Goal: Information Seeking & Learning: Learn about a topic

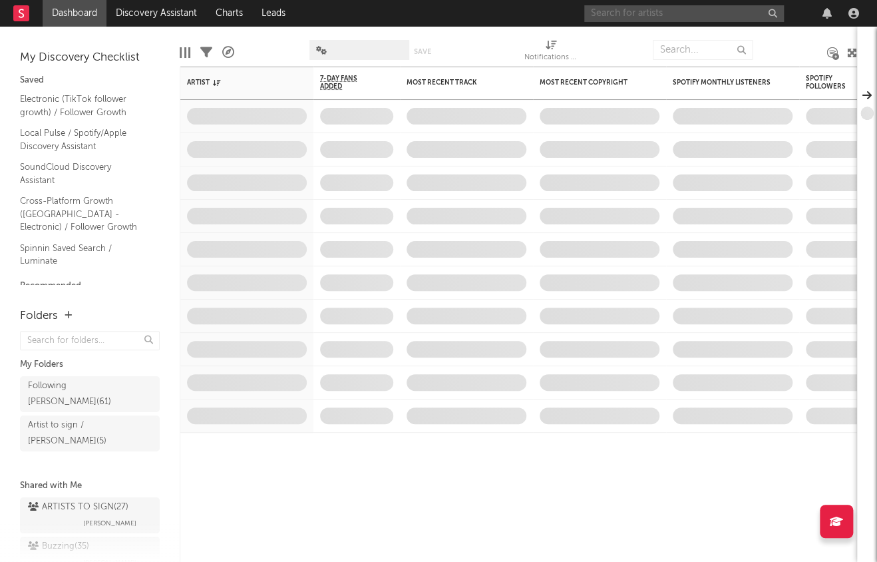
click at [670, 7] on input "text" at bounding box center [684, 13] width 200 height 17
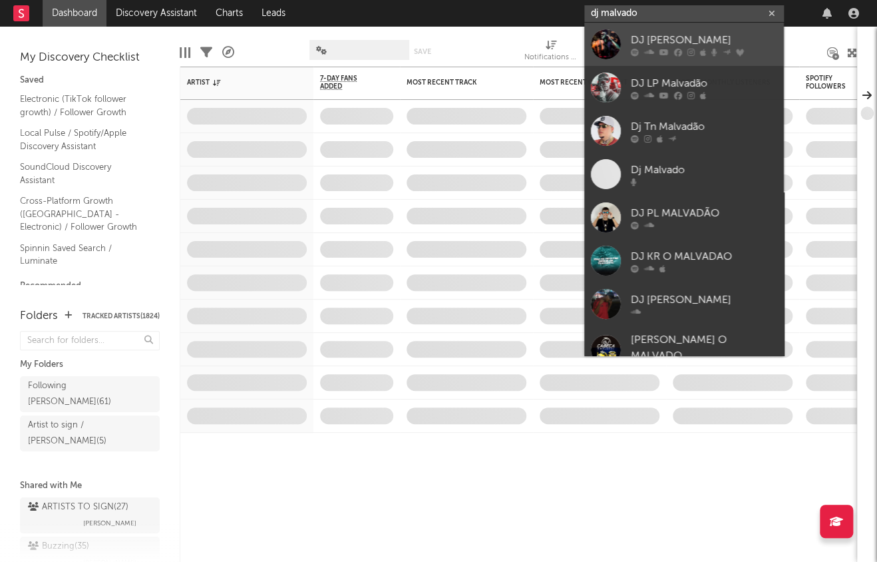
type input "dj malvado"
click at [688, 32] on div "DJ Malvado" at bounding box center [704, 40] width 146 height 16
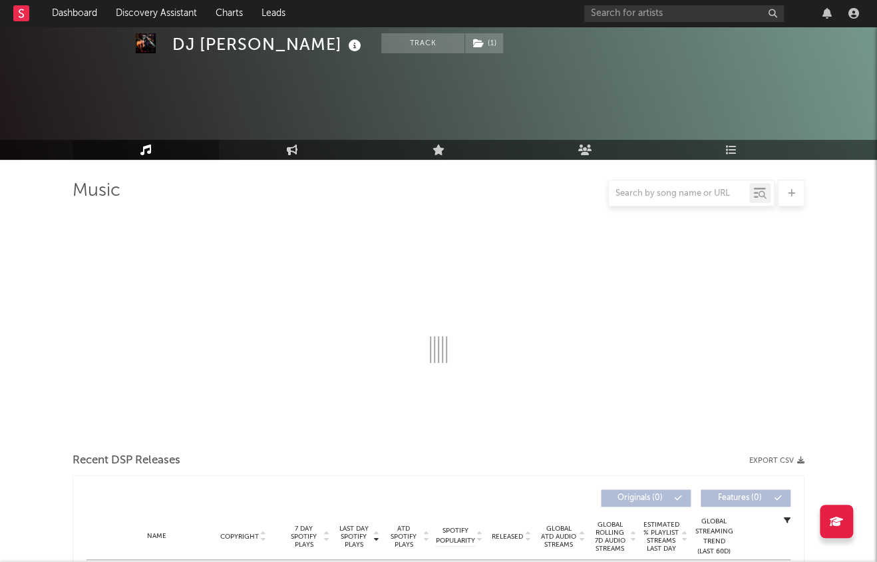
select select "6m"
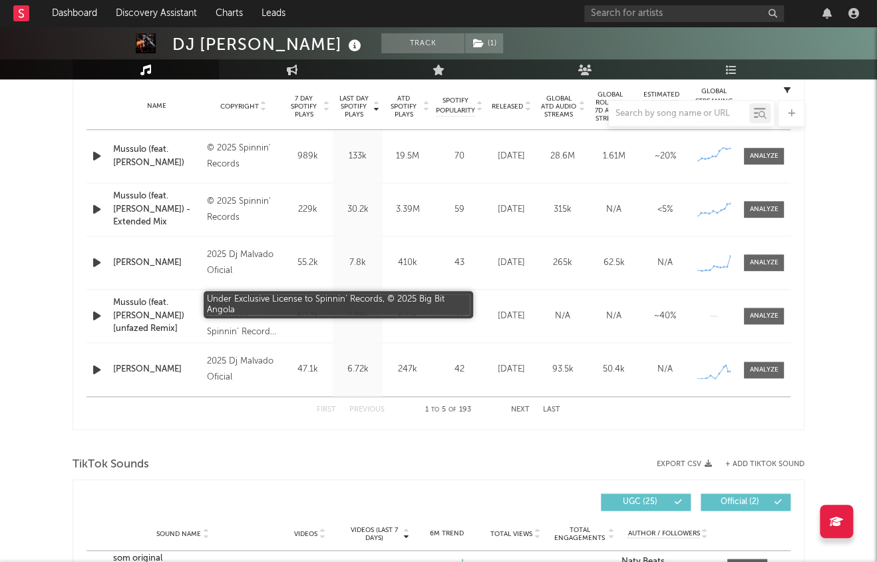
scroll to position [537, 0]
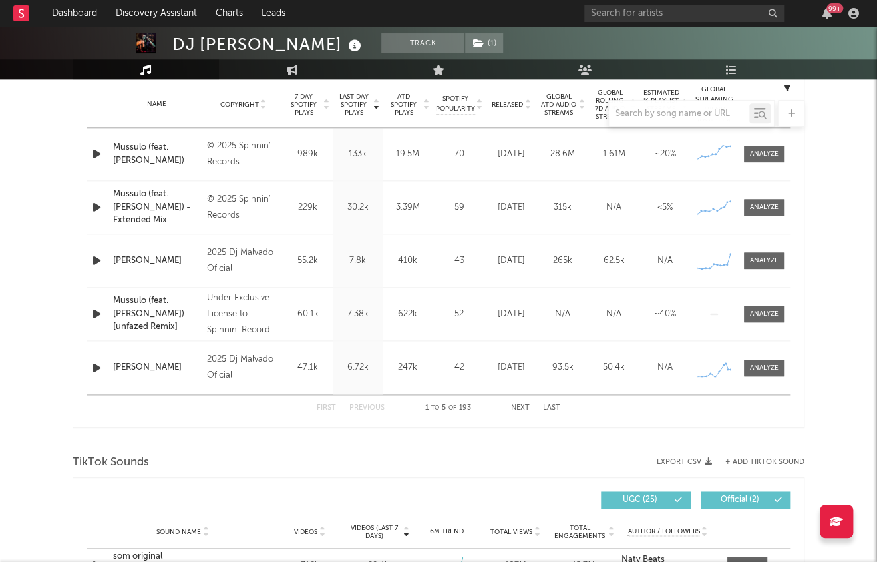
click at [357, 108] on div at bounding box center [439, 113] width 732 height 27
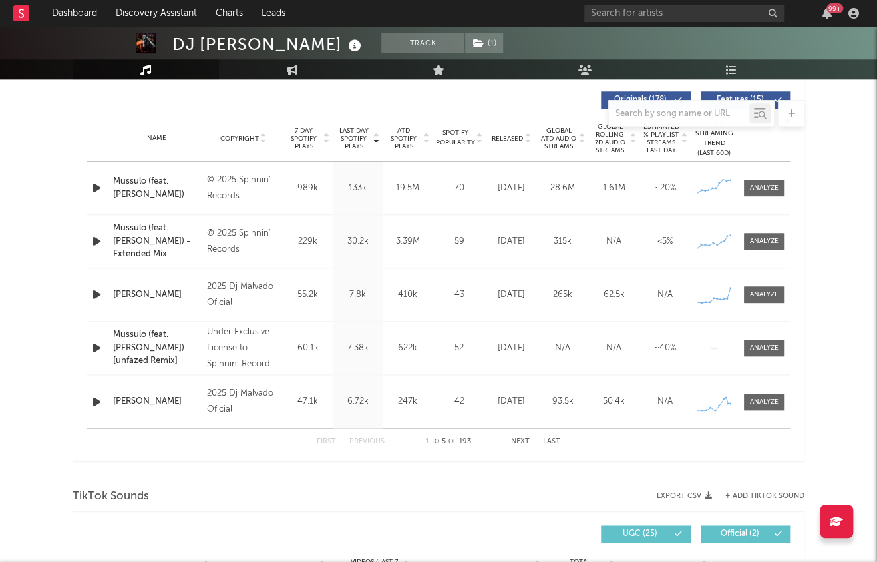
scroll to position [503, 0]
click at [350, 139] on span "Last Day Spotify Plays" at bounding box center [353, 138] width 35 height 24
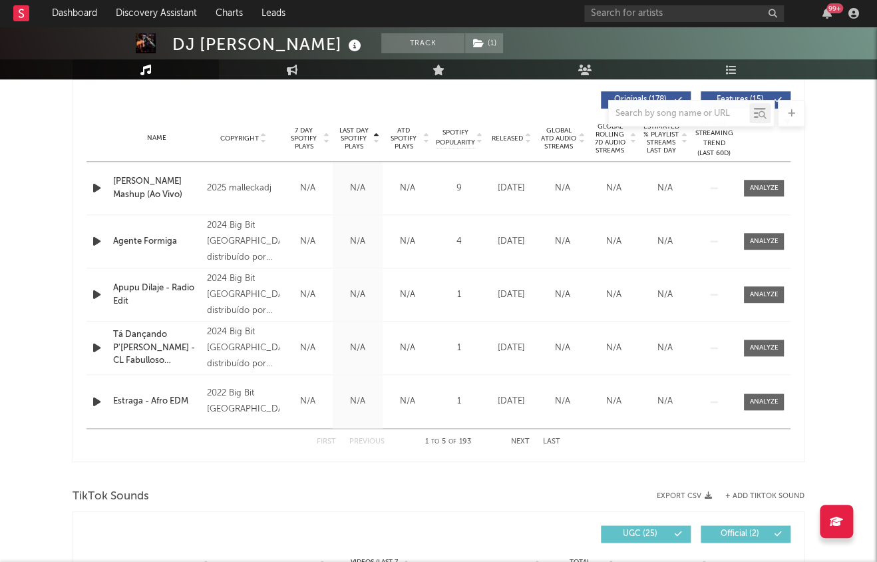
click at [350, 139] on span "Last Day Spotify Plays" at bounding box center [353, 138] width 35 height 24
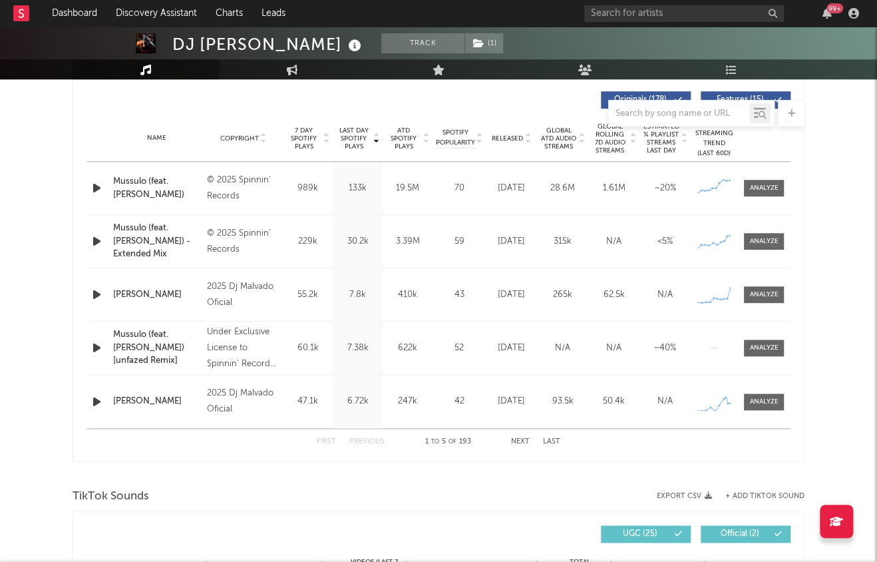
click at [512, 439] on button "Next" at bounding box center [520, 441] width 19 height 7
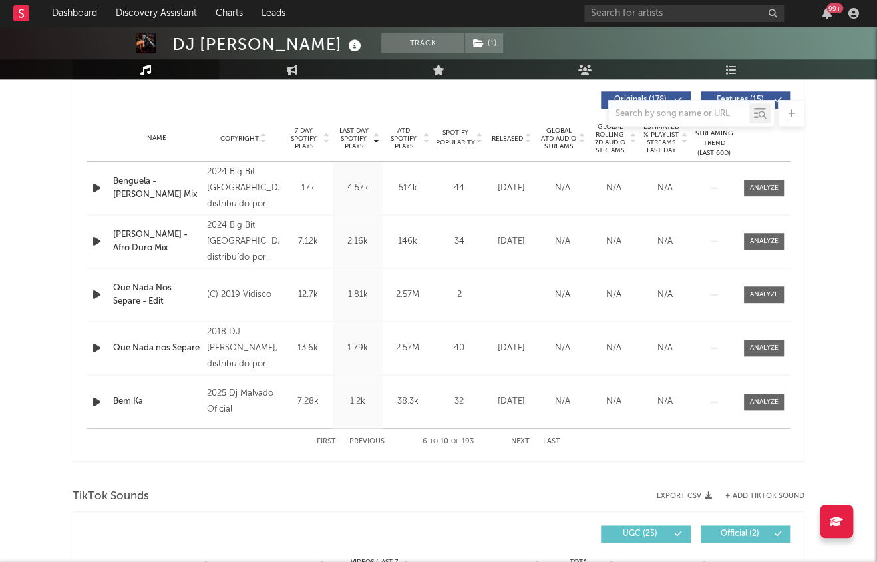
click at [512, 439] on button "Next" at bounding box center [520, 441] width 19 height 7
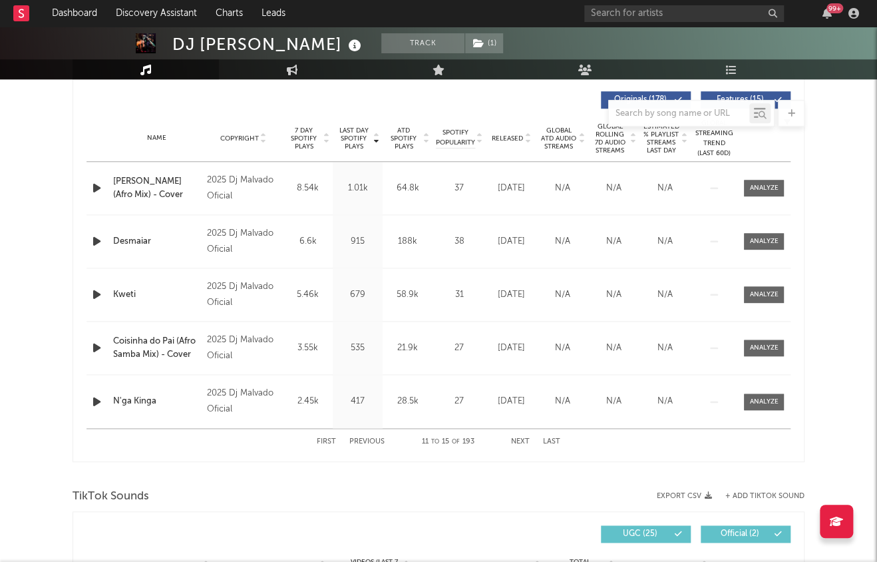
click at [327, 443] on button "First" at bounding box center [326, 441] width 19 height 7
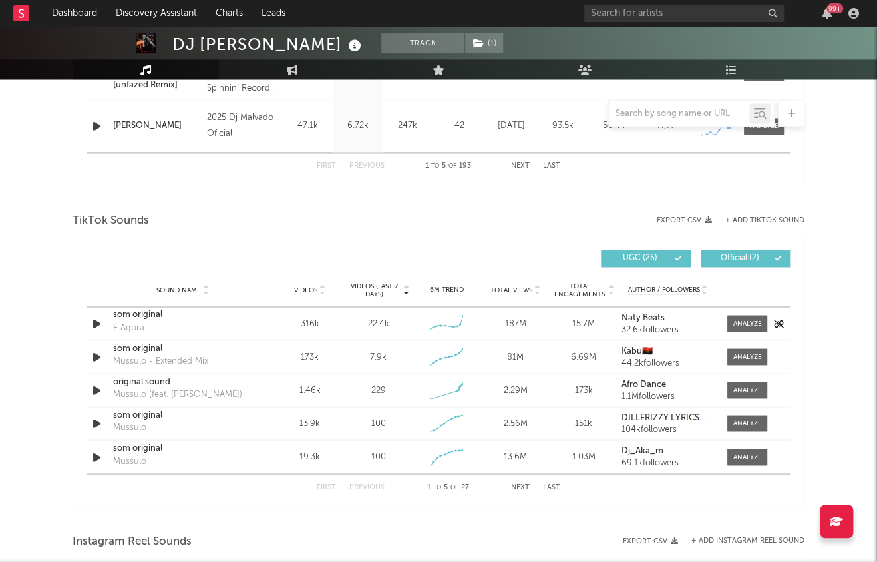
scroll to position [812, 0]
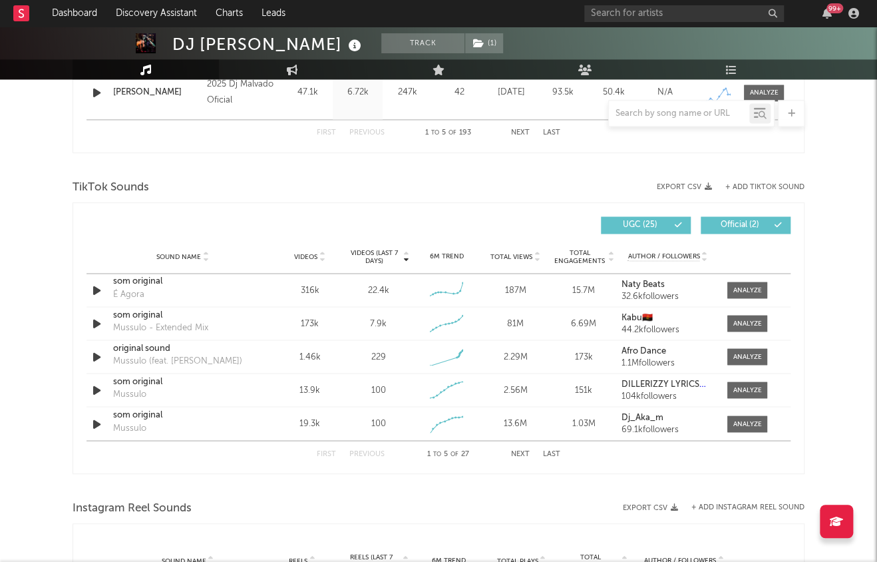
click at [521, 453] on button "Next" at bounding box center [520, 453] width 19 height 7
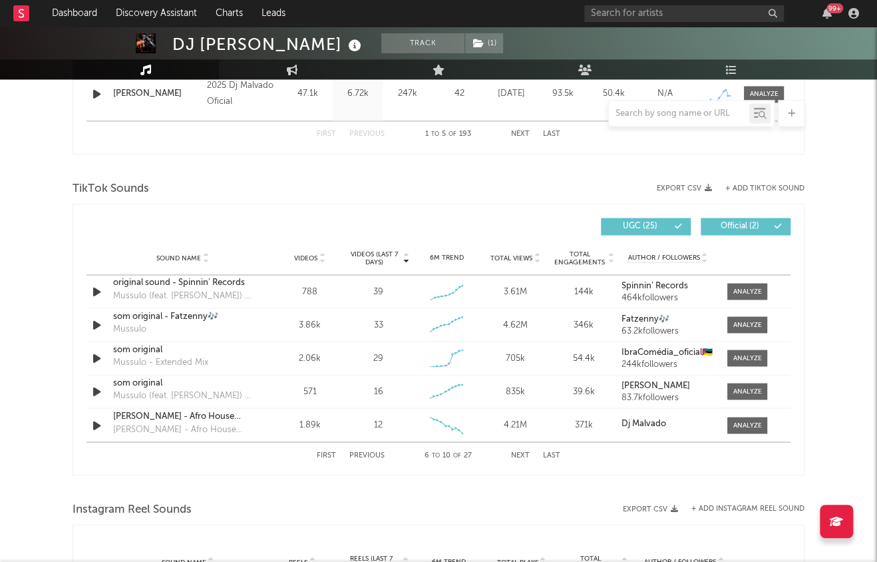
click at [518, 451] on button "Next" at bounding box center [520, 454] width 19 height 7
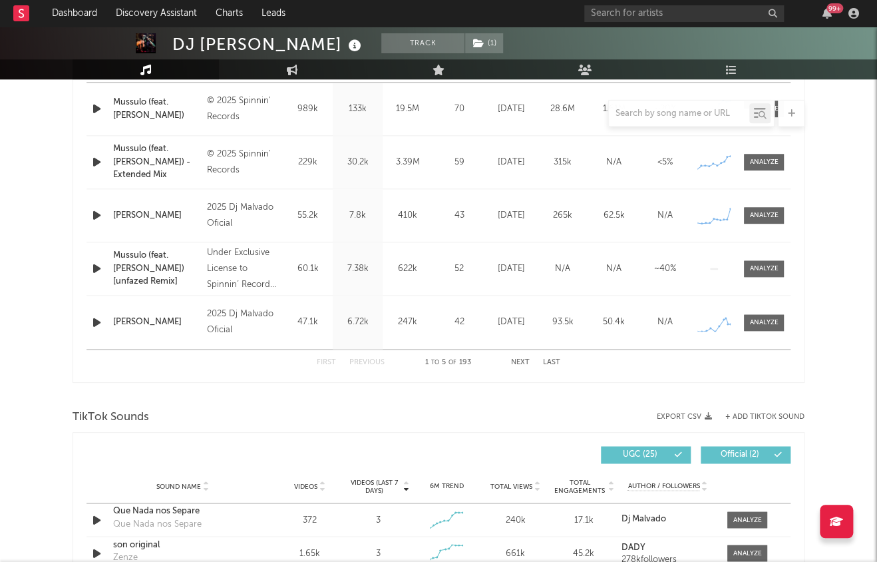
scroll to position [402, 0]
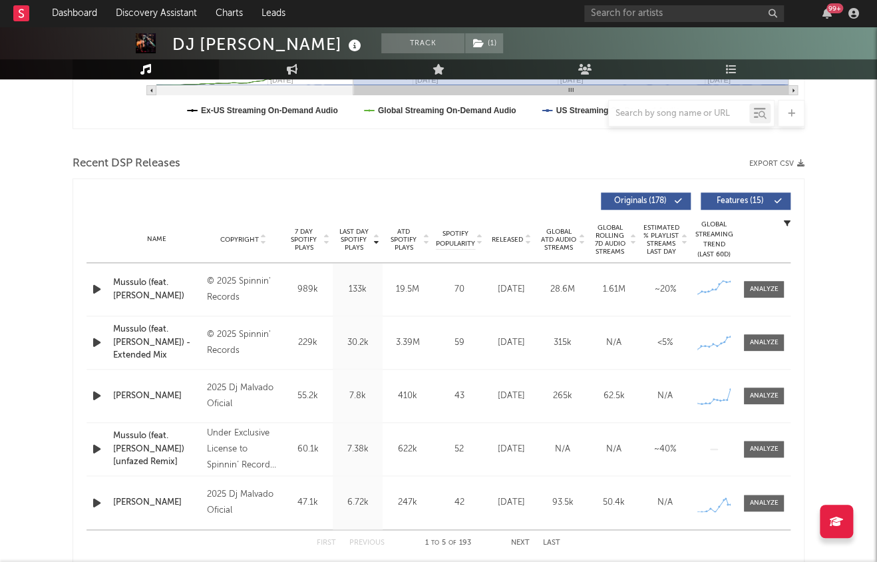
click at [511, 236] on span "Released" at bounding box center [507, 240] width 31 height 8
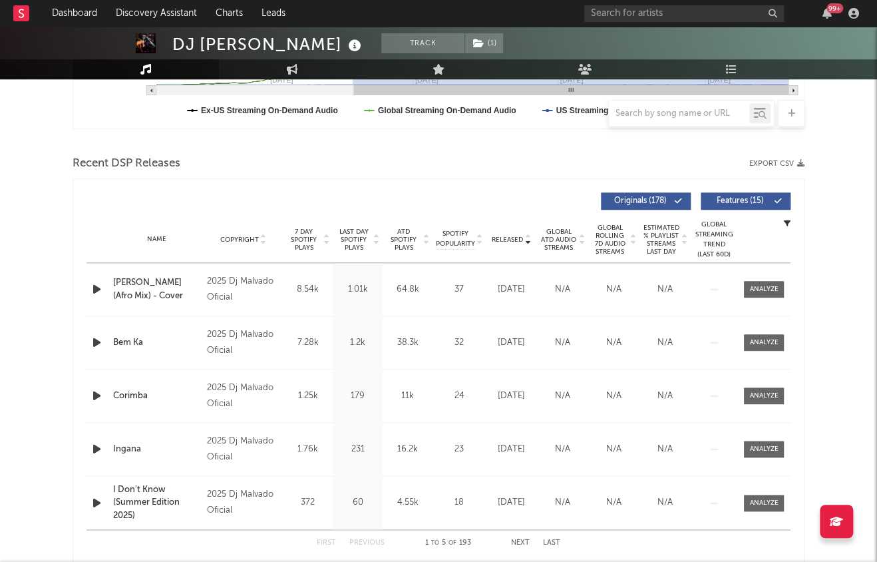
click at [356, 232] on span "Last Day Spotify Plays" at bounding box center [353, 240] width 35 height 24
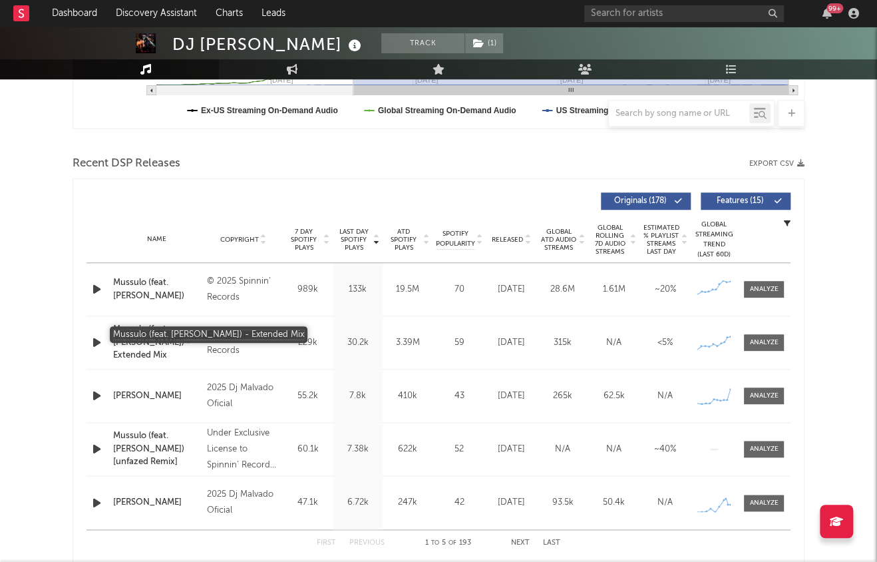
click at [175, 335] on div "Mussulo (feat. Doddy) - Extended Mix" at bounding box center [156, 342] width 87 height 39
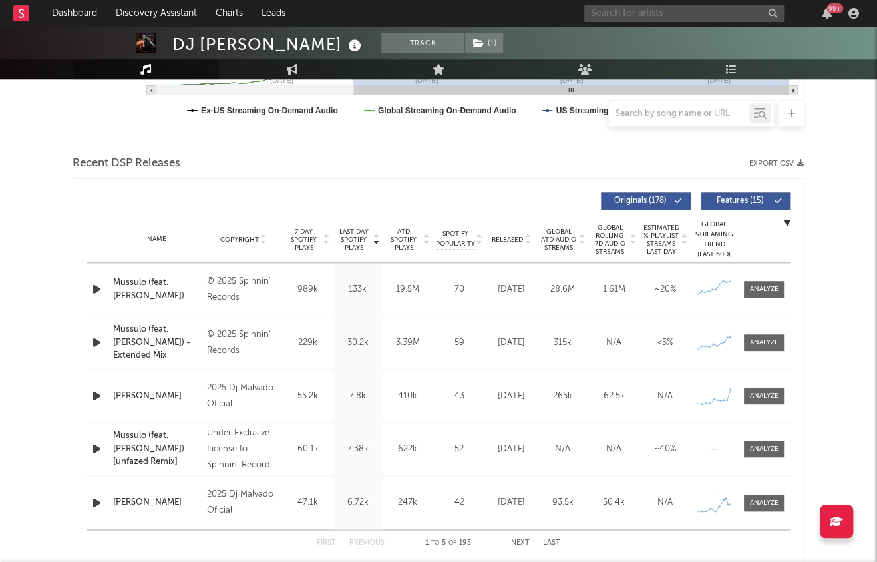
click at [643, 17] on input "text" at bounding box center [684, 13] width 200 height 17
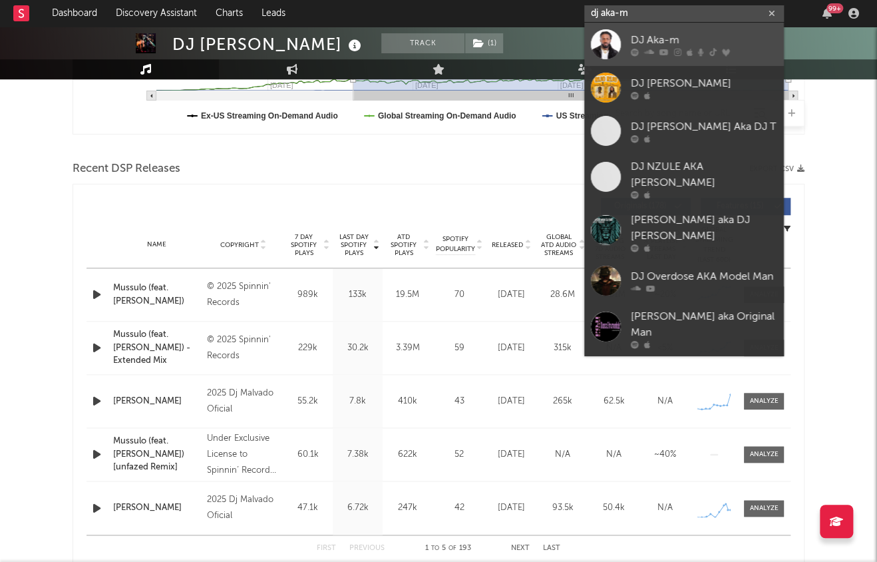
type input "dj aka-m"
click at [657, 40] on div "DJ Aka-m" at bounding box center [704, 40] width 146 height 16
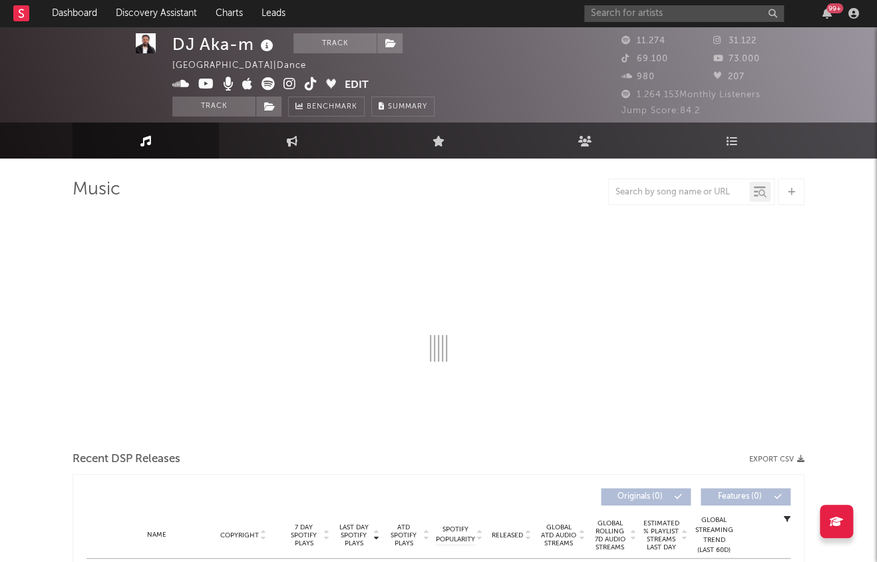
scroll to position [3, 0]
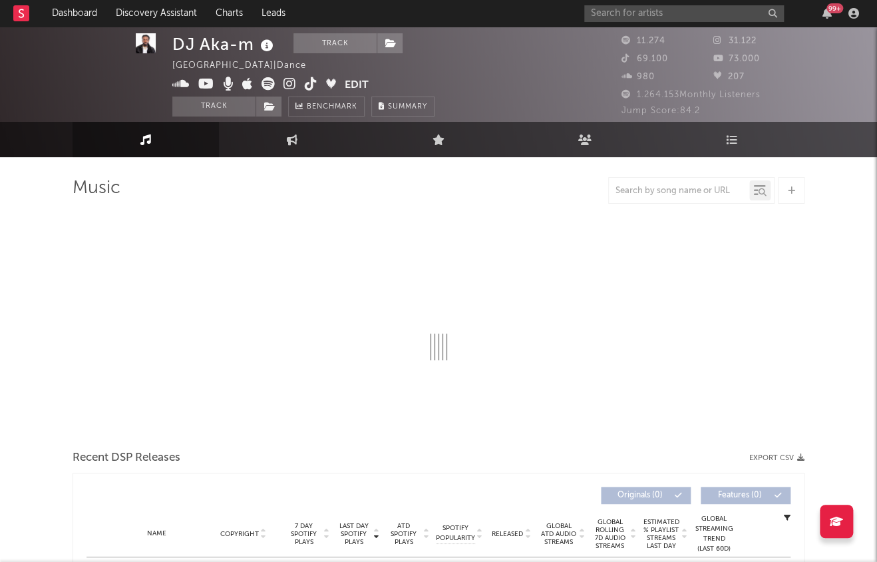
select select "1w"
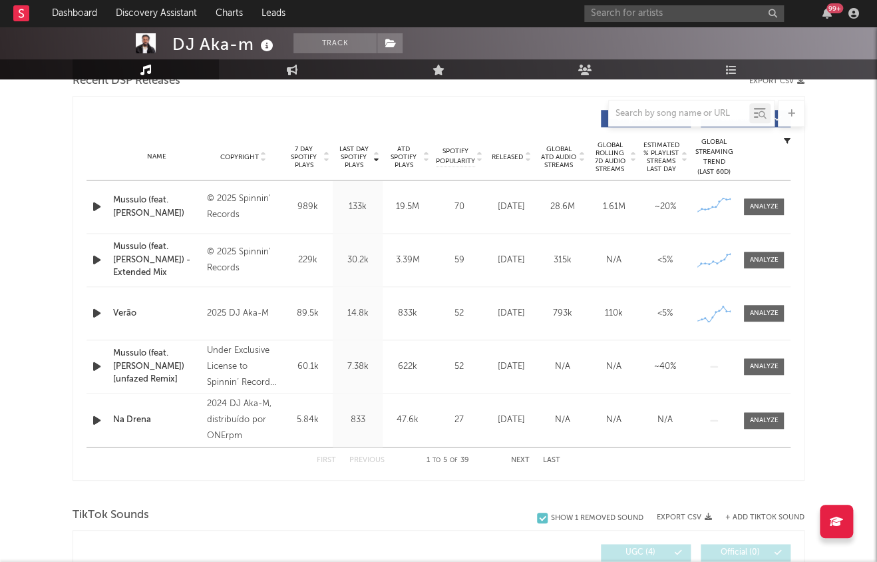
scroll to position [523, 0]
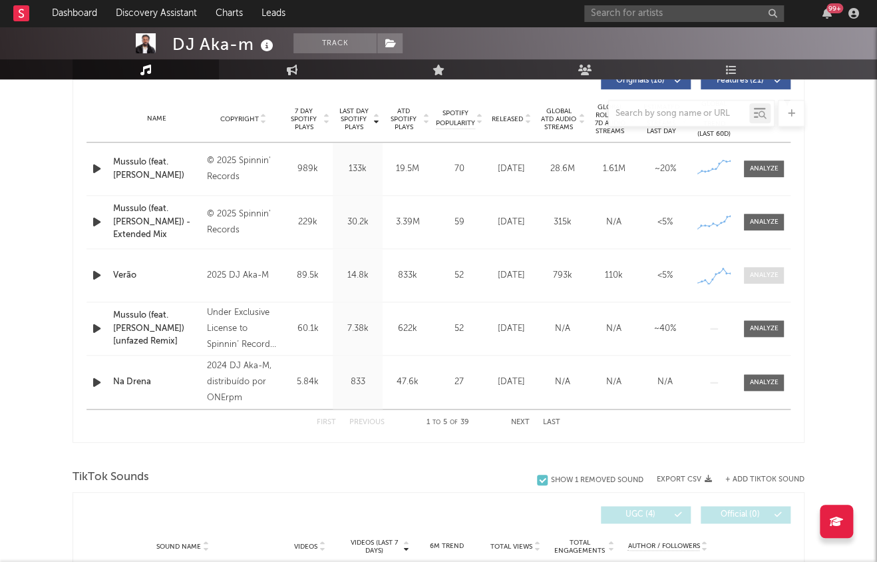
click at [769, 277] on div at bounding box center [764, 275] width 29 height 10
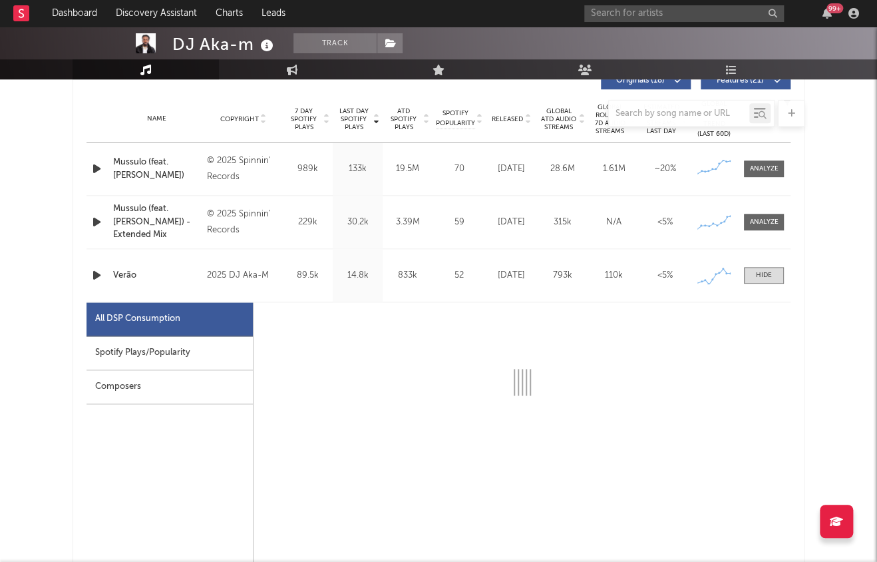
click at [132, 347] on div "Spotify Plays/Popularity" at bounding box center [170, 353] width 166 height 34
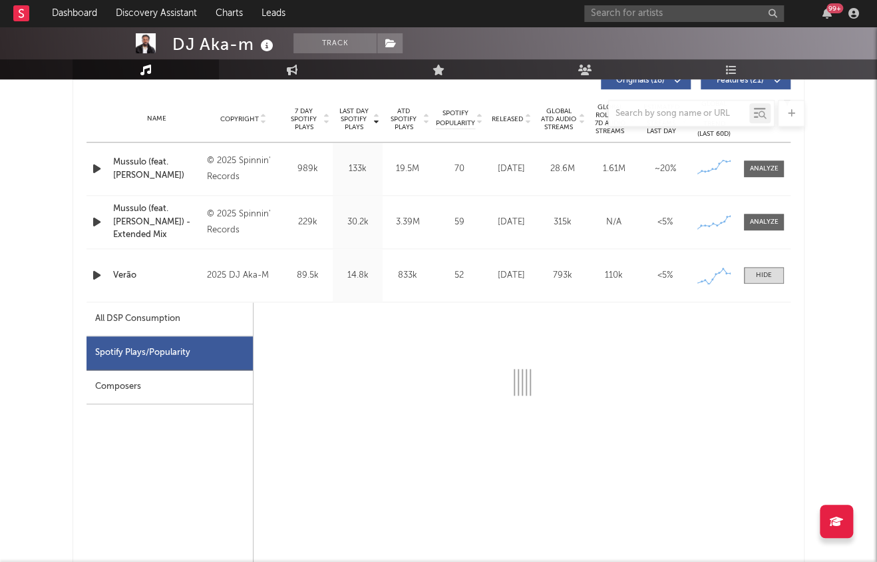
select select "1w"
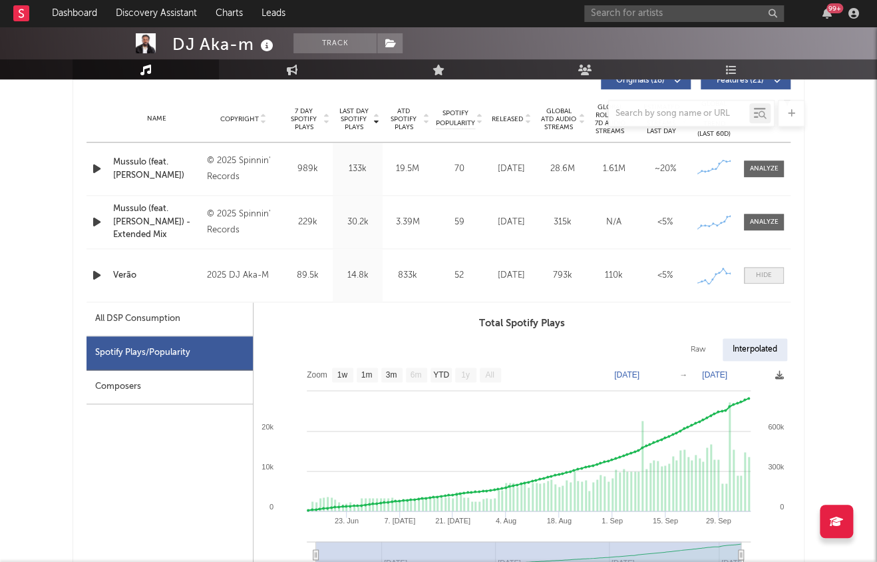
click at [768, 273] on div at bounding box center [764, 275] width 16 height 10
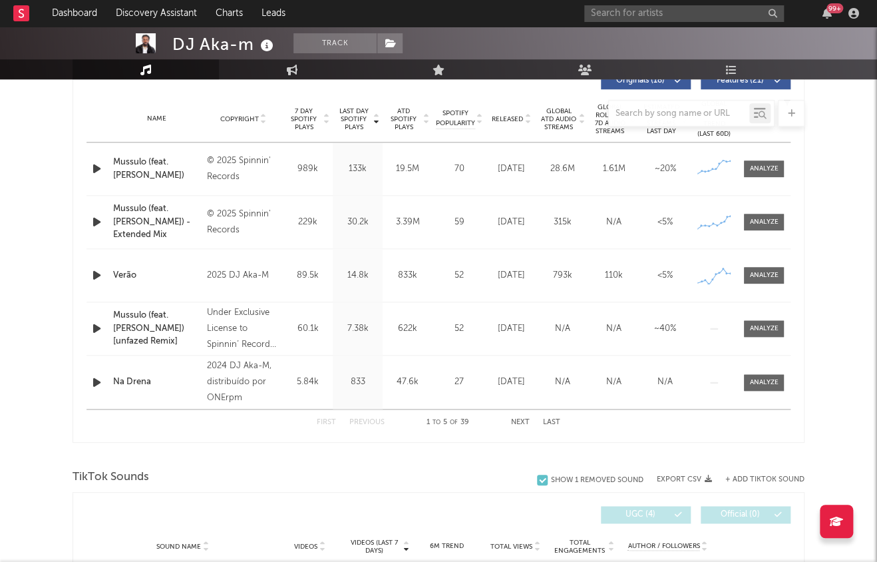
click at [511, 116] on div at bounding box center [439, 113] width 732 height 27
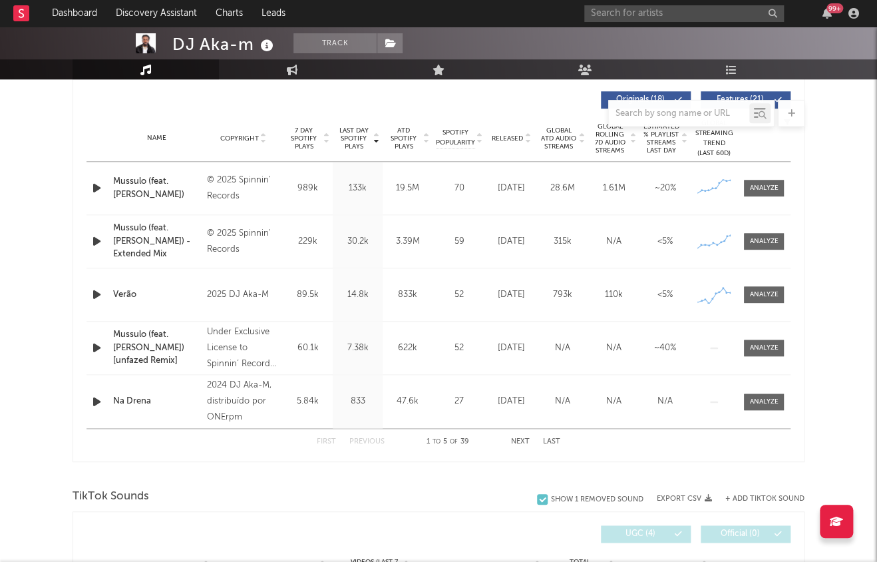
scroll to position [491, 0]
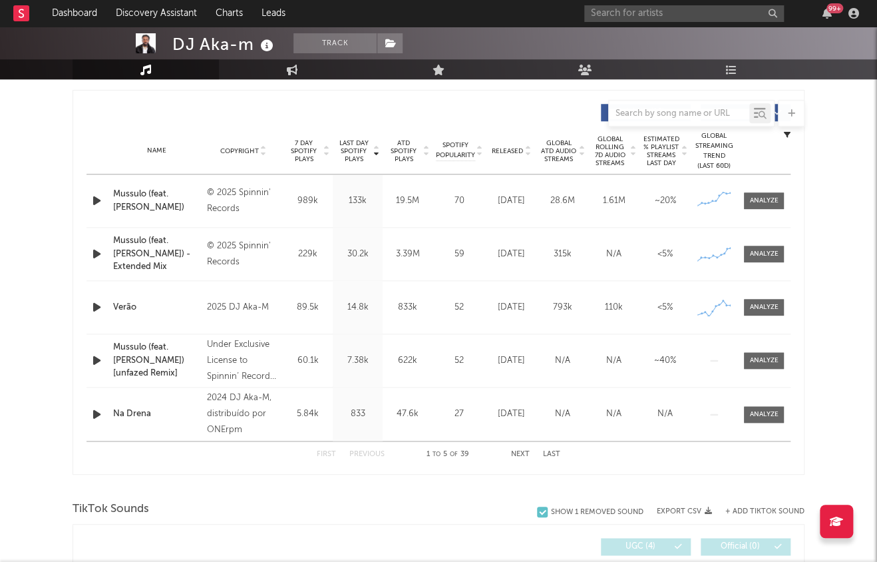
click at [509, 150] on span "Released" at bounding box center [507, 151] width 31 height 8
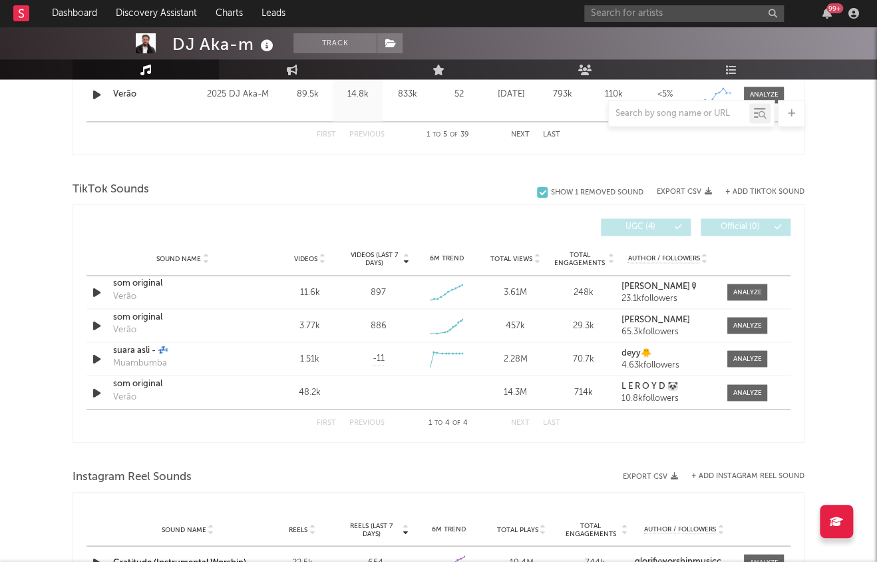
scroll to position [872, 0]
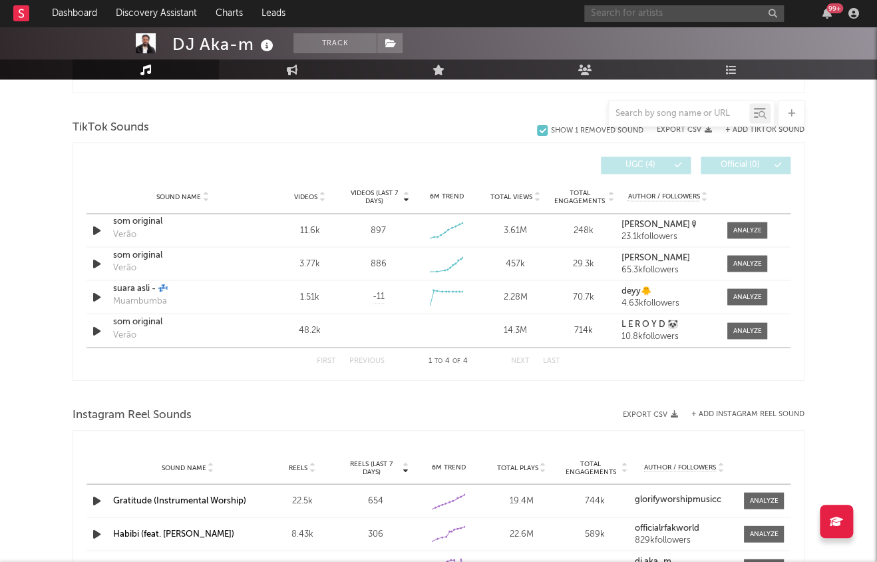
click at [668, 17] on input "text" at bounding box center [684, 13] width 200 height 17
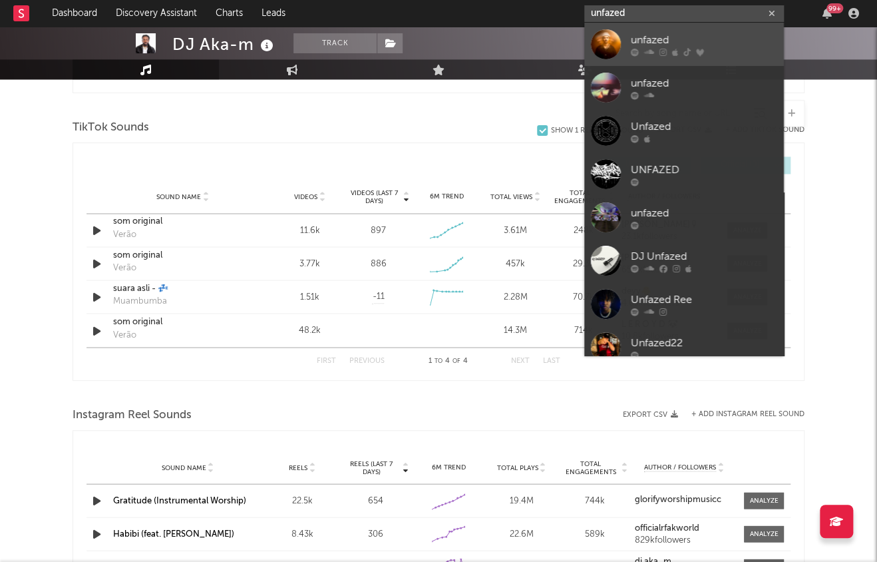
type input "unfazed"
click at [671, 29] on link "unfazed" at bounding box center [684, 44] width 200 height 43
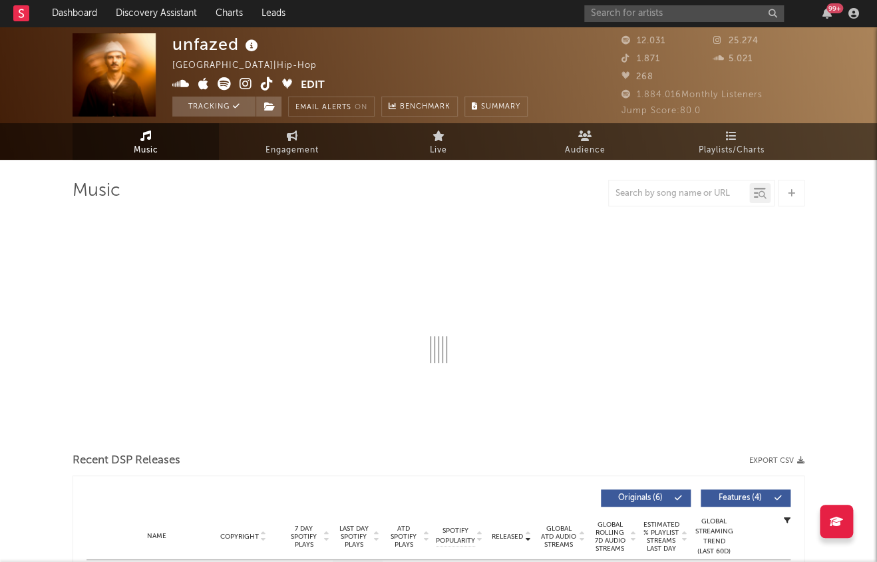
select select "6m"
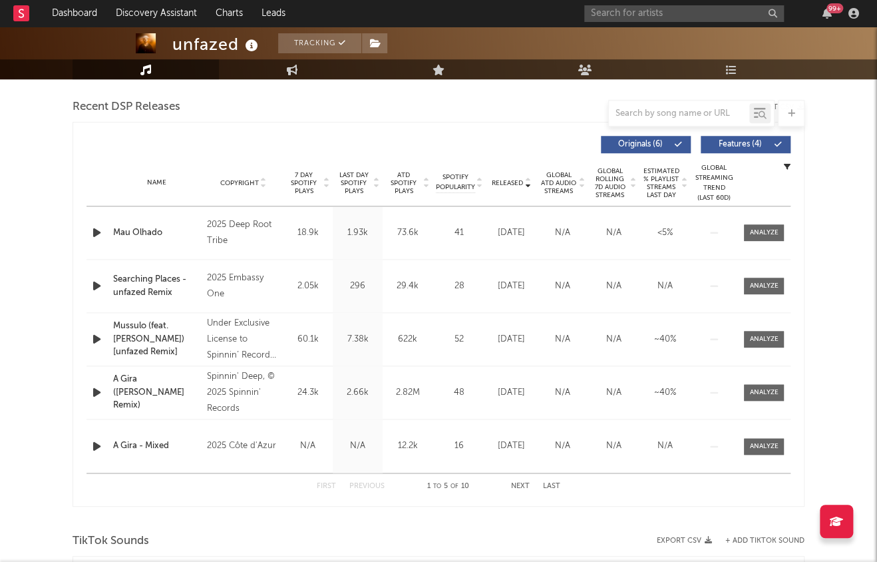
click at [351, 180] on span "Last Day Spotify Plays" at bounding box center [353, 183] width 35 height 24
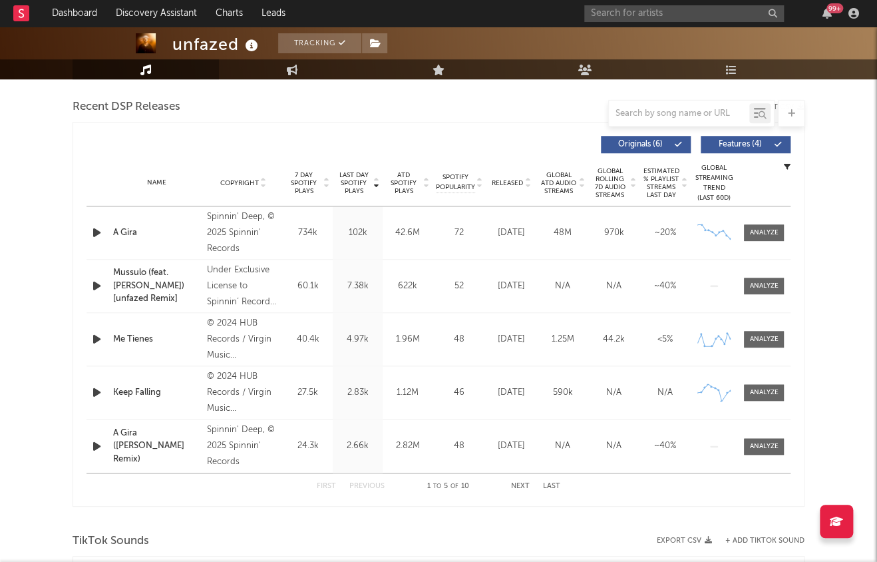
scroll to position [458, 0]
click at [771, 236] on div at bounding box center [764, 233] width 29 height 10
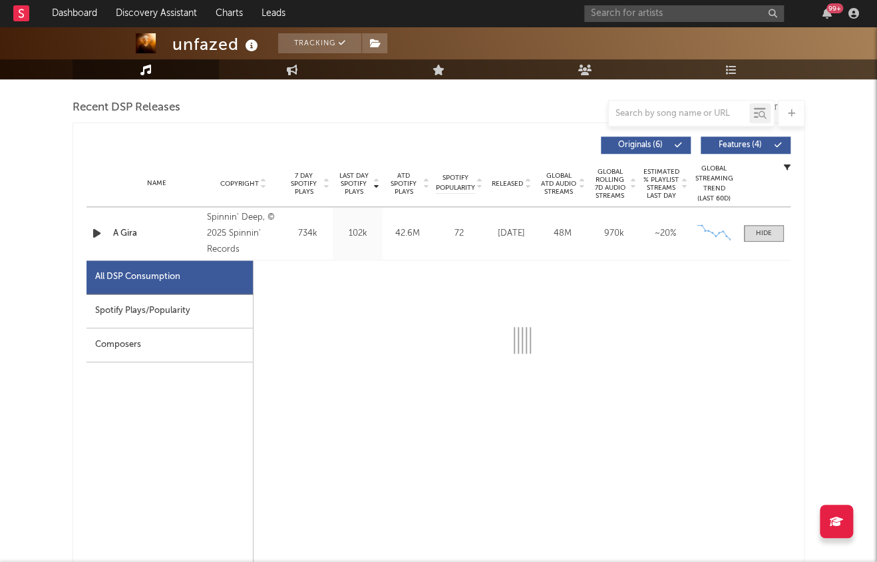
click at [181, 330] on div "Composers" at bounding box center [170, 345] width 166 height 34
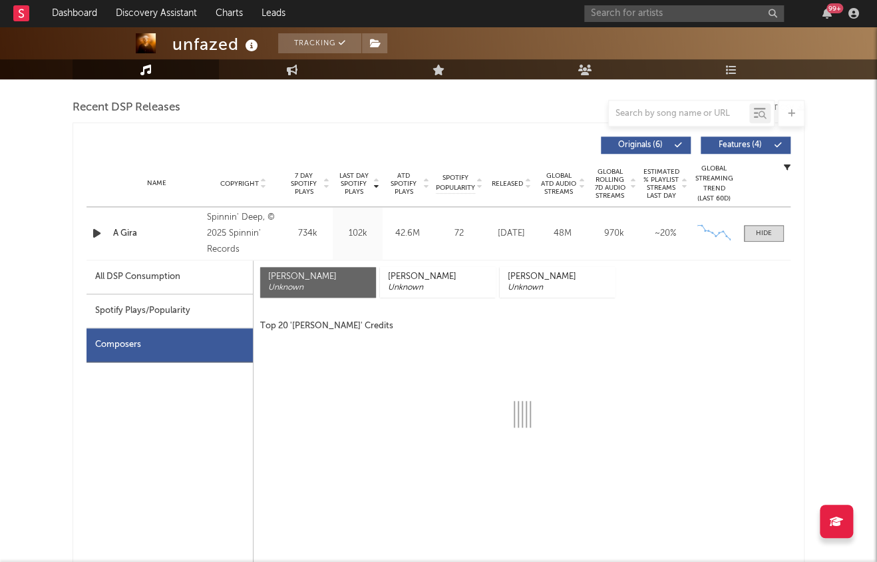
click at [178, 311] on div "Spotify Plays/Popularity" at bounding box center [170, 311] width 166 height 34
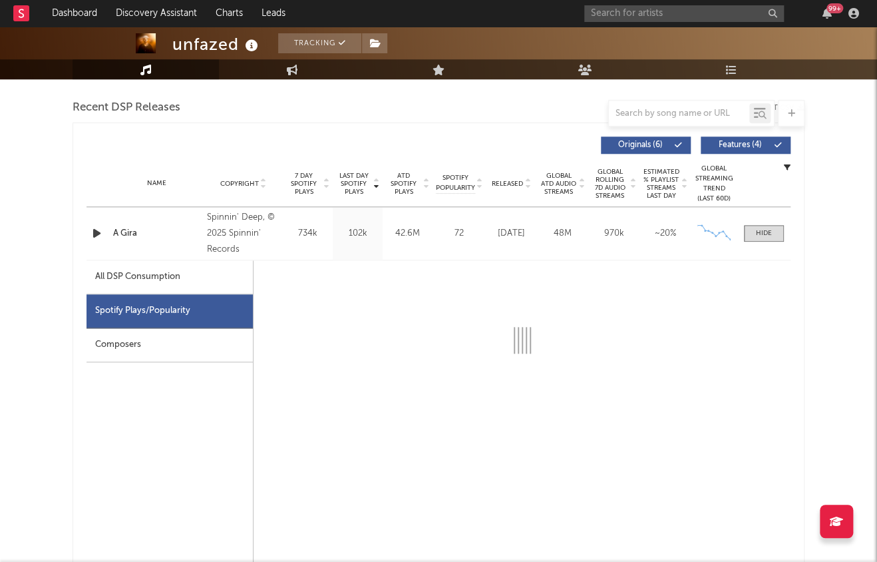
select select "6m"
select select "1w"
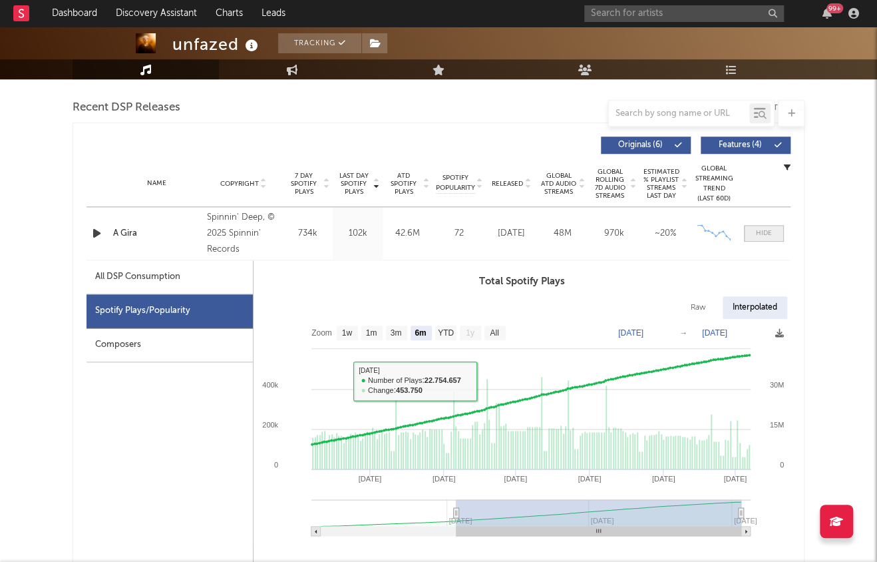
click at [772, 230] on span at bounding box center [764, 233] width 40 height 17
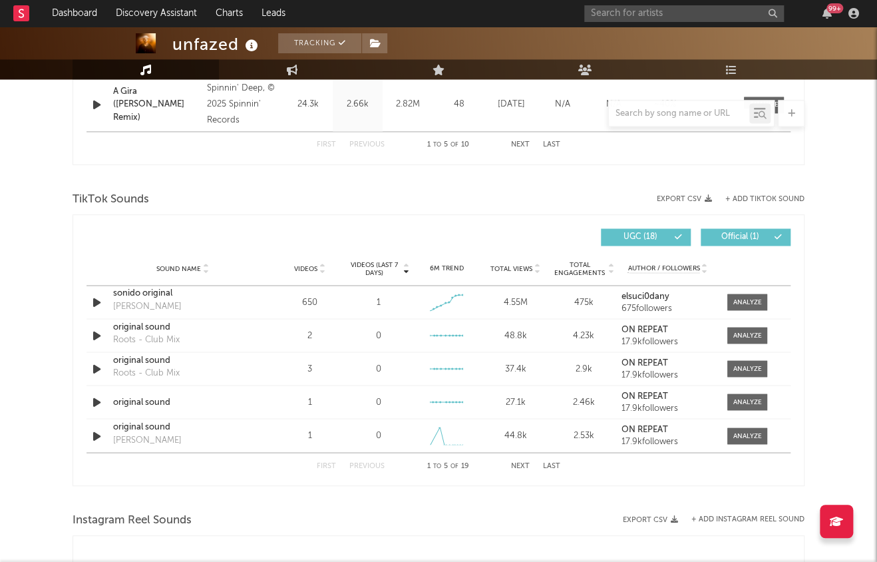
scroll to position [815, 0]
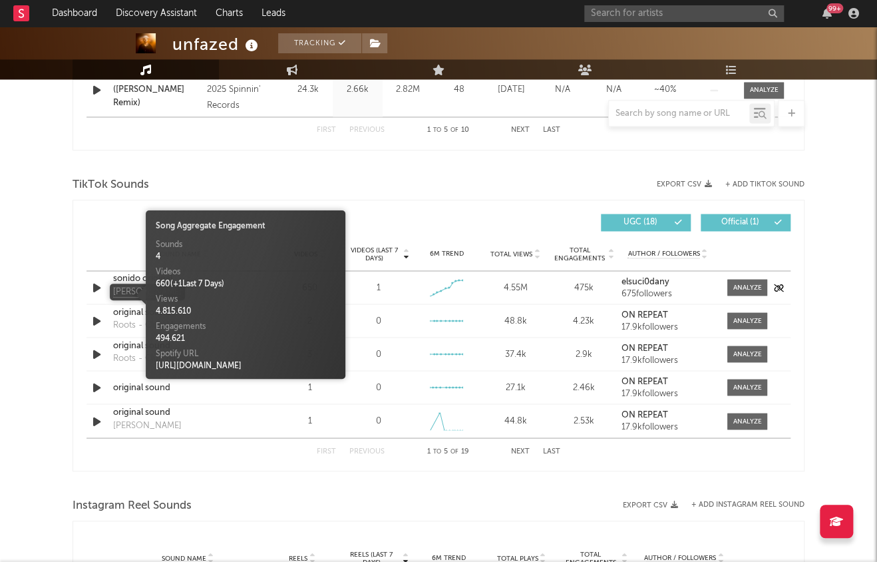
click at [121, 293] on div "Akira" at bounding box center [147, 291] width 69 height 13
click at [136, 277] on div "sonido original" at bounding box center [182, 278] width 139 height 13
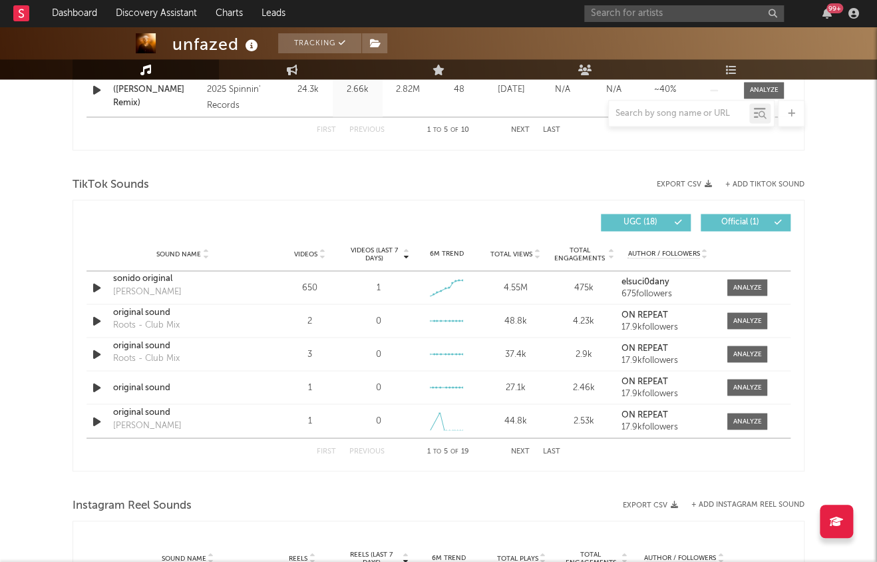
click at [515, 250] on span "Total Views" at bounding box center [512, 254] width 42 height 8
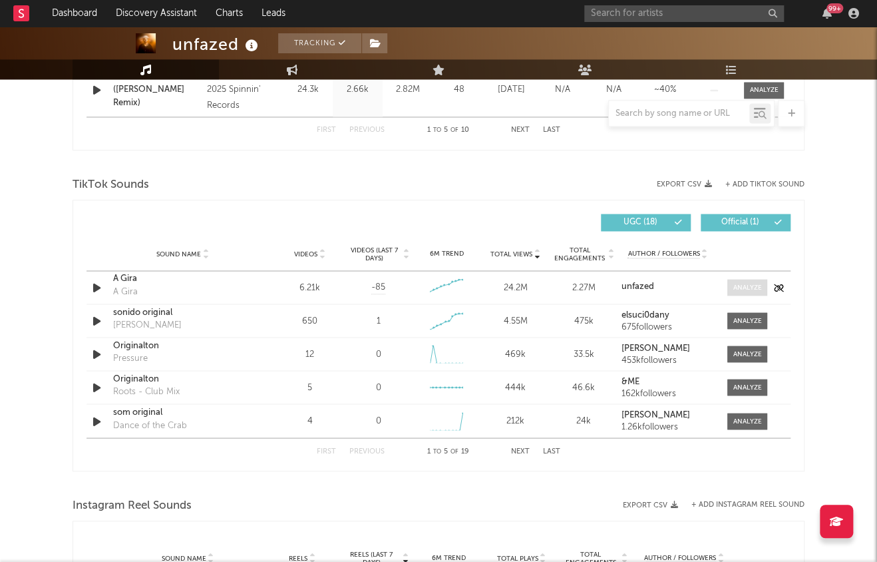
click at [751, 289] on div at bounding box center [748, 287] width 29 height 10
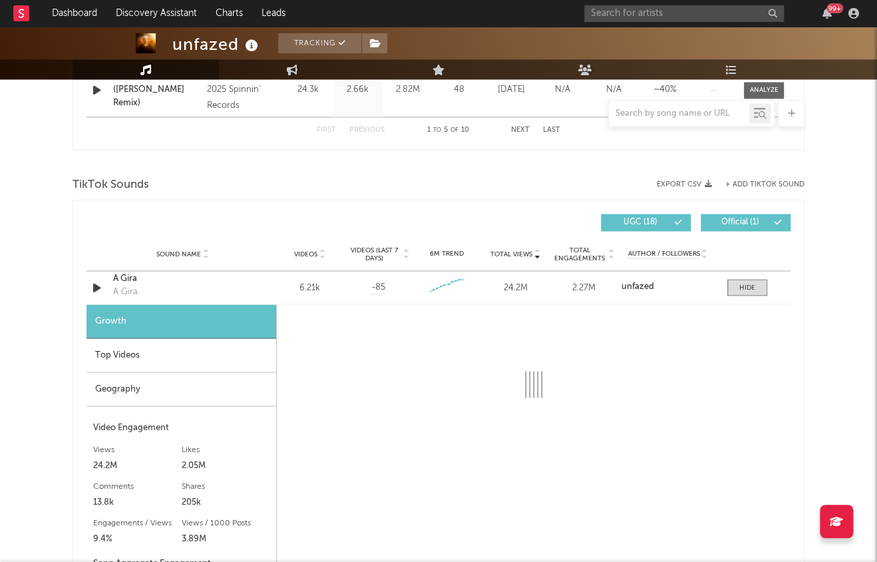
click at [188, 356] on div "Top Videos" at bounding box center [182, 355] width 190 height 34
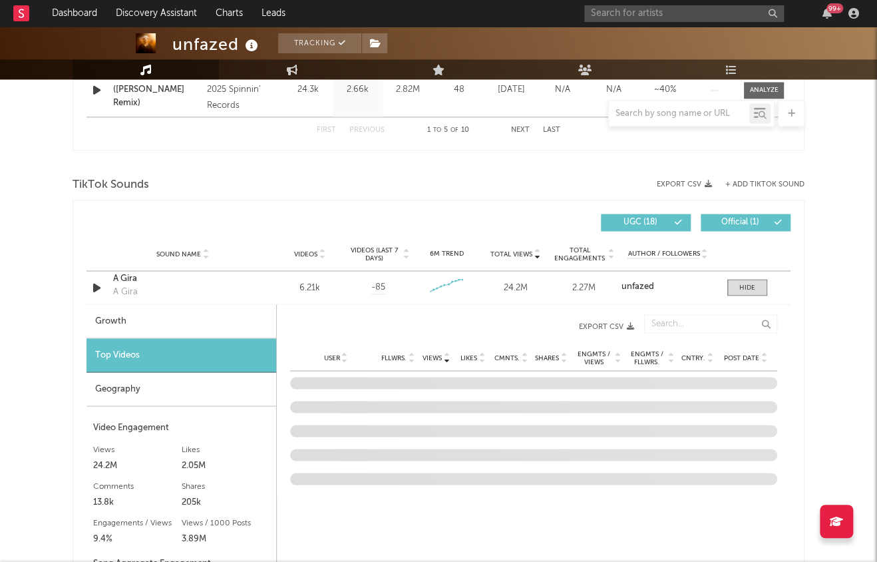
click at [751, 355] on span "Post Date" at bounding box center [741, 357] width 35 height 8
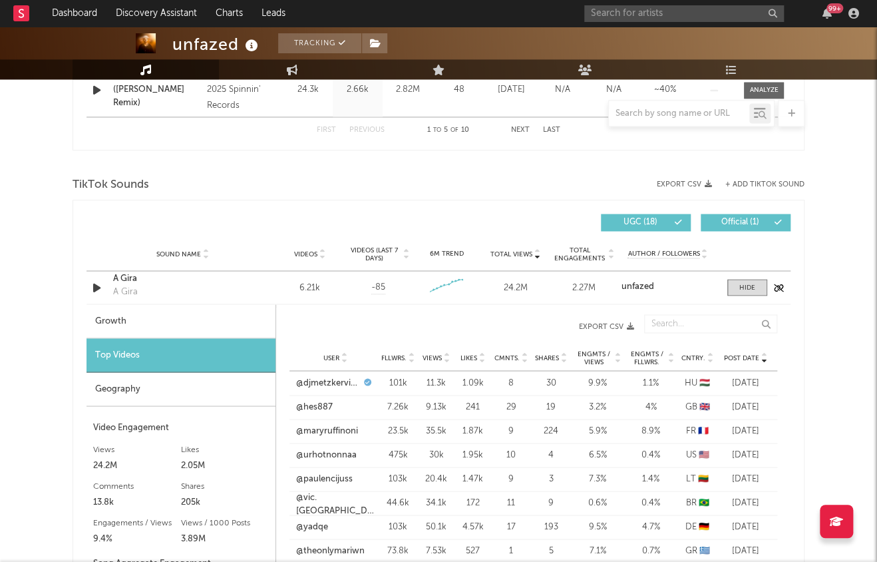
scroll to position [814, 0]
click at [335, 383] on link "@djmetzkerviktoria" at bounding box center [328, 383] width 65 height 13
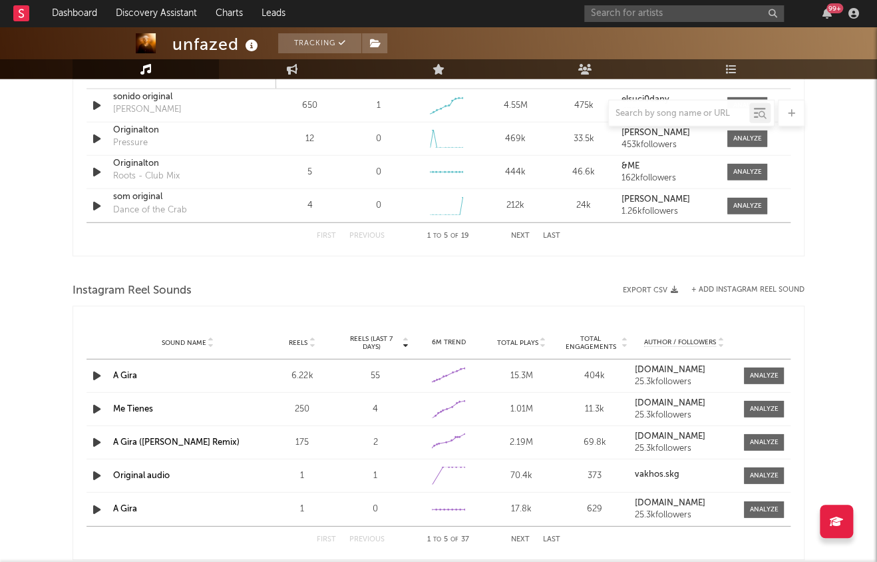
scroll to position [1432, 0]
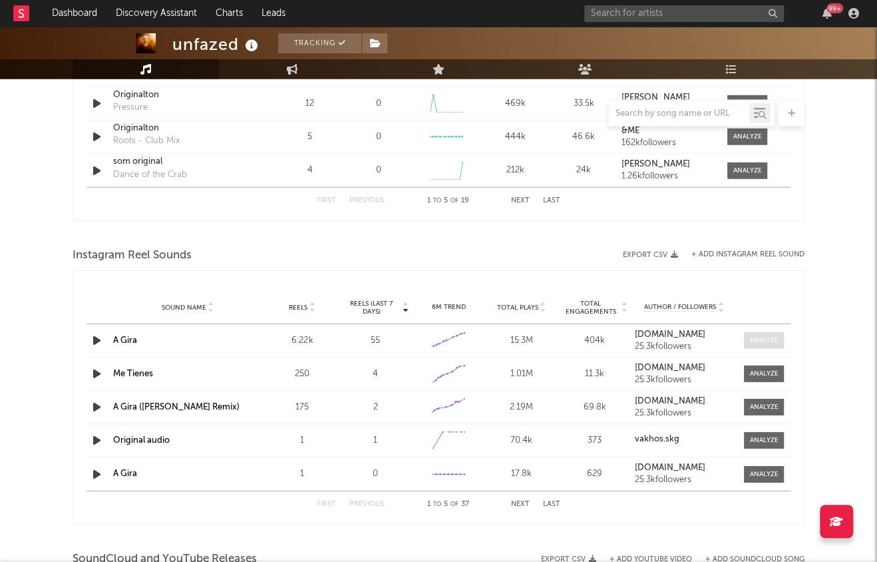
click at [753, 337] on div at bounding box center [763, 340] width 29 height 10
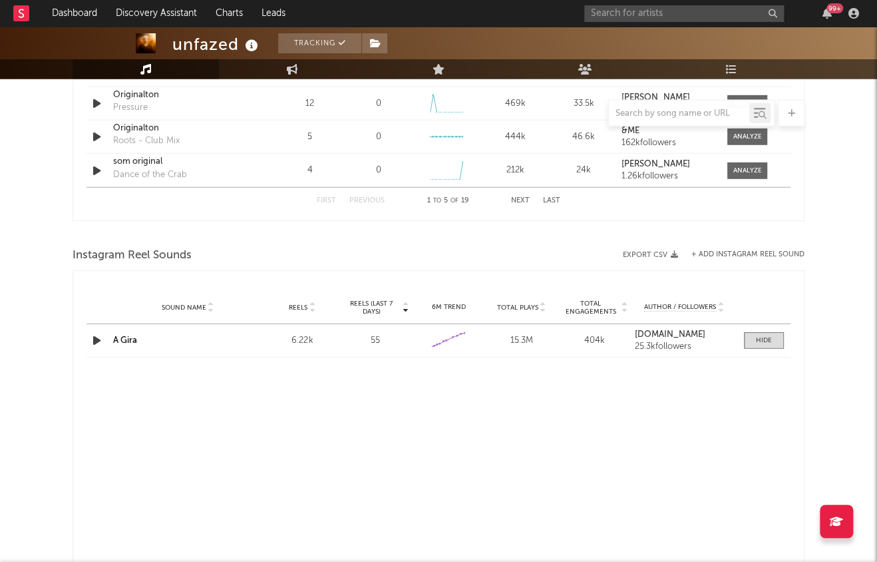
select select "6m"
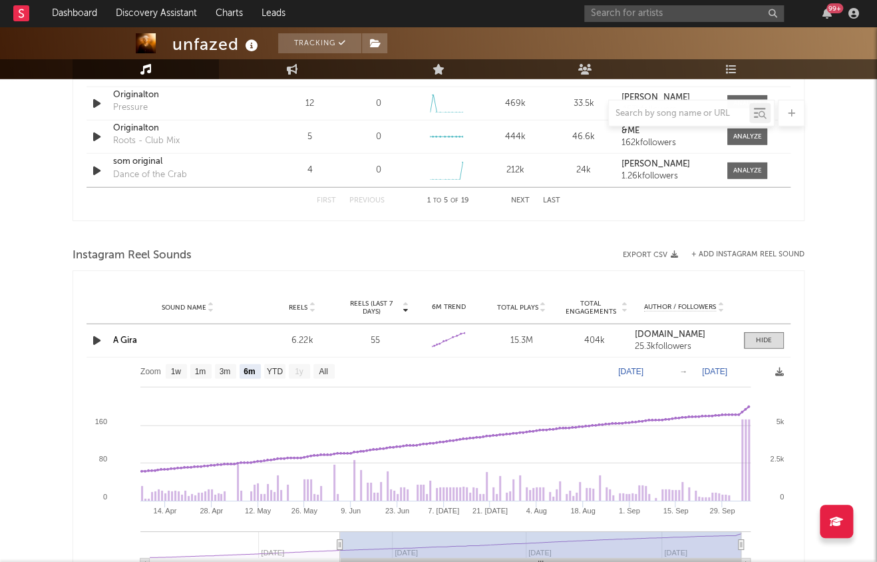
click at [124, 336] on link "A Gira" at bounding box center [125, 340] width 24 height 9
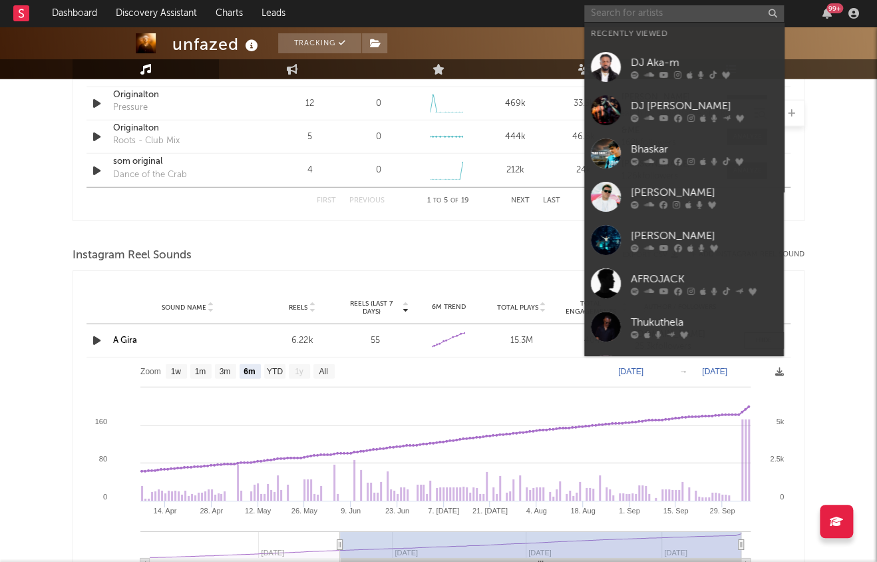
click at [712, 18] on input "text" at bounding box center [684, 13] width 200 height 17
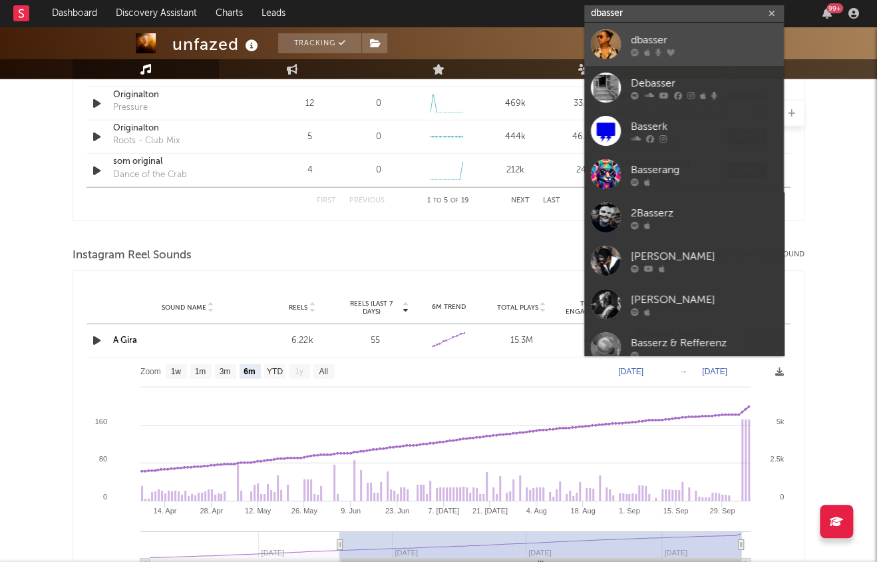
type input "dbasser"
click at [712, 39] on div "dbasser" at bounding box center [704, 40] width 146 height 16
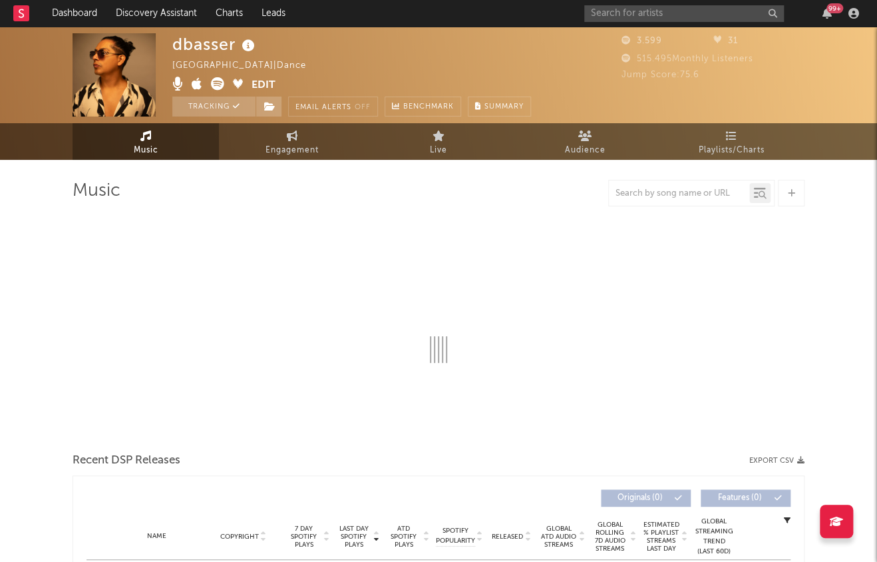
select select "1w"
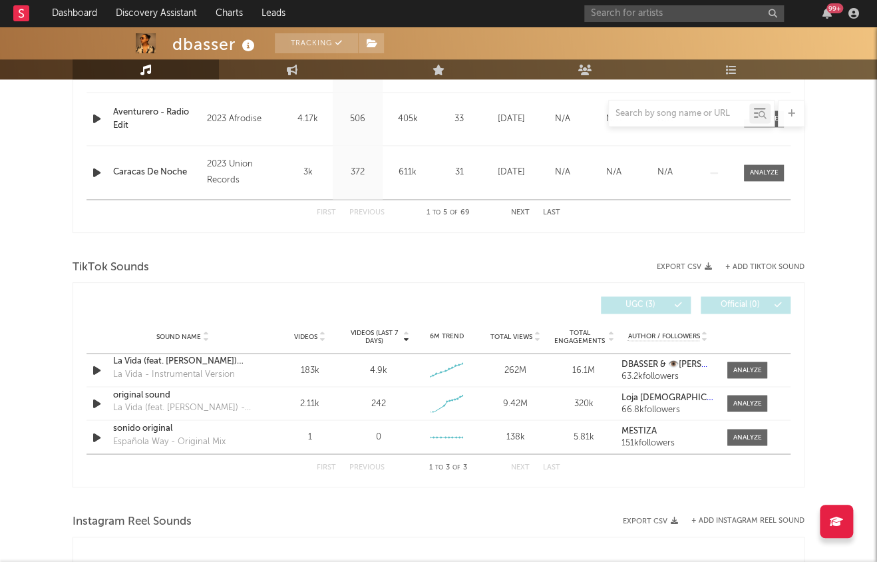
scroll to position [787, 0]
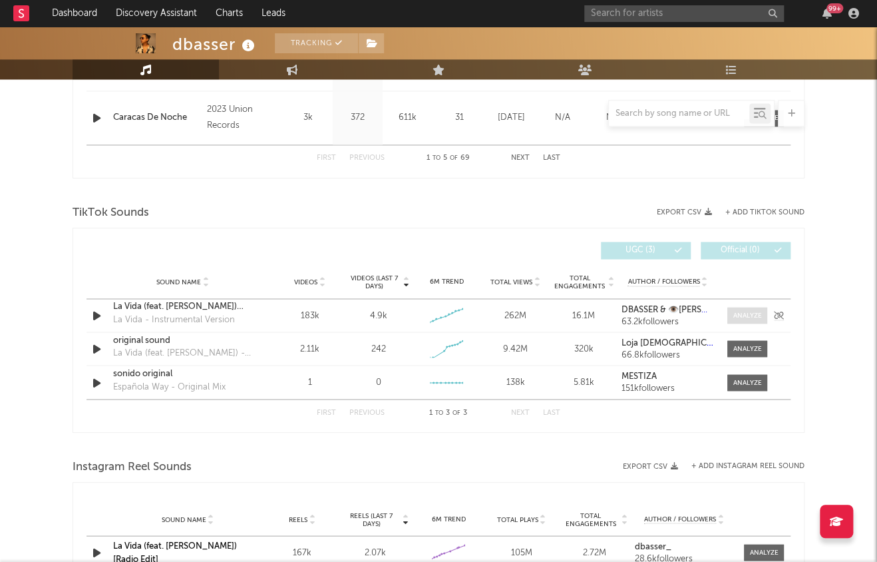
click at [732, 315] on span at bounding box center [748, 315] width 40 height 17
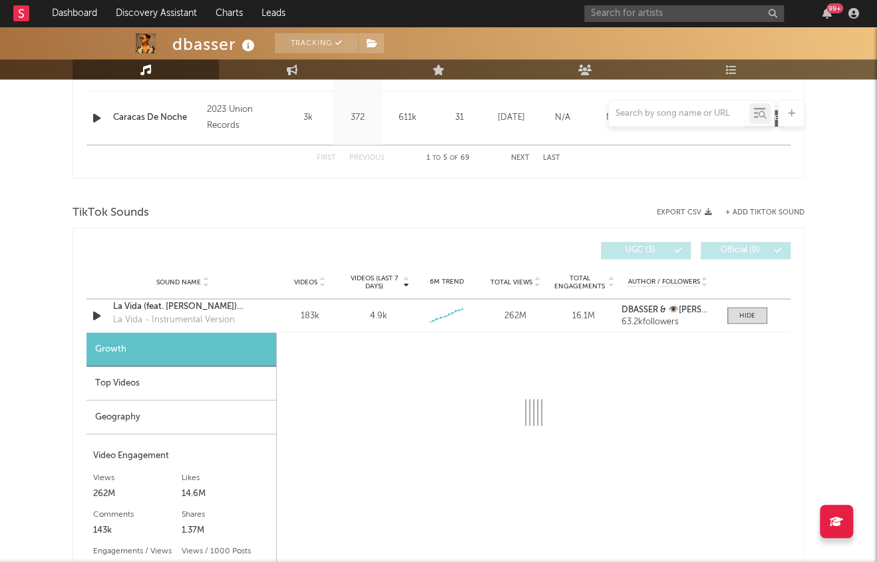
click at [190, 377] on div "Top Videos" at bounding box center [182, 383] width 190 height 34
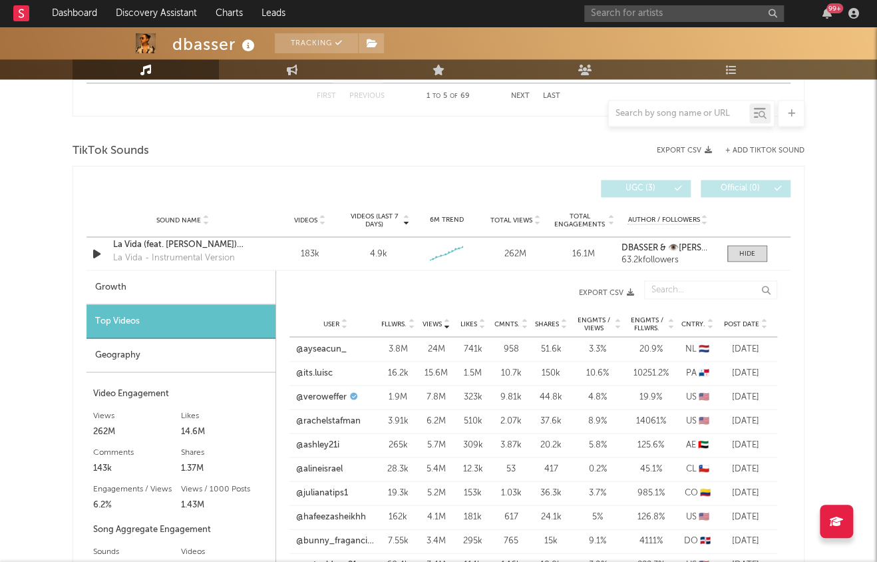
scroll to position [861, 0]
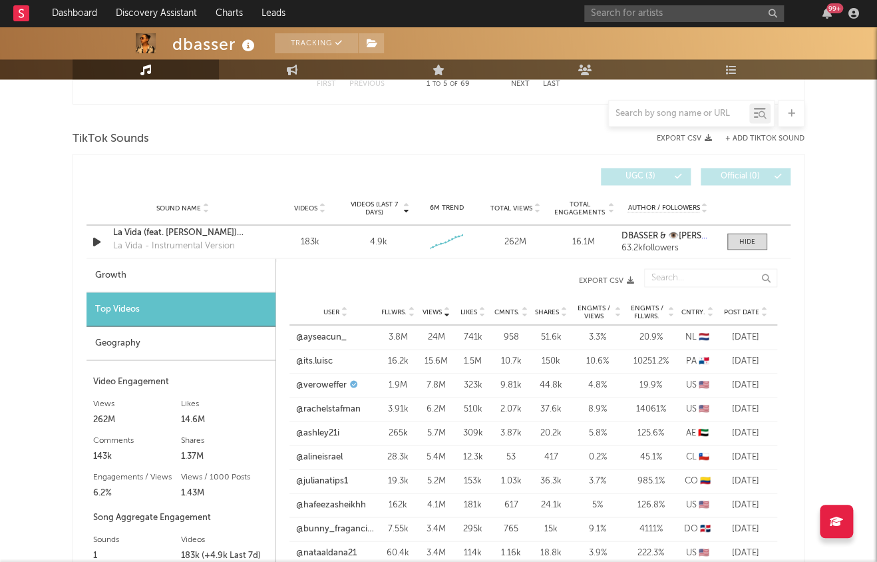
click at [749, 308] on span "Post Date" at bounding box center [741, 312] width 35 height 8
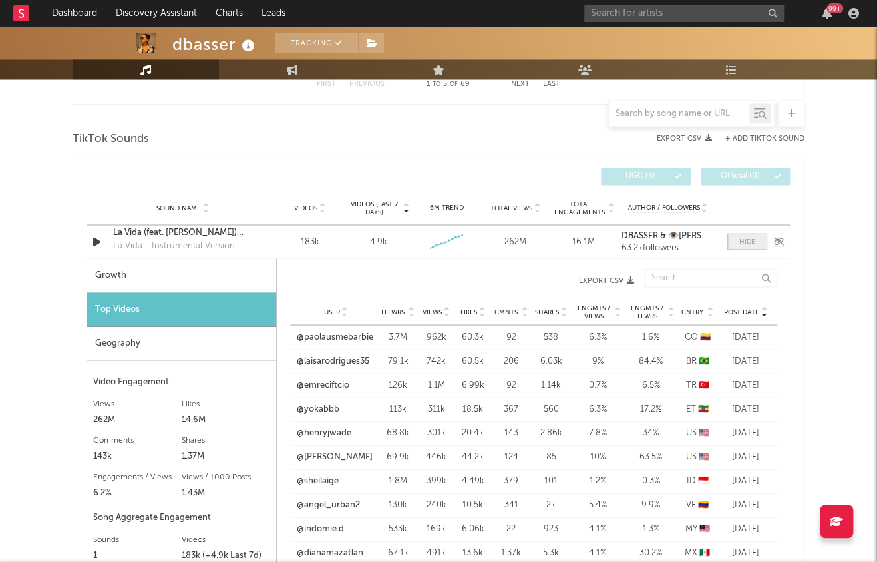
click at [756, 236] on span at bounding box center [748, 241] width 40 height 17
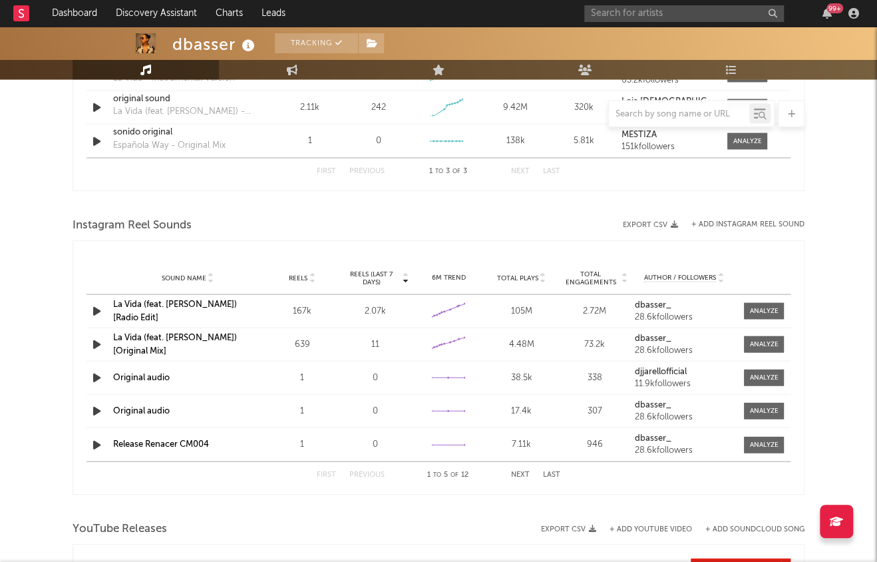
scroll to position [1031, 0]
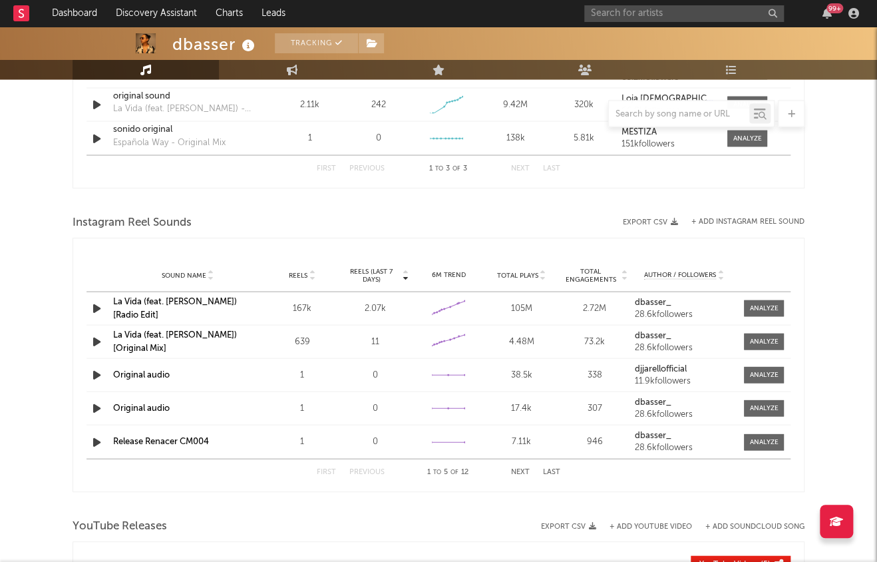
click at [174, 305] on link "La Vida (feat. Kaala Shaw) [Radio Edit]" at bounding box center [175, 308] width 124 height 22
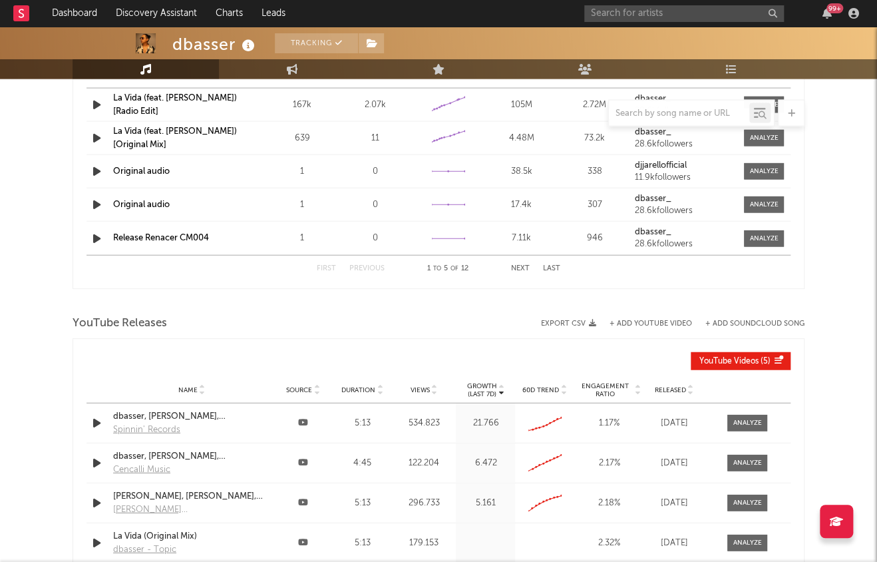
scroll to position [1340, 0]
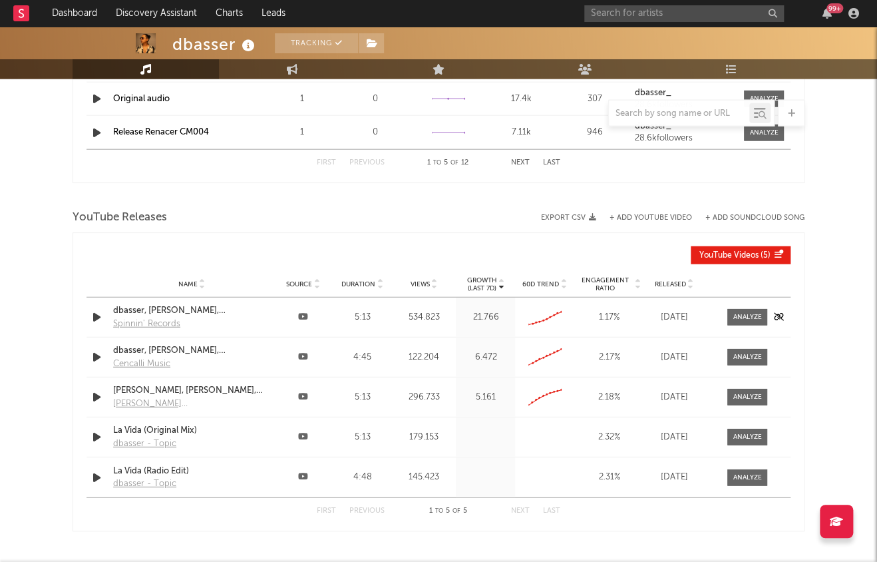
click at [769, 309] on div at bounding box center [737, 317] width 67 height 17
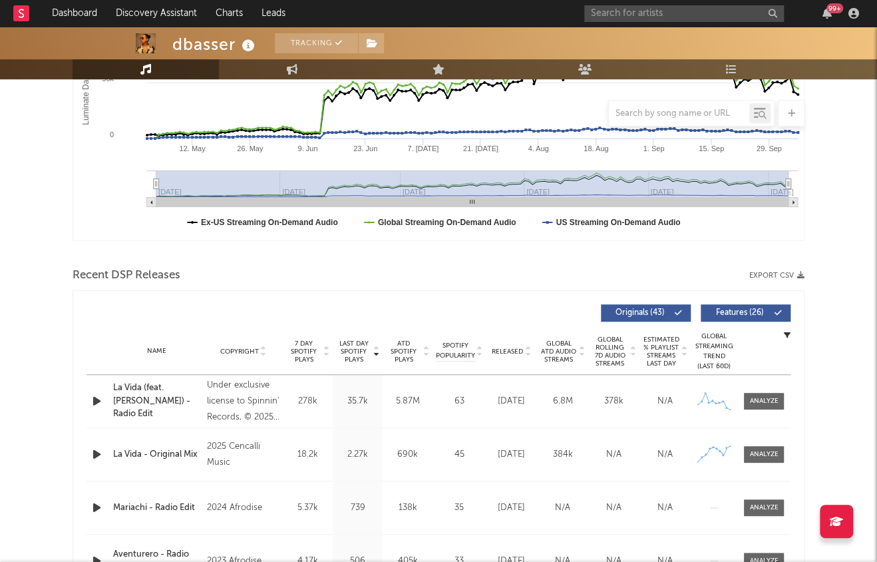
scroll to position [298, 0]
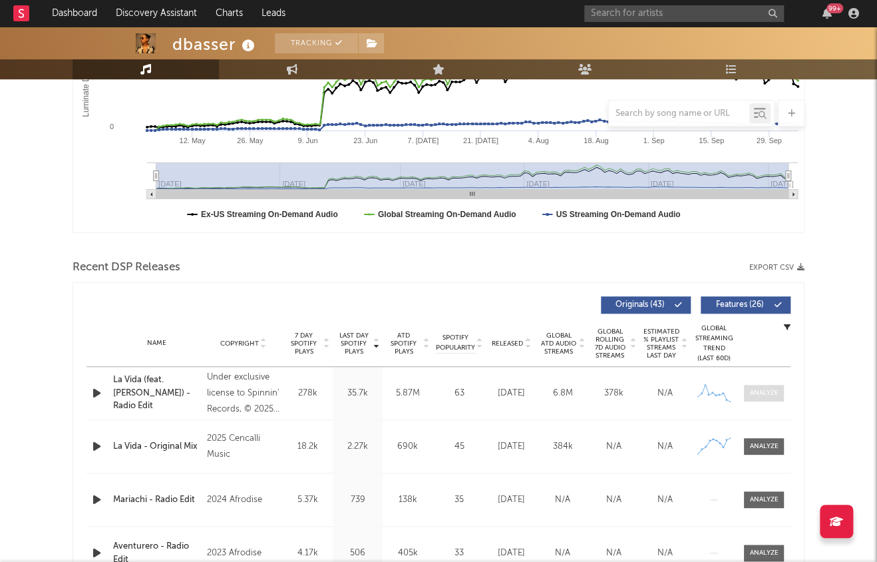
click at [765, 393] on div at bounding box center [764, 393] width 29 height 10
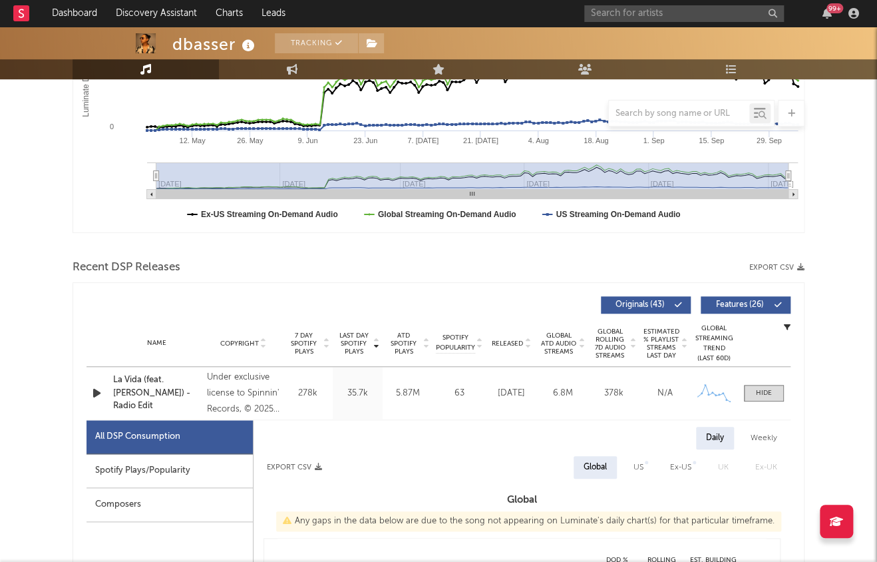
click at [160, 467] on div "Spotify Plays/Popularity" at bounding box center [170, 471] width 166 height 34
select select "1w"
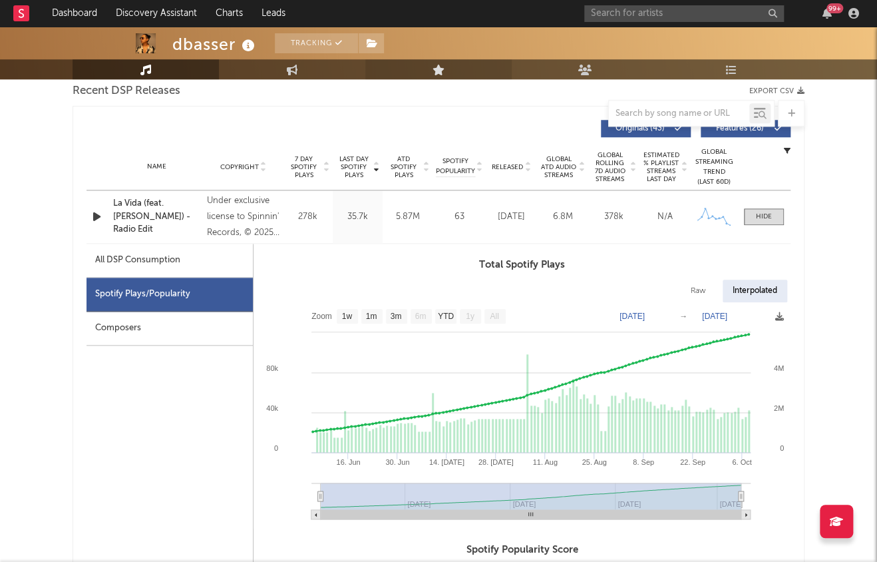
scroll to position [471, 0]
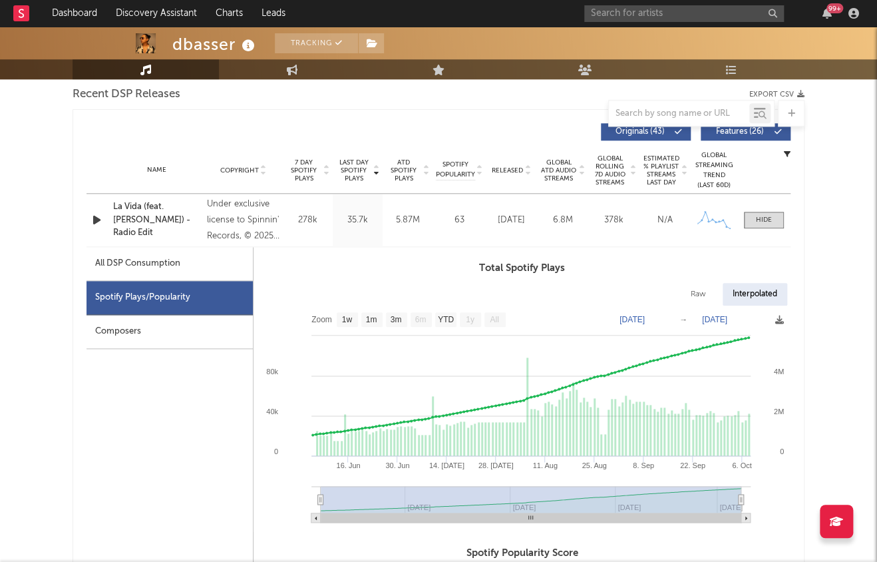
click at [636, 23] on div "99 +" at bounding box center [724, 13] width 280 height 27
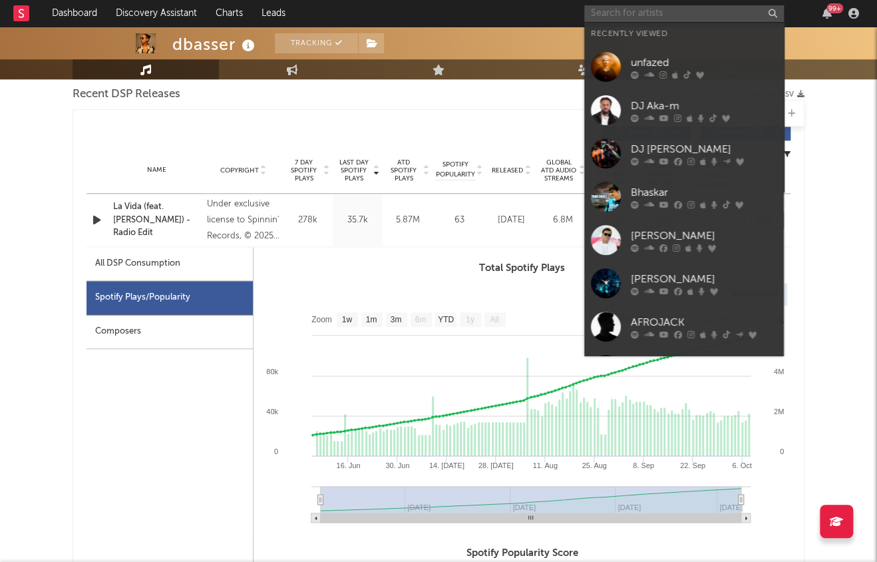
click at [636, 13] on input "text" at bounding box center [684, 13] width 200 height 17
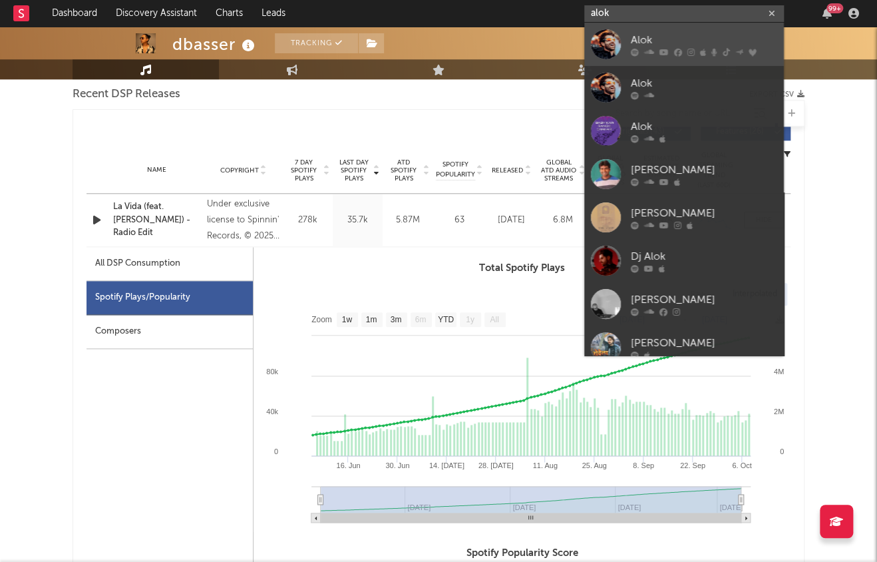
type input "alok"
click at [629, 37] on link "Alok" at bounding box center [684, 44] width 200 height 43
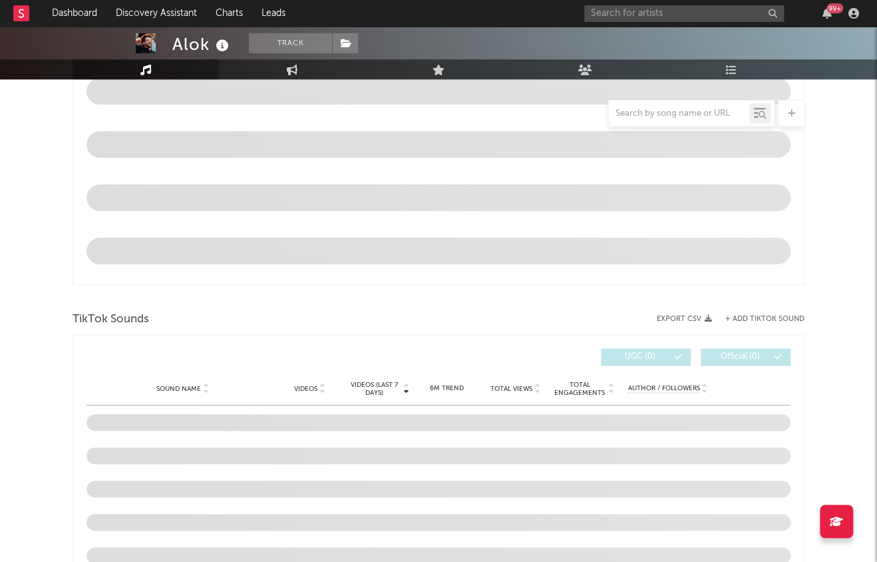
scroll to position [727, 0]
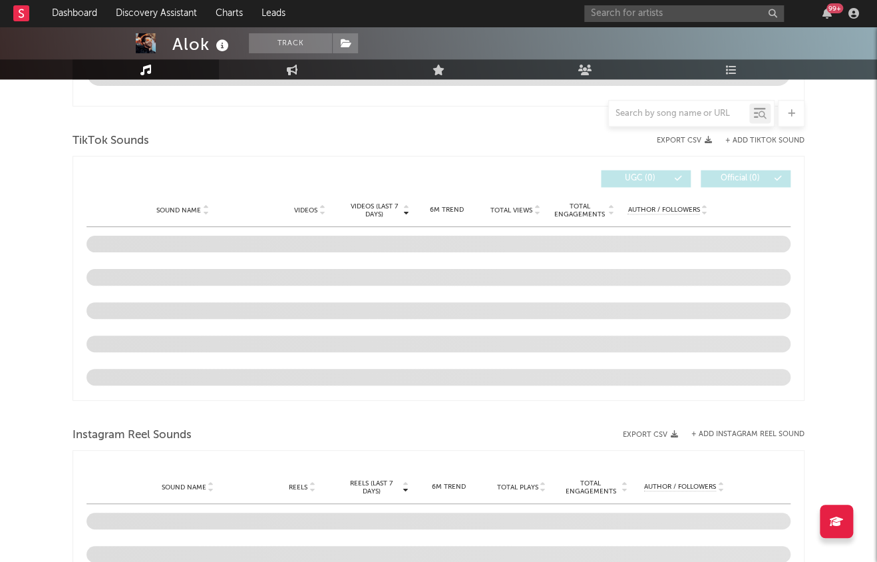
select select "6m"
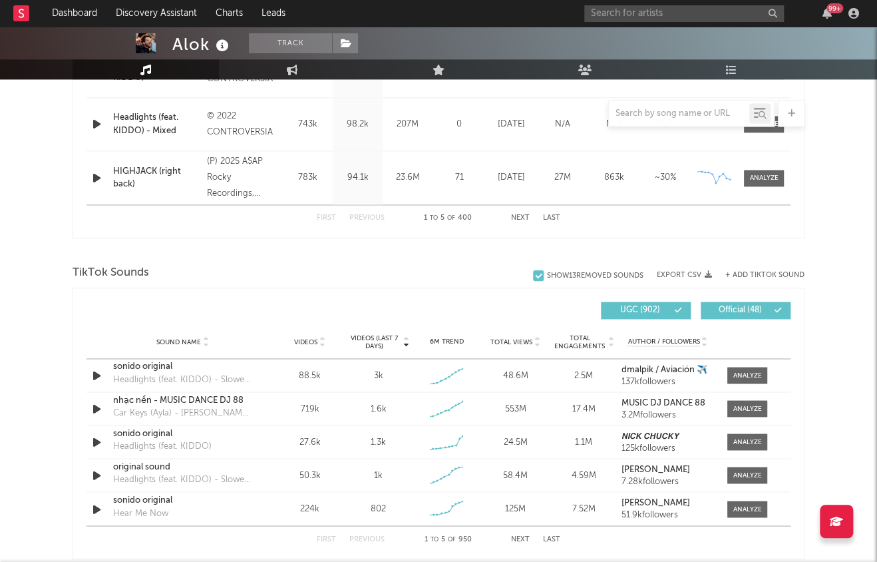
click at [301, 341] on span "Videos" at bounding box center [305, 342] width 23 height 8
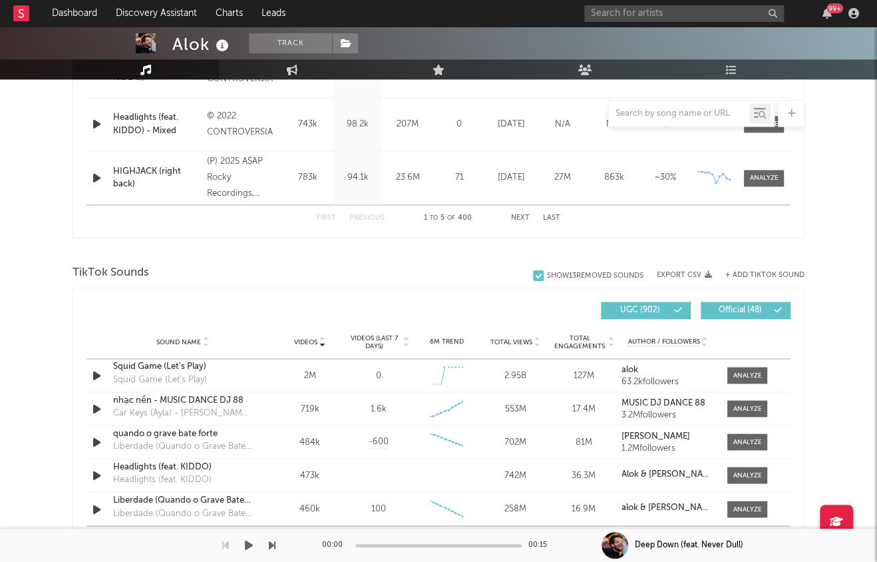
click at [522, 532] on div "Dashboard Discovery Assistant Charts Leads 99 + Notifications Settings Mark all…" at bounding box center [438, 305] width 877 height 2011
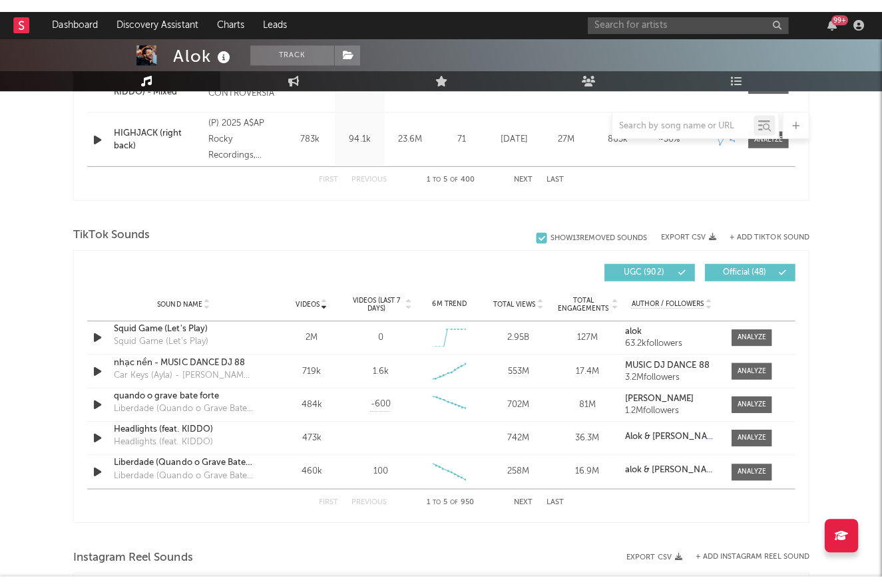
scroll to position [787, 0]
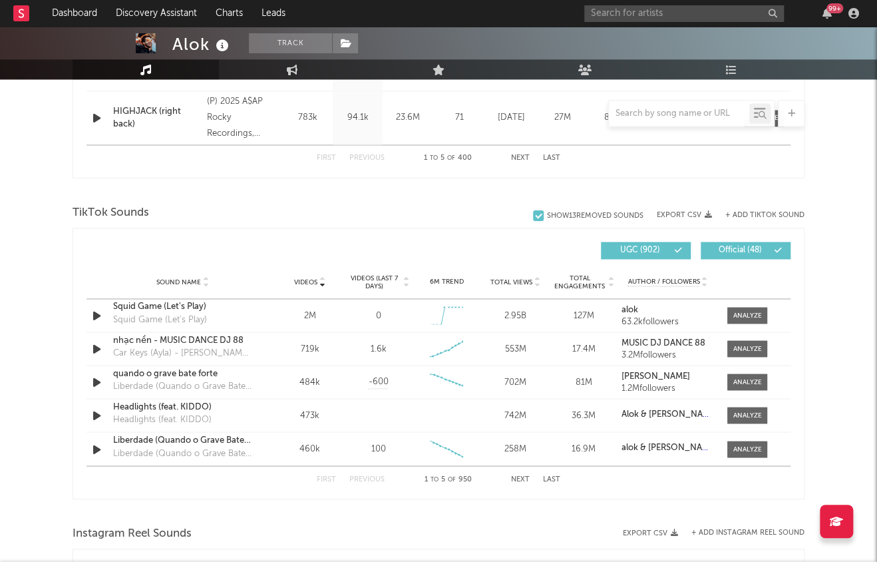
click at [519, 477] on button "Next" at bounding box center [520, 478] width 19 height 7
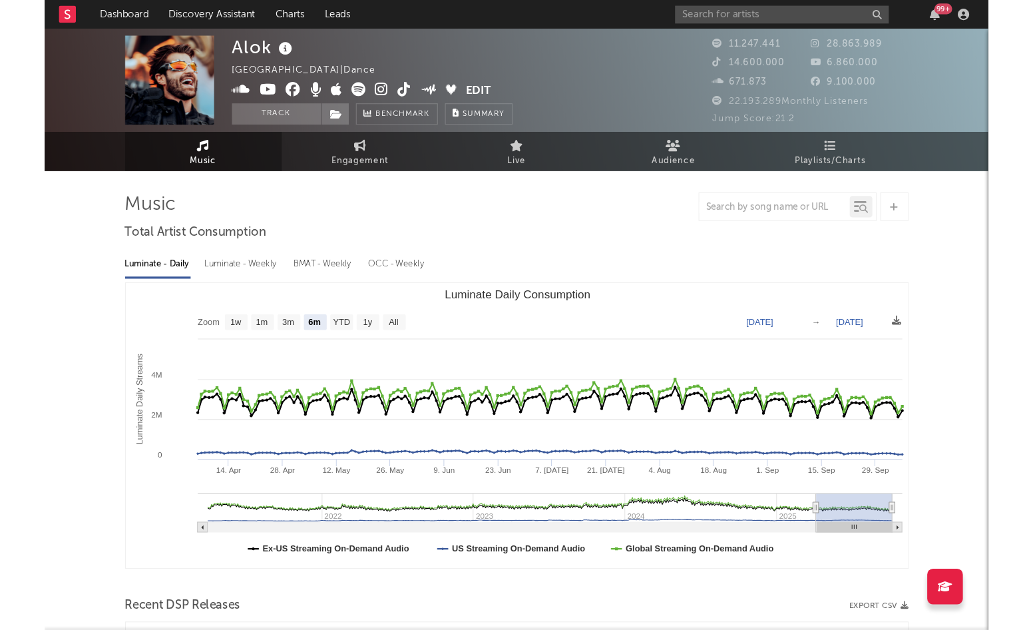
scroll to position [0, 0]
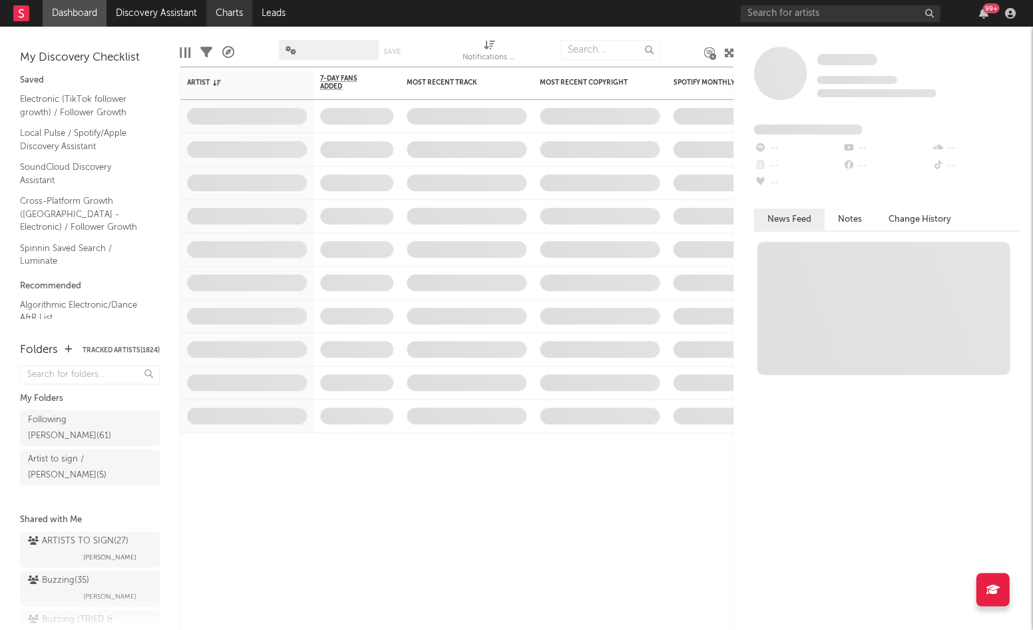
click at [216, 13] on link "Charts" at bounding box center [229, 13] width 46 height 27
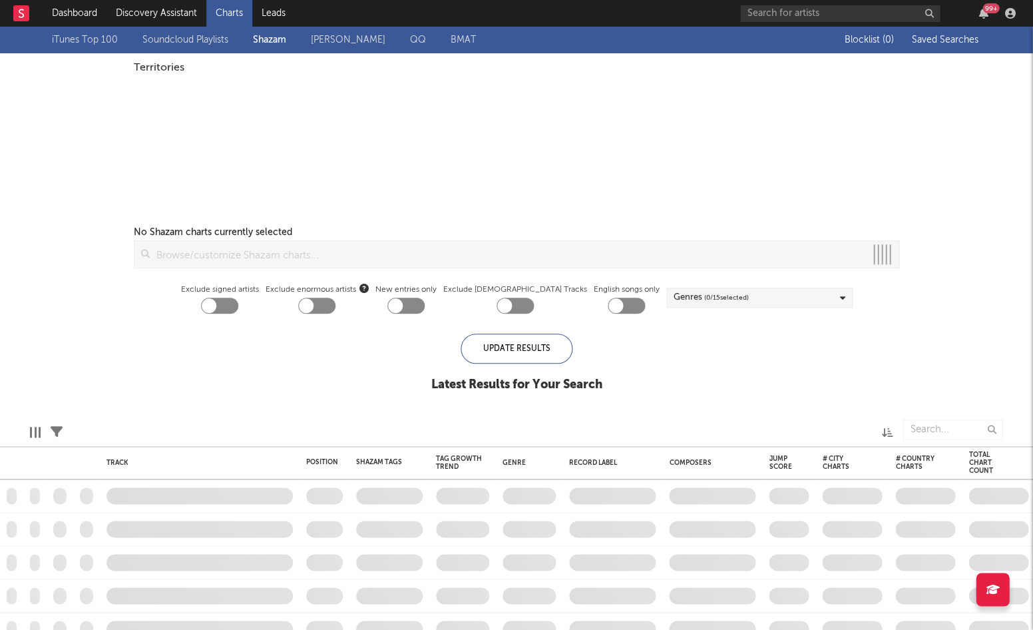
checkbox input "true"
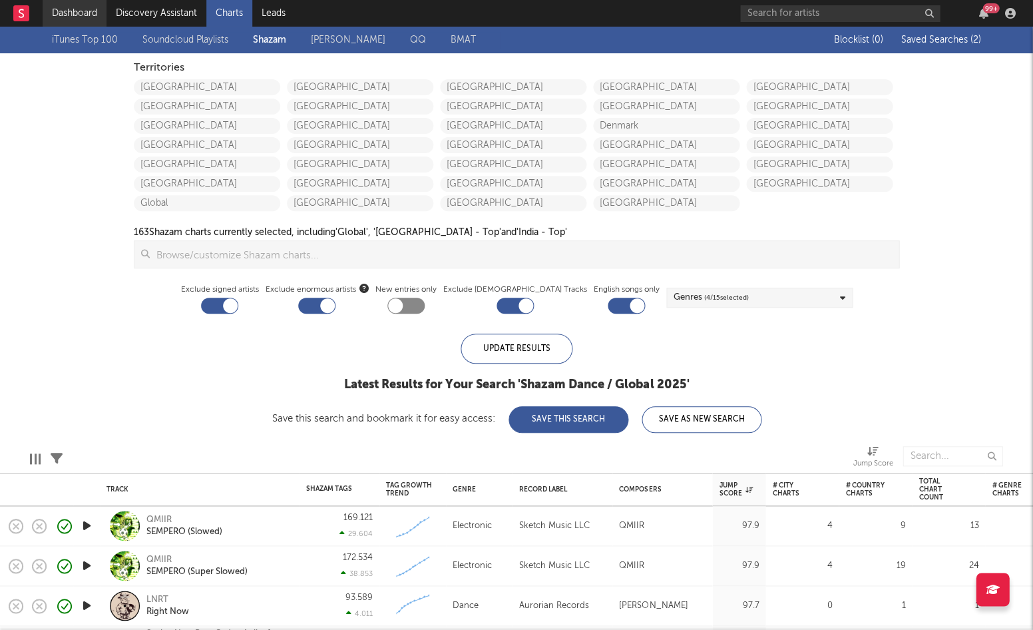
click at [94, 11] on link "Dashboard" at bounding box center [75, 13] width 64 height 27
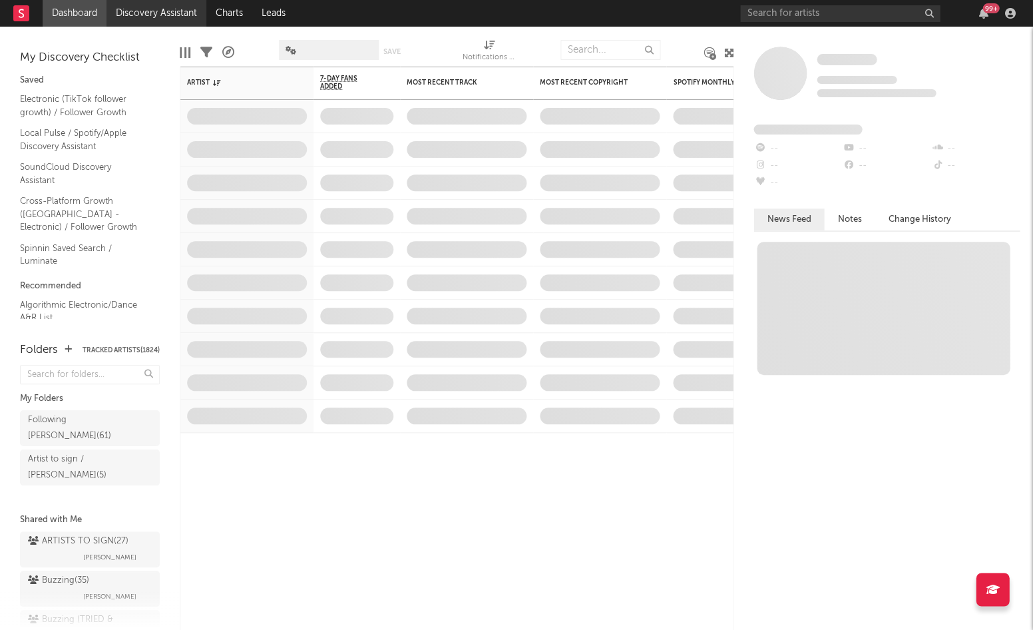
click at [180, 9] on link "Discovery Assistant" at bounding box center [156, 13] width 100 height 27
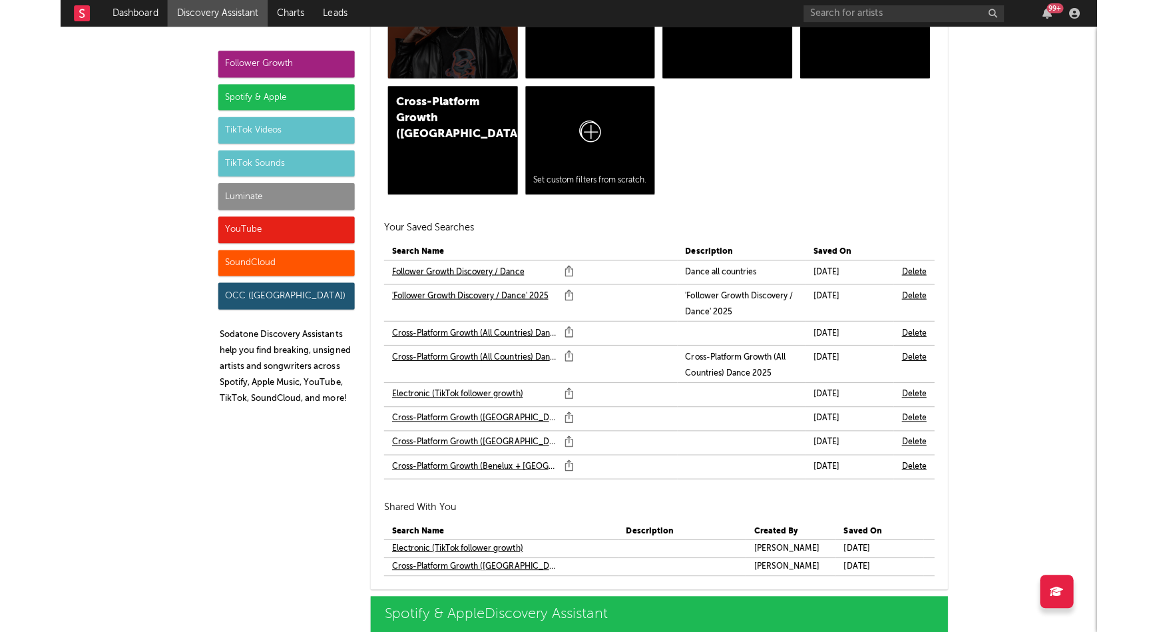
scroll to position [1095, 0]
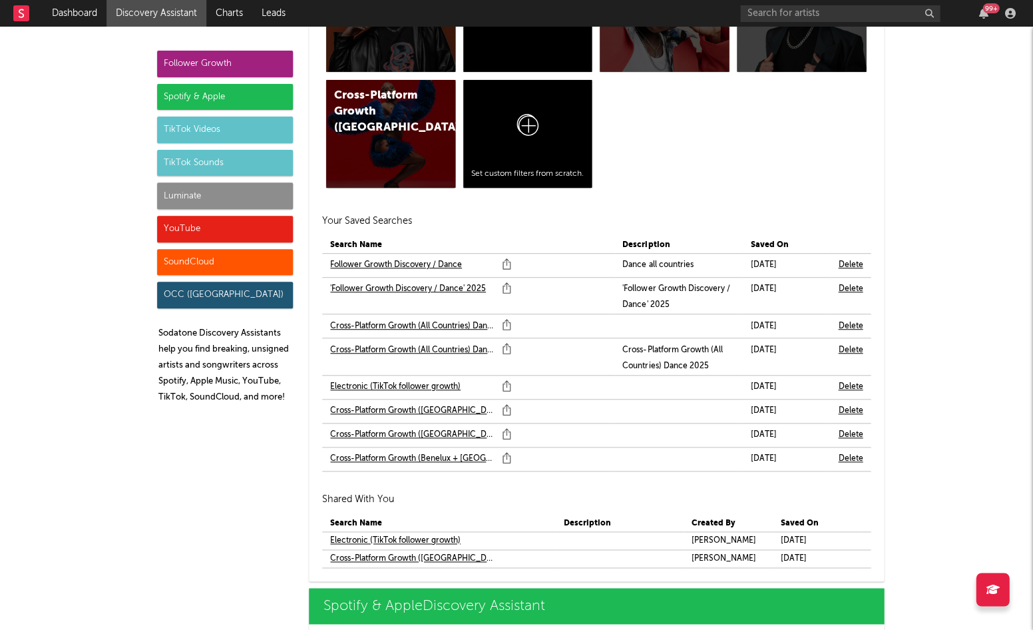
click at [425, 288] on link "'Follower Growth Discovery / Dance' 2025" at bounding box center [408, 289] width 156 height 16
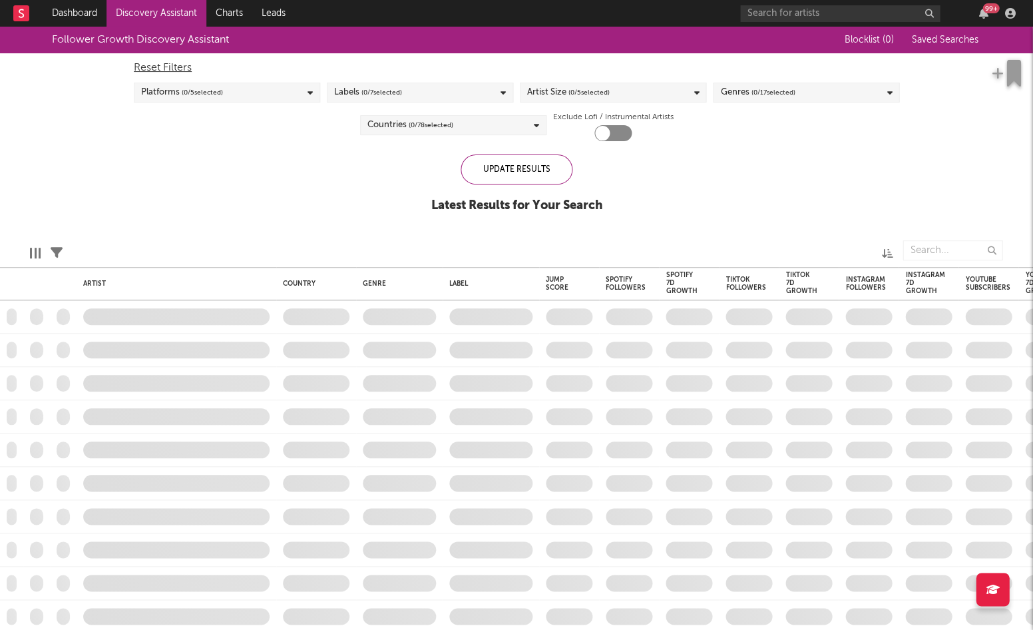
checkbox input "true"
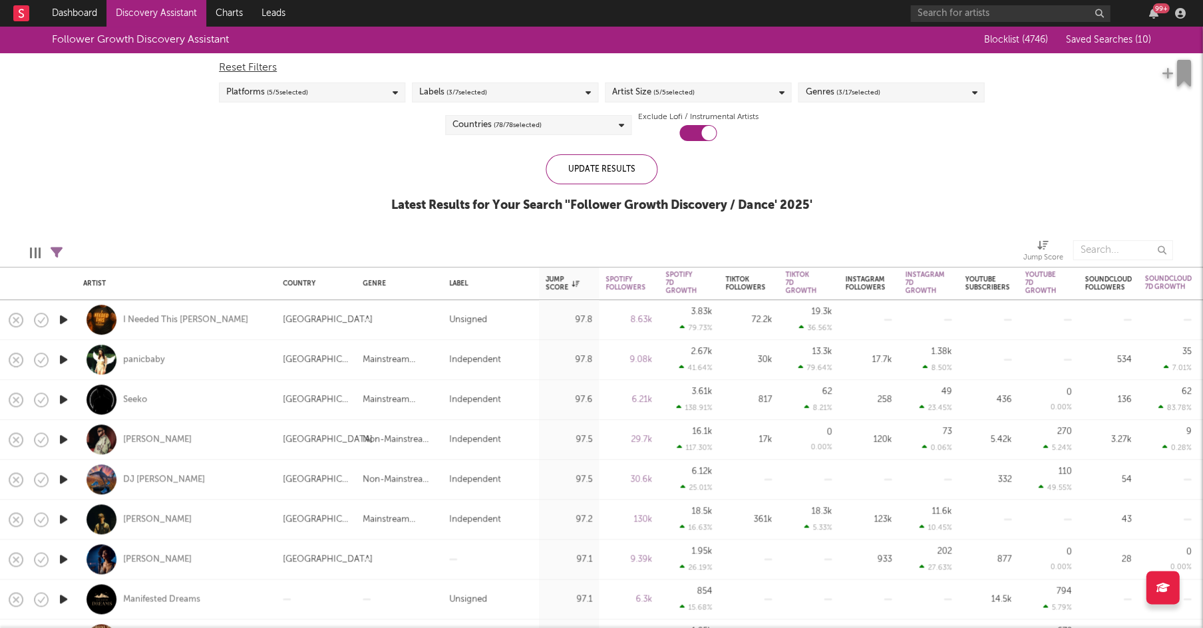
click at [69, 321] on icon "button" at bounding box center [64, 320] width 14 height 17
click at [66, 361] on icon "button" at bounding box center [64, 359] width 14 height 17
click at [59, 399] on icon "button" at bounding box center [64, 399] width 14 height 17
click at [132, 400] on div "Seeko" at bounding box center [135, 400] width 24 height 12
click at [67, 442] on icon "button" at bounding box center [64, 439] width 14 height 17
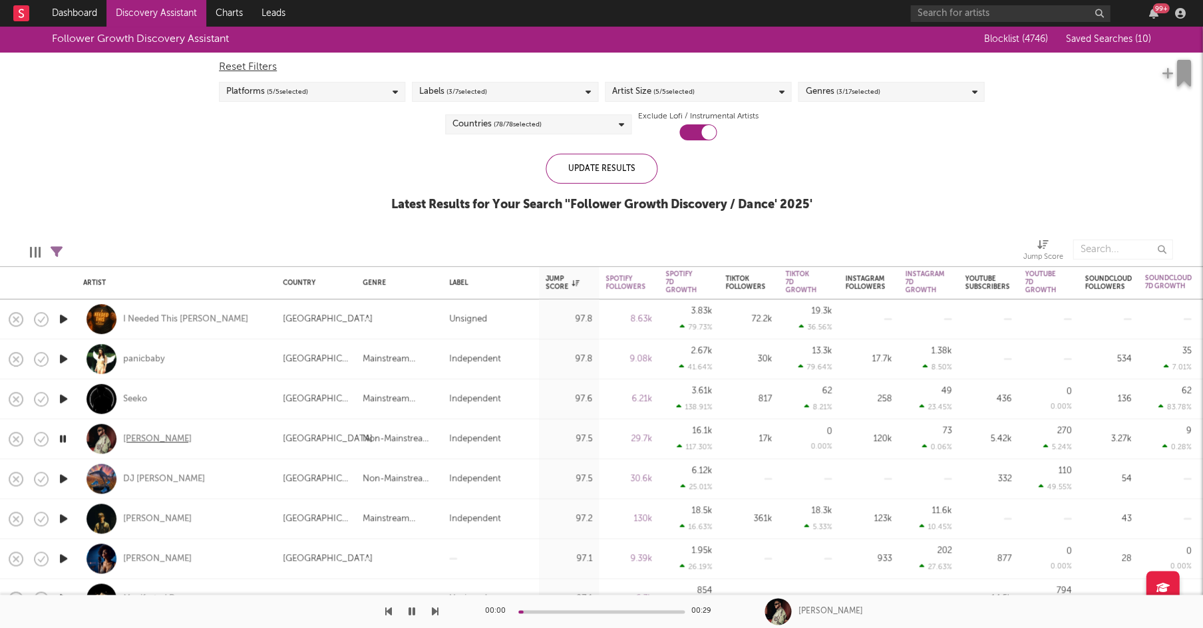
click at [140, 437] on div "Natty Rico" at bounding box center [157, 439] width 69 height 12
click at [61, 434] on icon "button" at bounding box center [63, 439] width 13 height 17
click at [62, 478] on icon "button" at bounding box center [64, 479] width 14 height 17
click at [63, 478] on icon "button" at bounding box center [63, 479] width 13 height 17
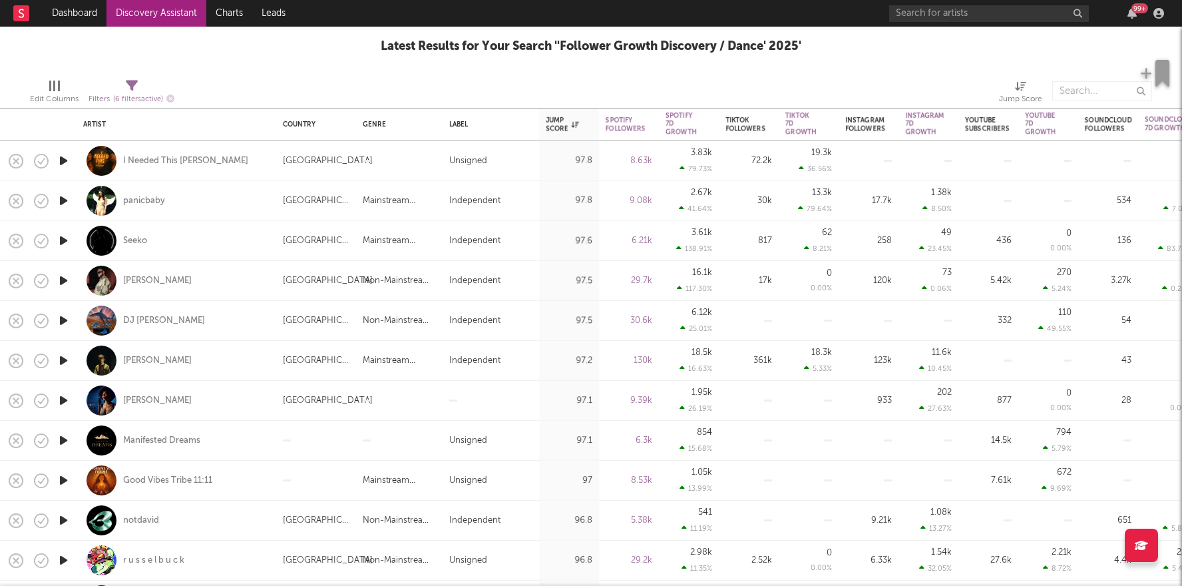
click at [67, 407] on icon "button" at bounding box center [64, 400] width 14 height 17
click at [59, 442] on icon "button" at bounding box center [64, 440] width 14 height 17
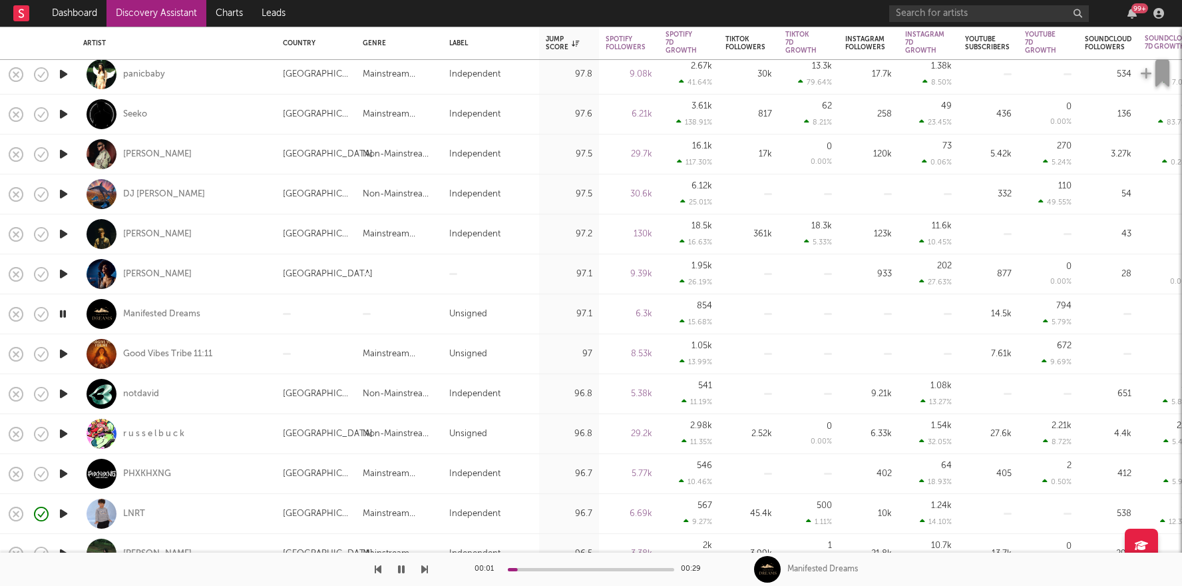
click at [61, 352] on icon "button" at bounding box center [64, 353] width 14 height 17
click at [63, 391] on icon "button" at bounding box center [64, 393] width 14 height 17
click at [141, 391] on div "notdavid" at bounding box center [141, 394] width 36 height 12
click at [65, 391] on icon "button" at bounding box center [63, 393] width 13 height 17
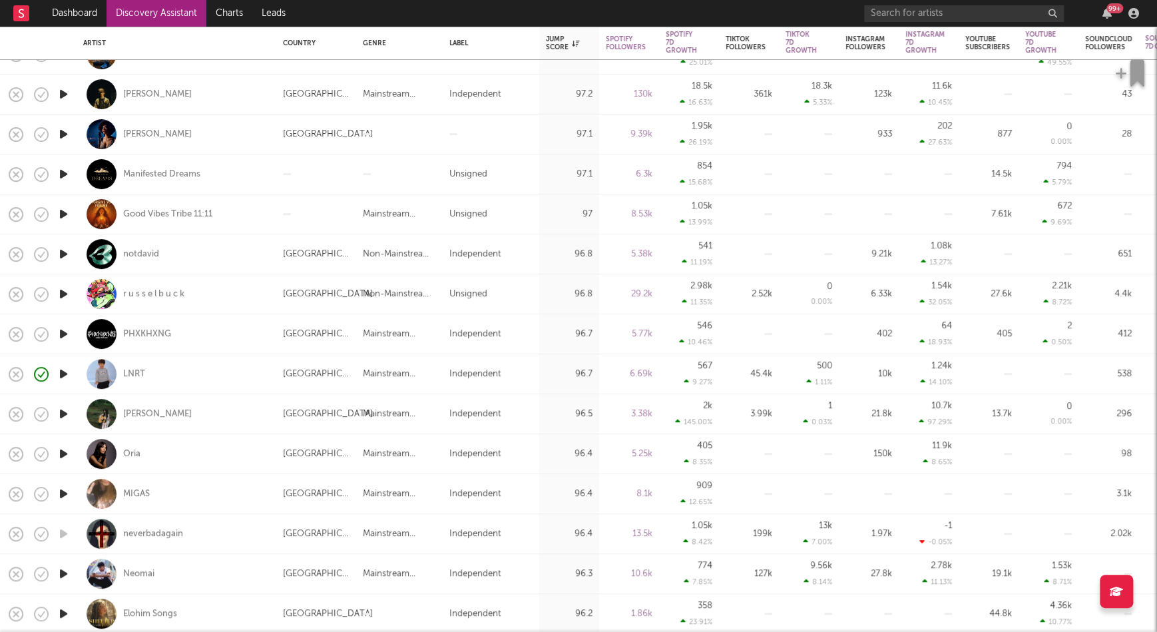
click at [62, 288] on icon "button" at bounding box center [64, 294] width 14 height 17
click at [61, 290] on icon "button" at bounding box center [63, 294] width 13 height 17
click at [170, 290] on div "r u s s e l b u c k" at bounding box center [153, 294] width 61 height 12
click at [64, 327] on icon "button" at bounding box center [64, 333] width 14 height 17
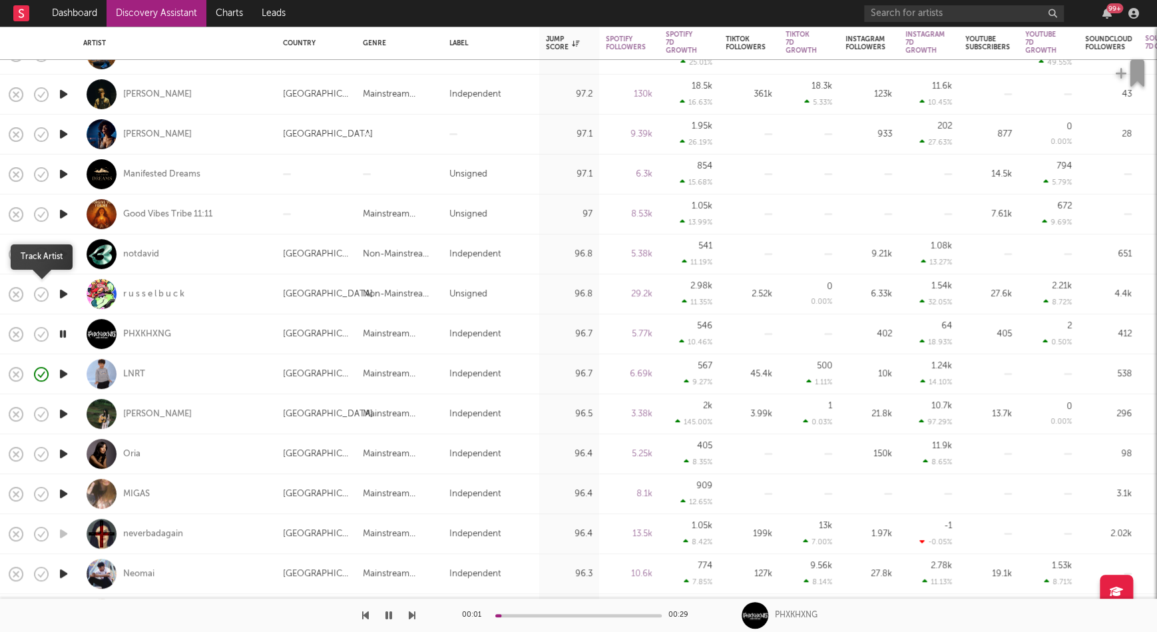
click at [42, 293] on icon "button" at bounding box center [41, 294] width 19 height 19
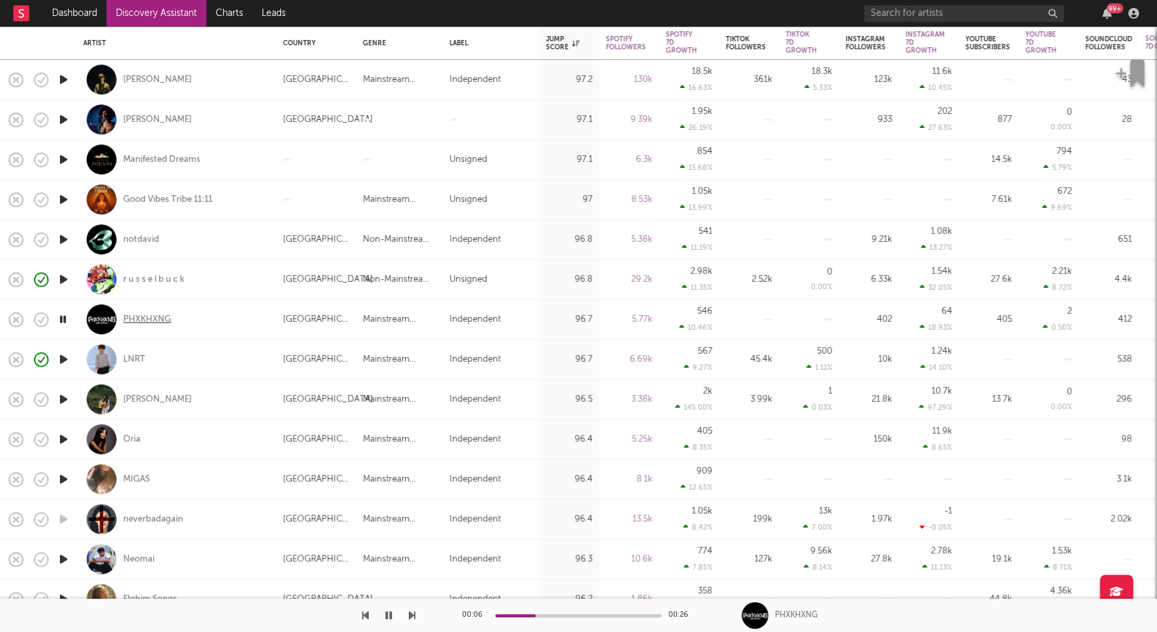
click at [149, 318] on div "PHXKHXNG" at bounding box center [147, 320] width 48 height 12
click at [67, 439] on icon "button" at bounding box center [64, 439] width 14 height 17
click at [65, 442] on icon "button" at bounding box center [63, 439] width 13 height 17
click at [65, 399] on icon "button" at bounding box center [64, 399] width 14 height 17
click at [70, 438] on icon "button" at bounding box center [64, 439] width 14 height 17
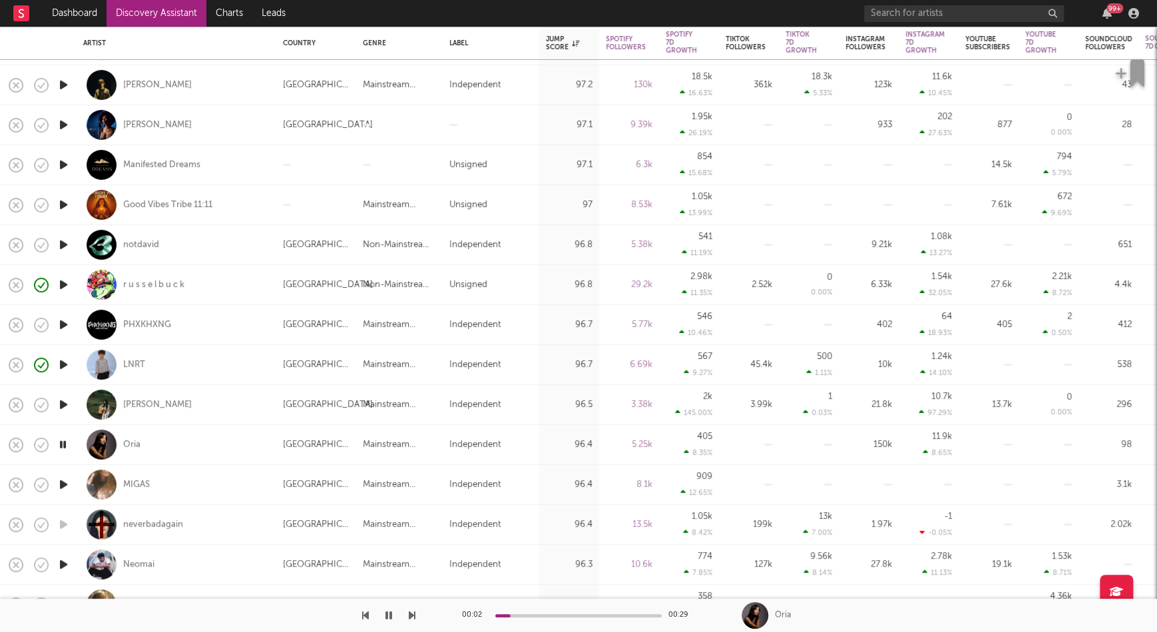
click at [65, 481] on icon "button" at bounding box center [64, 484] width 14 height 17
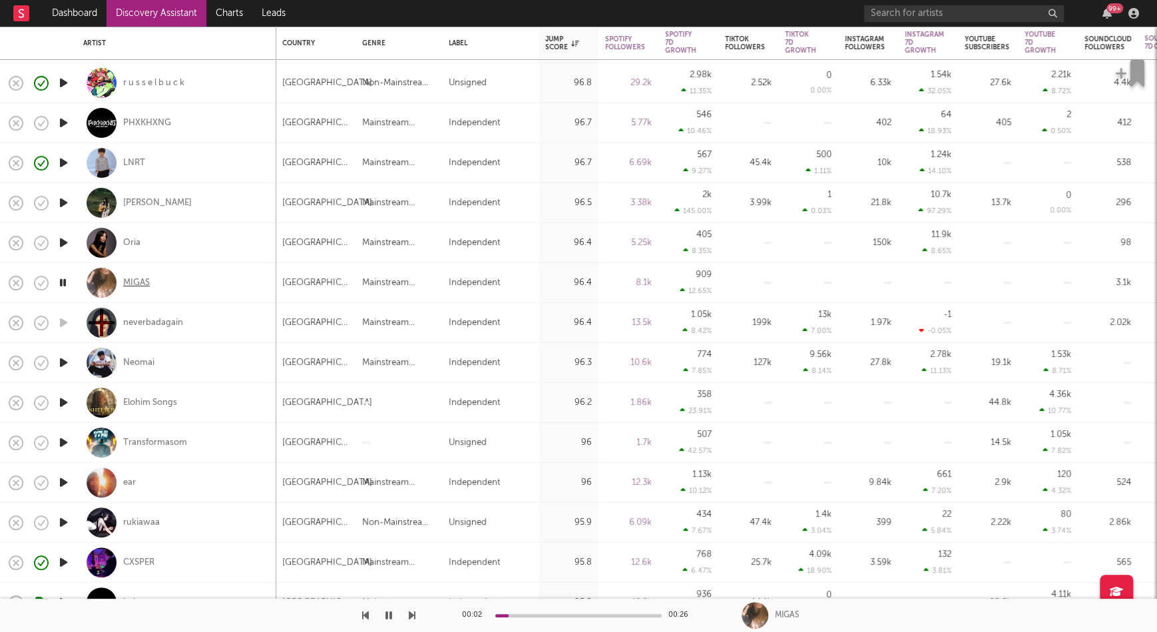
click at [144, 280] on div "MIGAS" at bounding box center [136, 283] width 27 height 12
click at [389, 616] on icon "button" at bounding box center [388, 615] width 7 height 11
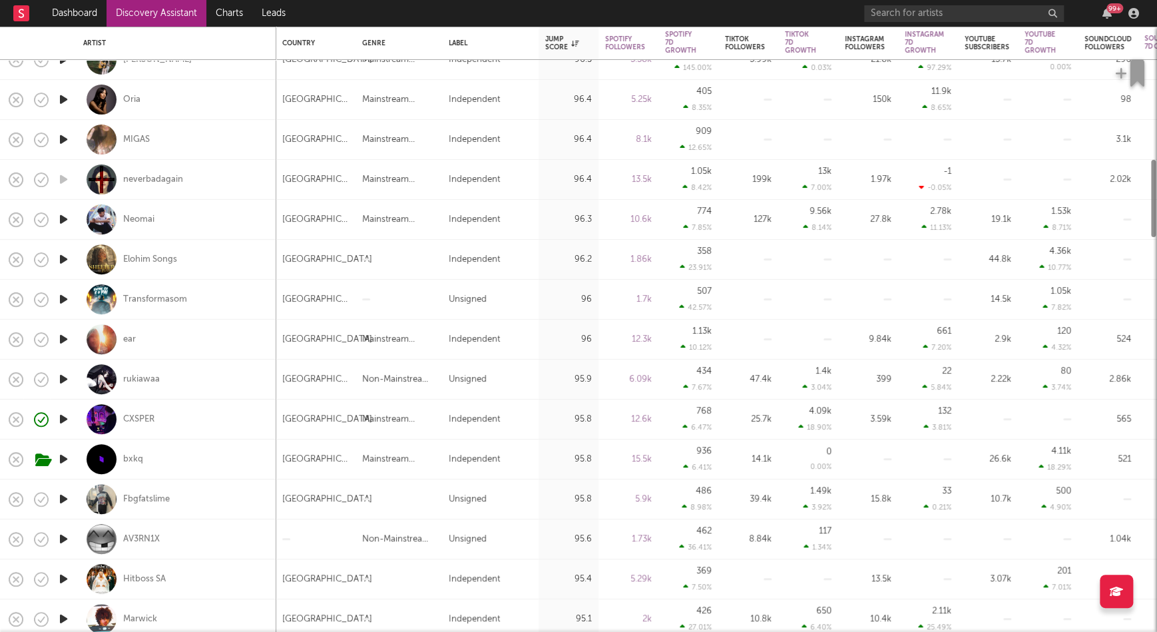
click at [66, 298] on icon "button" at bounding box center [64, 299] width 14 height 17
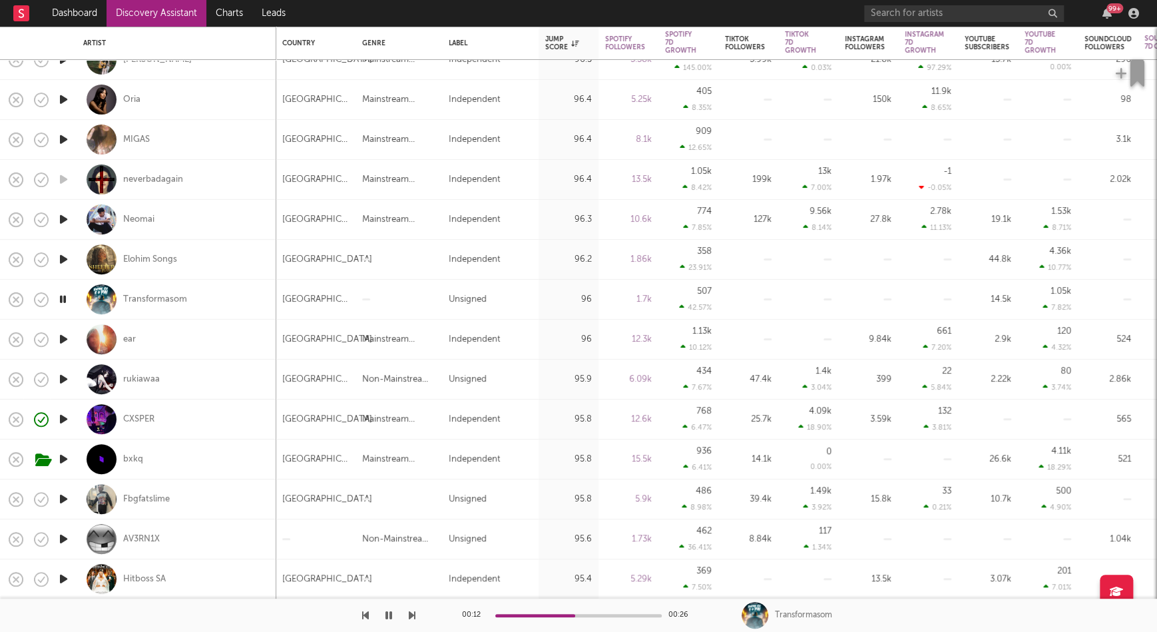
click at [61, 256] on icon "button" at bounding box center [64, 259] width 14 height 17
click at [63, 218] on icon "button" at bounding box center [64, 219] width 14 height 17
click at [63, 294] on icon "button" at bounding box center [64, 299] width 14 height 17
click at [66, 337] on icon "button" at bounding box center [64, 339] width 14 height 17
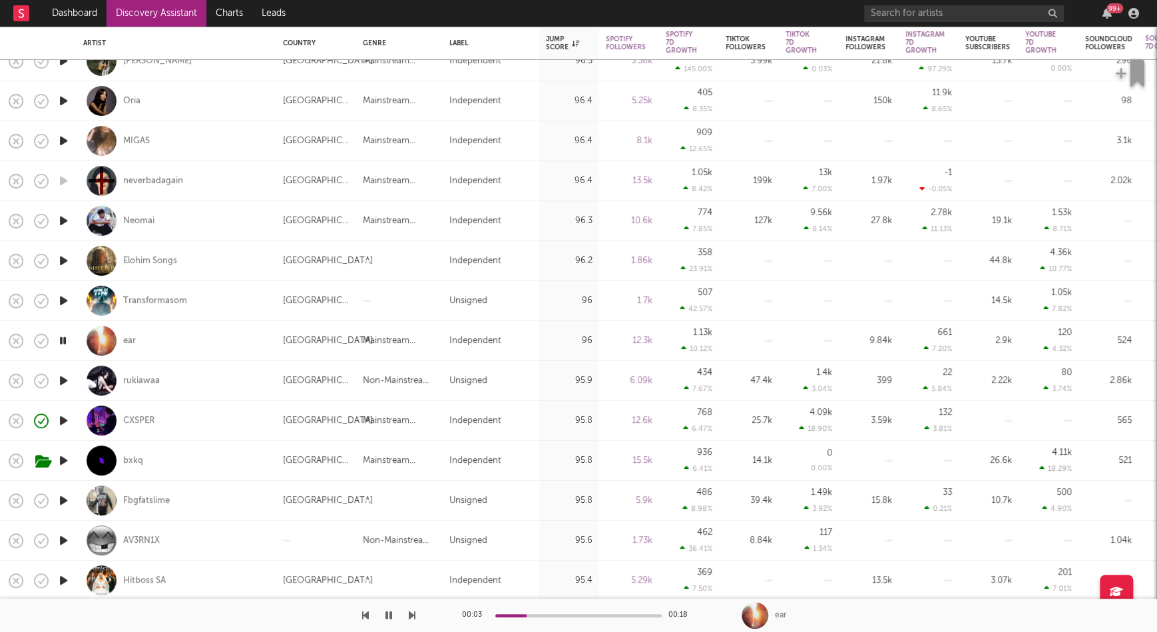
click at [62, 381] on icon "button" at bounding box center [64, 380] width 14 height 17
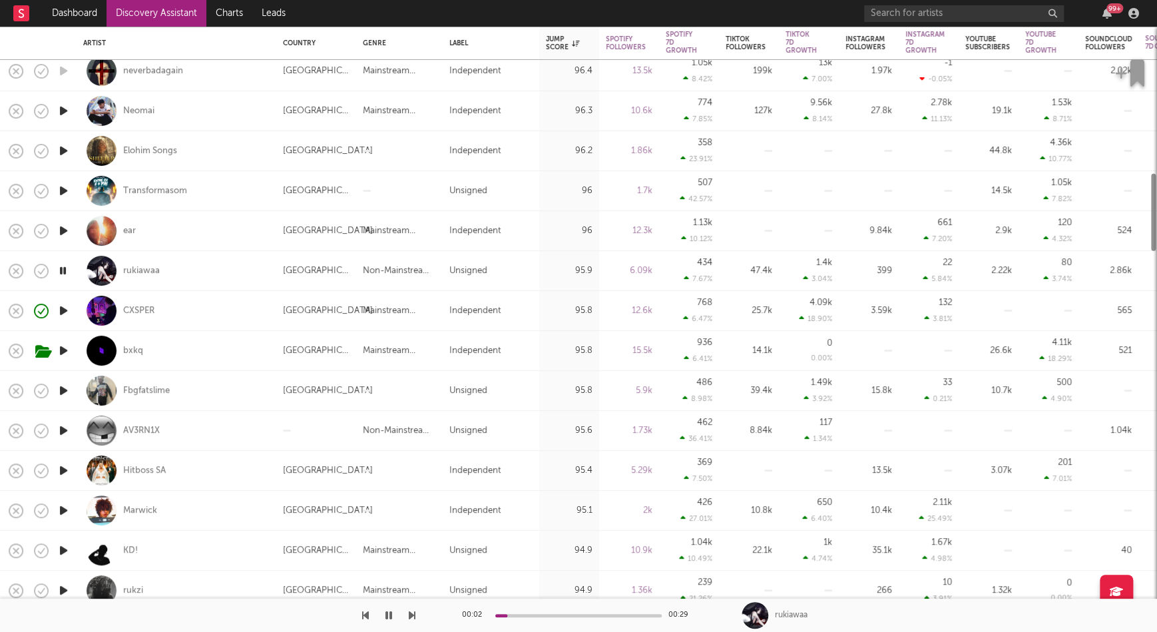
click at [65, 382] on icon "button" at bounding box center [64, 390] width 14 height 17
click at [59, 434] on icon "button" at bounding box center [64, 430] width 14 height 17
click at [148, 431] on div "AV3RN1X" at bounding box center [141, 431] width 37 height 12
click at [64, 468] on icon "button" at bounding box center [63, 470] width 13 height 17
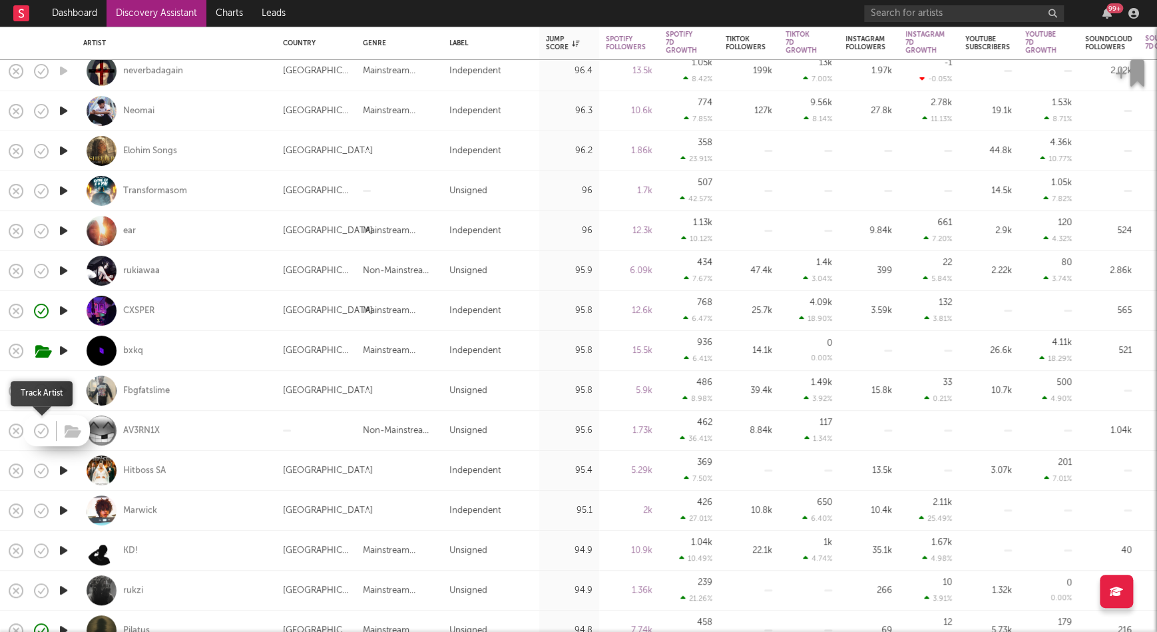
click at [39, 435] on icon "button" at bounding box center [41, 430] width 19 height 19
click at [77, 433] on div "AV3RN1X" at bounding box center [177, 431] width 200 height 40
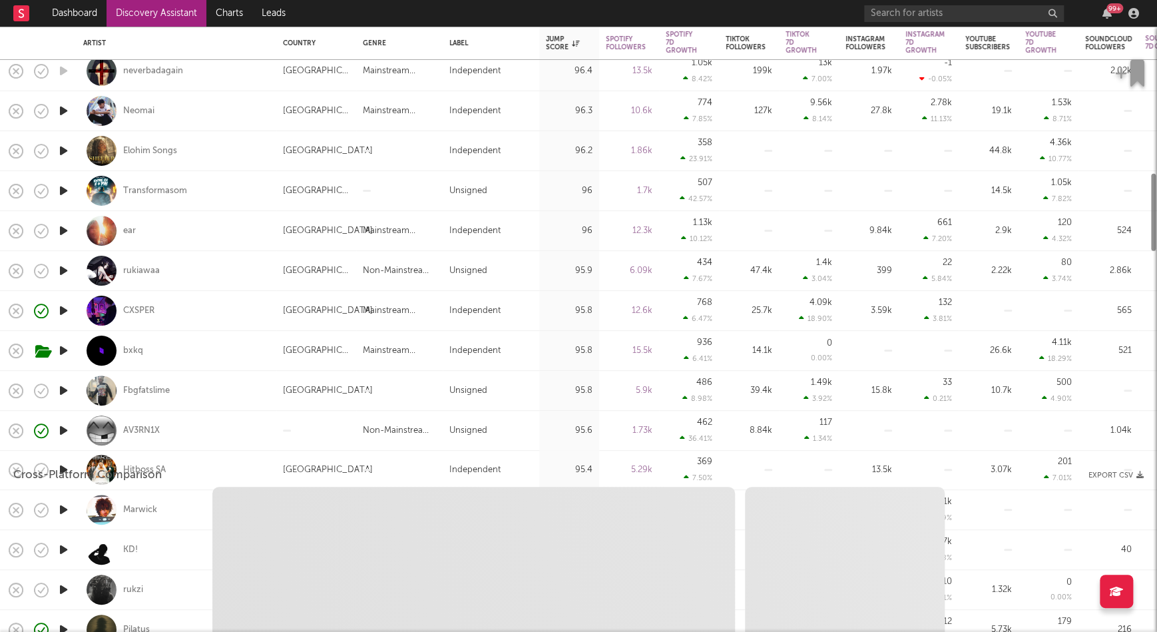
select select "1w"
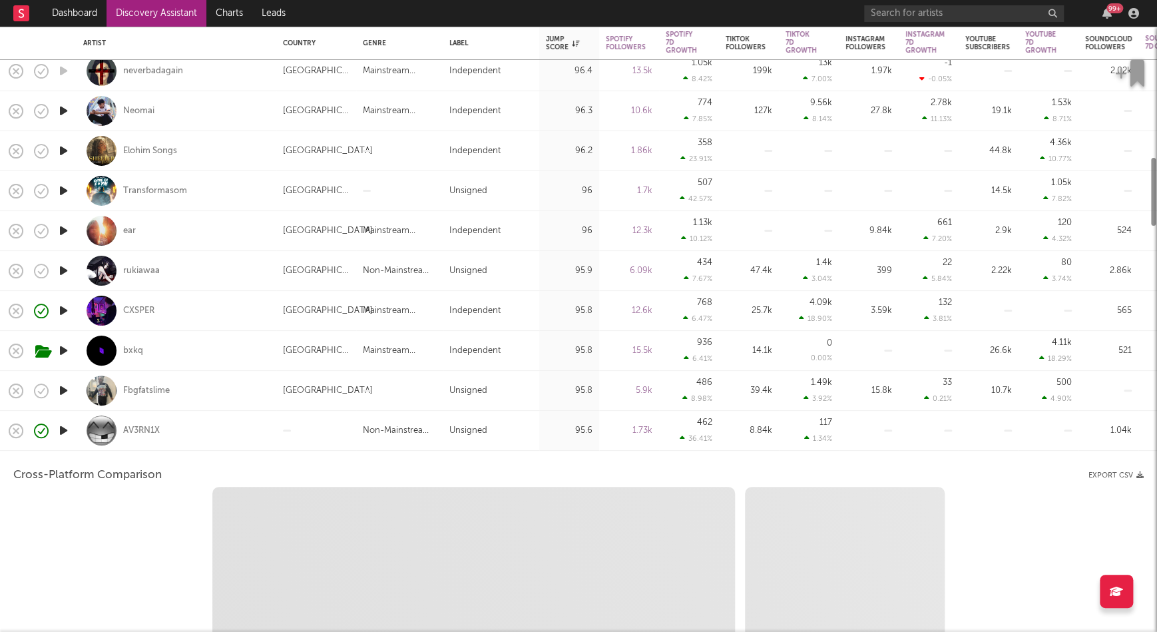
select select "1w"
click at [77, 432] on icon "button" at bounding box center [73, 431] width 17 height 15
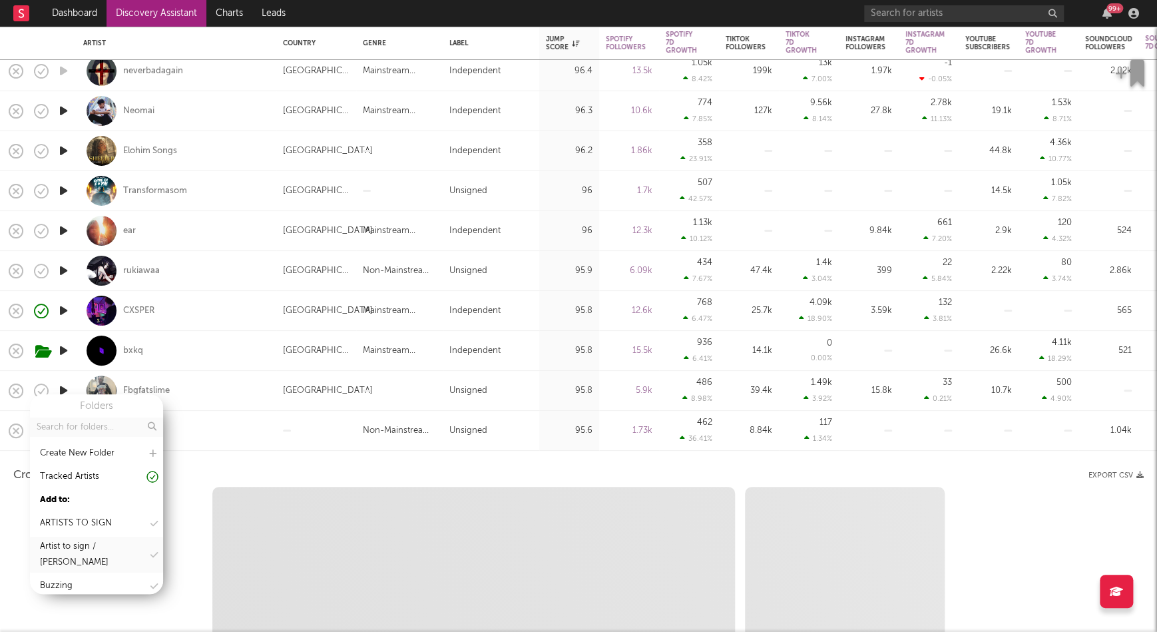
click at [113, 587] on div "Buzzing" at bounding box center [96, 586] width 133 height 20
select select "1m"
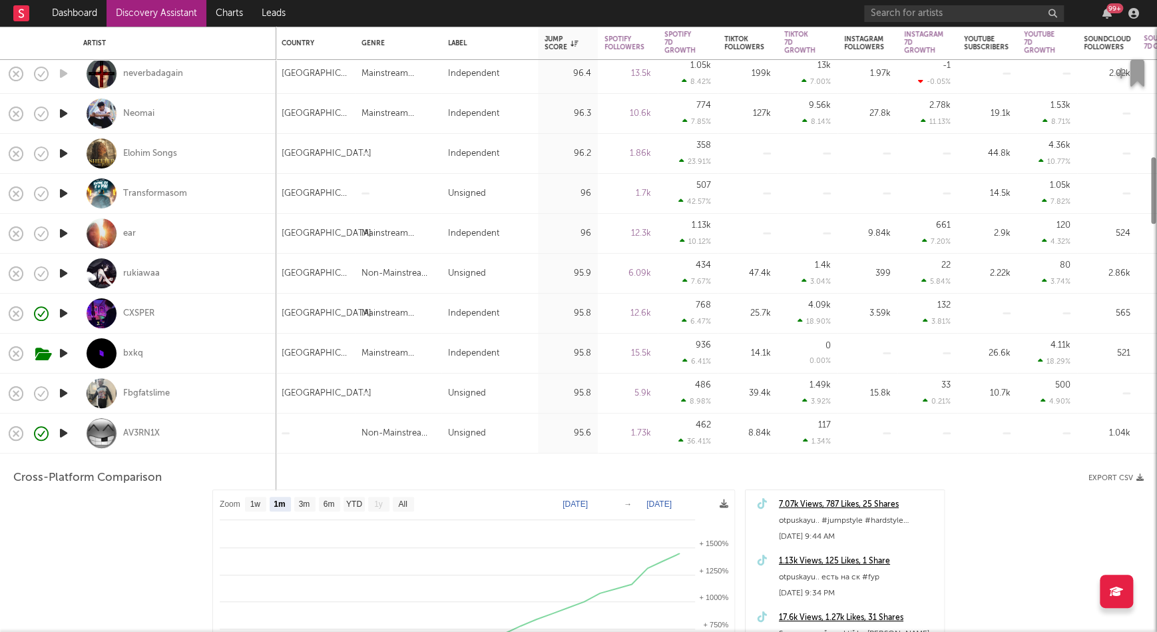
click at [214, 453] on div "AV3RN1X" at bounding box center [176, 432] width 186 height 39
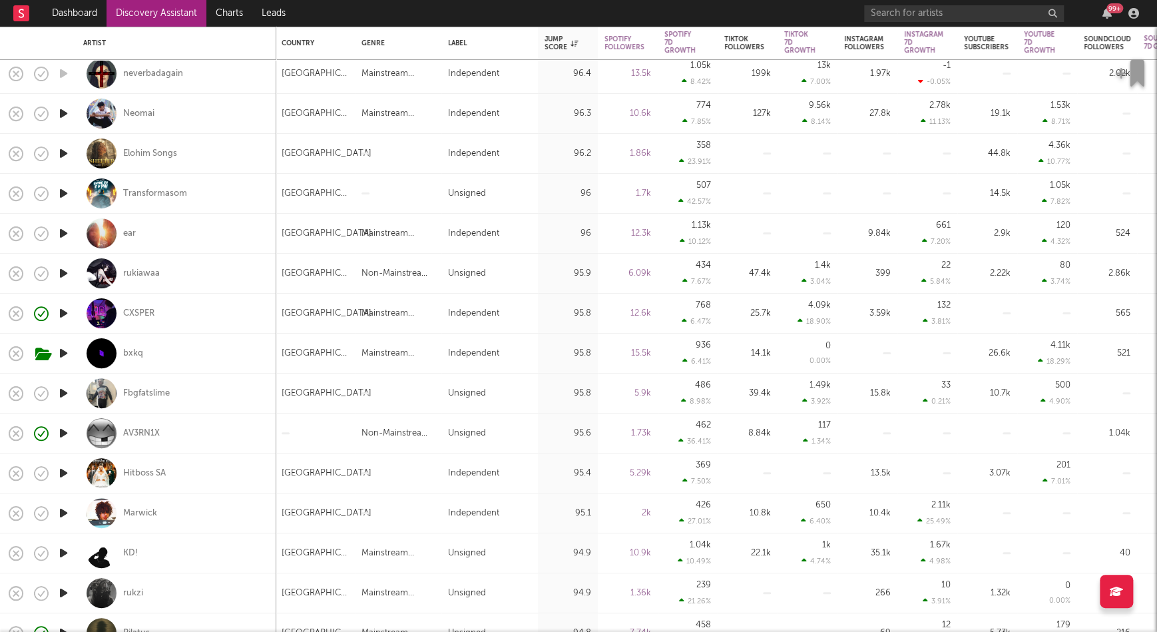
click at [66, 470] on icon "button" at bounding box center [64, 473] width 14 height 17
click at [152, 473] on div "Hitboss SA" at bounding box center [144, 473] width 43 height 12
click at [64, 516] on icon "button" at bounding box center [63, 513] width 13 height 17
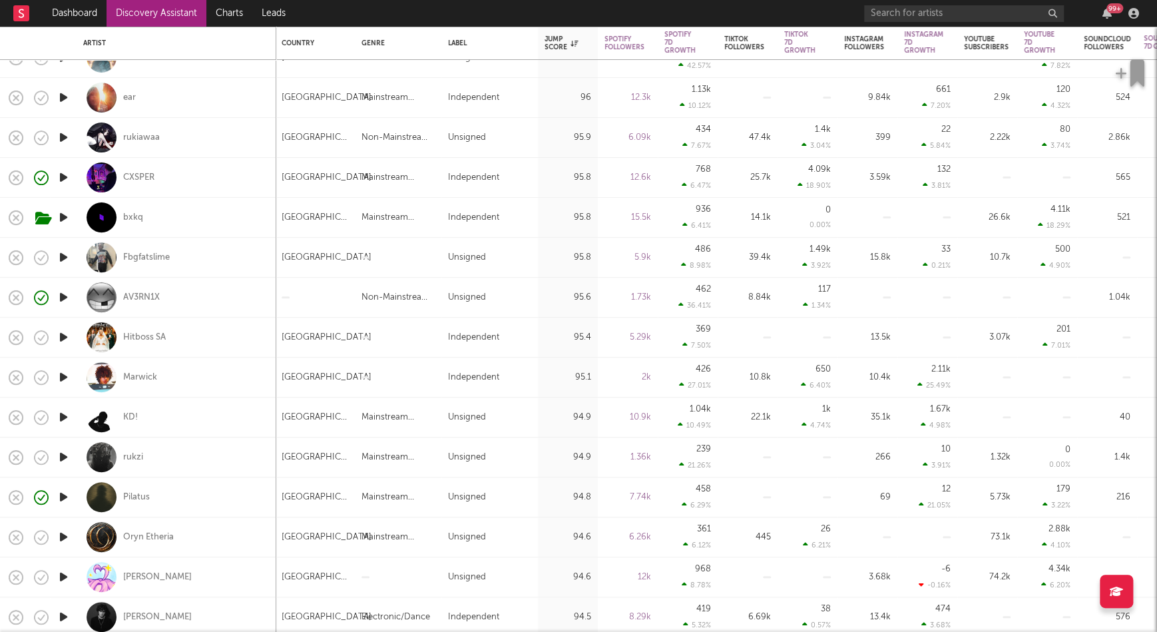
click at [59, 378] on icon "button" at bounding box center [64, 377] width 14 height 17
click at [56, 426] on div at bounding box center [63, 417] width 27 height 40
select select "1w"
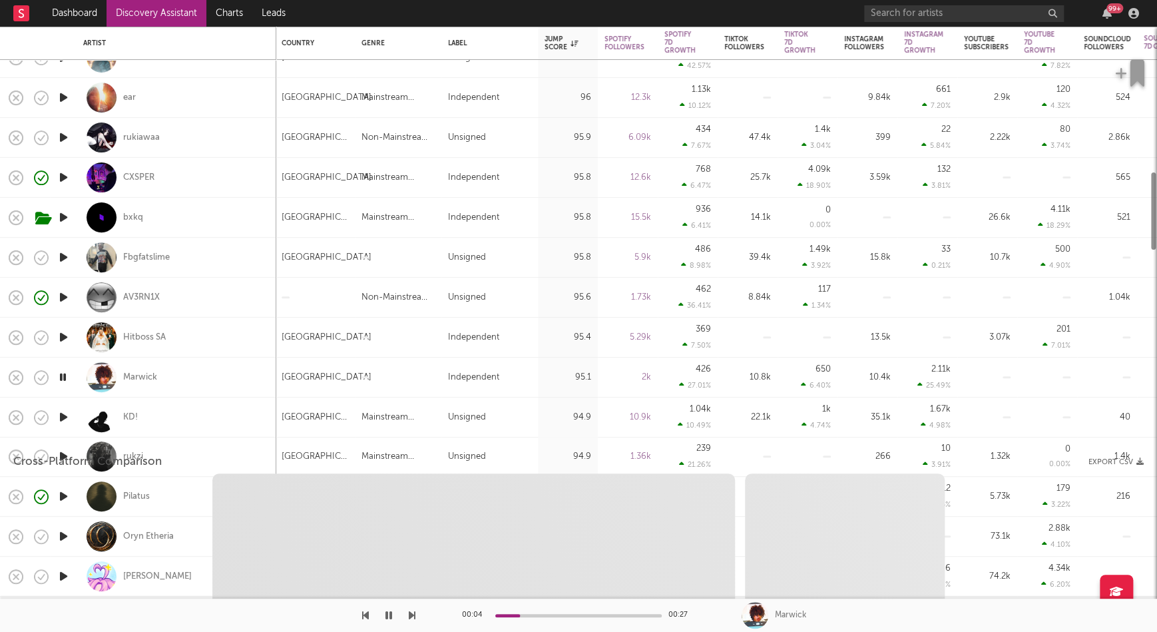
click at [65, 418] on icon "button" at bounding box center [64, 417] width 14 height 17
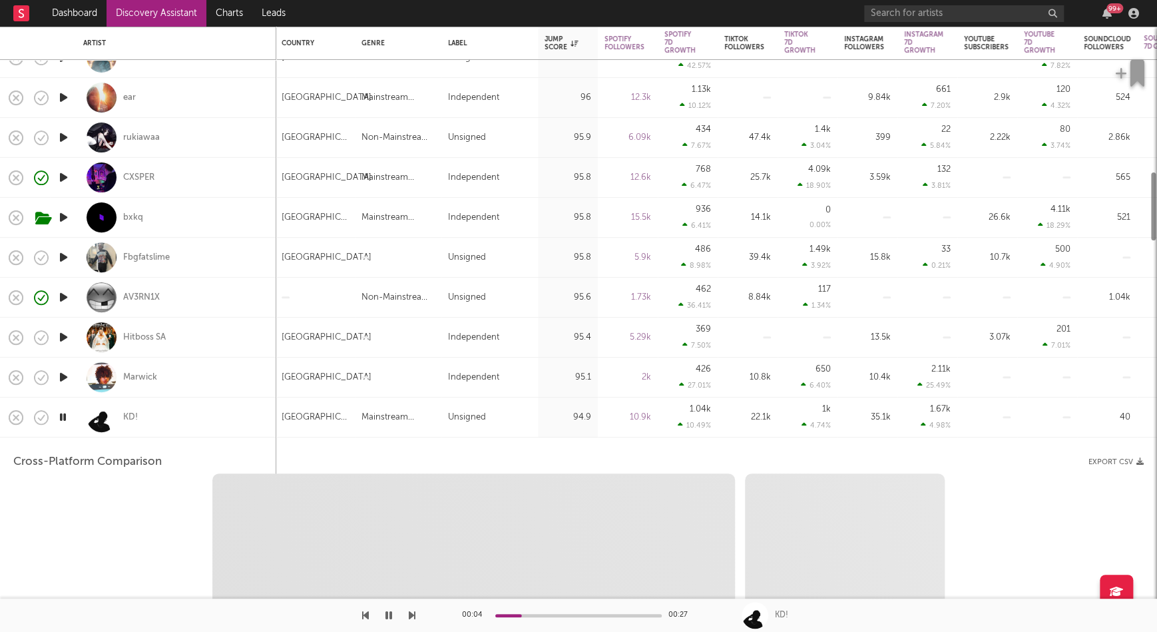
click at [240, 415] on div "KD!" at bounding box center [176, 416] width 186 height 39
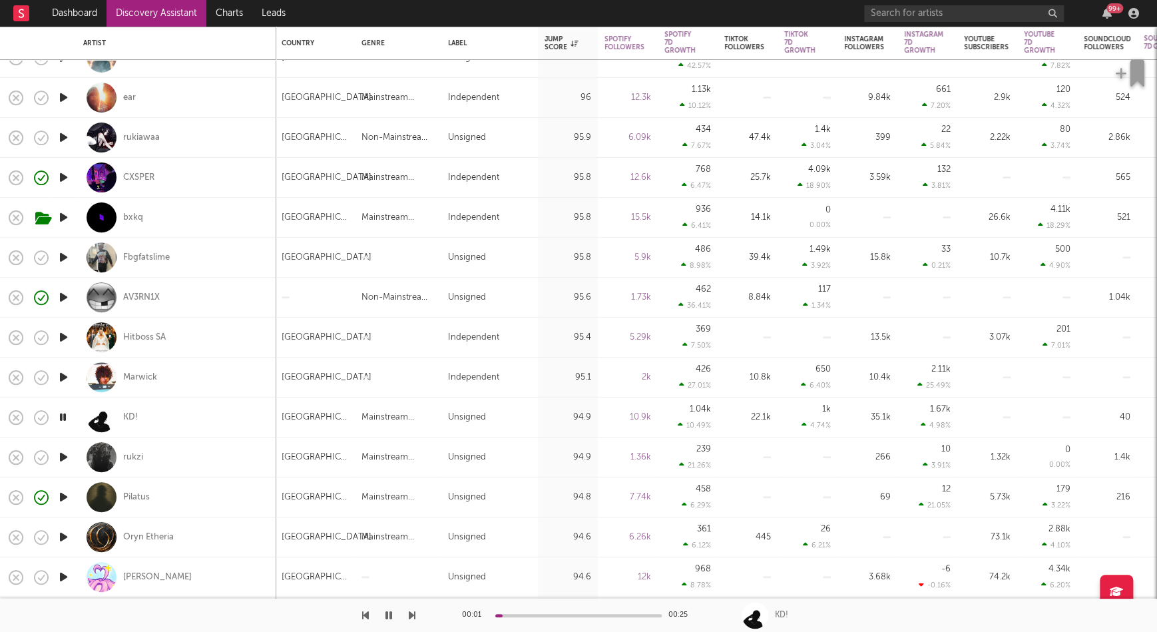
click at [67, 457] on icon "button" at bounding box center [64, 457] width 14 height 17
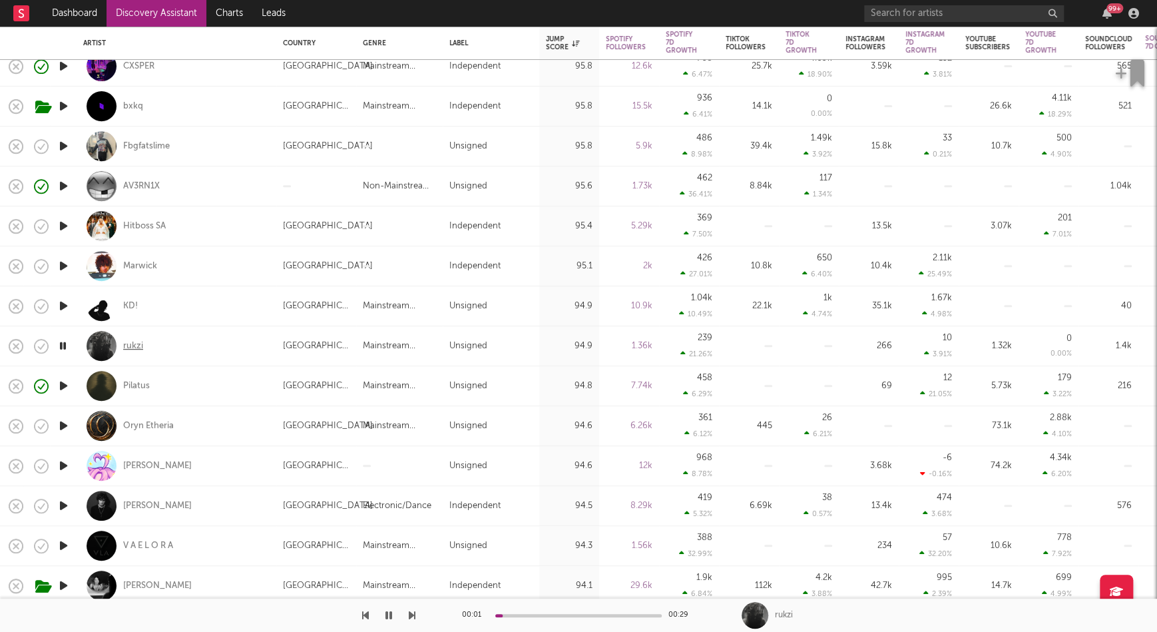
click at [127, 344] on div "rukzi" at bounding box center [133, 346] width 20 height 12
click at [66, 351] on icon "button" at bounding box center [63, 345] width 13 height 17
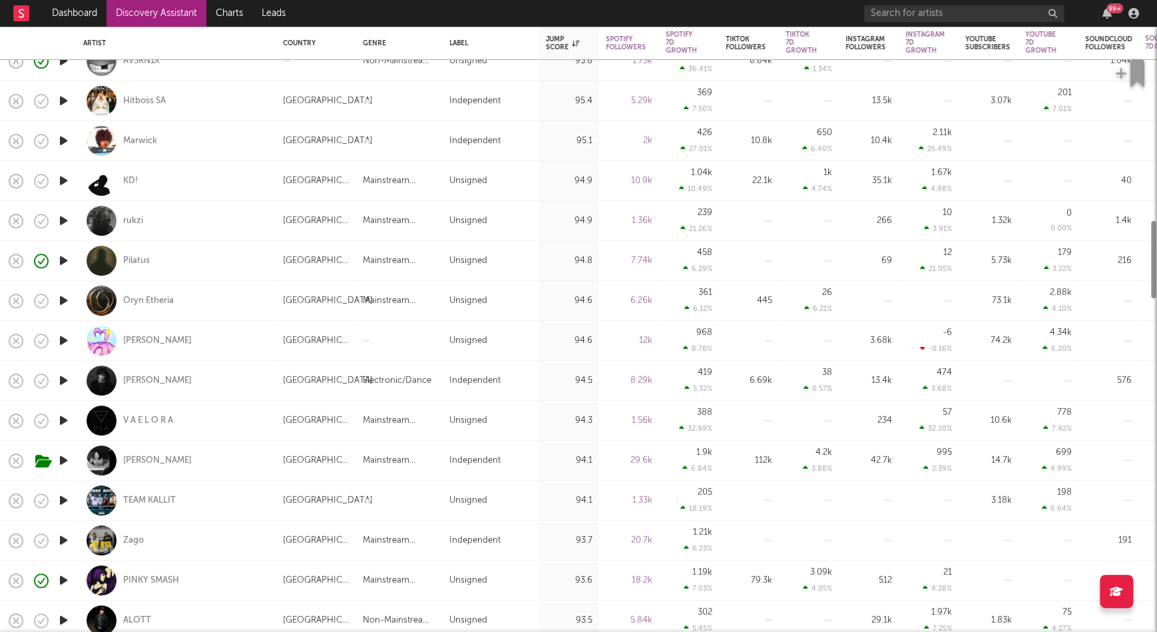
click at [64, 307] on icon "button" at bounding box center [64, 300] width 14 height 17
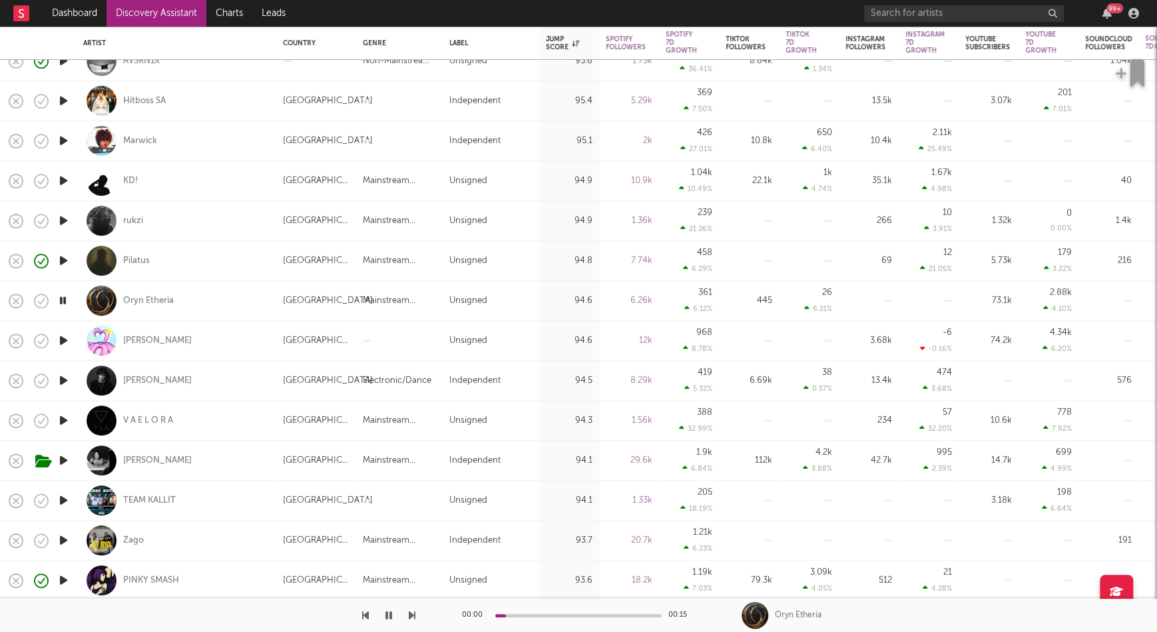
click at [62, 342] on icon "button" at bounding box center [64, 340] width 14 height 17
click at [64, 411] on div at bounding box center [63, 422] width 27 height 40
select select "1w"
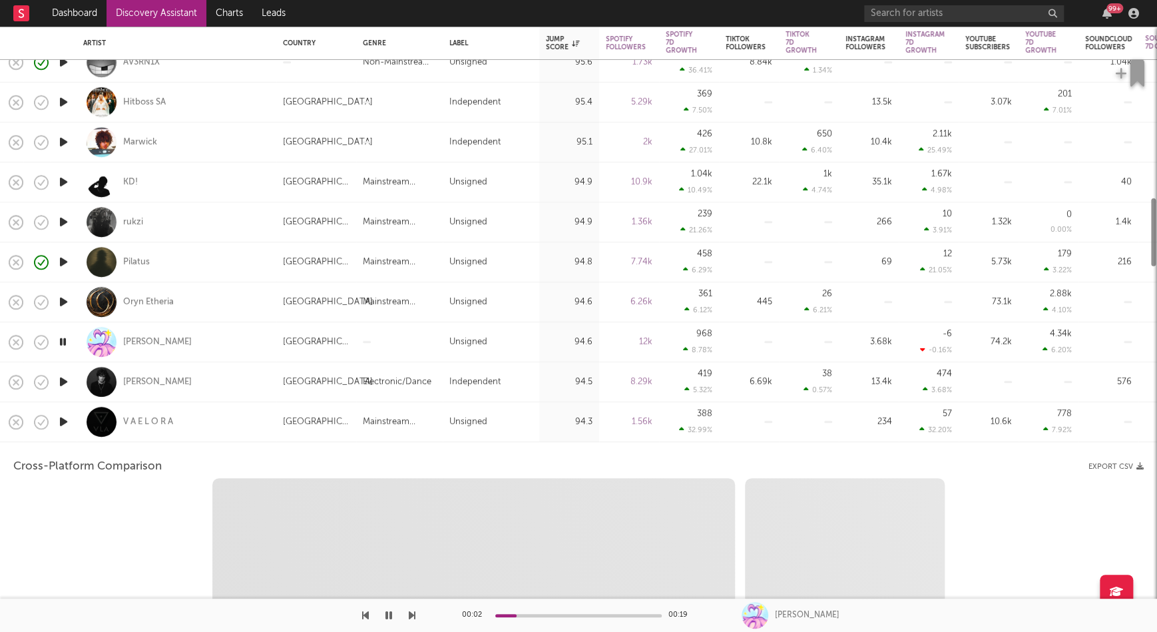
drag, startPoint x: 64, startPoint y: 415, endPoint x: 89, endPoint y: 416, distance: 25.3
click at [64, 416] on icon "button" at bounding box center [64, 421] width 14 height 17
select select "1w"
click at [236, 421] on div "V A E L O R A" at bounding box center [176, 421] width 186 height 39
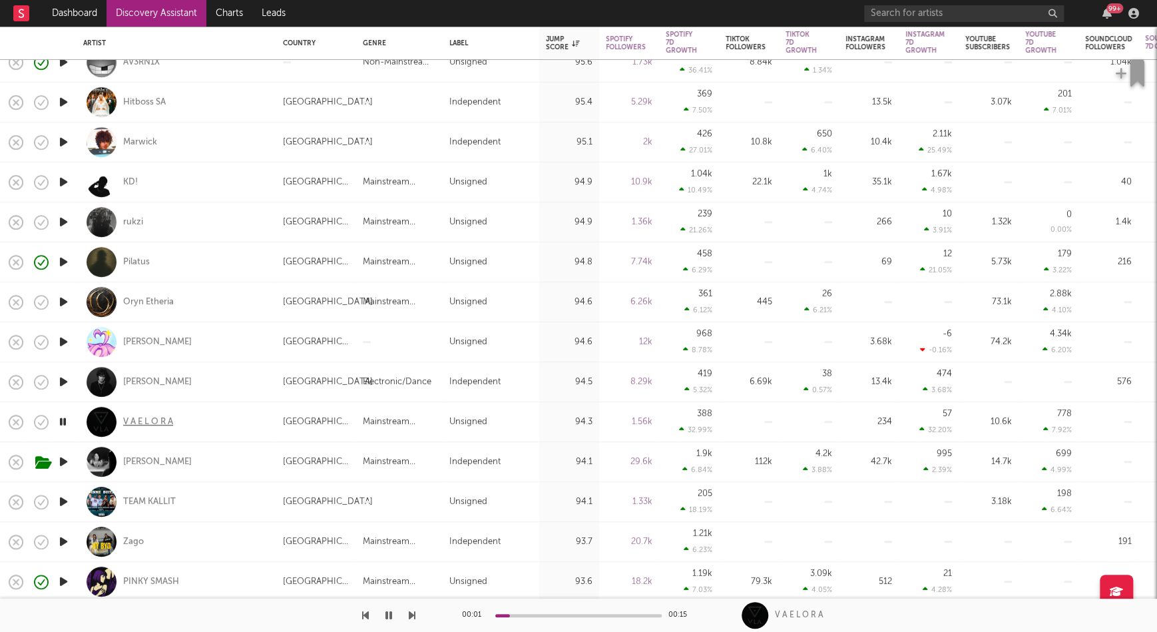
click at [152, 421] on div "V A E L O R A" at bounding box center [148, 422] width 50 height 12
click at [59, 503] on icon "button" at bounding box center [64, 501] width 14 height 17
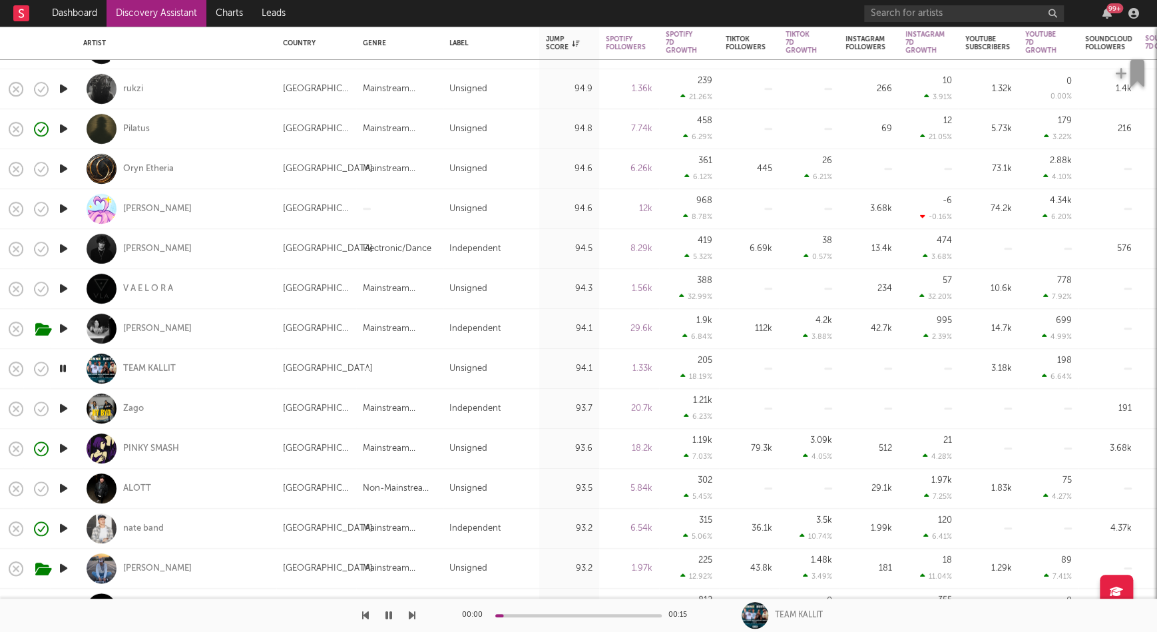
click at [70, 410] on icon "button" at bounding box center [64, 408] width 14 height 17
click at [136, 407] on div "Zago" at bounding box center [133, 409] width 21 height 12
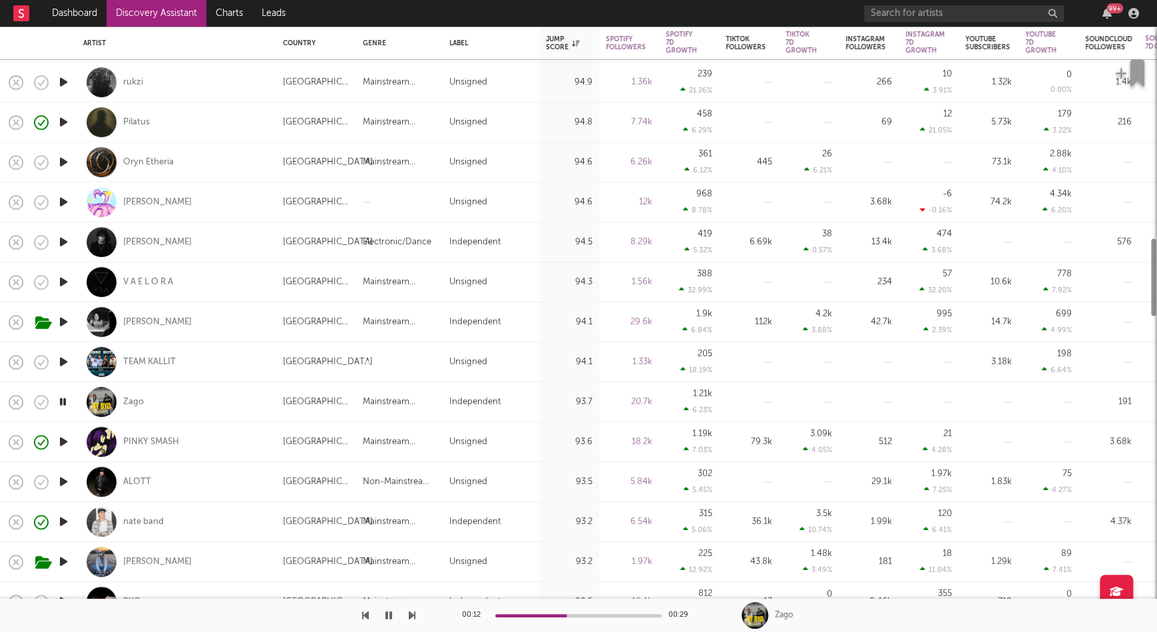
click at [67, 404] on icon "button" at bounding box center [63, 401] width 13 height 17
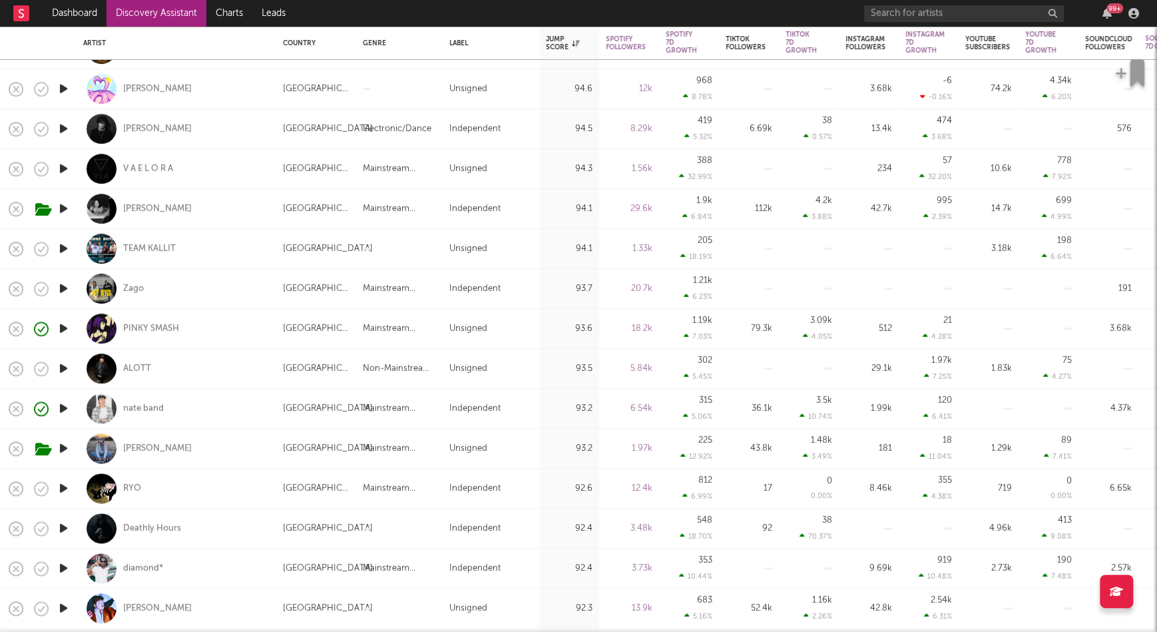
click at [65, 375] on icon "button" at bounding box center [64, 368] width 14 height 17
click at [127, 371] on div "ALOTT" at bounding box center [137, 369] width 28 height 12
click at [61, 371] on icon "button" at bounding box center [63, 368] width 13 height 17
click at [65, 367] on icon "button" at bounding box center [64, 368] width 14 height 17
click at [62, 367] on icon "button" at bounding box center [63, 368] width 13 height 17
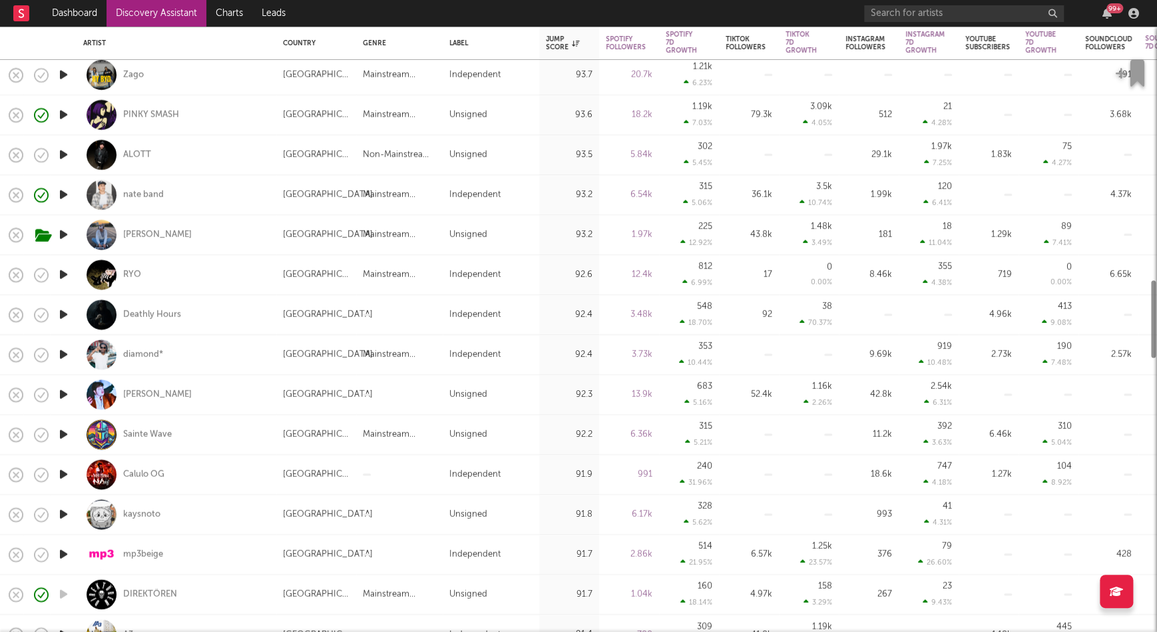
click at [58, 278] on icon "button" at bounding box center [64, 274] width 14 height 17
click at [63, 312] on icon "button" at bounding box center [64, 314] width 14 height 17
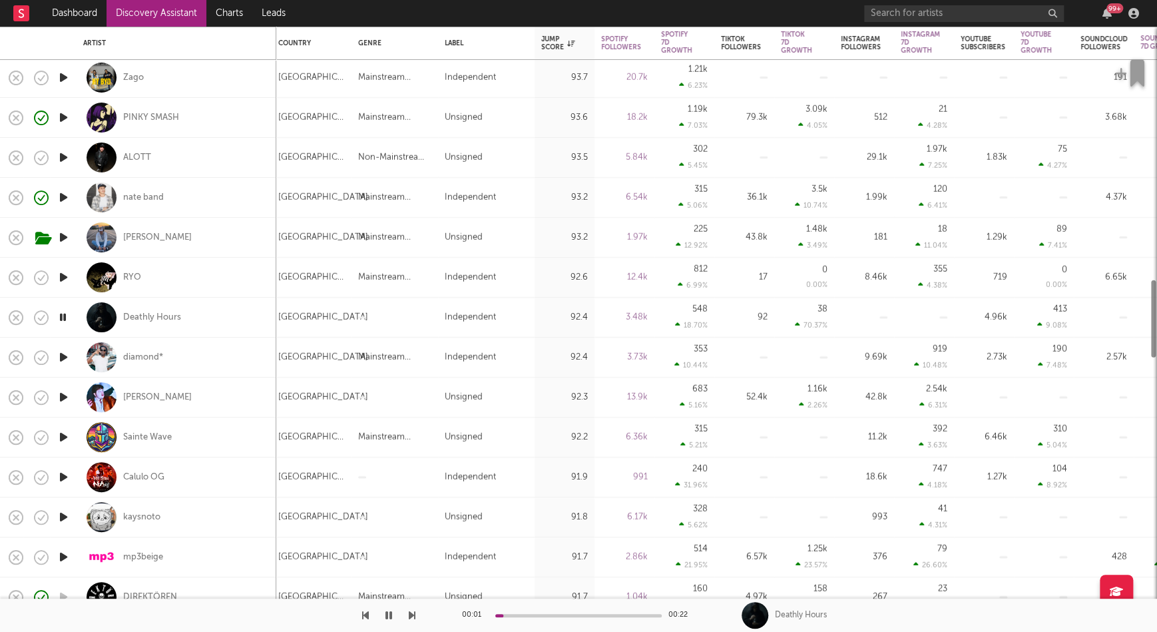
click at [65, 354] on icon "button" at bounding box center [64, 357] width 14 height 17
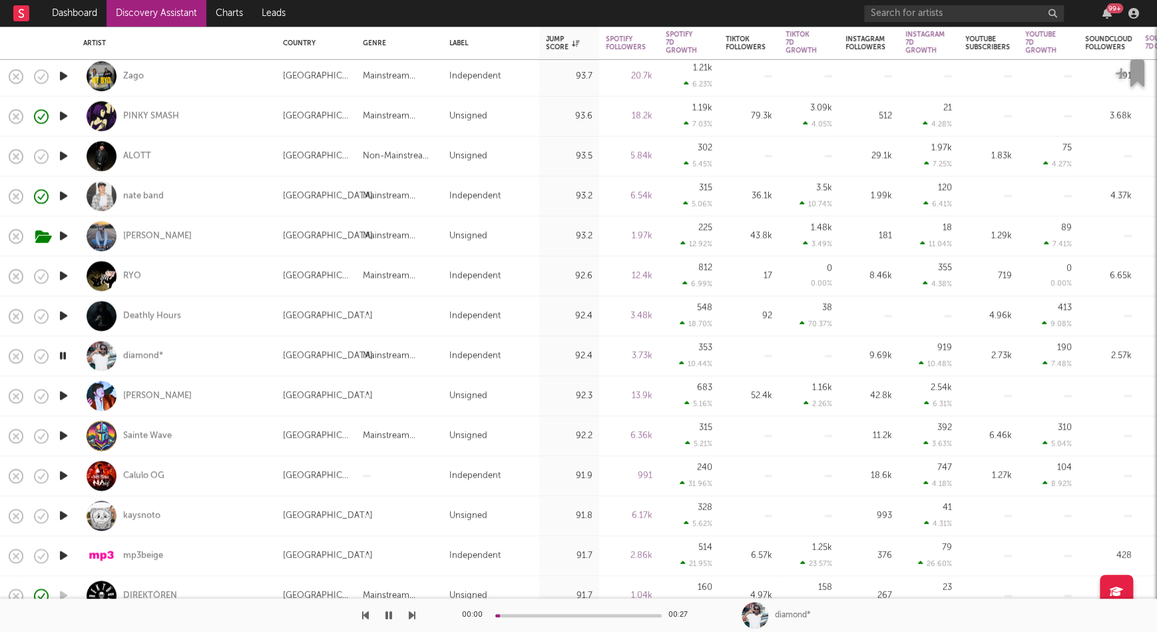
click at [71, 404] on div at bounding box center [63, 396] width 27 height 40
select select "1w"
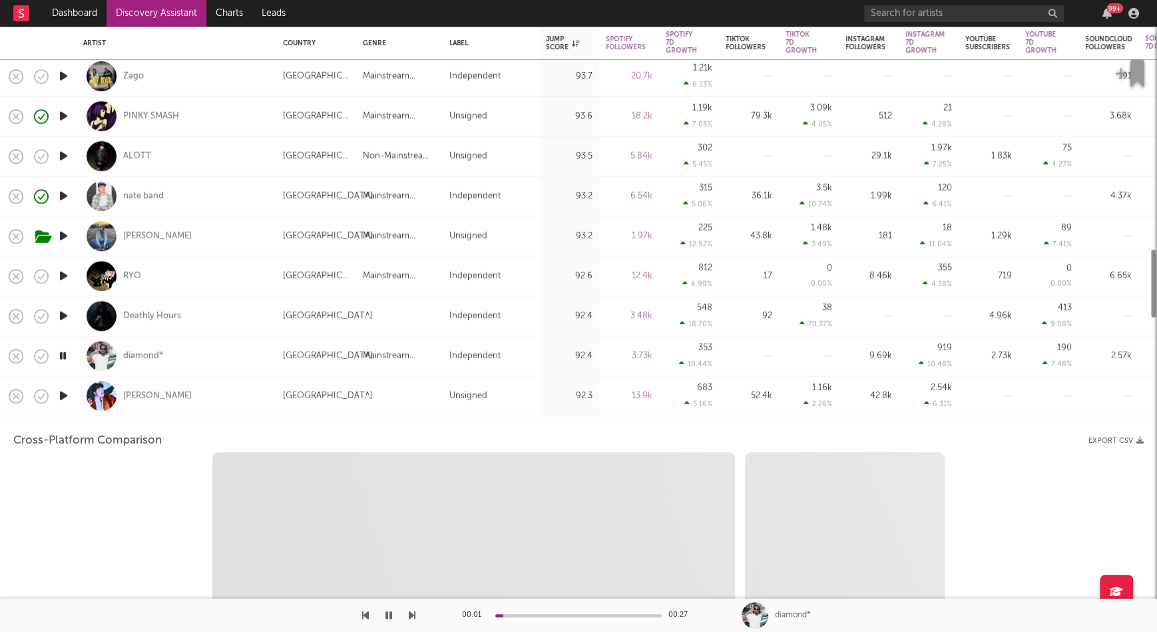
click at [64, 395] on icon "button" at bounding box center [64, 395] width 14 height 17
select select "6m"
click at [245, 395] on div "Victor Jones" at bounding box center [176, 395] width 186 height 39
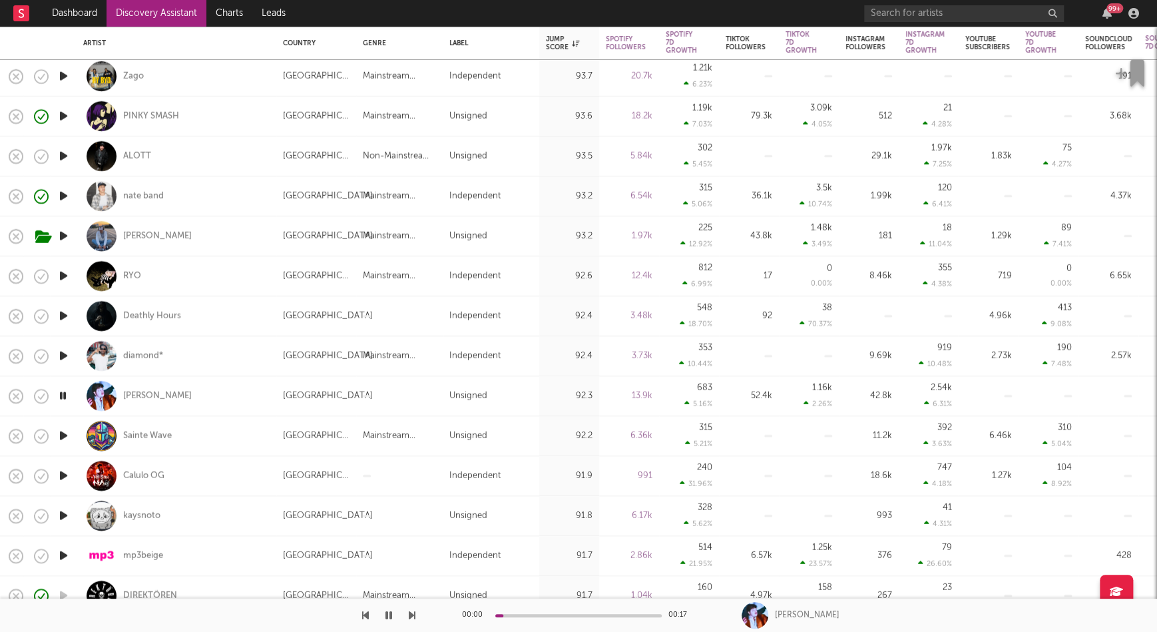
click at [63, 439] on icon "button" at bounding box center [64, 435] width 14 height 17
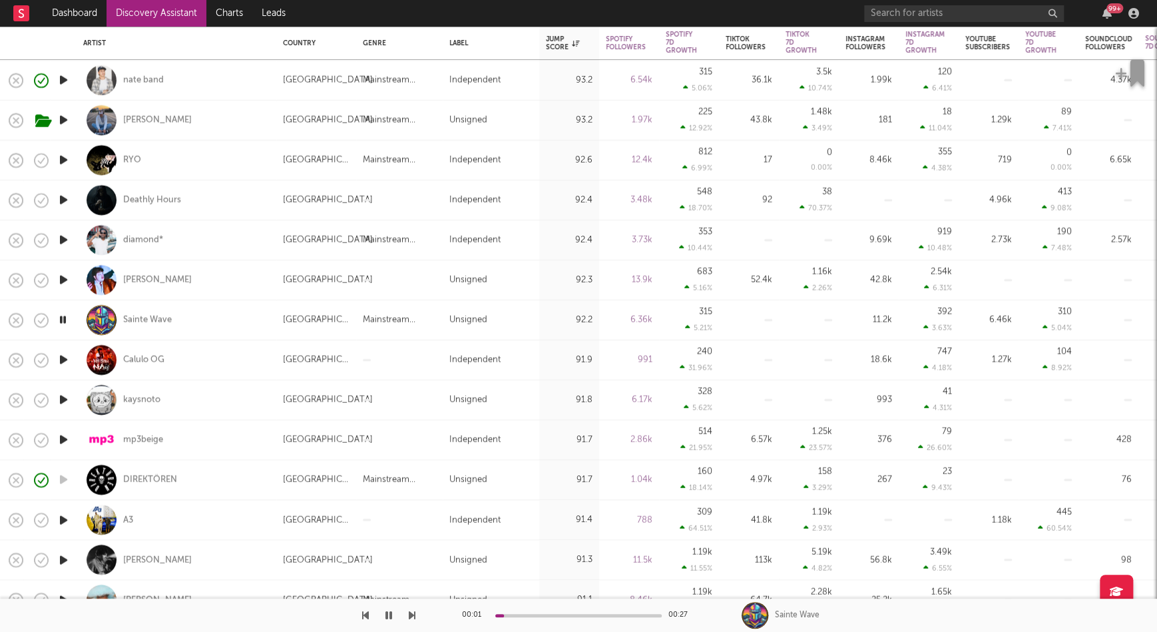
click at [409, 615] on icon "button" at bounding box center [412, 615] width 7 height 11
click at [407, 614] on div at bounding box center [207, 614] width 415 height 33
click at [414, 618] on icon "button" at bounding box center [412, 615] width 7 height 11
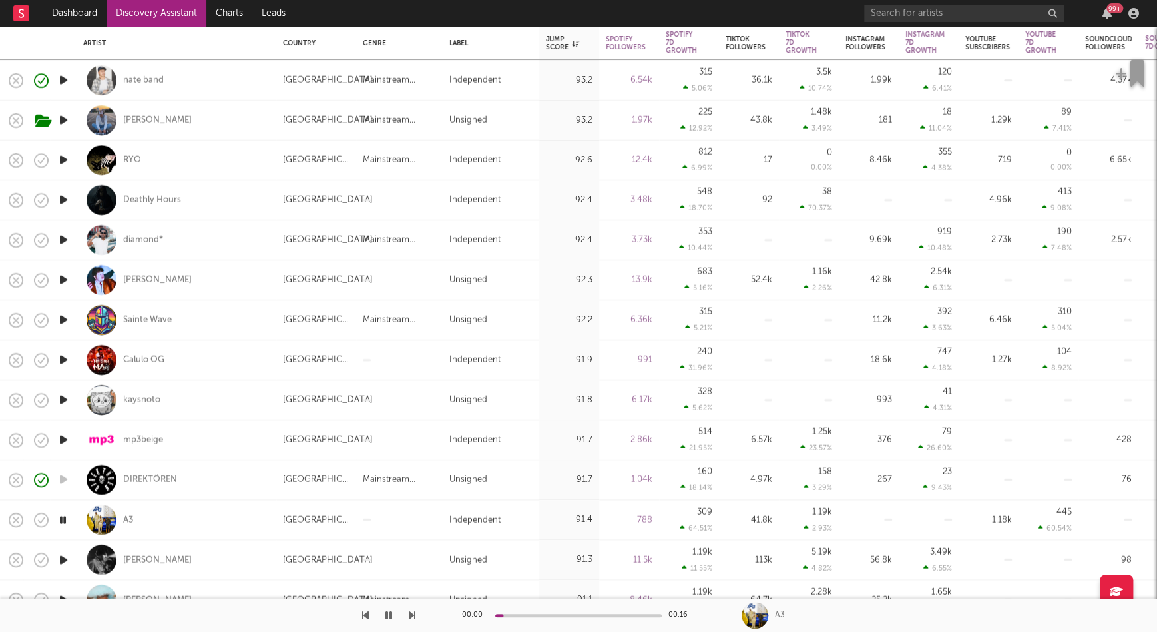
click at [414, 618] on icon "button" at bounding box center [412, 615] width 7 height 11
click at [367, 616] on icon "button" at bounding box center [365, 615] width 7 height 11
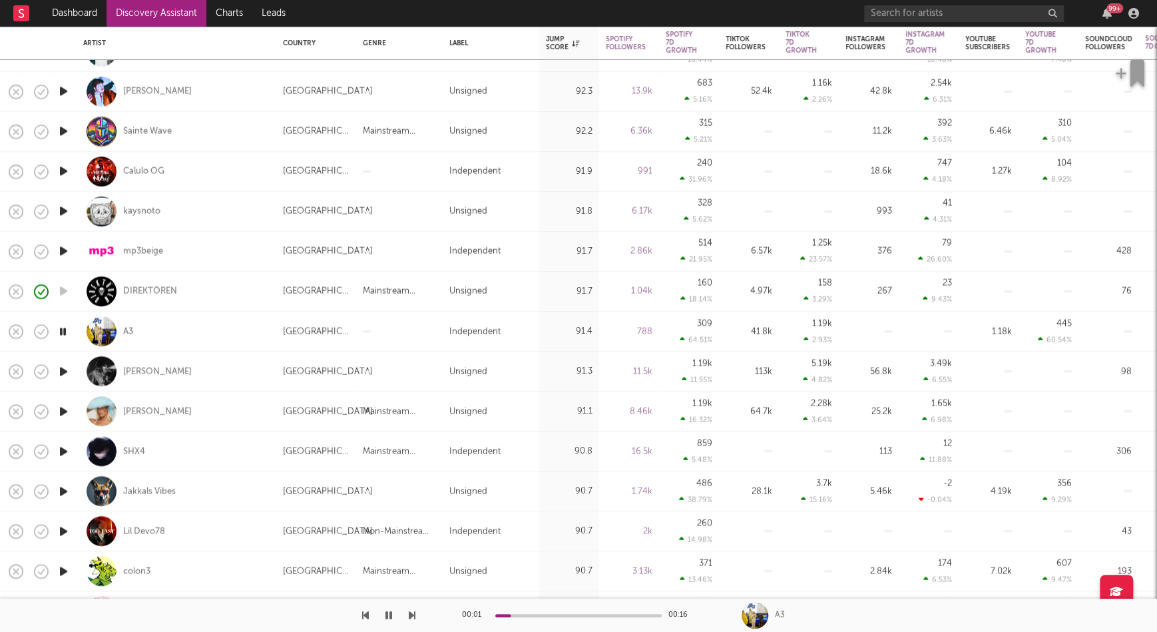
click at [417, 615] on div "00:01 00:16 A3" at bounding box center [578, 614] width 1157 height 33
click at [413, 615] on icon "button" at bounding box center [412, 615] width 7 height 11
click at [145, 448] on div "SHX4" at bounding box center [176, 450] width 186 height 39
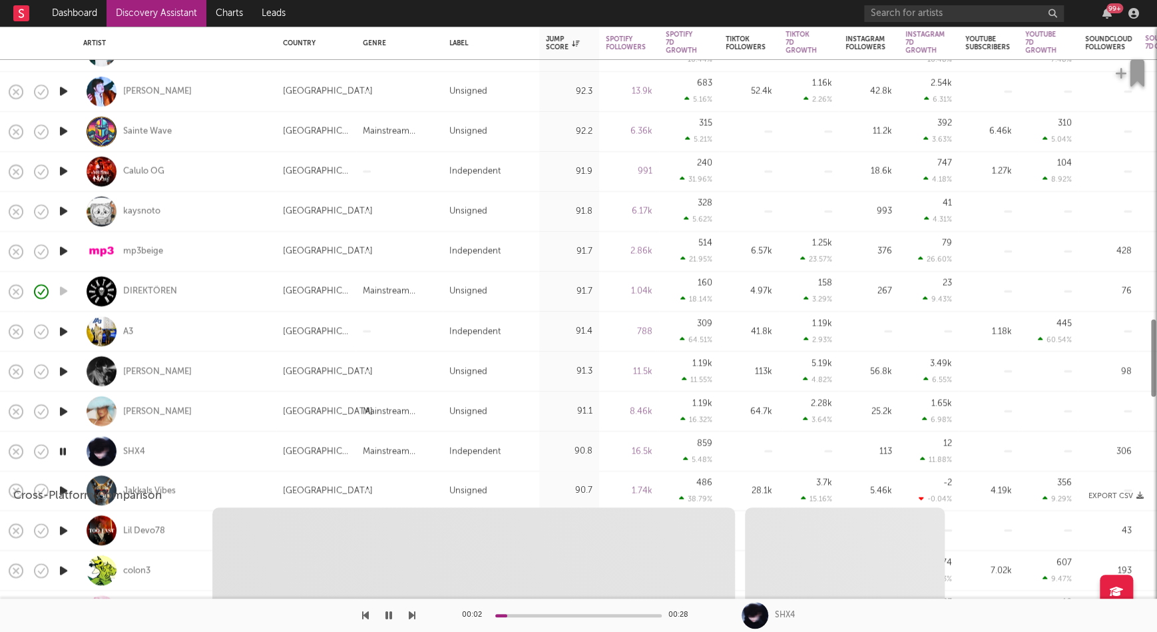
select select "1w"
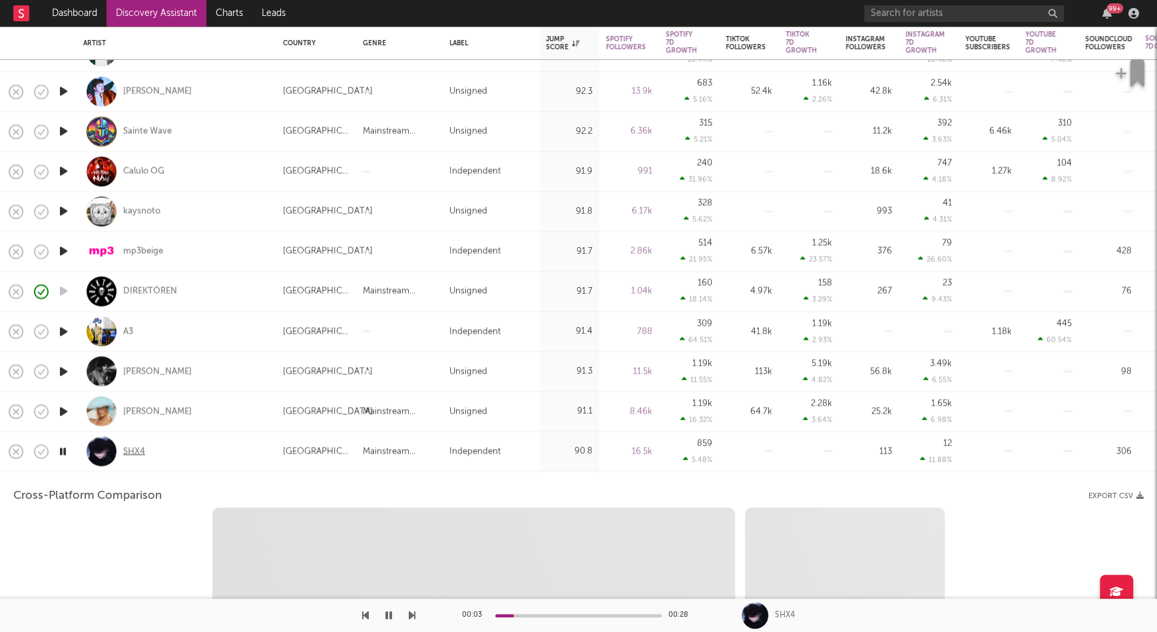
click at [132, 455] on div "SHX4" at bounding box center [134, 451] width 22 height 12
select select "6m"
select select "1m"
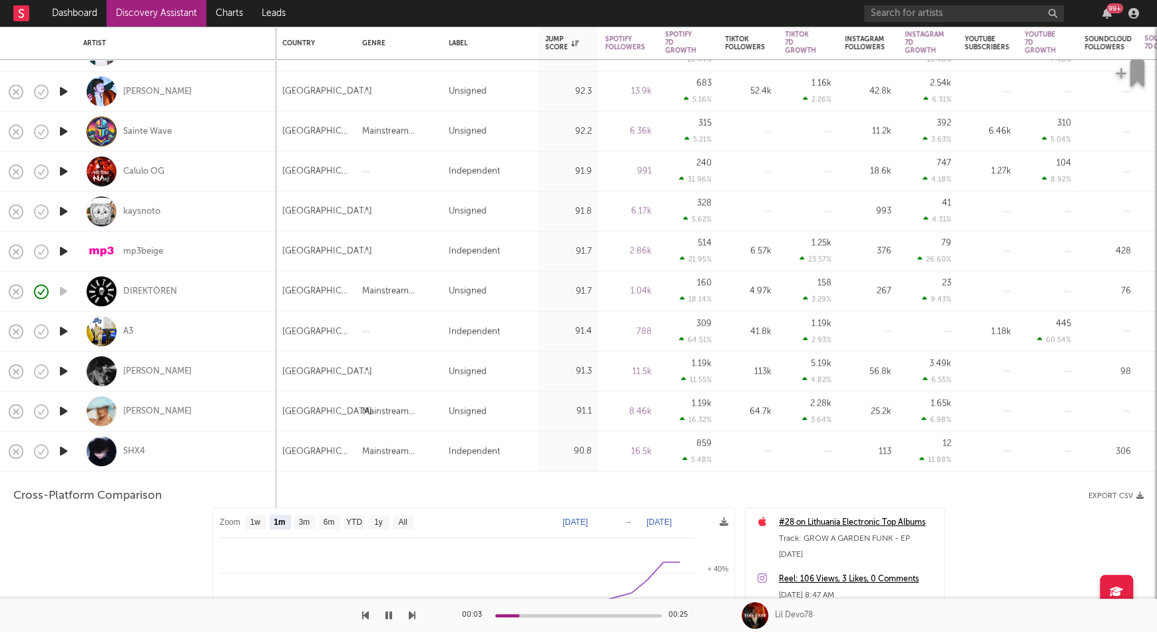
click at [228, 445] on div "SHX4" at bounding box center [176, 450] width 186 height 39
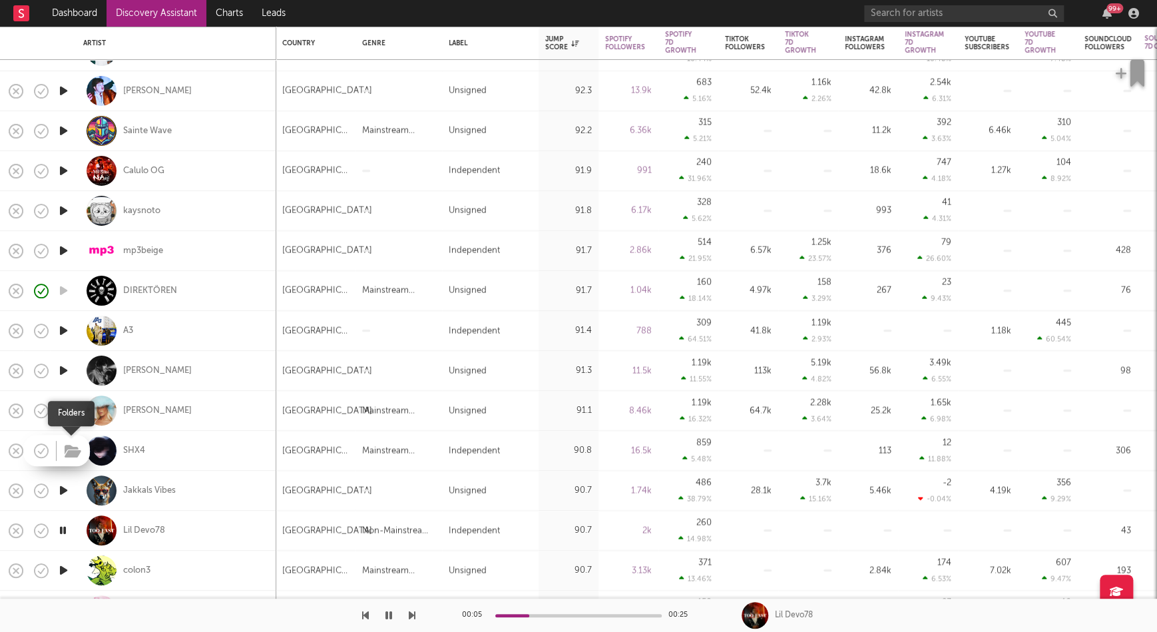
click at [69, 453] on icon "button" at bounding box center [73, 451] width 17 height 15
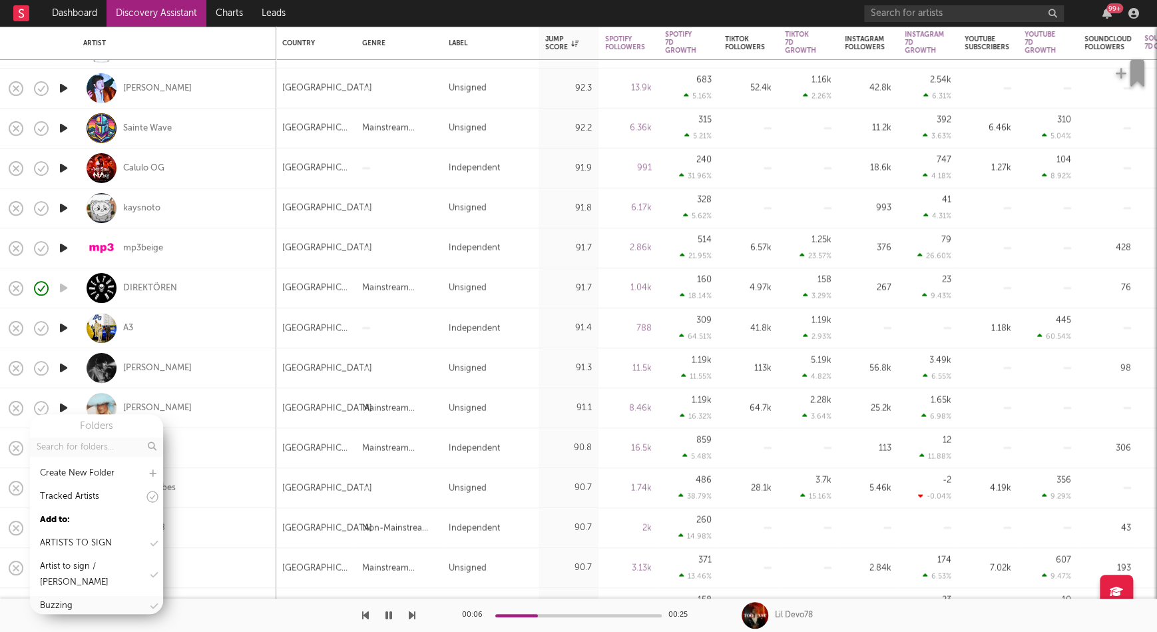
click at [86, 605] on div "Buzzing" at bounding box center [96, 606] width 133 height 20
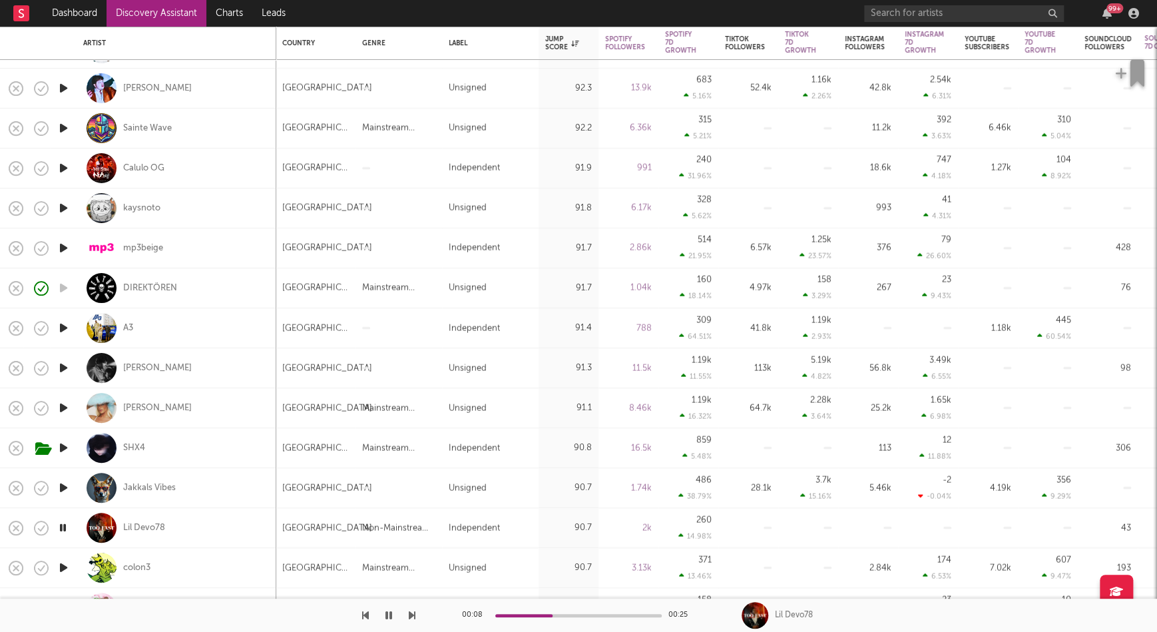
click at [65, 449] on icon "button" at bounding box center [64, 447] width 14 height 17
click at [63, 451] on icon "button" at bounding box center [63, 447] width 13 height 17
click at [69, 490] on icon "button" at bounding box center [64, 487] width 14 height 17
click at [61, 527] on icon "button" at bounding box center [64, 527] width 14 height 17
click at [62, 490] on icon "button" at bounding box center [64, 487] width 14 height 17
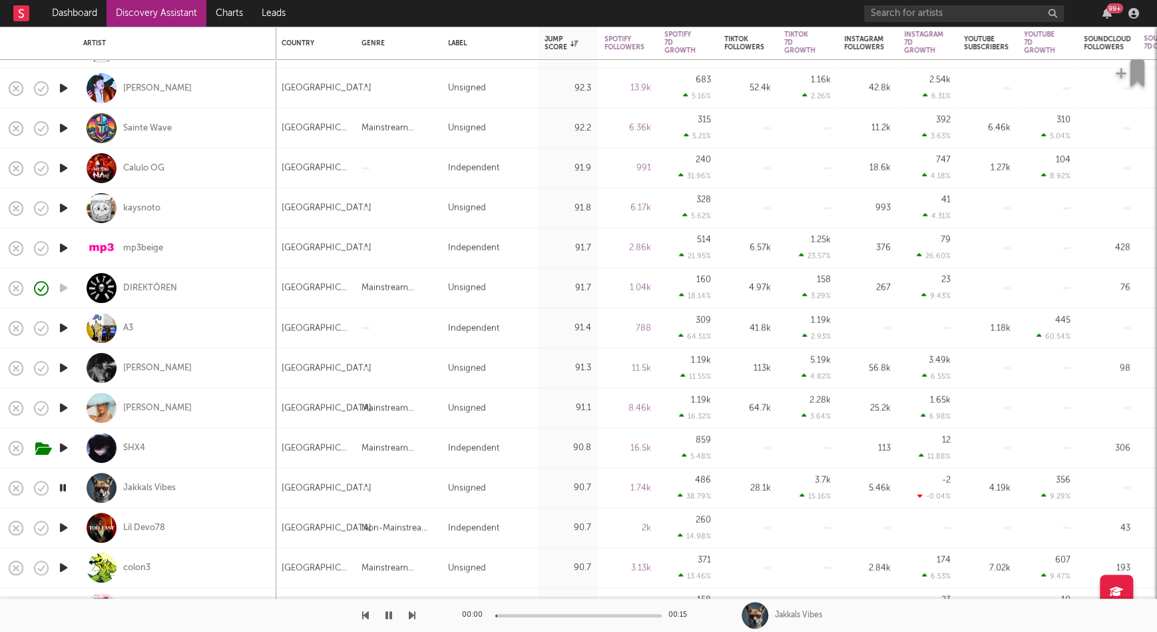
click at [159, 480] on div "Jakkals Vibes" at bounding box center [176, 487] width 186 height 39
select select "1w"
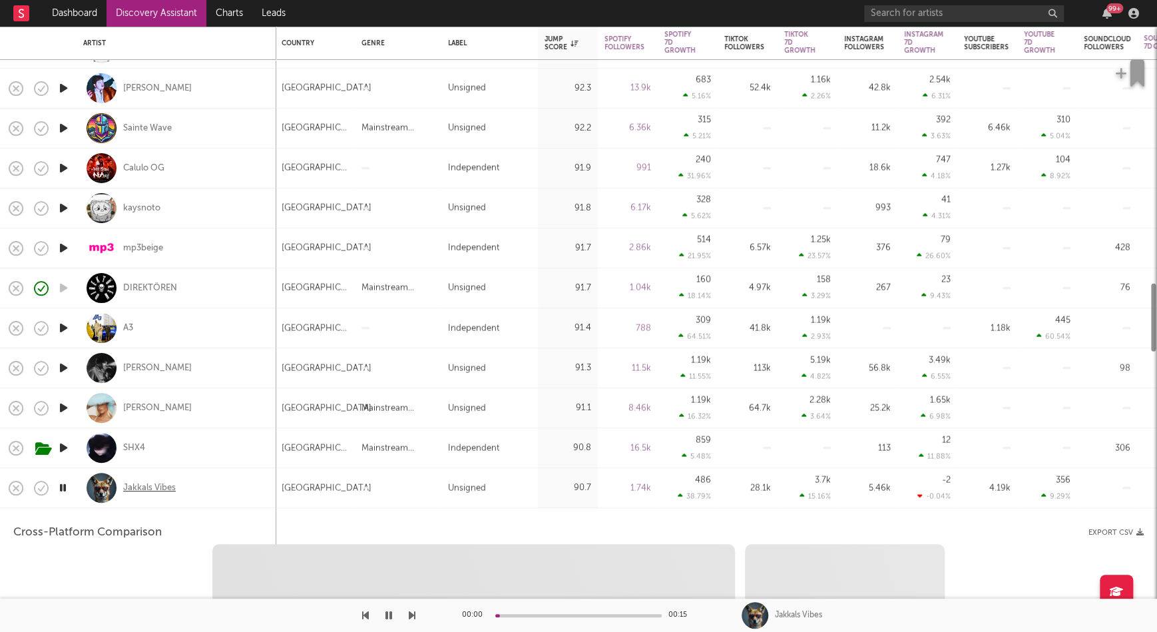
click at [159, 483] on div "Jakkals Vibes" at bounding box center [149, 488] width 53 height 12
select select "1w"
select select "1m"
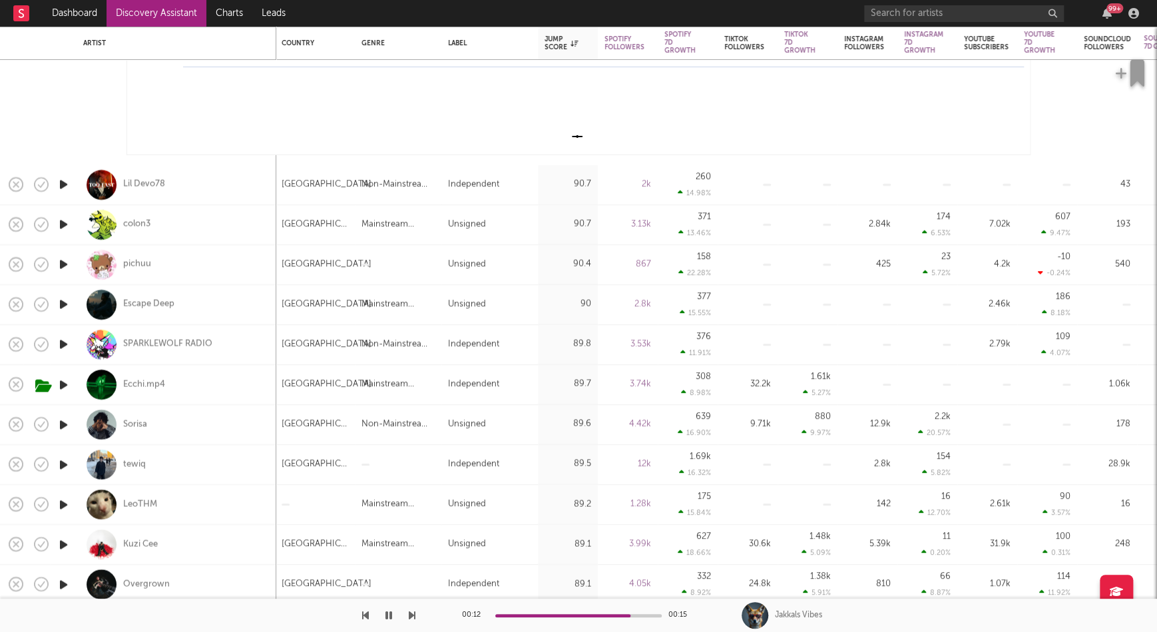
click at [59, 187] on icon "button" at bounding box center [64, 184] width 14 height 17
click at [59, 220] on icon "button" at bounding box center [64, 224] width 14 height 17
click at [59, 264] on icon "button" at bounding box center [64, 264] width 14 height 17
click at [63, 302] on icon "button" at bounding box center [64, 304] width 14 height 17
click at [160, 304] on div "Escape Deep" at bounding box center [148, 304] width 51 height 12
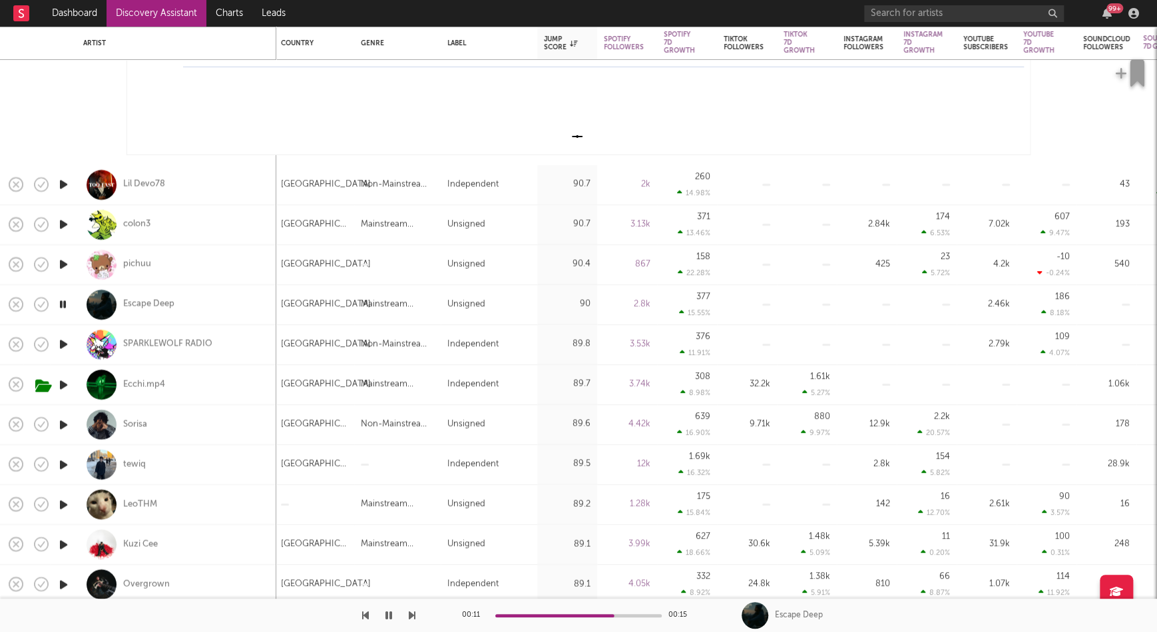
click at [63, 425] on icon "button" at bounding box center [64, 424] width 14 height 17
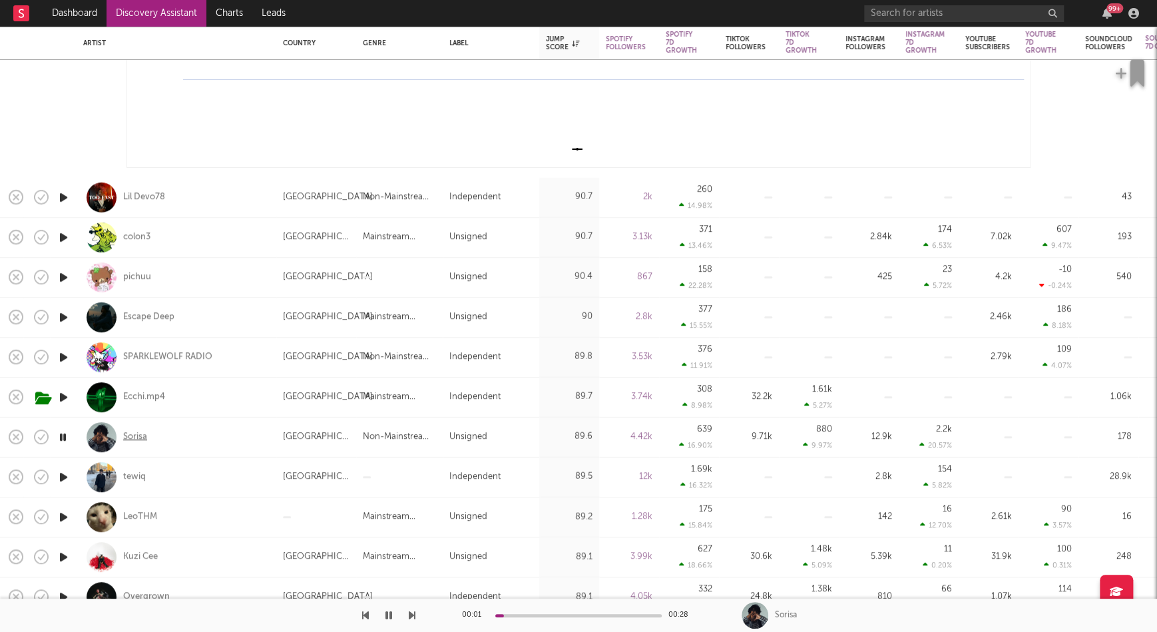
click at [130, 436] on div "Sorisa" at bounding box center [135, 437] width 24 height 12
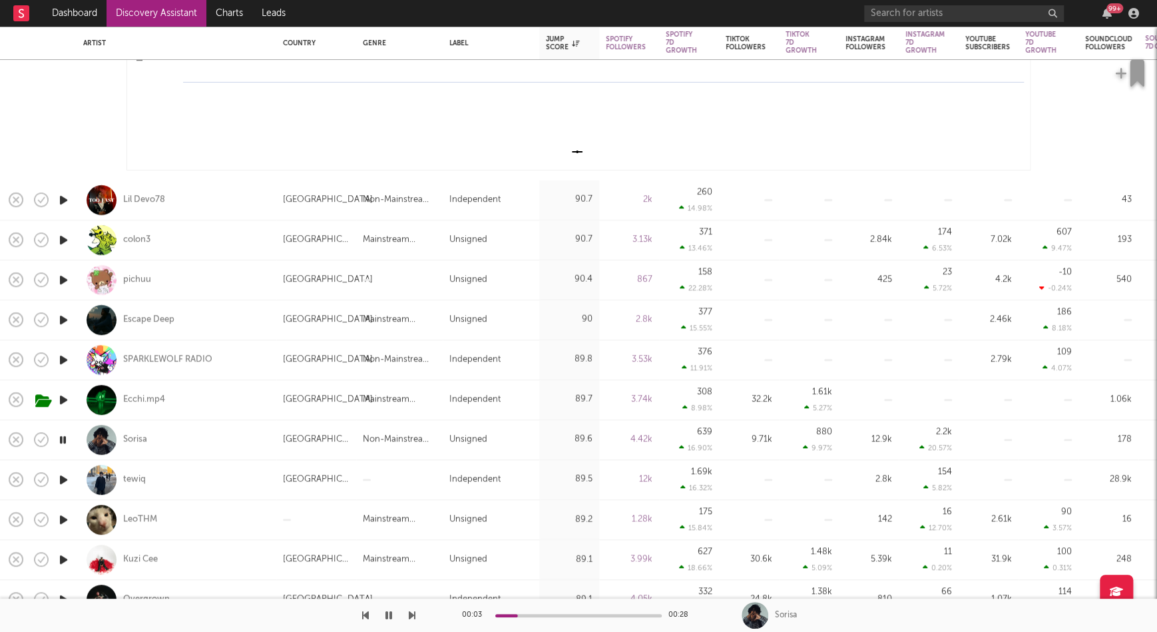
click at [63, 478] on icon "button" at bounding box center [64, 479] width 14 height 17
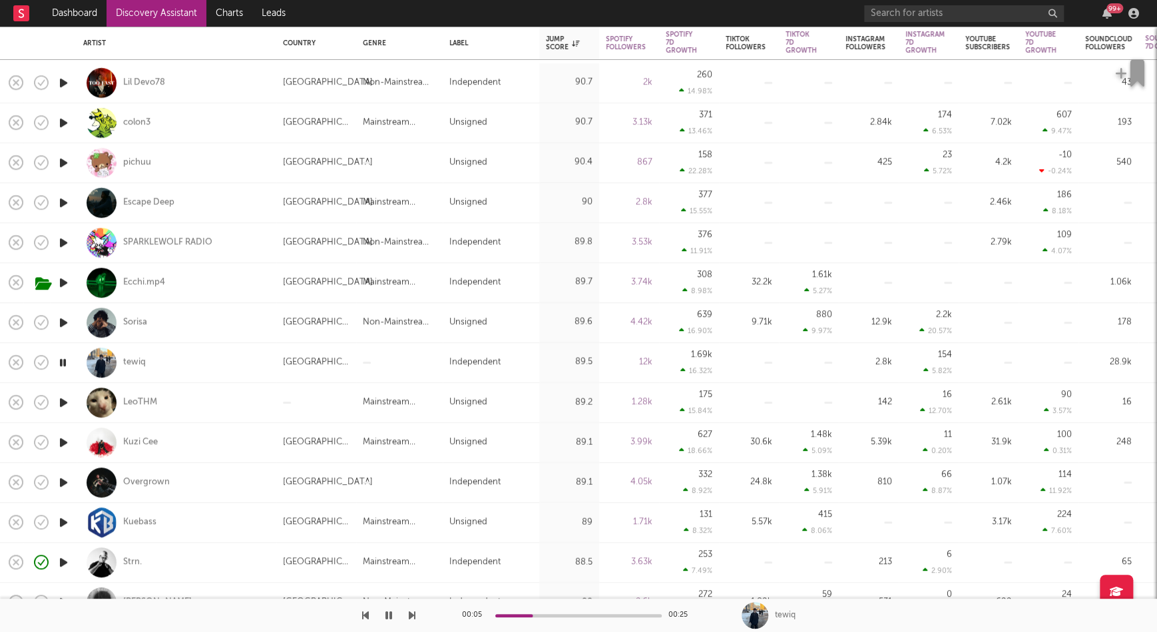
click at [413, 612] on icon "button" at bounding box center [412, 615] width 7 height 11
click at [139, 403] on div "LeoTHM" at bounding box center [140, 402] width 34 height 12
click at [389, 618] on icon "button" at bounding box center [388, 615] width 7 height 11
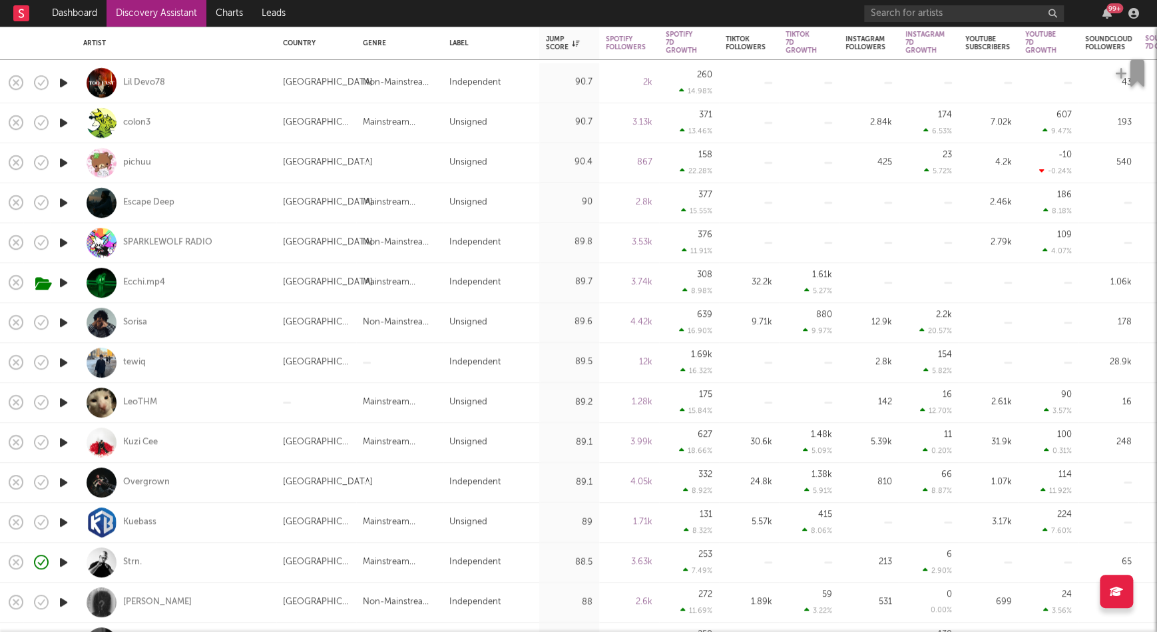
click at [61, 438] on icon "button" at bounding box center [64, 442] width 14 height 17
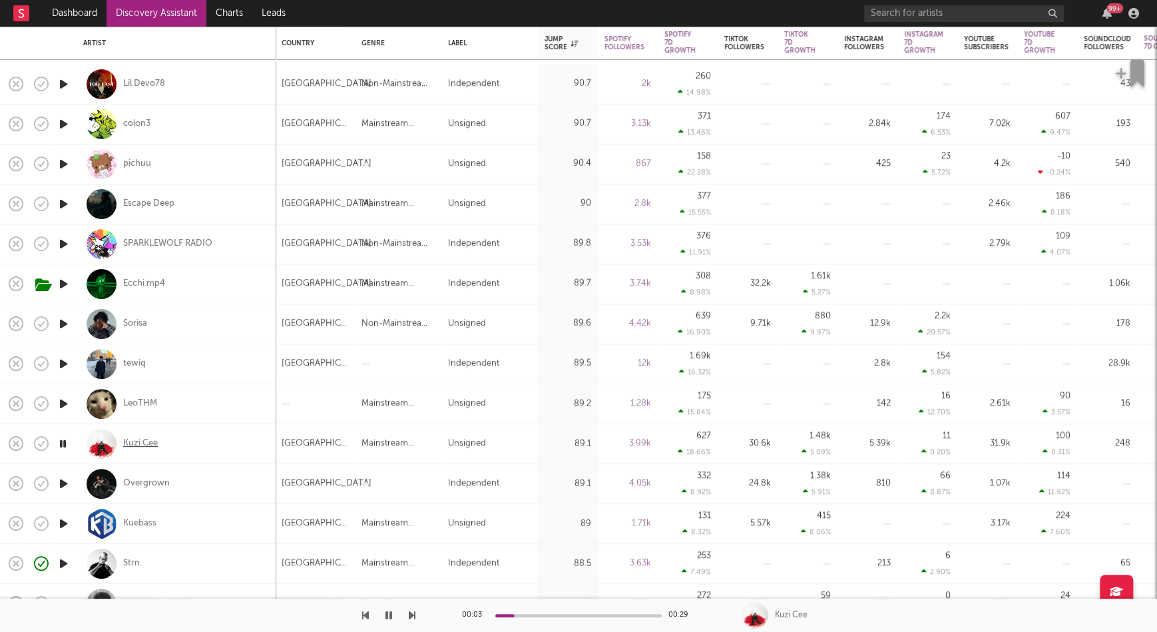
click at [149, 447] on div "Kuzi Cee" at bounding box center [140, 443] width 35 height 12
click at [67, 445] on icon "button" at bounding box center [63, 443] width 13 height 17
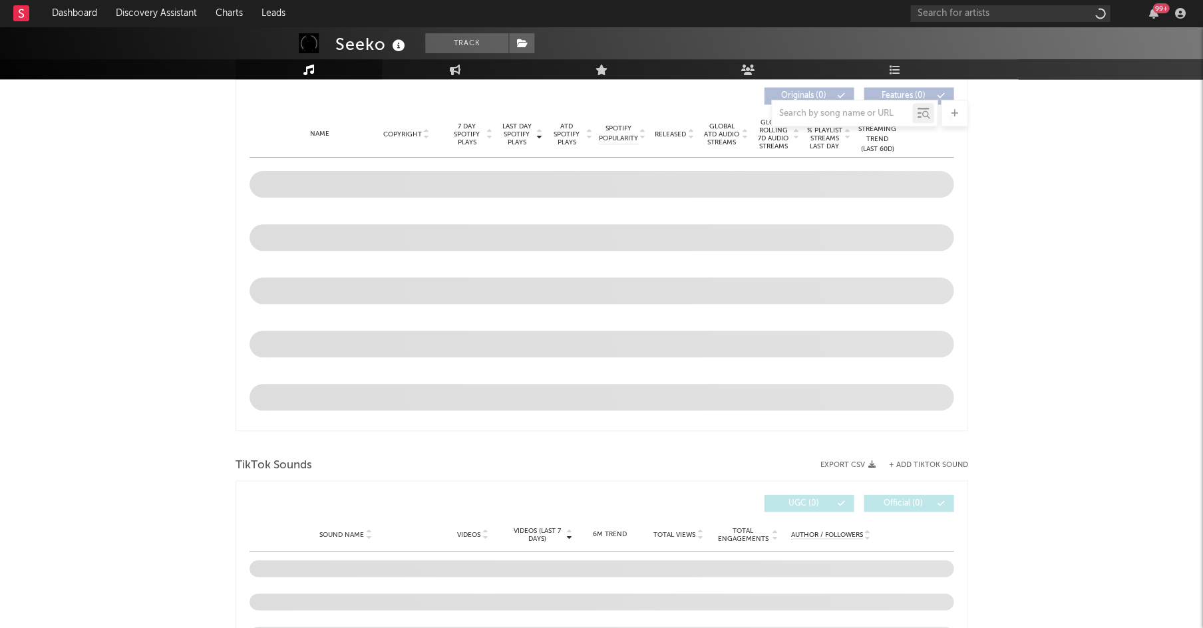
scroll to position [479, 0]
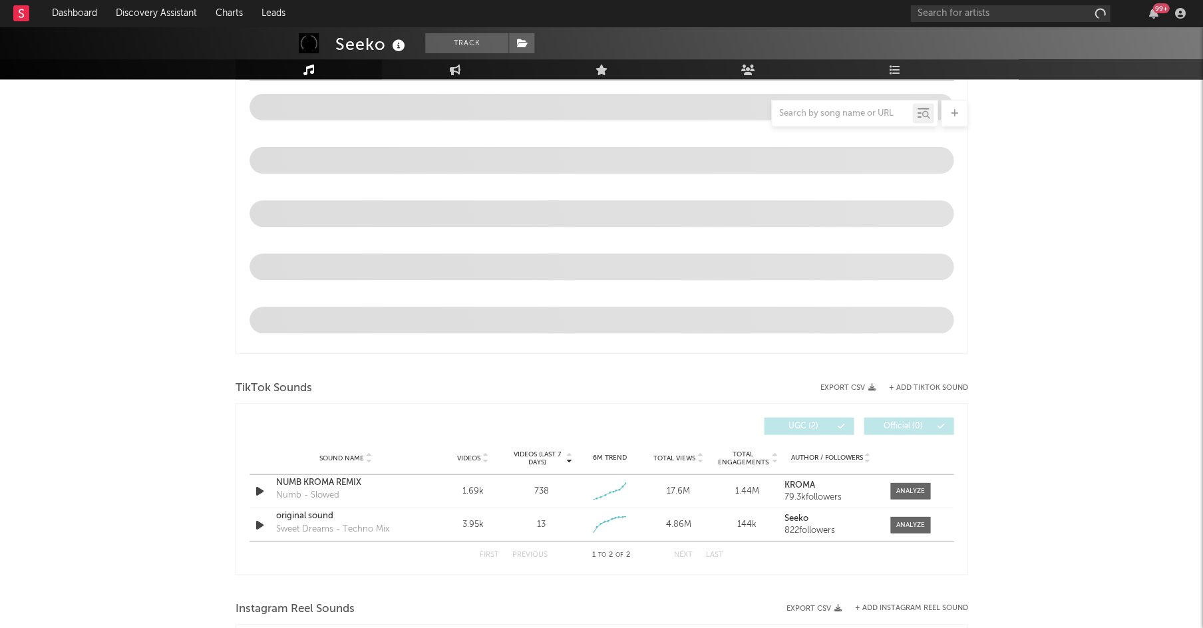
select select "6m"
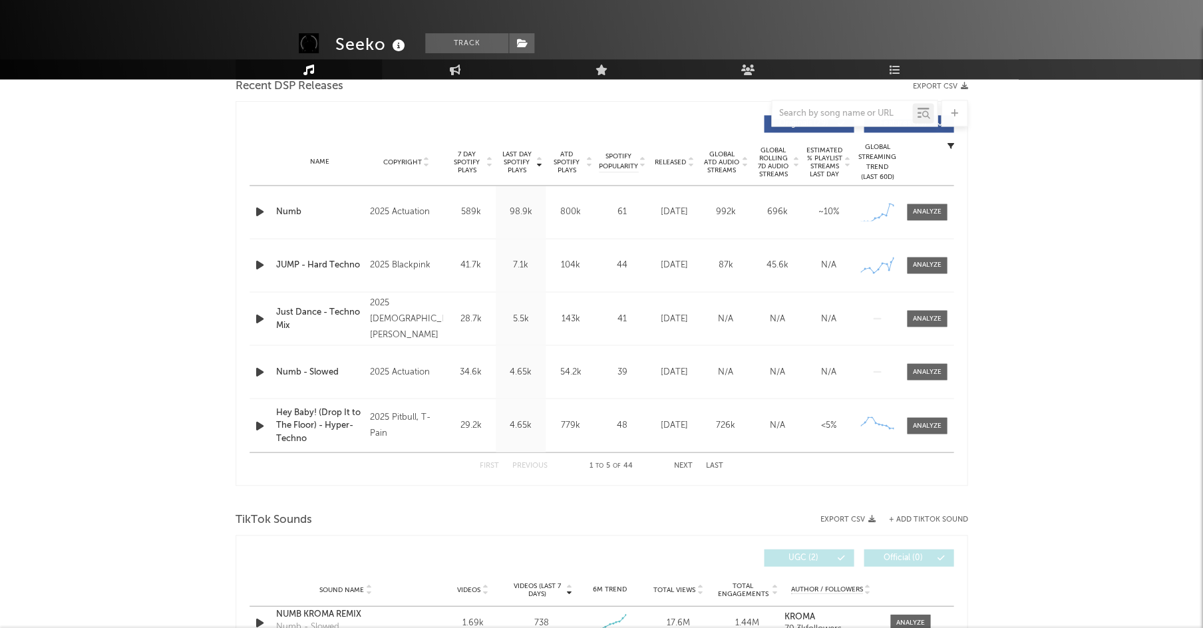
scroll to position [398, 0]
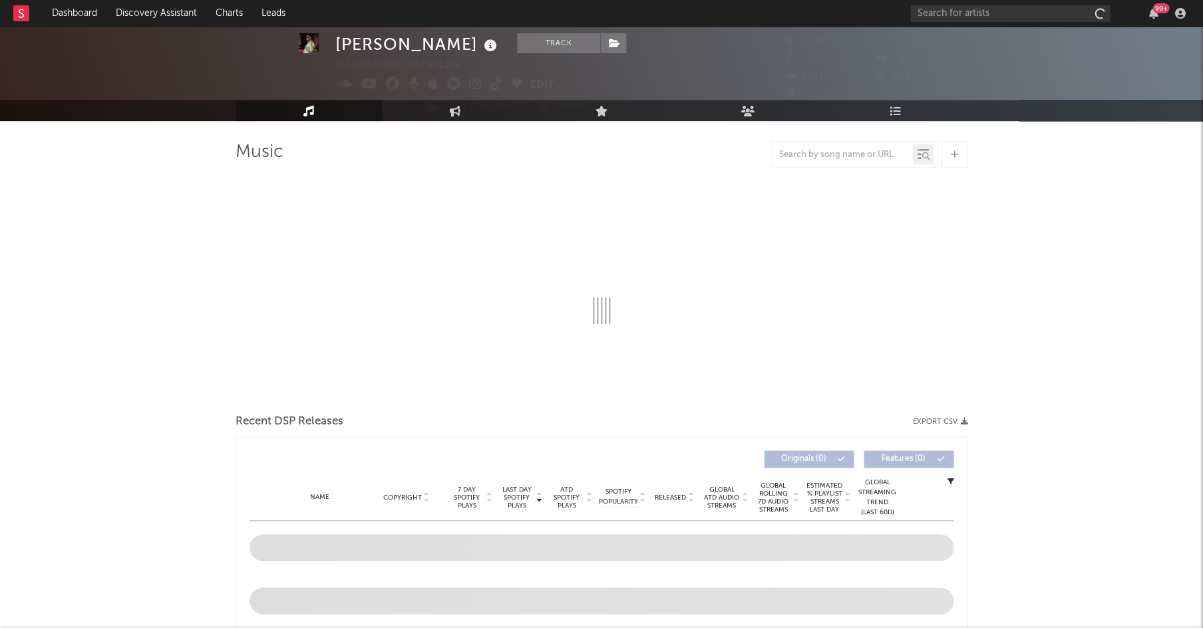
select select "6m"
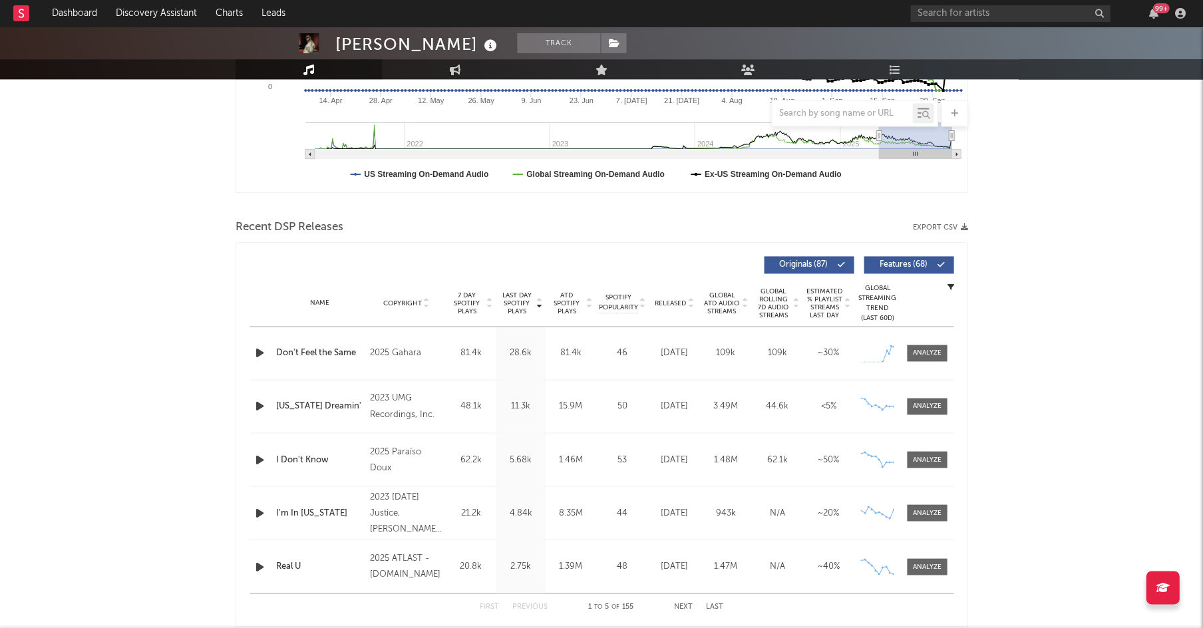
scroll to position [352, 0]
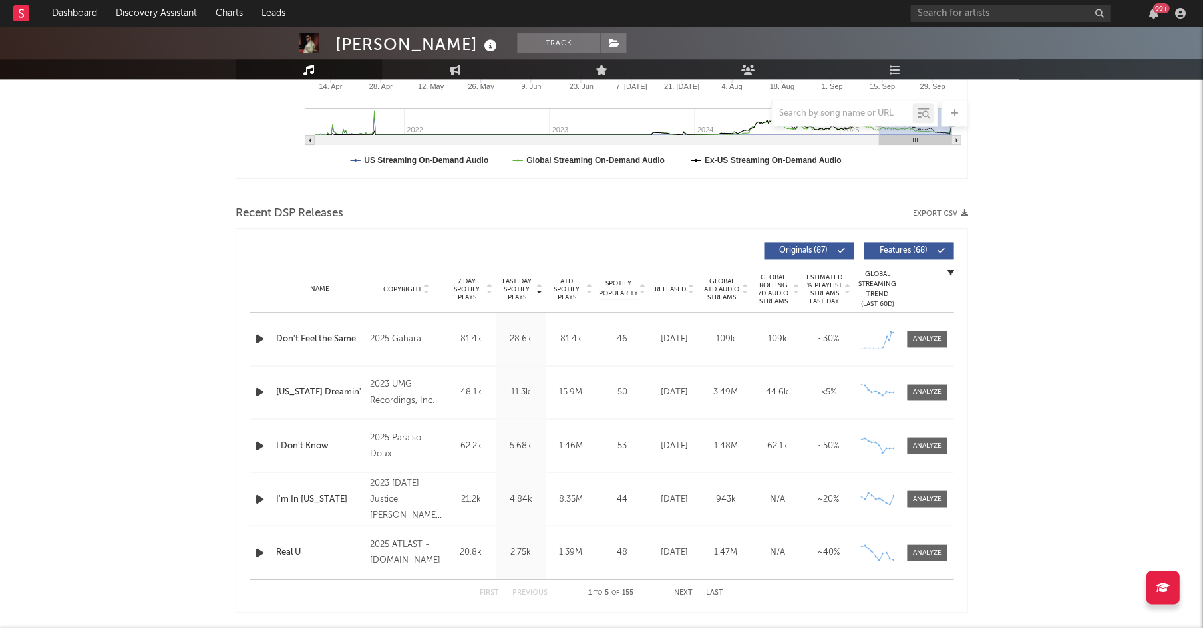
click at [266, 333] on div at bounding box center [261, 339] width 17 height 17
click at [261, 340] on icon "button" at bounding box center [260, 339] width 14 height 17
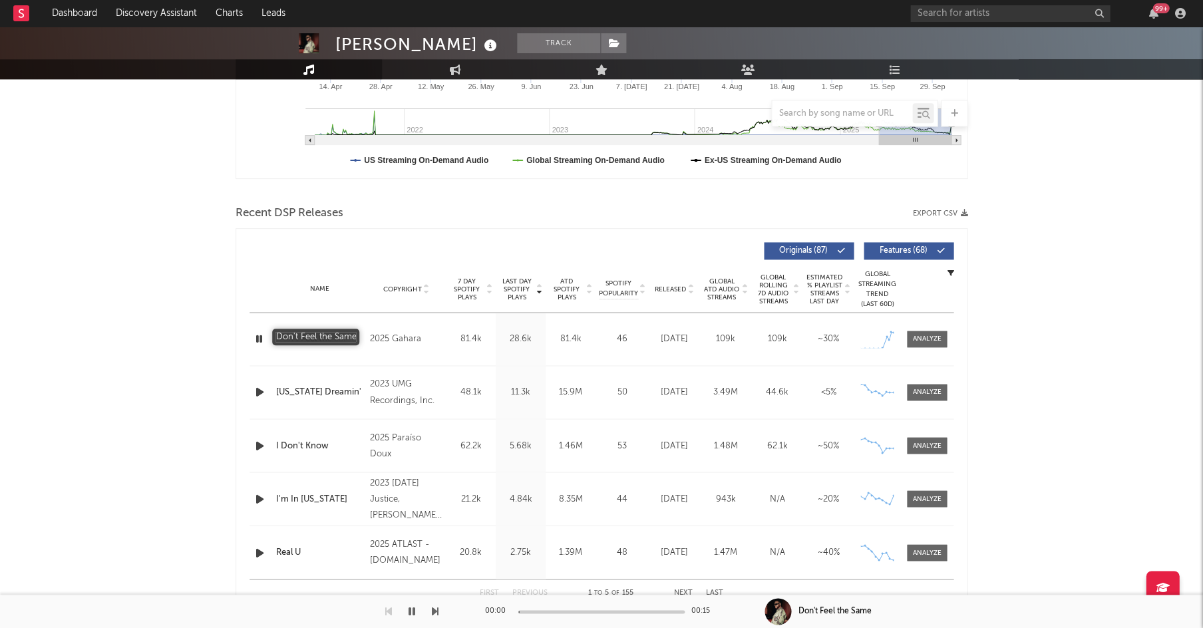
scroll to position [353, 0]
click at [933, 332] on span at bounding box center [927, 338] width 40 height 17
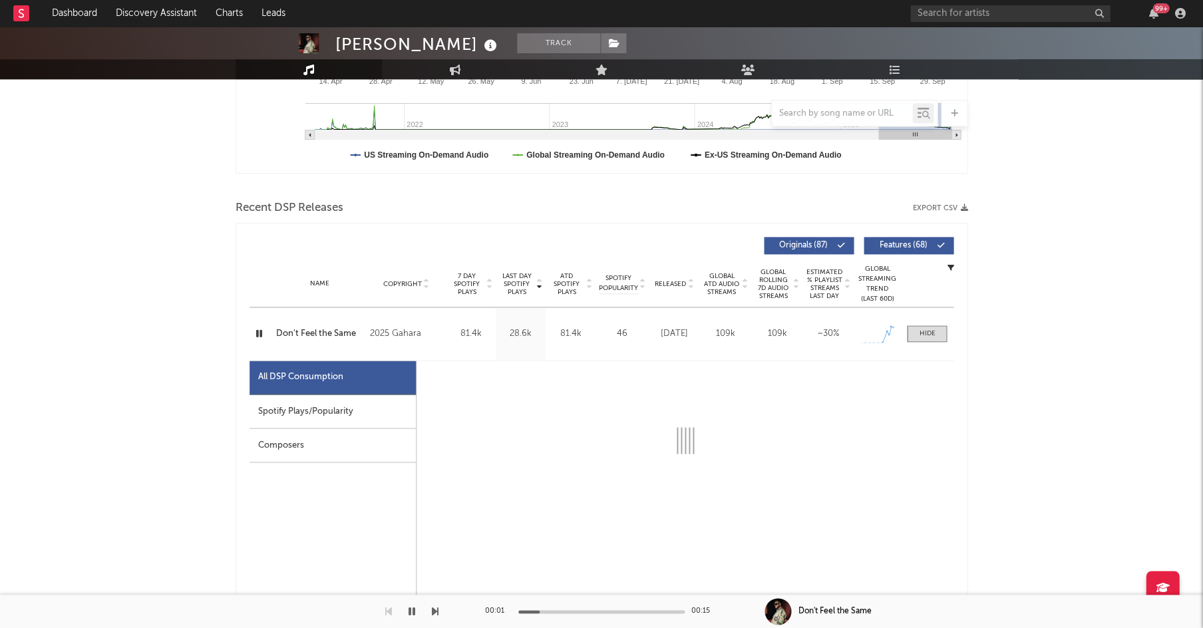
click at [296, 397] on div "Spotify Plays/Popularity" at bounding box center [333, 412] width 166 height 34
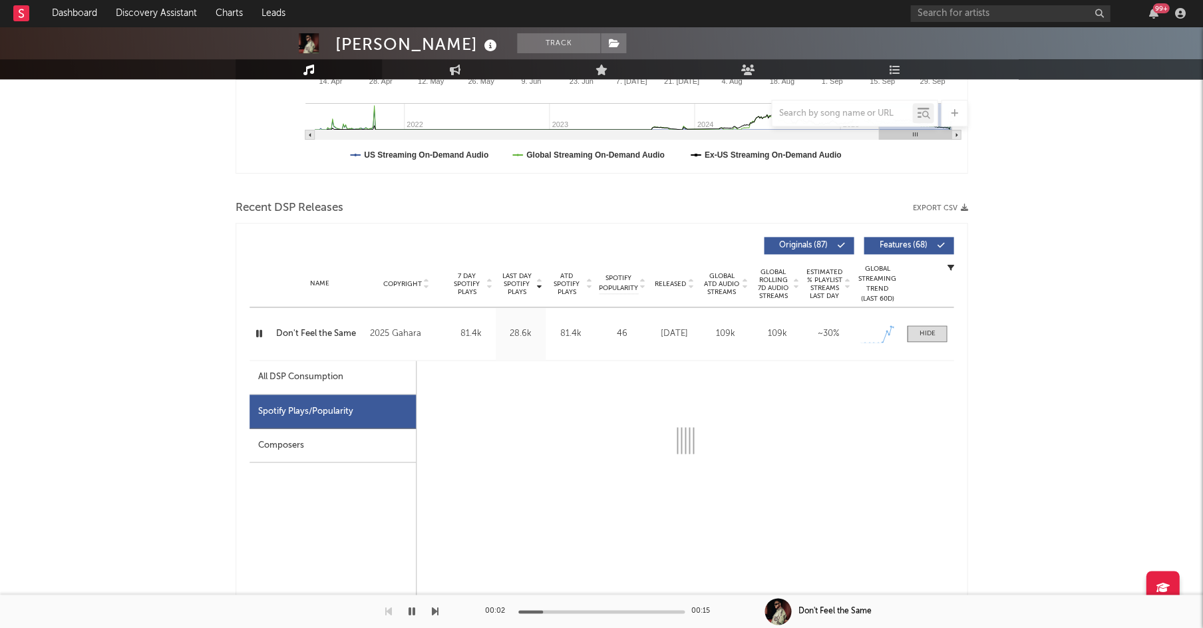
scroll to position [357, 0]
select select "1w"
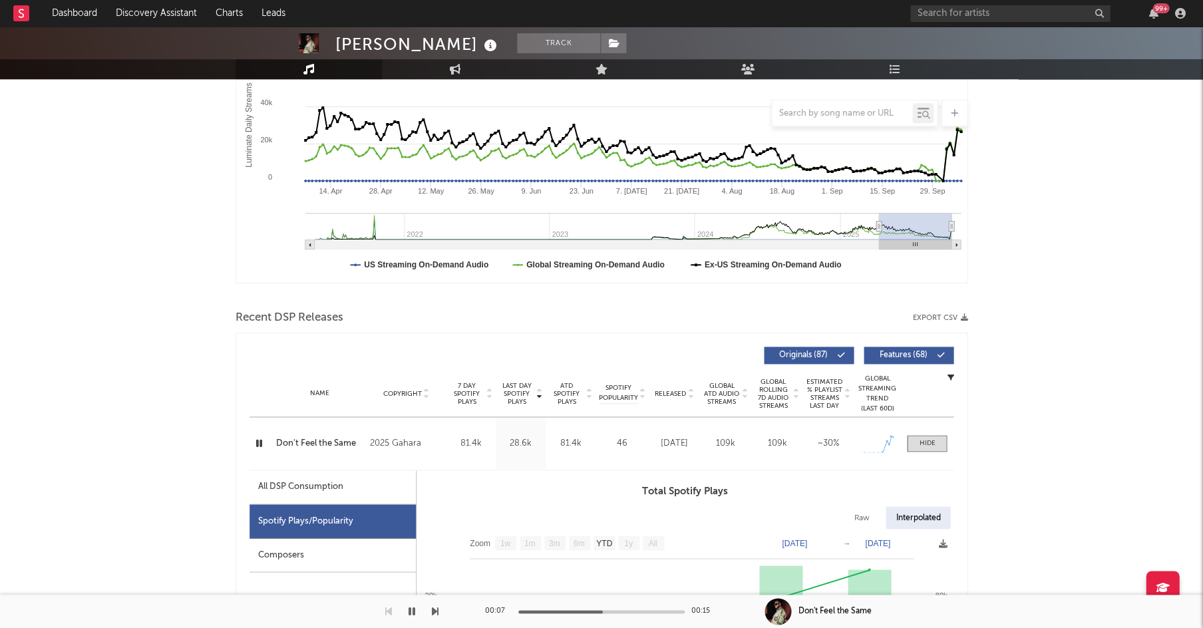
scroll to position [252, 0]
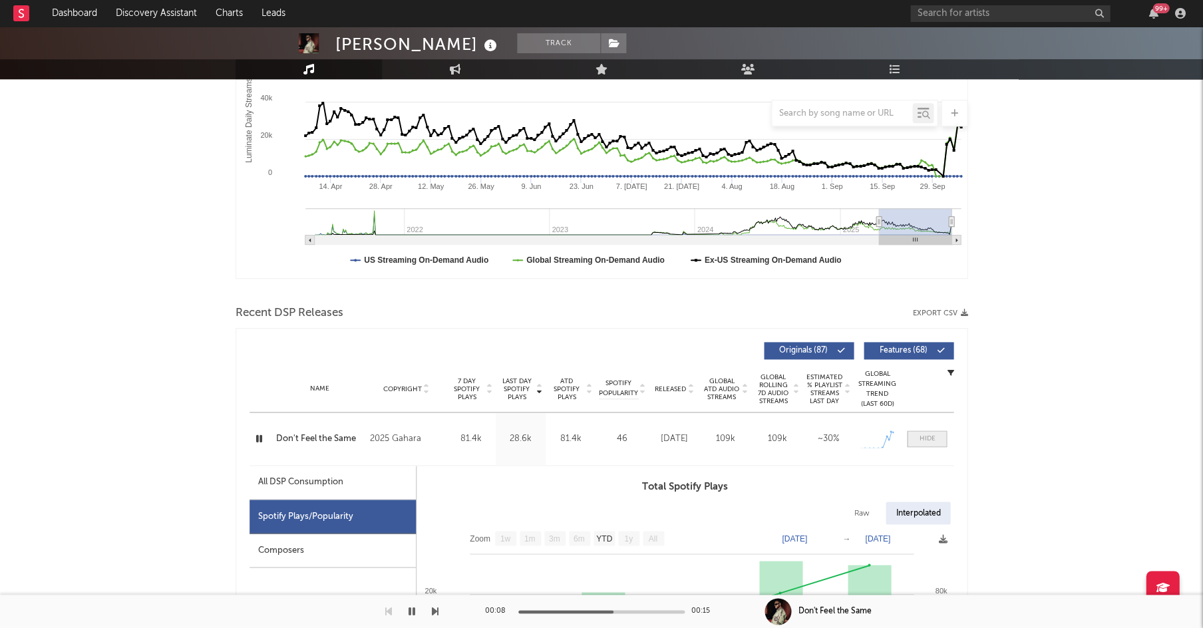
click at [928, 439] on div at bounding box center [927, 439] width 16 height 10
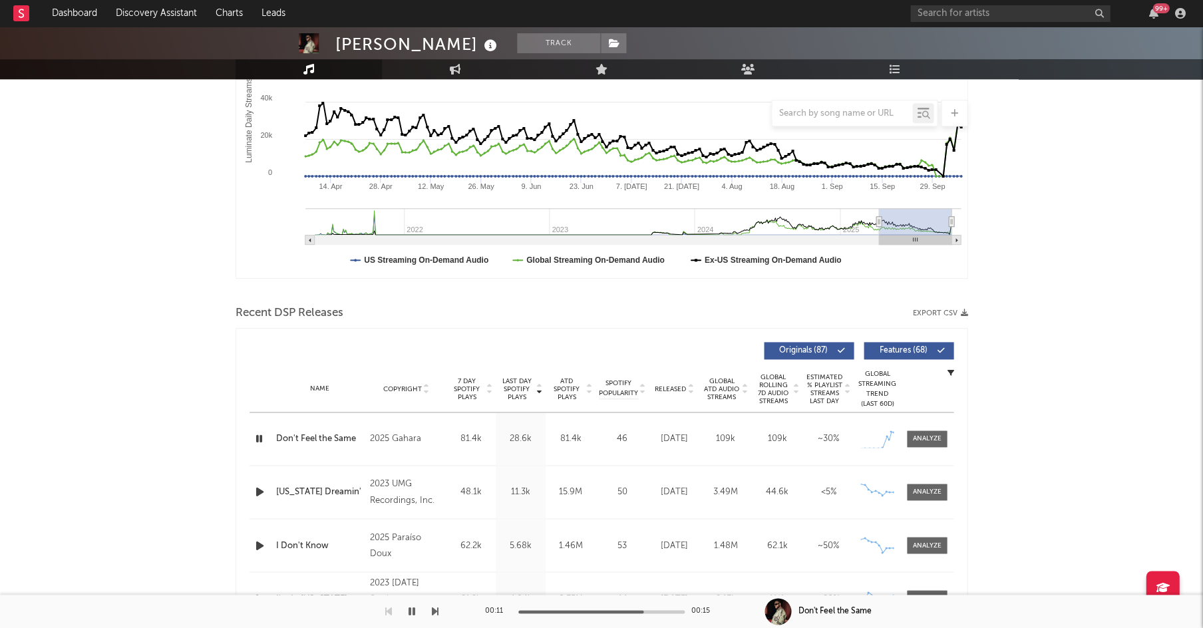
click at [676, 389] on span "Released" at bounding box center [670, 389] width 31 height 8
click at [412, 610] on icon "button" at bounding box center [412, 611] width 7 height 11
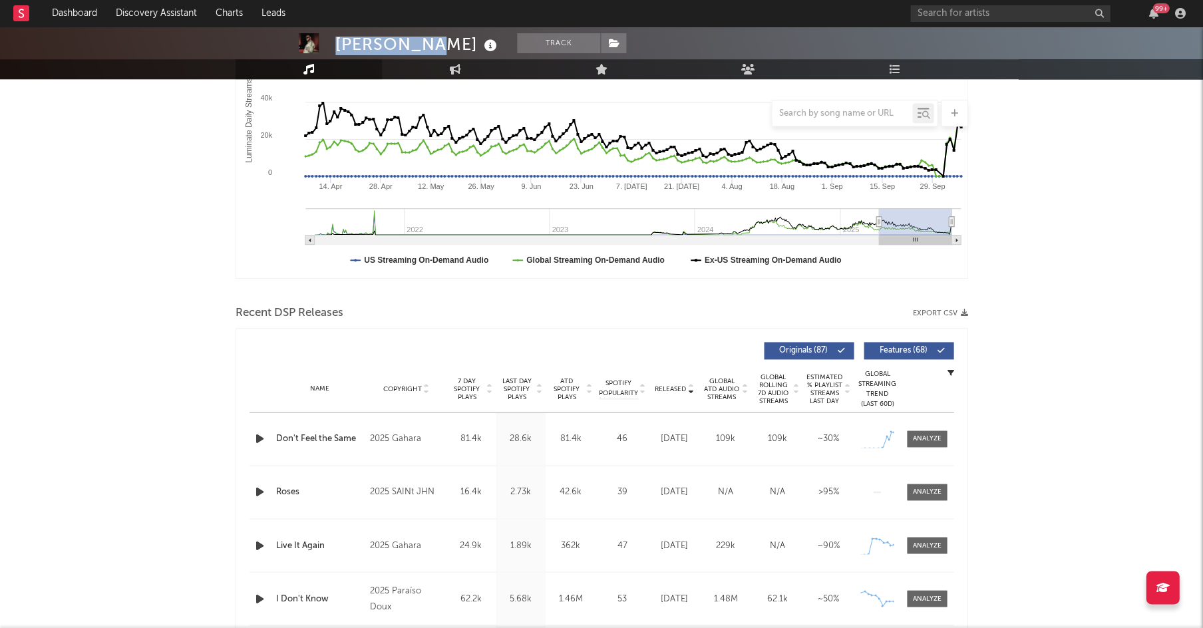
drag, startPoint x: 342, startPoint y: 47, endPoint x: 418, endPoint y: 44, distance: 76.0
click at [418, 44] on div "Natty Rico" at bounding box center [417, 44] width 165 height 22
copy div "Natty Rico"
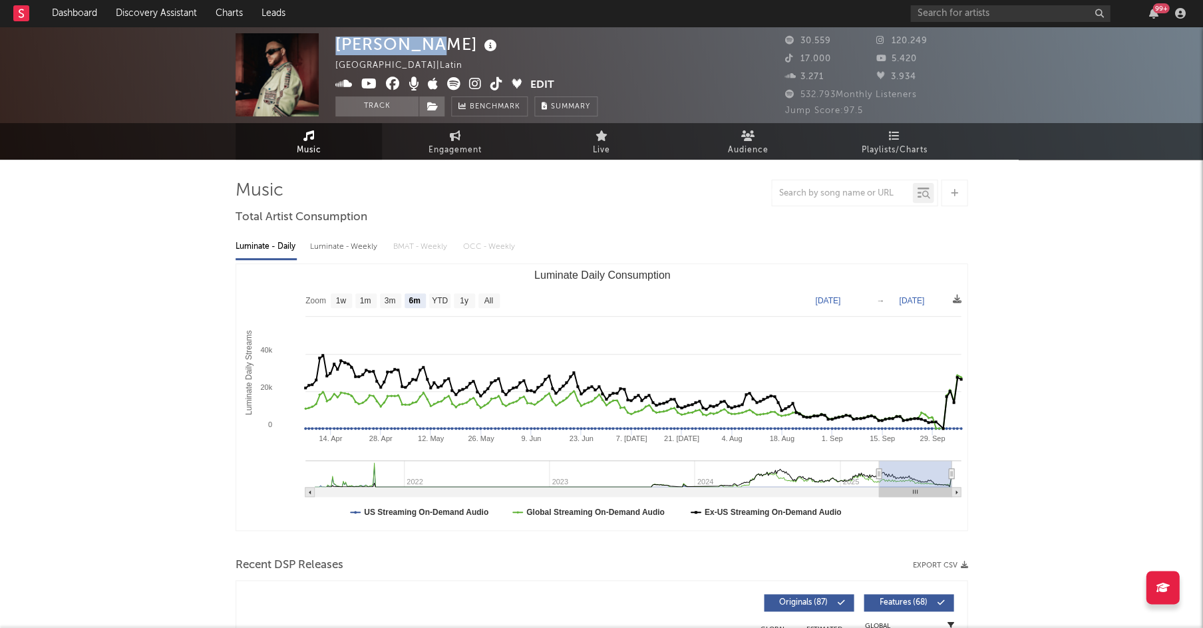
scroll to position [0, 0]
click at [448, 40] on div "Natty Rico United States | Latin Edit Track Benchmark Summary" at bounding box center [466, 74] width 262 height 83
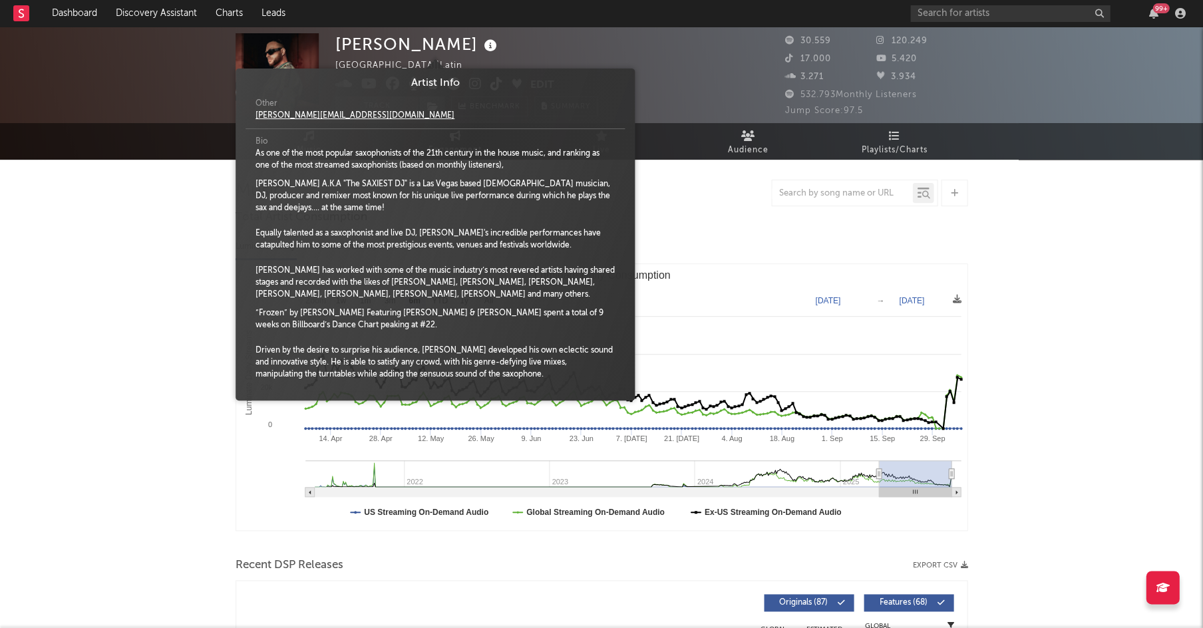
click at [481, 48] on icon at bounding box center [490, 46] width 19 height 19
click at [530, 41] on div "Natty Rico United States | Latin Edit Track Benchmark Summary" at bounding box center [466, 74] width 262 height 83
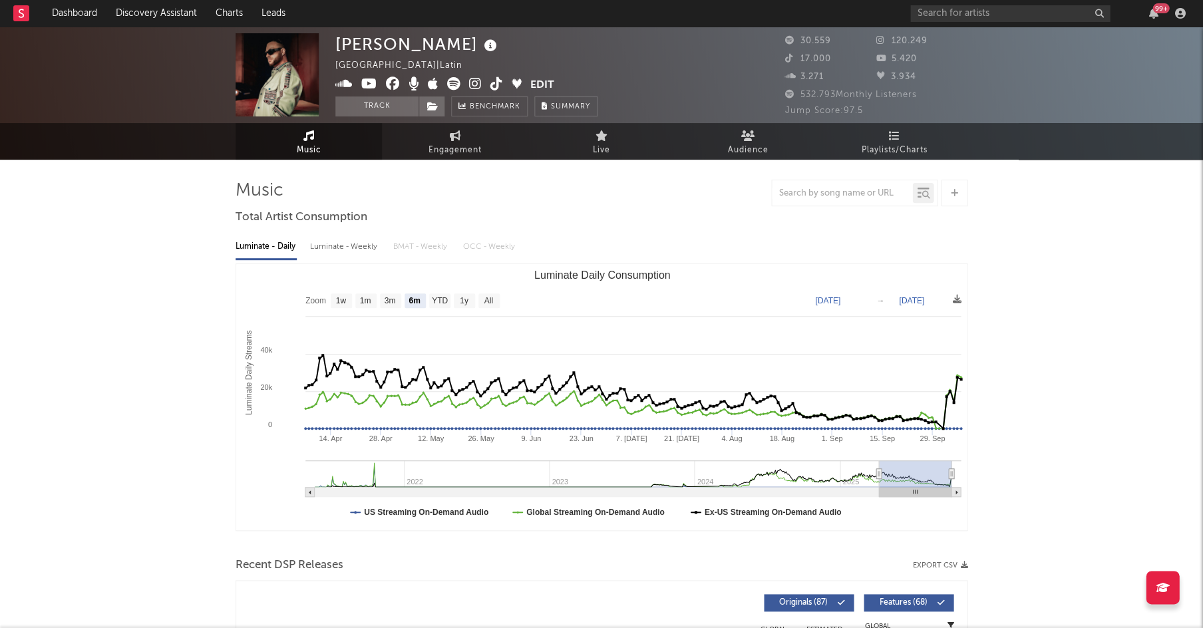
drag, startPoint x: 341, startPoint y: 82, endPoint x: 381, endPoint y: 85, distance: 40.0
click at [341, 82] on icon at bounding box center [343, 83] width 17 height 13
click at [474, 83] on icon at bounding box center [475, 83] width 13 height 13
click at [492, 86] on icon at bounding box center [497, 83] width 13 height 13
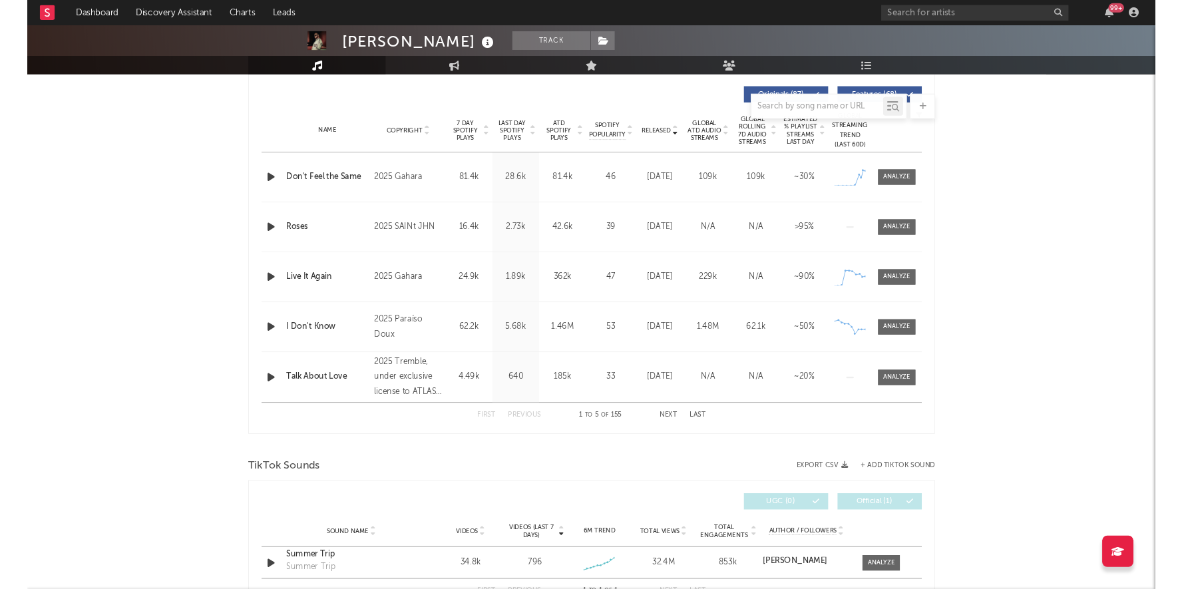
scroll to position [507, 0]
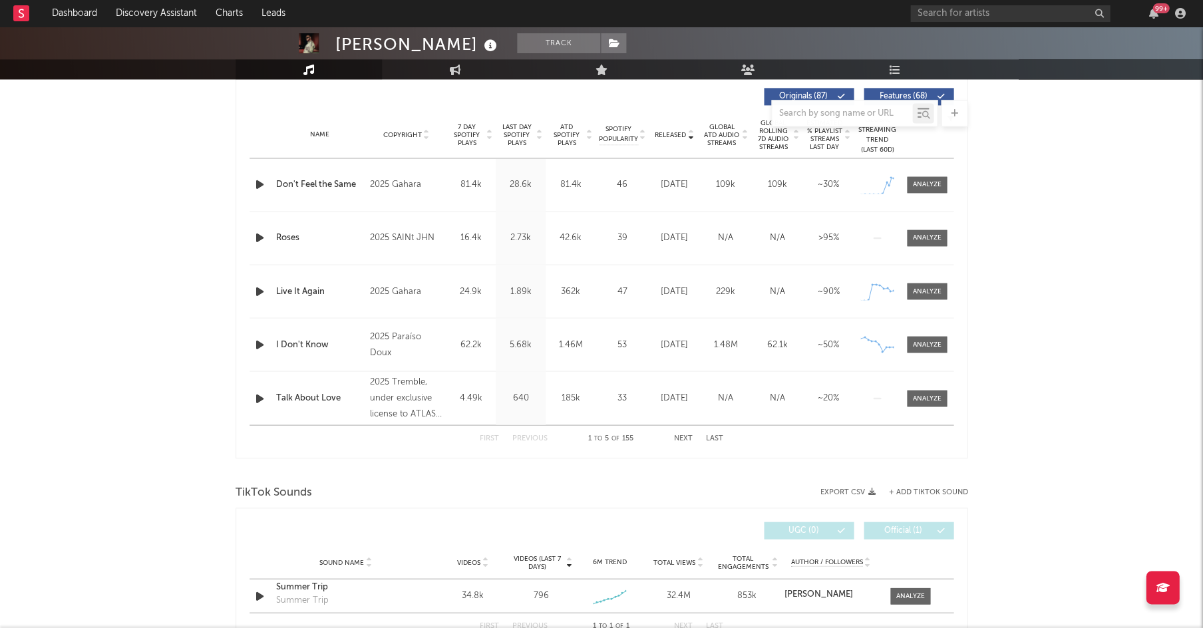
click at [685, 437] on button "Next" at bounding box center [683, 438] width 19 height 7
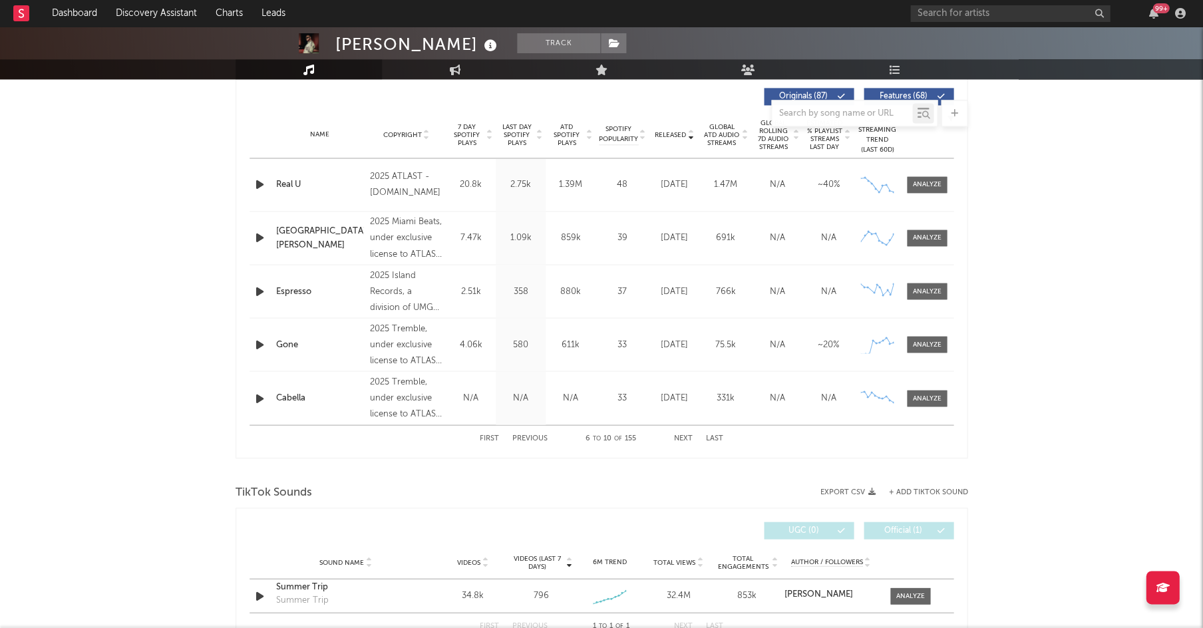
click at [499, 439] on button "First" at bounding box center [489, 438] width 19 height 7
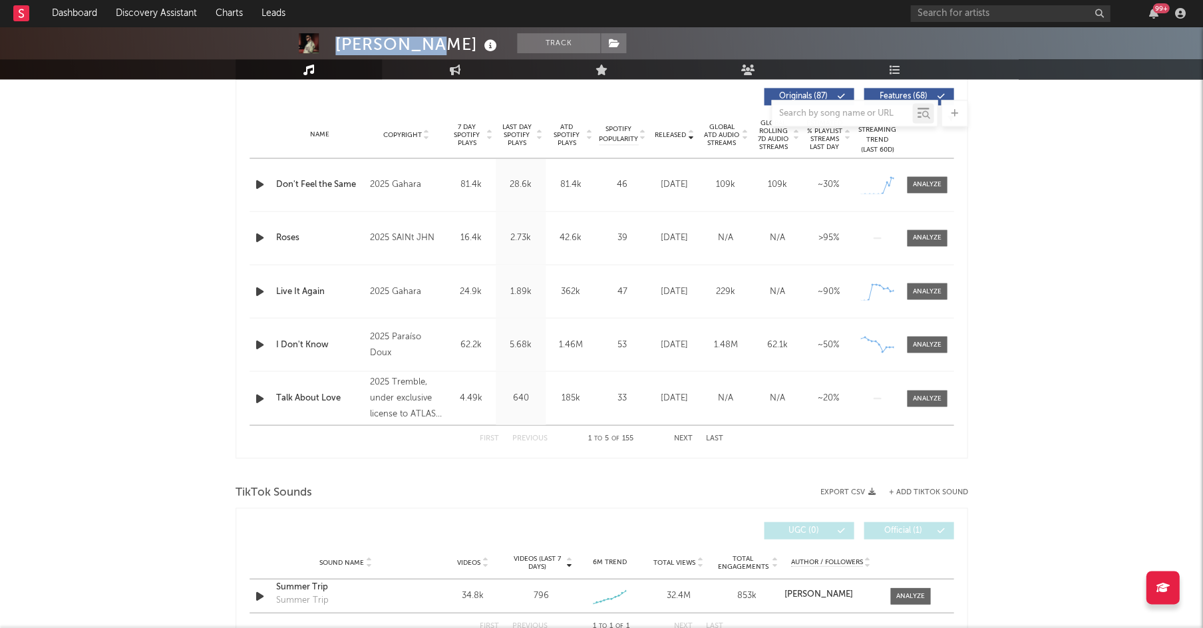
drag, startPoint x: 337, startPoint y: 45, endPoint x: 418, endPoint y: 45, distance: 80.5
click at [418, 45] on div "Natty Rico" at bounding box center [417, 44] width 165 height 22
copy div "Natty Rico"
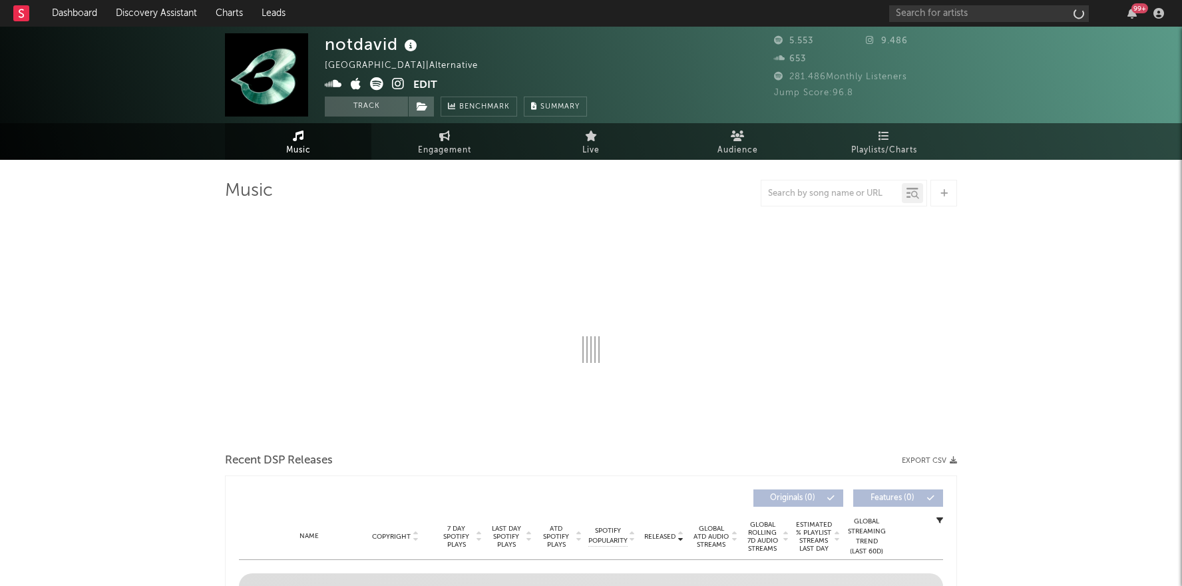
select select "1w"
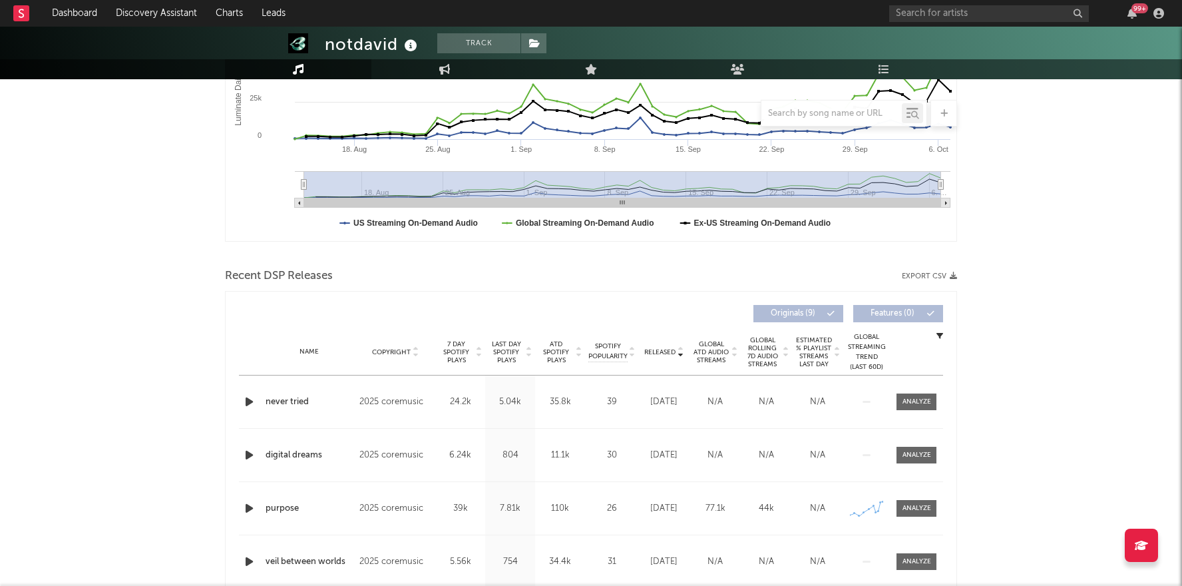
scroll to position [293, 0]
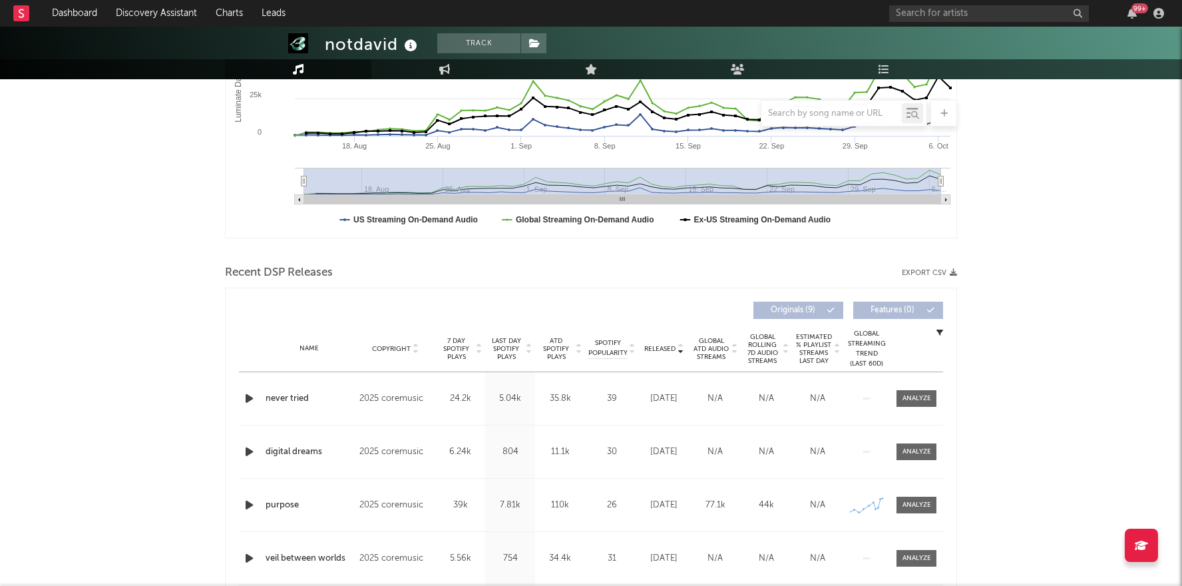
click at [252, 402] on icon "button" at bounding box center [249, 398] width 14 height 17
click at [498, 343] on span "Last Day Spotify Plays" at bounding box center [506, 349] width 35 height 24
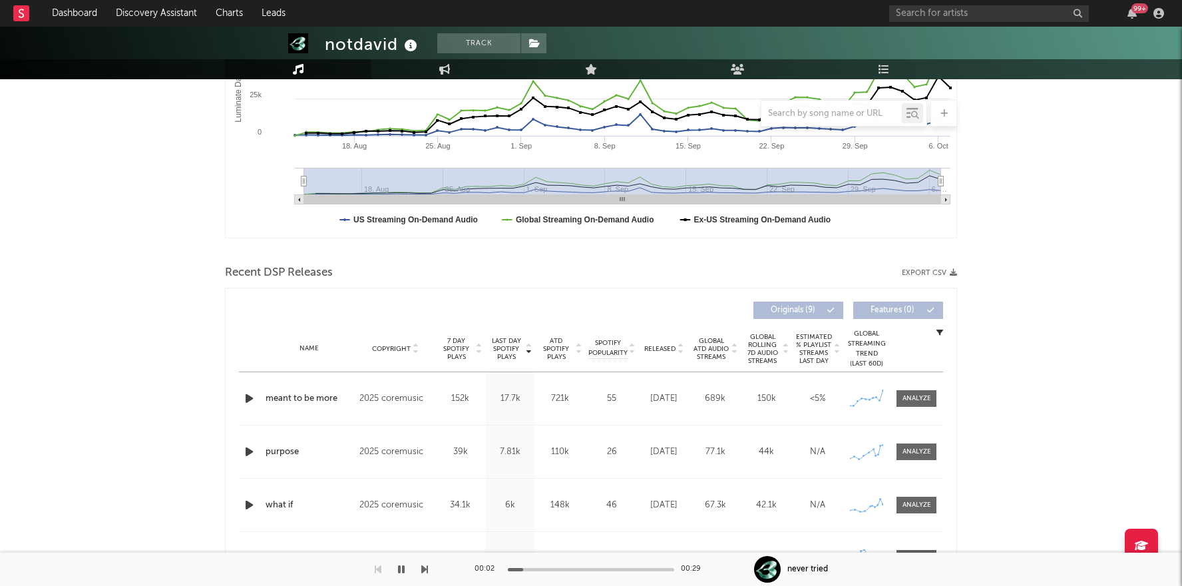
click at [248, 401] on icon "button" at bounding box center [249, 398] width 14 height 17
click at [252, 459] on div "Name purpose Copyright 2025 coremusic Label coremusic Album Names purpose Compo…" at bounding box center [591, 451] width 704 height 53
click at [252, 457] on div "Name purpose Copyright 2025 coremusic Label coremusic Album Names purpose Compo…" at bounding box center [591, 450] width 704 height 53
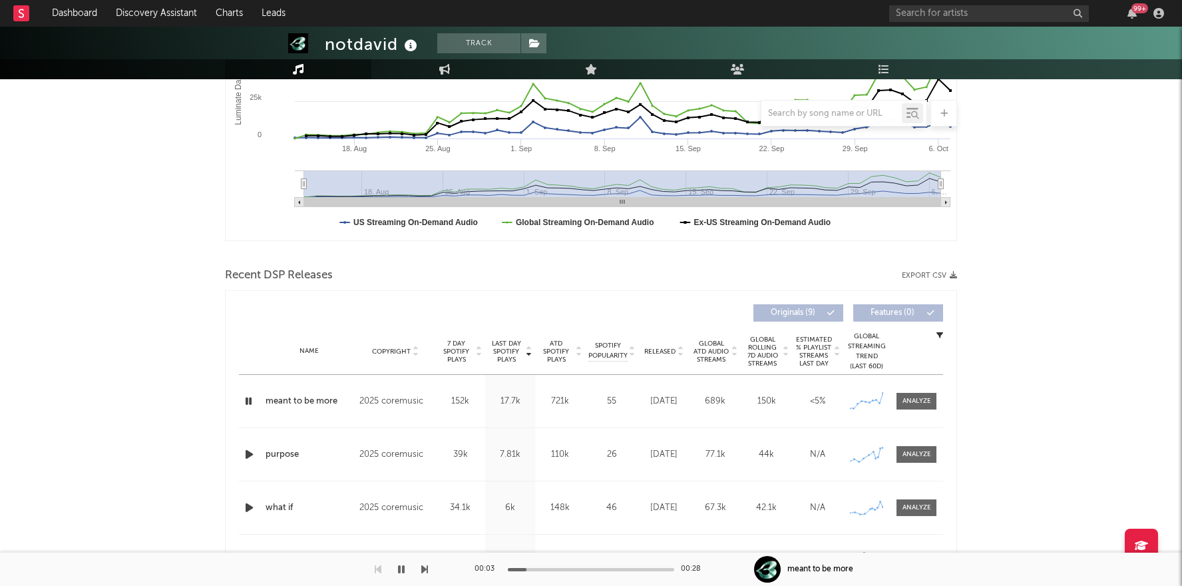
click at [240, 448] on div at bounding box center [250, 454] width 23 height 17
click at [247, 450] on icon "button" at bounding box center [249, 454] width 14 height 17
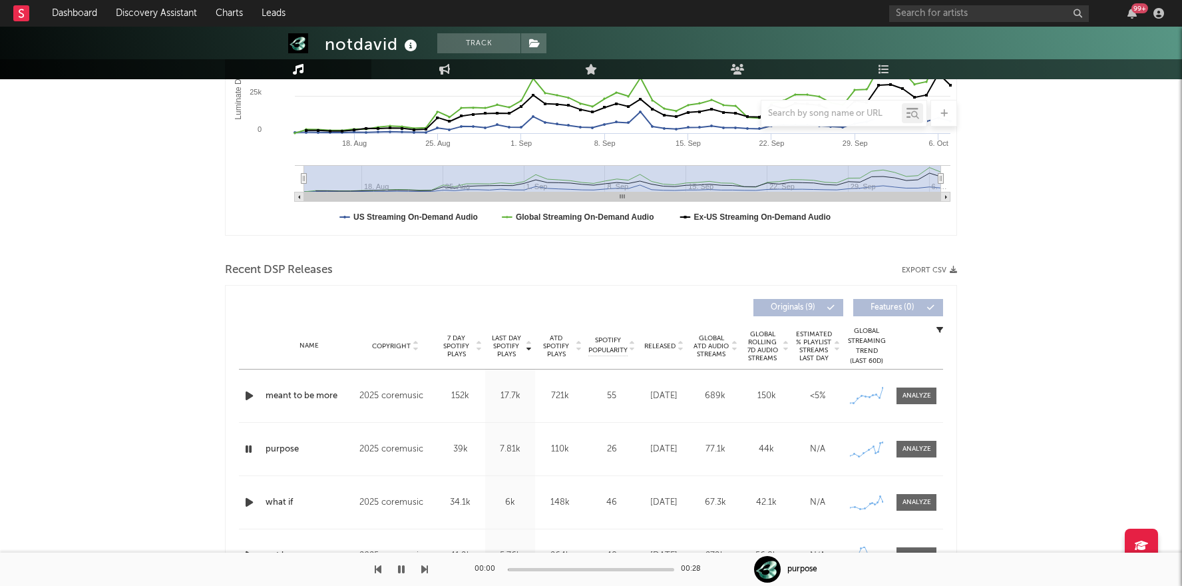
scroll to position [296, 0]
click at [242, 506] on icon "button" at bounding box center [249, 502] width 14 height 17
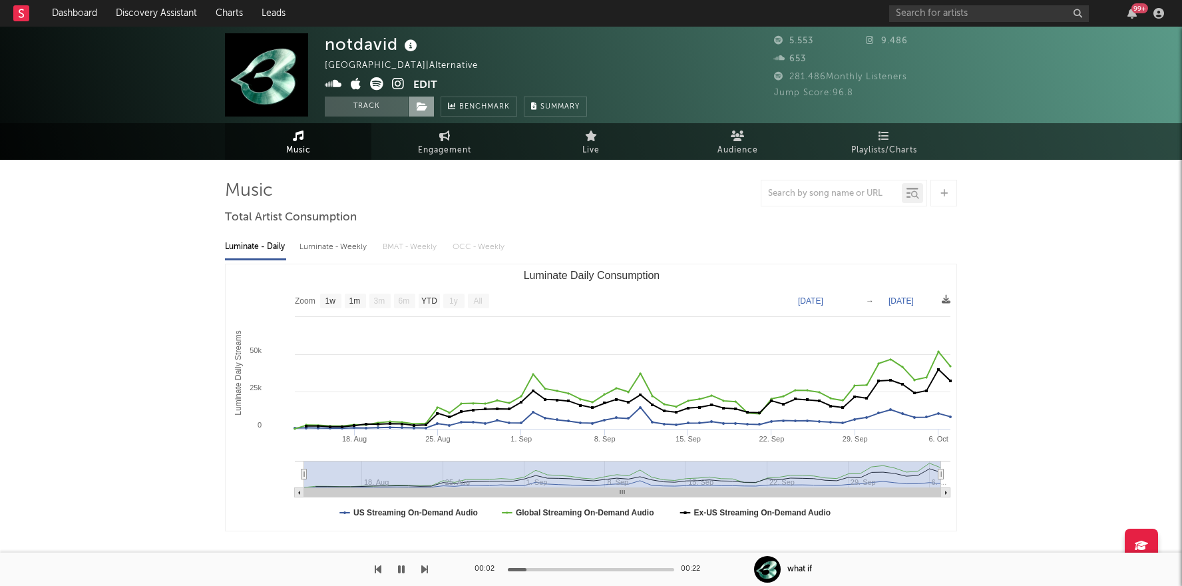
scroll to position [0, 0]
click at [397, 85] on icon at bounding box center [398, 83] width 13 height 13
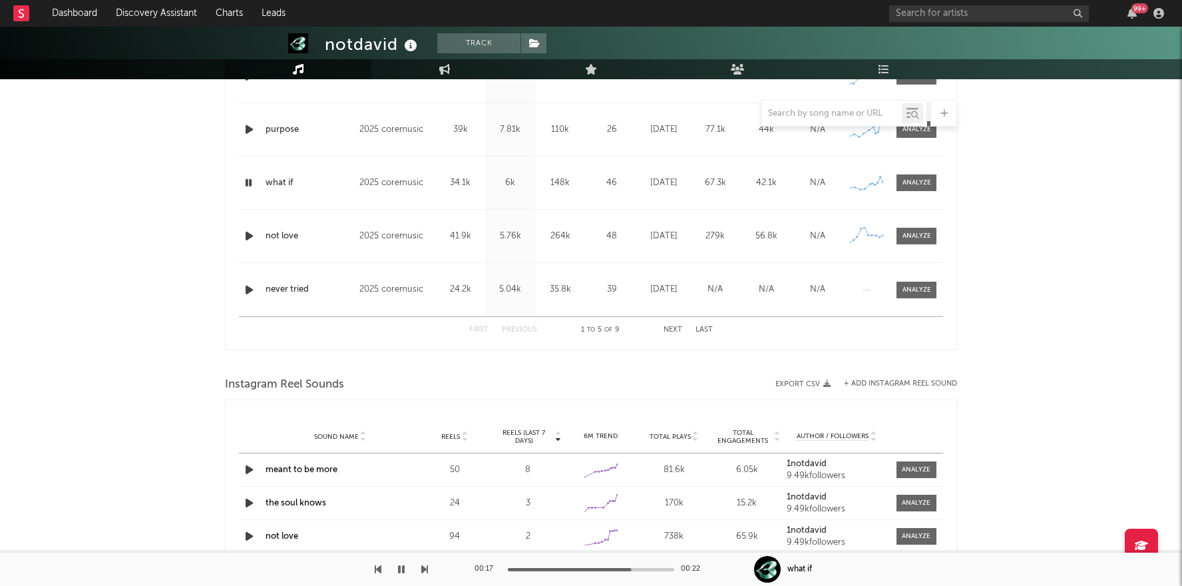
scroll to position [807, 0]
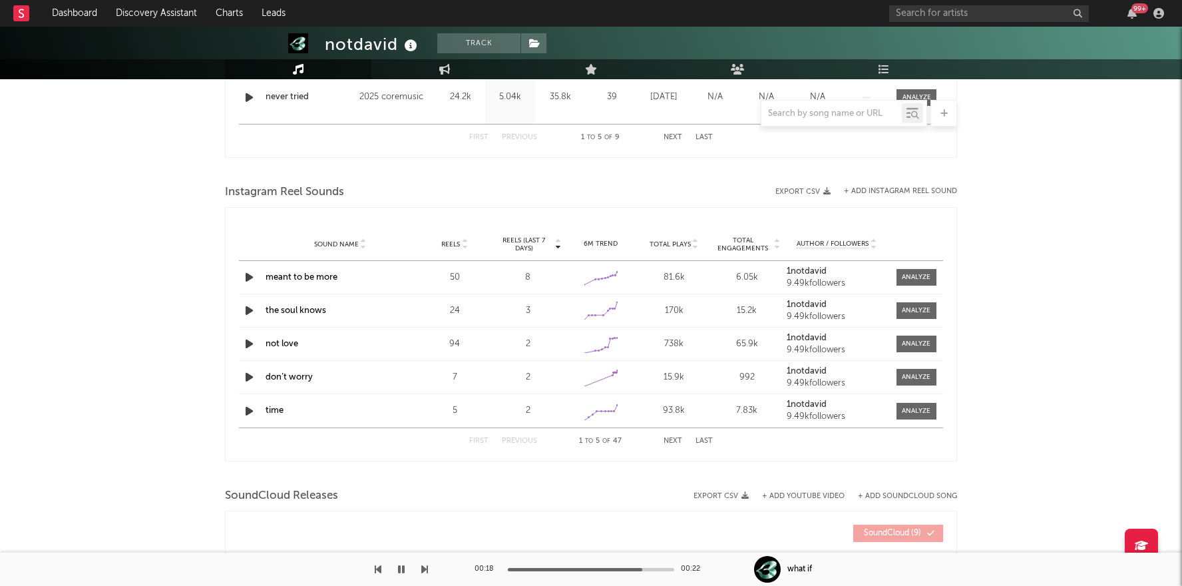
click at [817, 272] on strong "1notdavid" at bounding box center [807, 271] width 40 height 9
click at [402, 574] on button "button" at bounding box center [401, 568] width 13 height 33
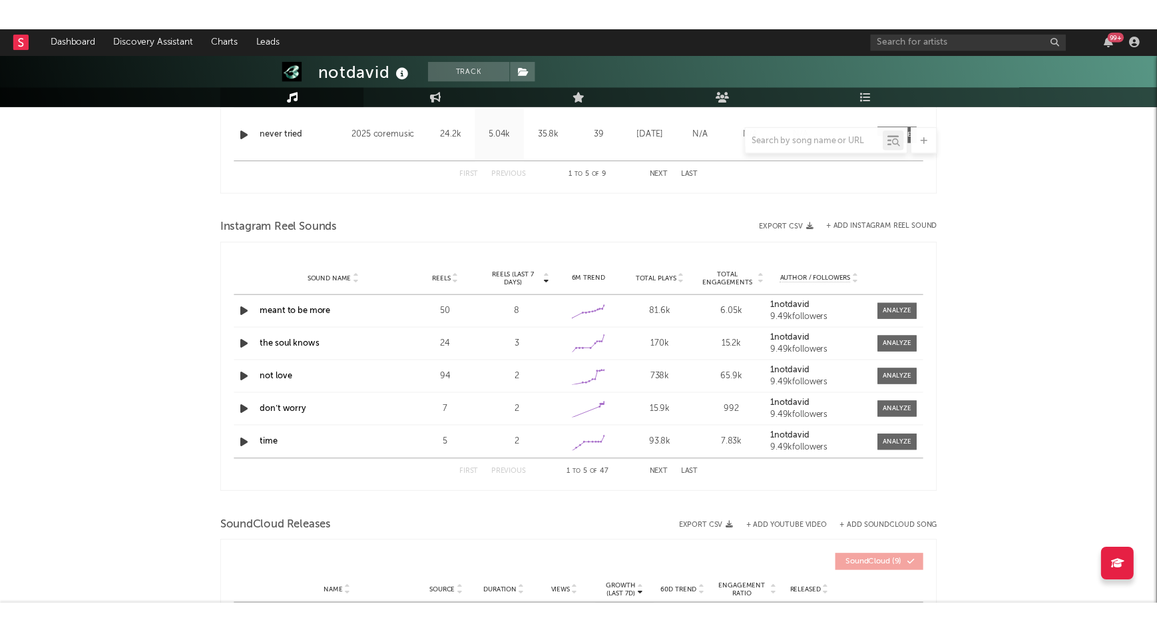
scroll to position [788, 0]
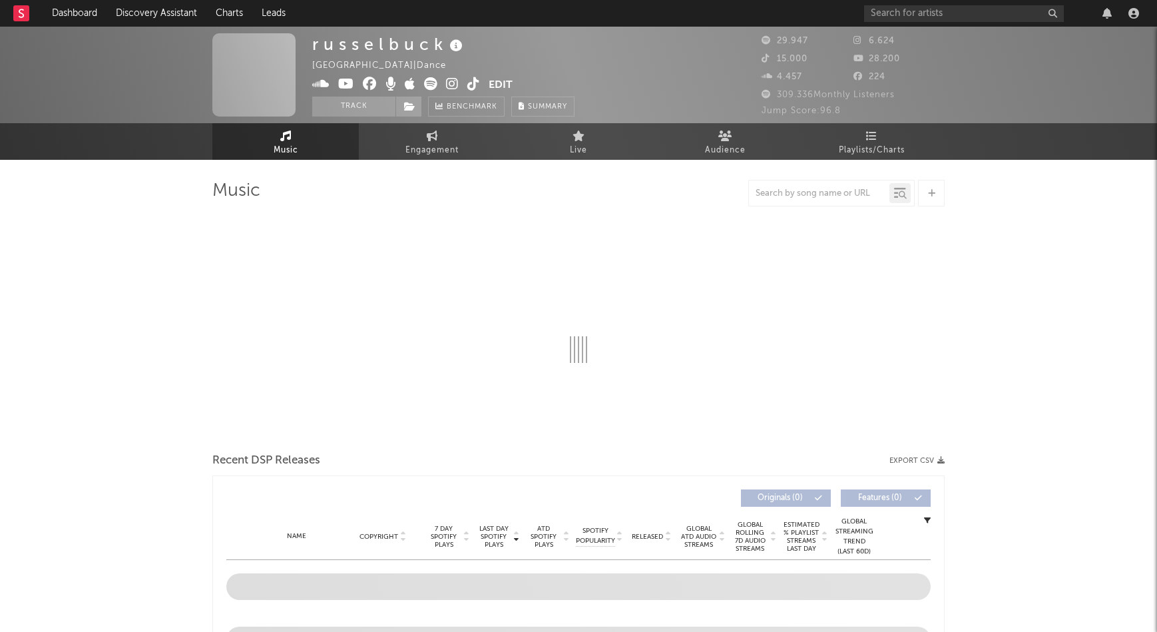
select select "6m"
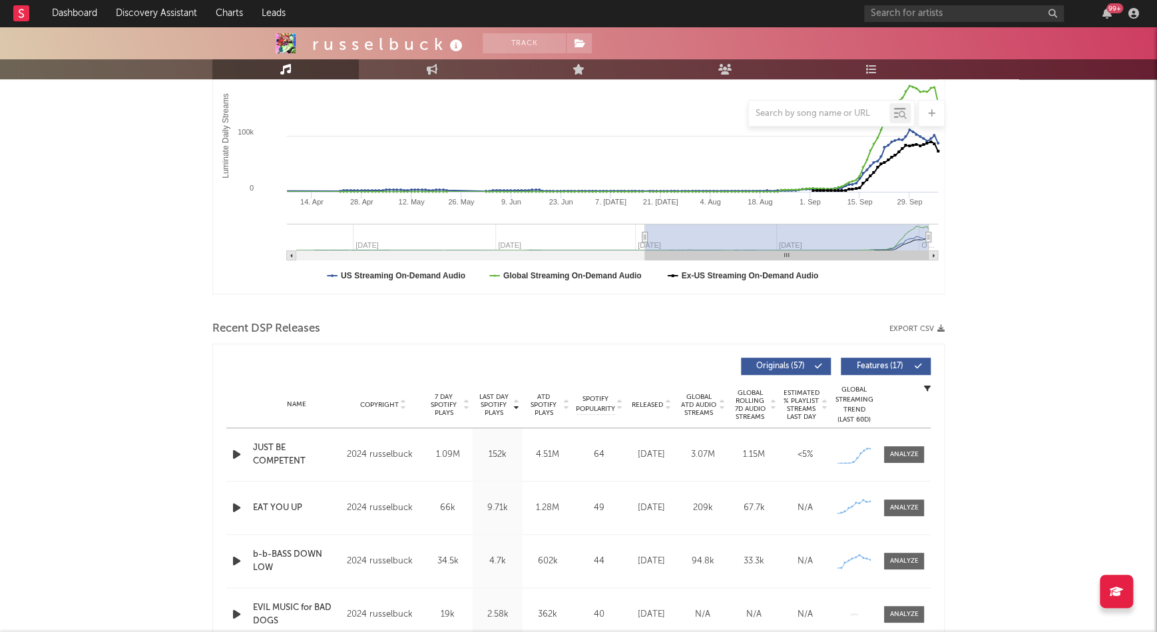
scroll to position [362, 0]
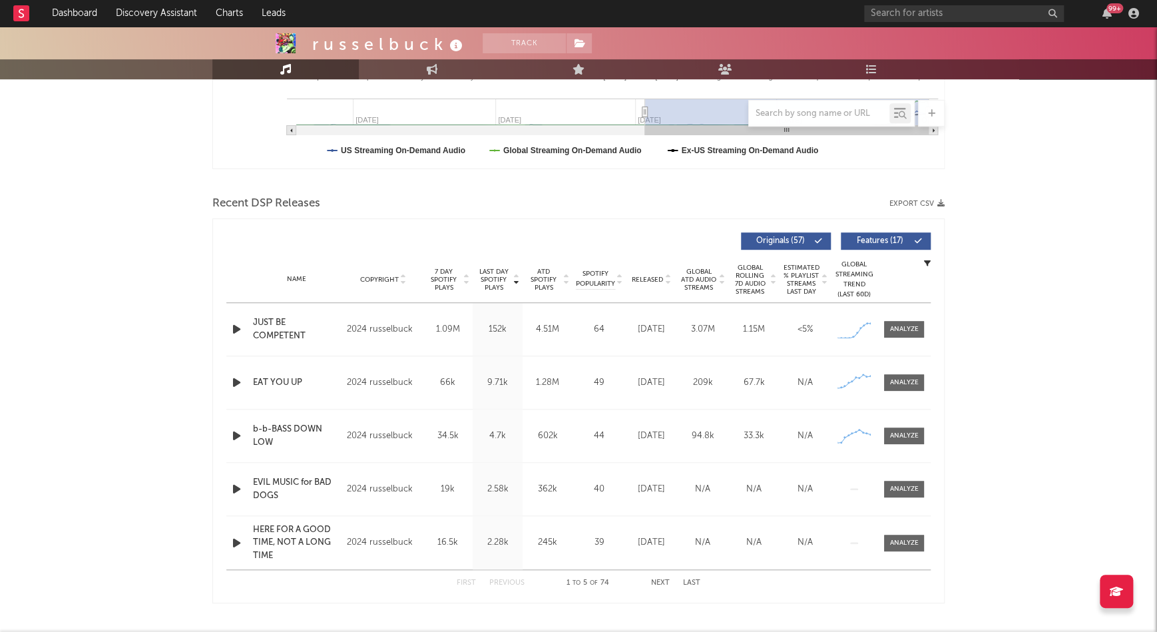
click at [236, 327] on icon "button" at bounding box center [237, 329] width 14 height 17
click at [236, 328] on icon "button" at bounding box center [236, 329] width 13 height 17
click at [913, 331] on div at bounding box center [904, 329] width 29 height 10
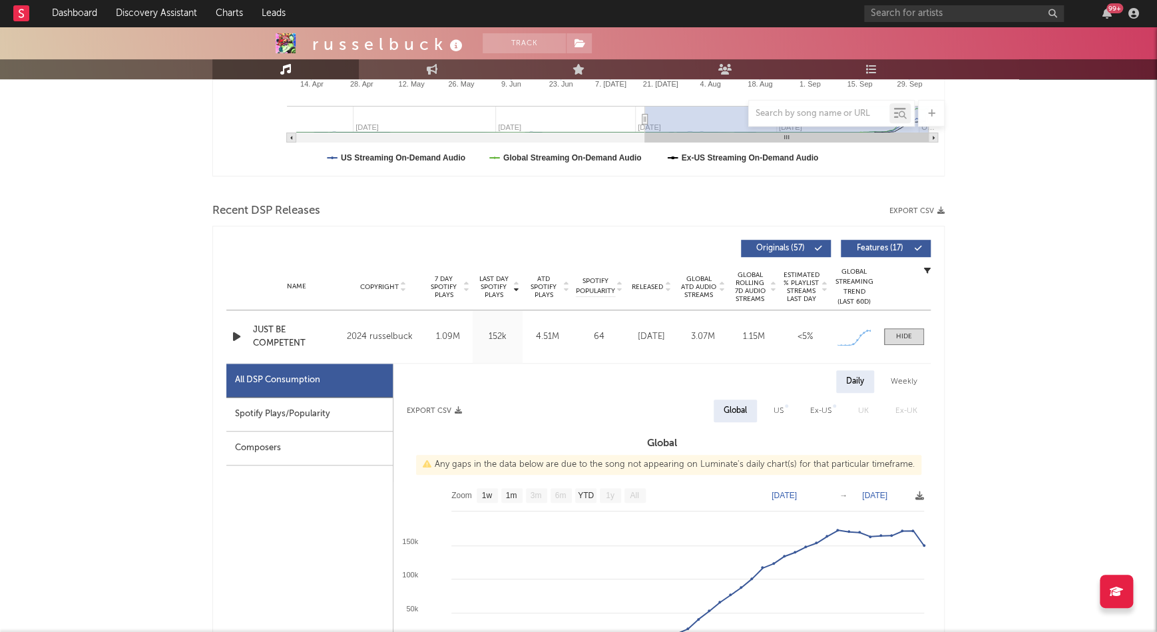
click at [346, 407] on div "Spotify Plays/Popularity" at bounding box center [309, 414] width 166 height 34
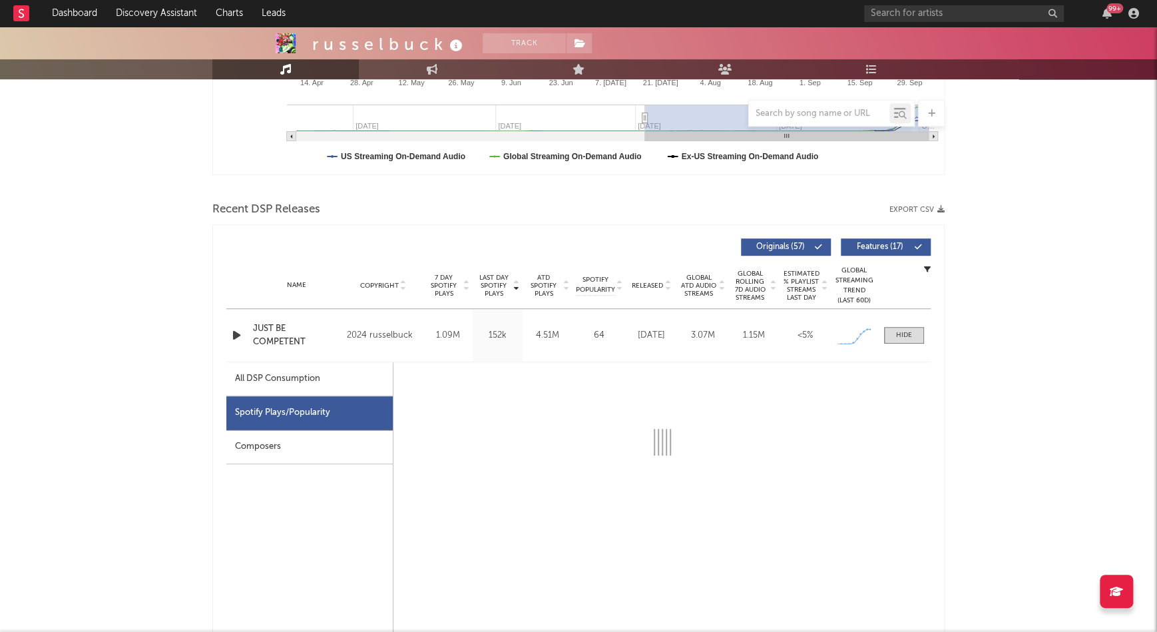
scroll to position [356, 0]
select select "6m"
select select "1w"
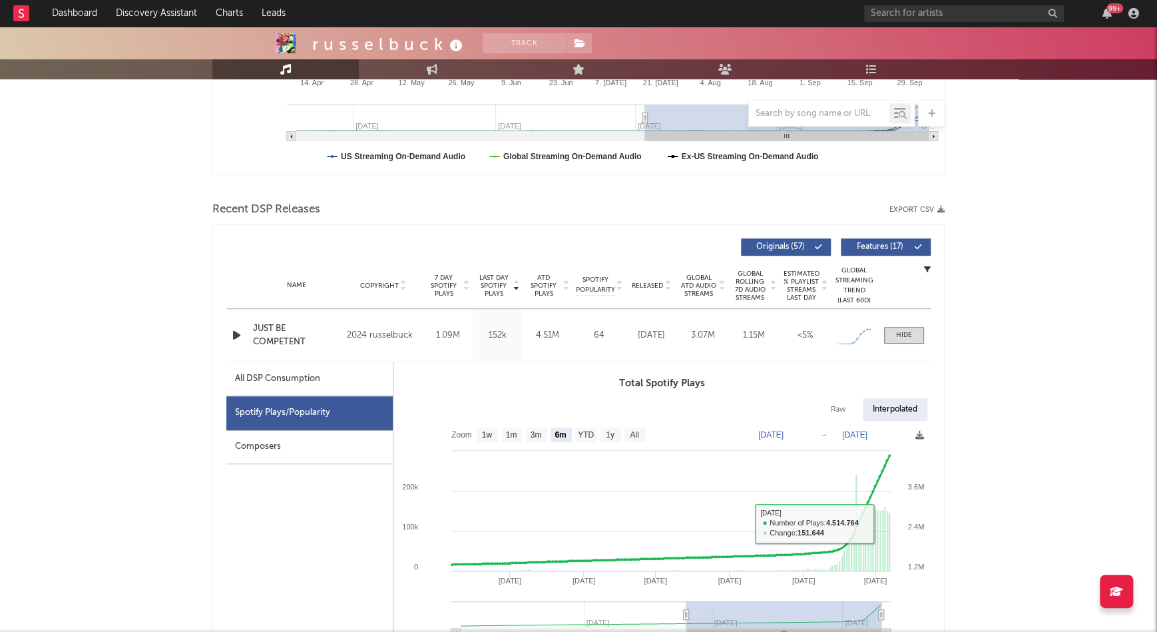
scroll to position [488, 0]
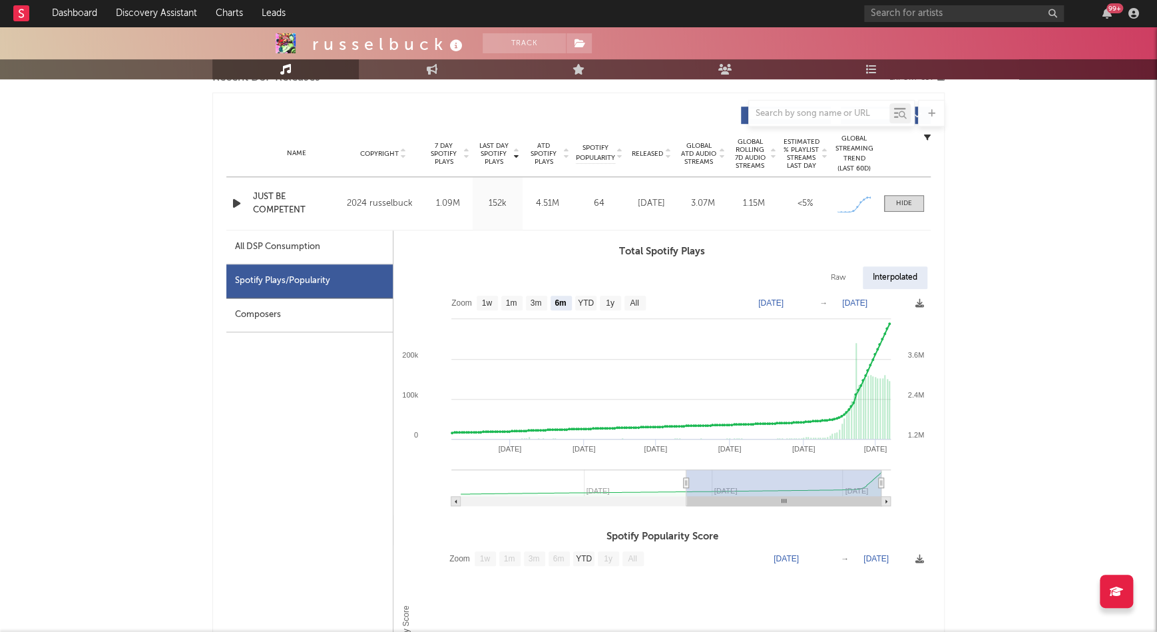
type input "[DATE]"
drag, startPoint x: 885, startPoint y: 482, endPoint x: 958, endPoint y: 485, distance: 73.3
drag, startPoint x: 690, startPoint y: 484, endPoint x: 749, endPoint y: 481, distance: 58.6
click at [749, 481] on rect at bounding box center [783, 482] width 195 height 27
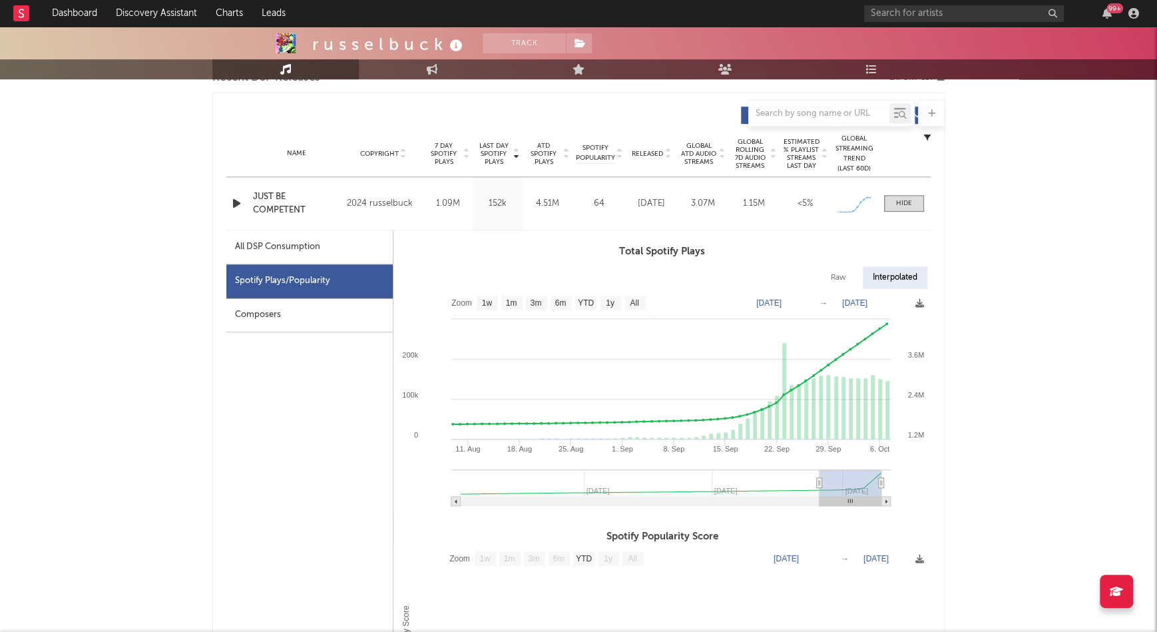
drag, startPoint x: 684, startPoint y: 484, endPoint x: 800, endPoint y: 513, distance: 119.3
click at [822, 486] on icon at bounding box center [819, 483] width 5 height 10
type input "[DATE]"
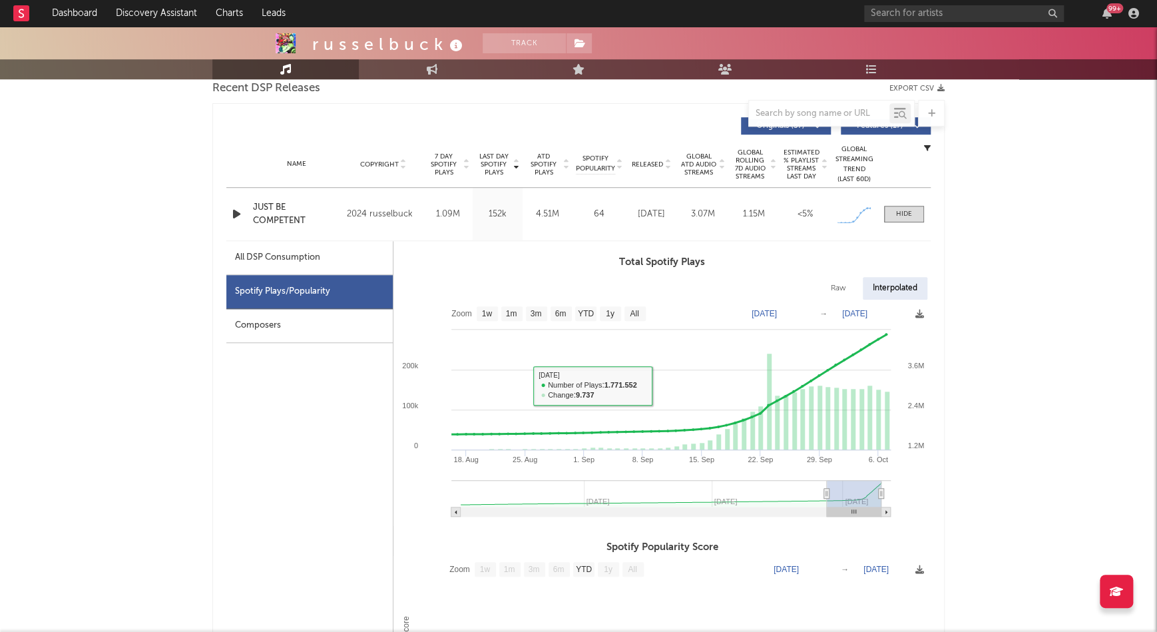
scroll to position [477, 0]
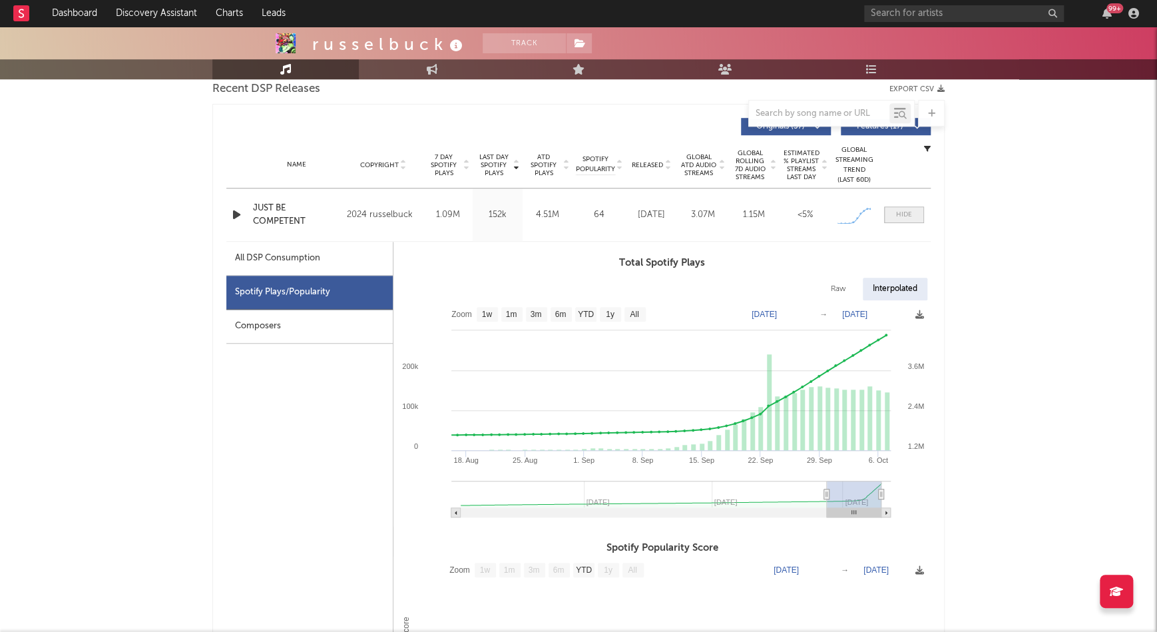
click at [902, 215] on div at bounding box center [904, 215] width 16 height 10
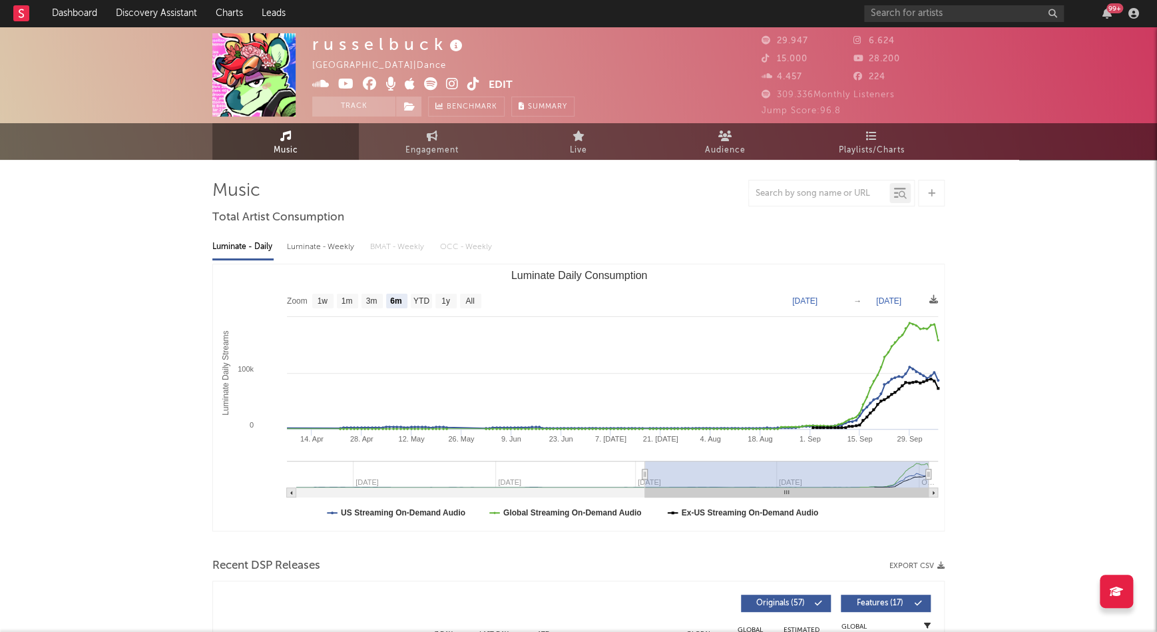
scroll to position [0, 0]
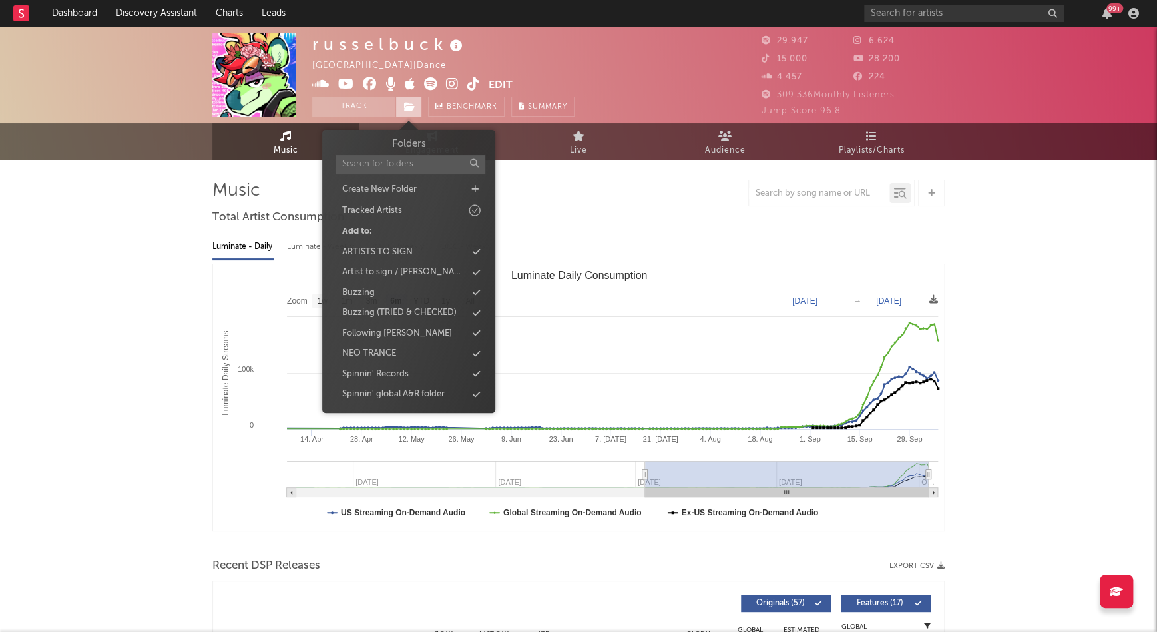
click at [407, 112] on span at bounding box center [408, 107] width 27 height 20
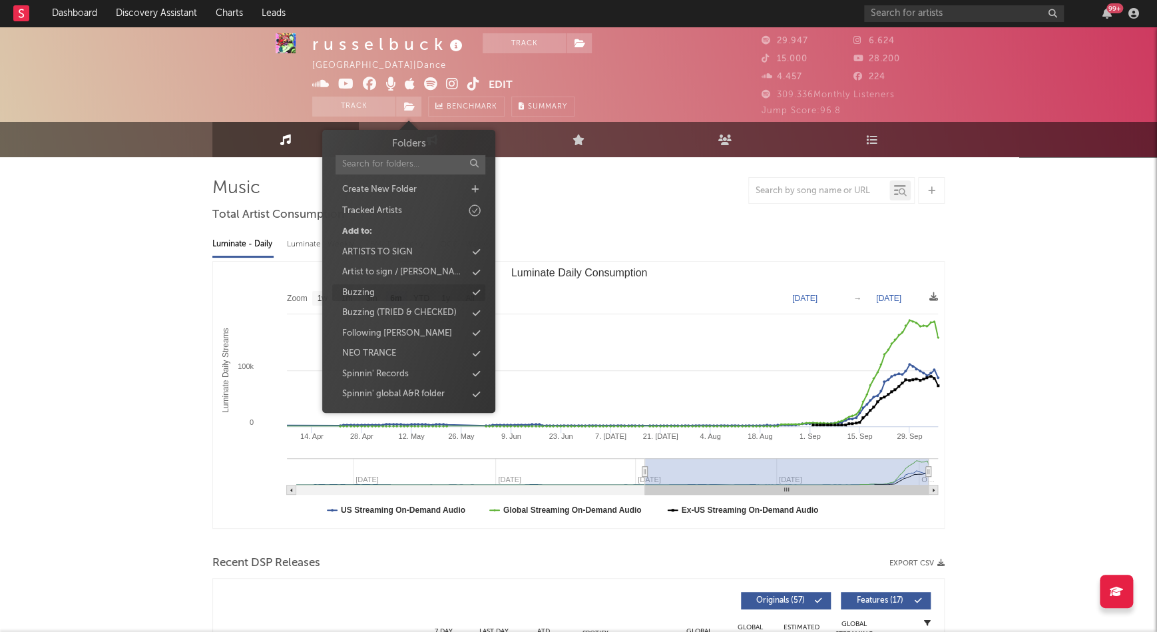
click at [419, 289] on div "Buzzing" at bounding box center [408, 292] width 153 height 17
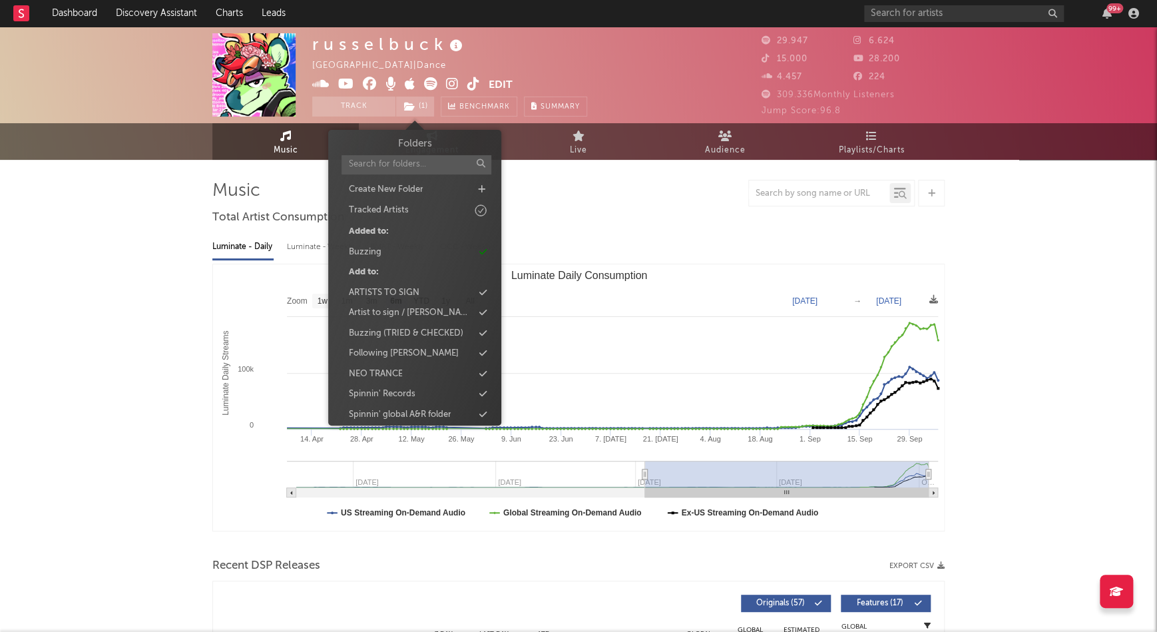
click at [463, 45] on icon at bounding box center [456, 46] width 19 height 19
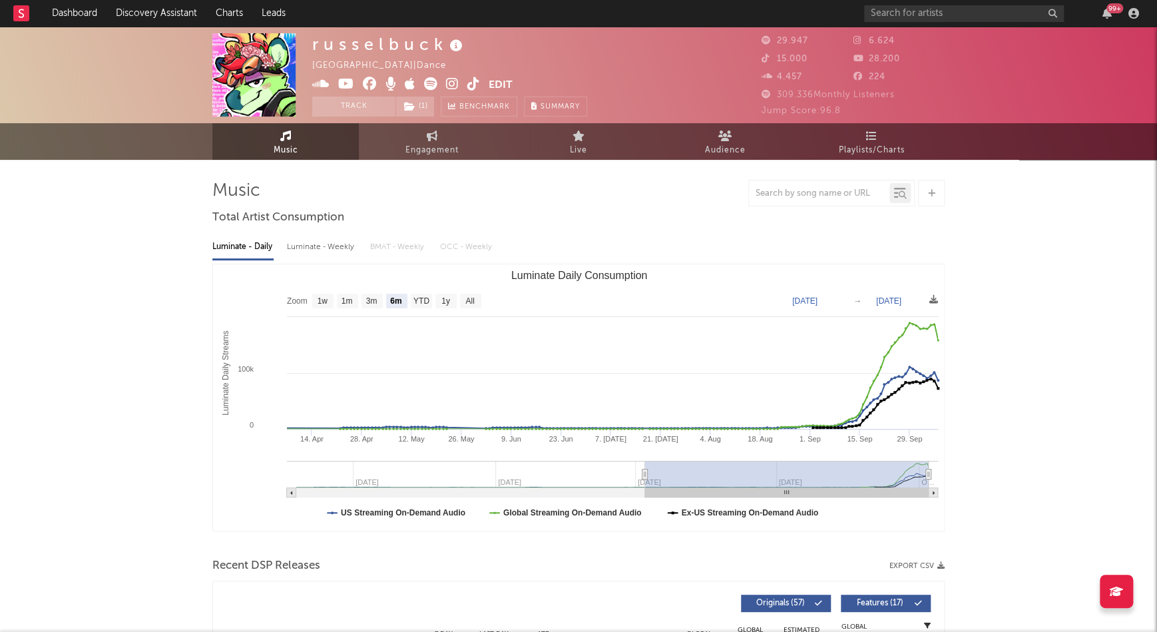
scroll to position [0, 0]
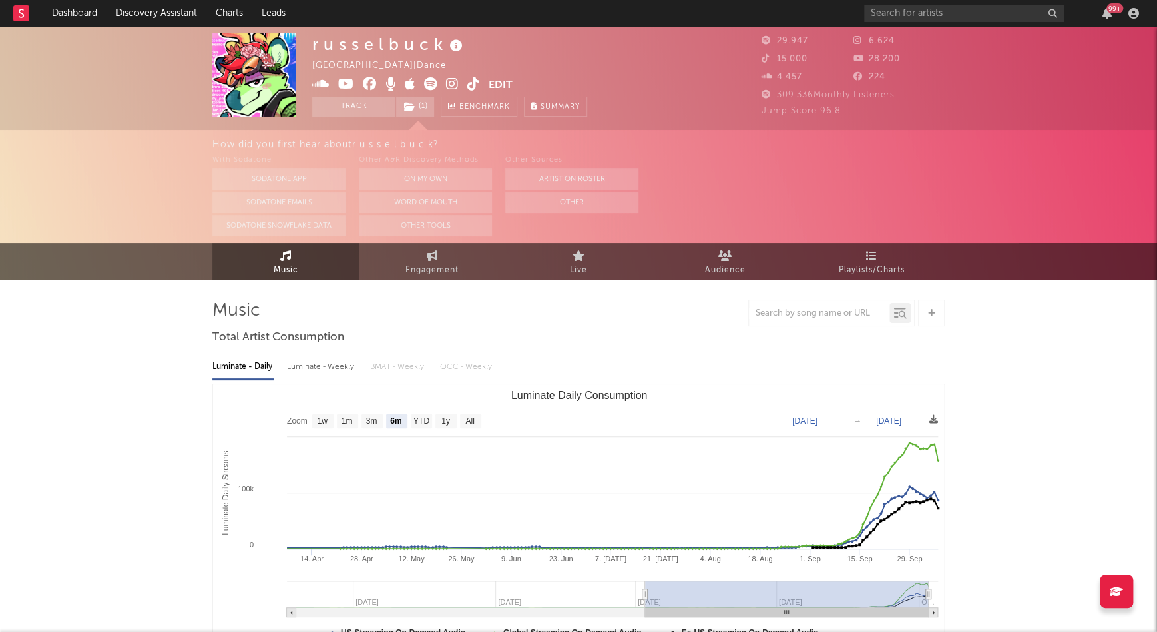
click at [458, 43] on icon at bounding box center [456, 46] width 19 height 19
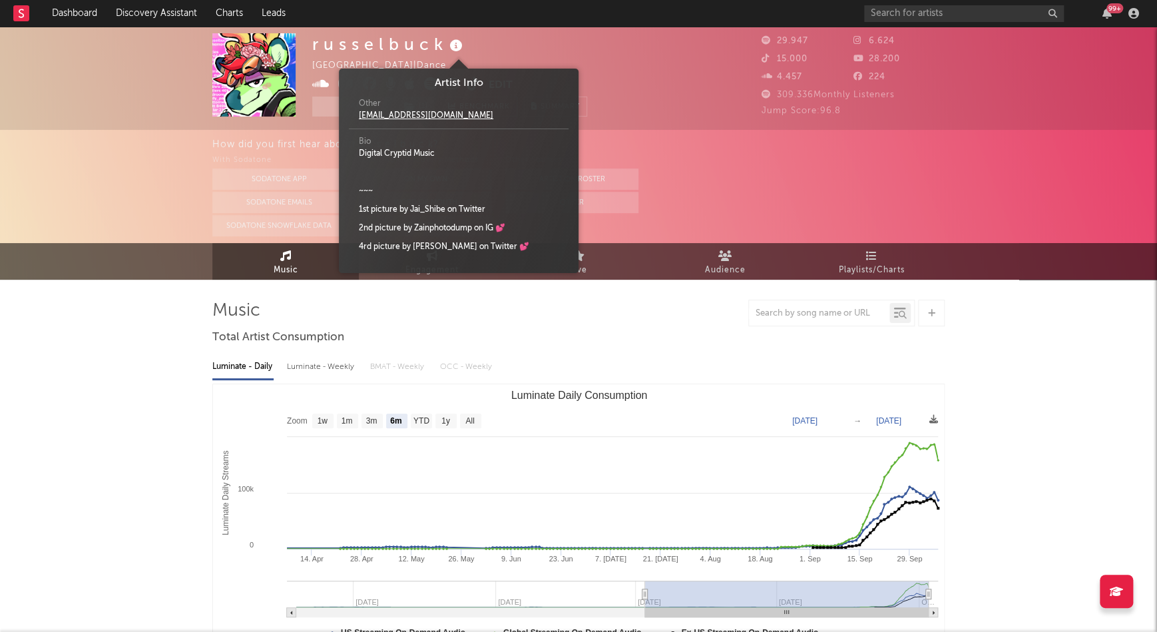
click at [460, 43] on icon at bounding box center [456, 46] width 19 height 19
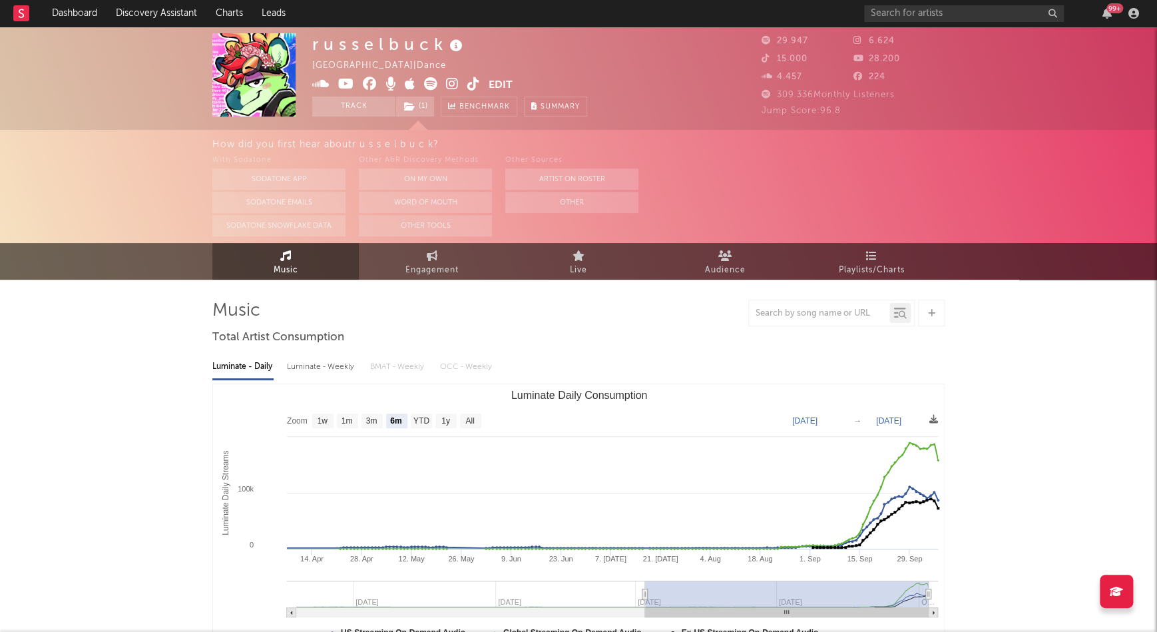
click at [242, 388] on rect "Luminate Daily Consumption" at bounding box center [579, 517] width 732 height 266
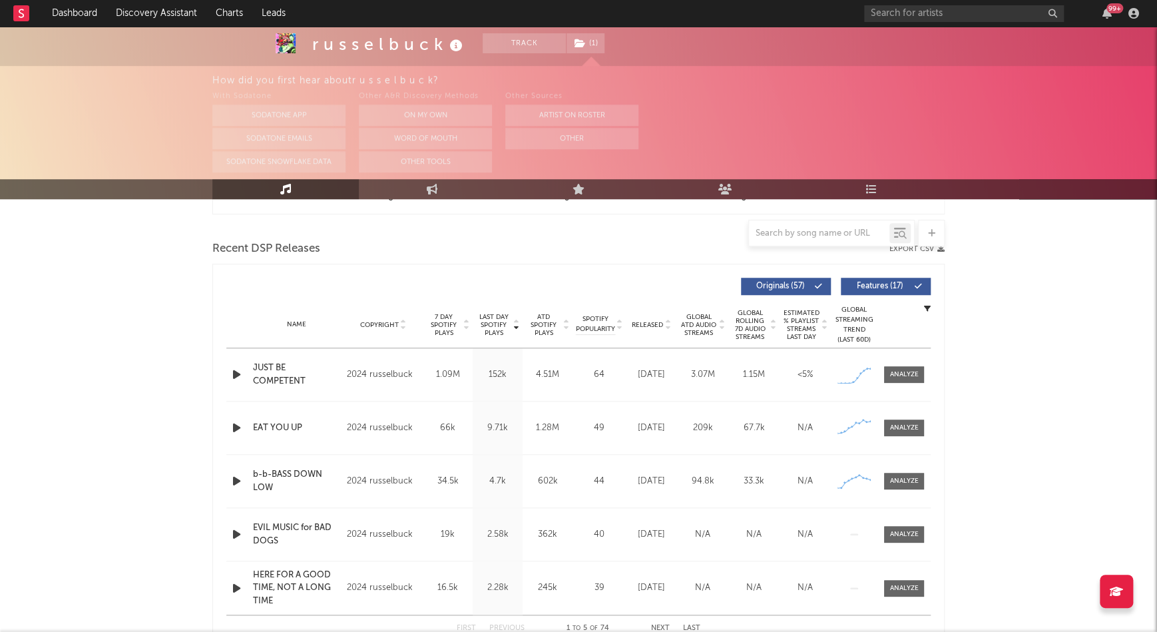
scroll to position [514, 0]
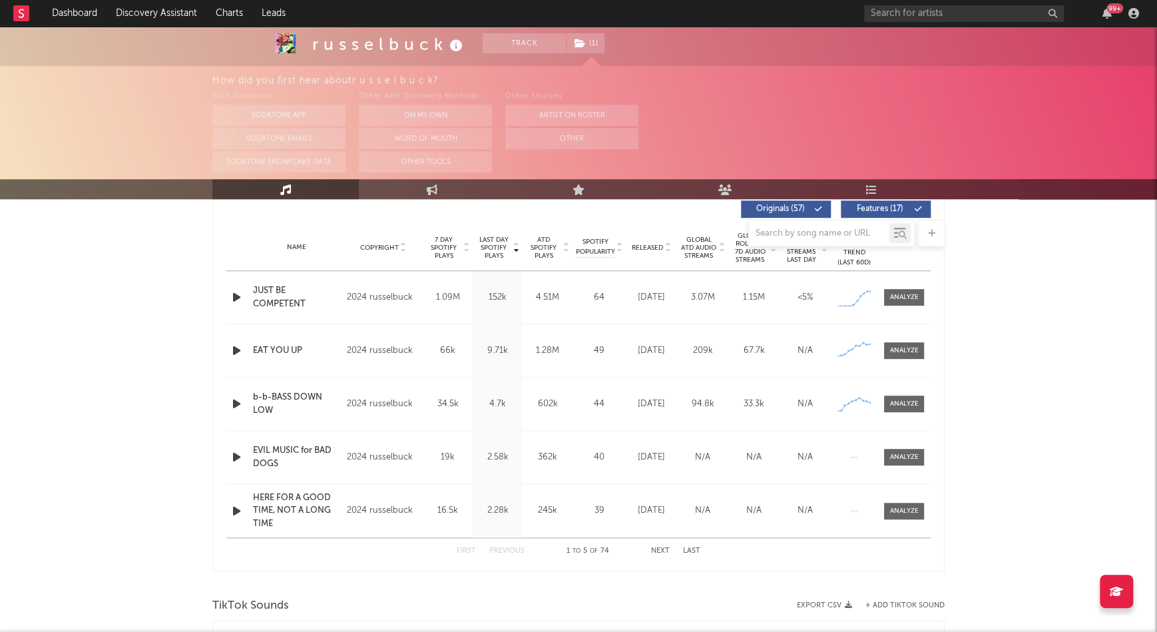
click at [240, 284] on div "Name JUST BE COMPETENT Copyright 2024 russelbuck Label russelbuck Album Names R…" at bounding box center [578, 297] width 704 height 53
click at [237, 296] on icon "button" at bounding box center [237, 297] width 14 height 17
click at [621, 625] on div "00:03 00:29" at bounding box center [578, 614] width 233 height 33
click at [627, 615] on div at bounding box center [578, 615] width 166 height 3
drag, startPoint x: 389, startPoint y: 612, endPoint x: 505, endPoint y: 588, distance: 117.6
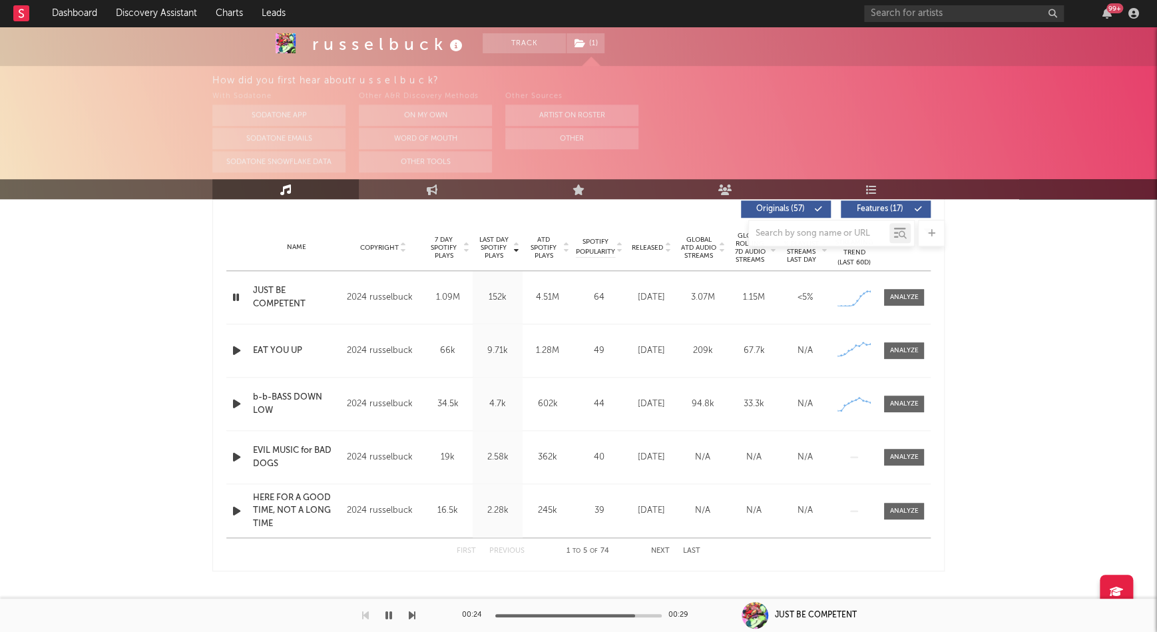
click at [390, 612] on icon "button" at bounding box center [388, 615] width 7 height 11
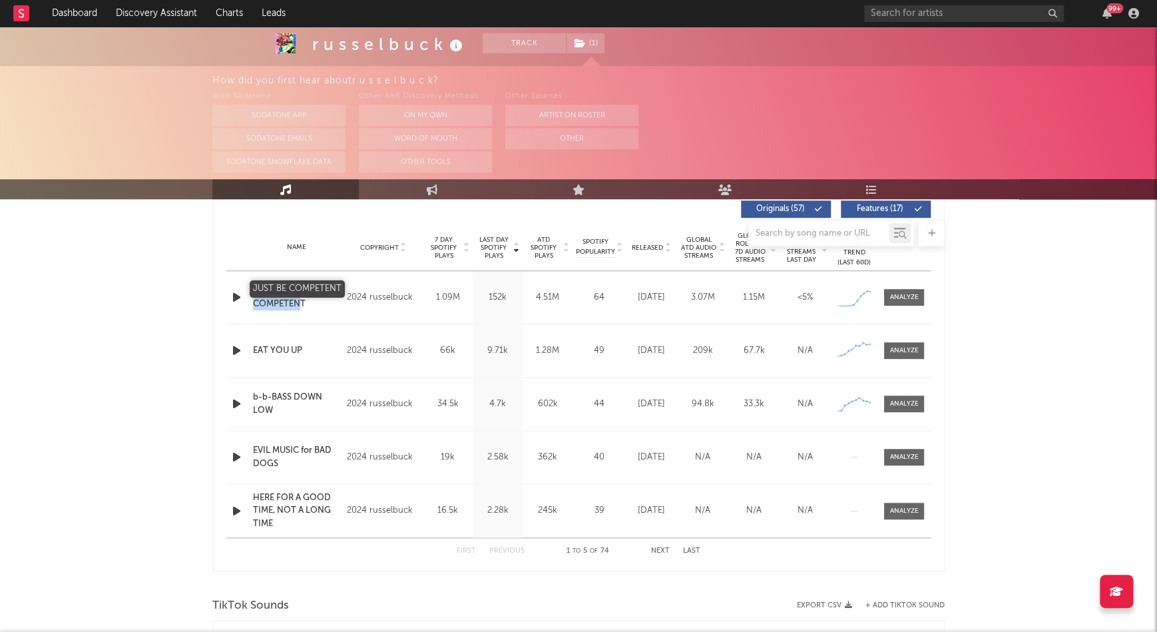
drag, startPoint x: 269, startPoint y: 290, endPoint x: 300, endPoint y: 299, distance: 32.6
click at [300, 299] on div "Name JUST BE COMPETENT Copyright 2024 russelbuck Label russelbuck Album Names R…" at bounding box center [578, 297] width 704 height 53
copy div "JUST BE COMPETEN"
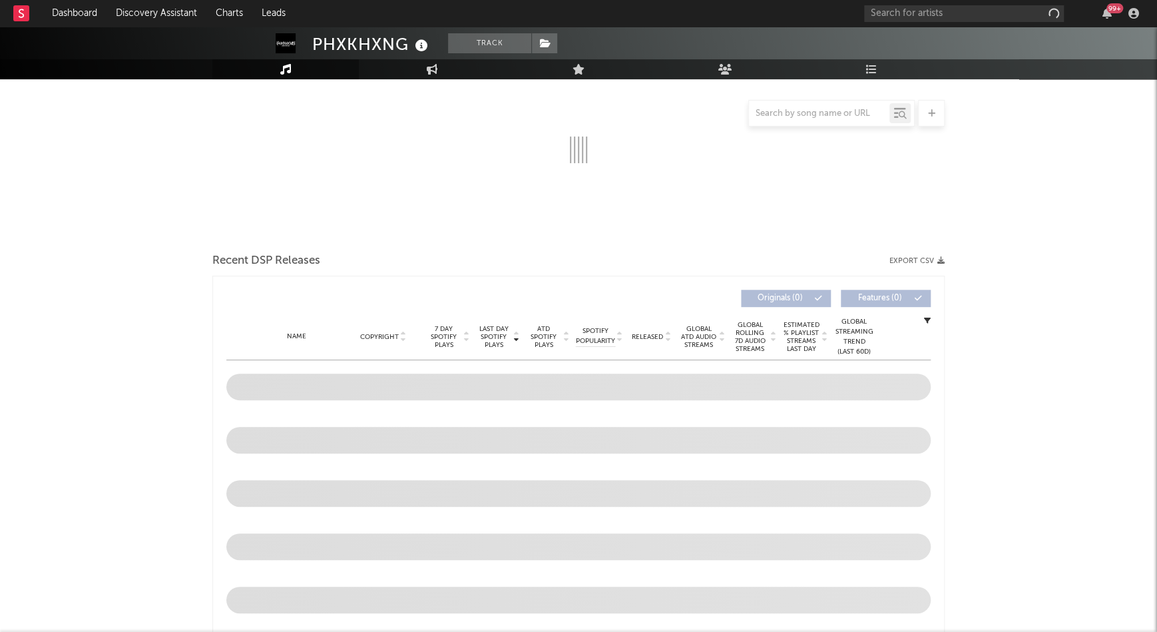
scroll to position [264, 0]
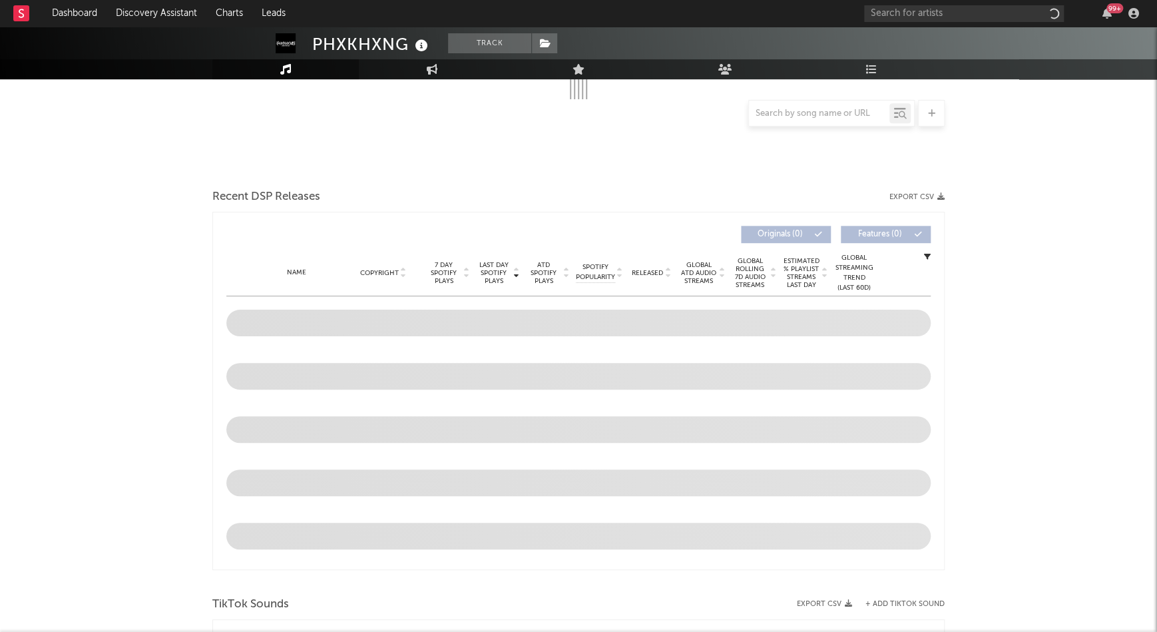
select select "1w"
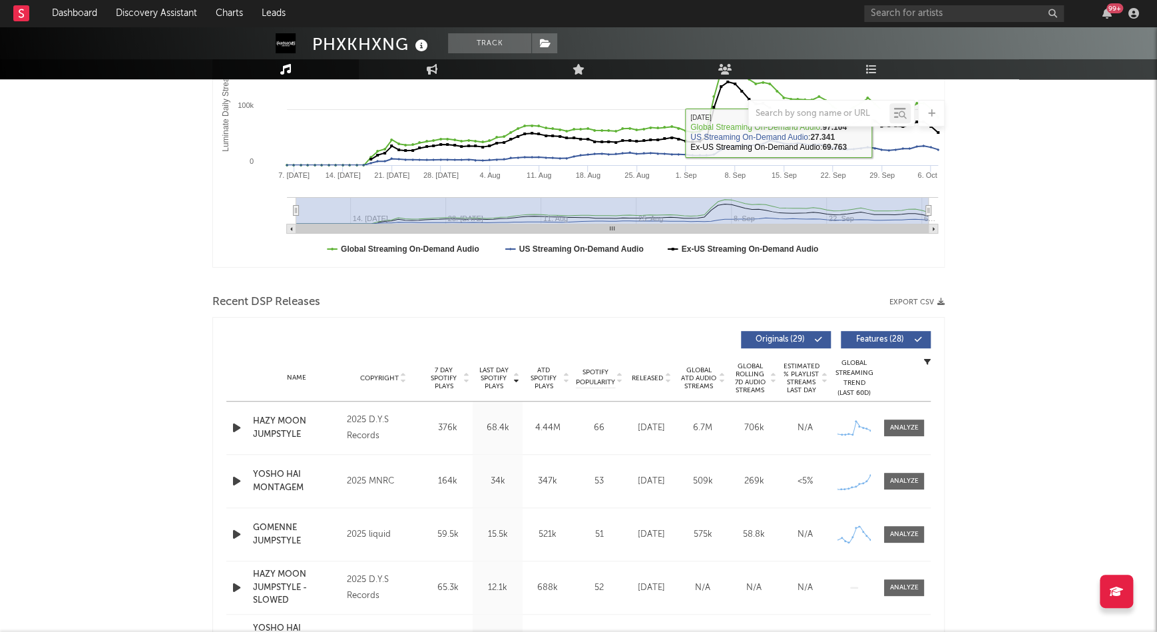
scroll to position [314, 0]
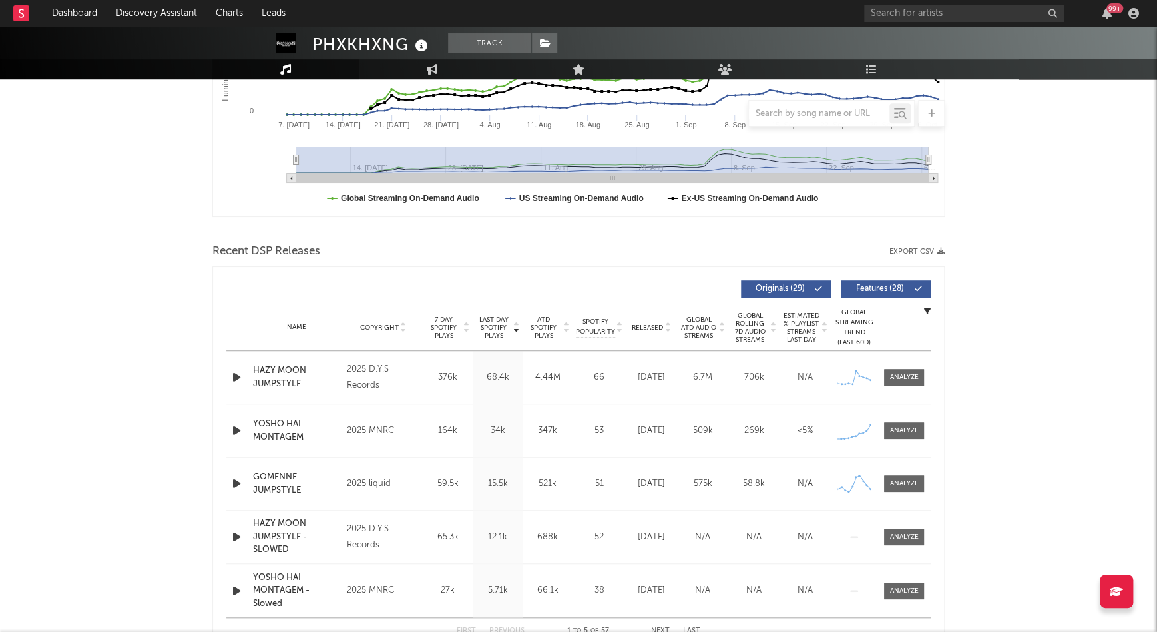
click at [224, 437] on div "Last Day Spotify Plays Copyright 7 Day Spotify Plays Last Day Spotify Plays ATD…" at bounding box center [578, 458] width 732 height 385
click at [233, 429] on icon "button" at bounding box center [237, 430] width 14 height 17
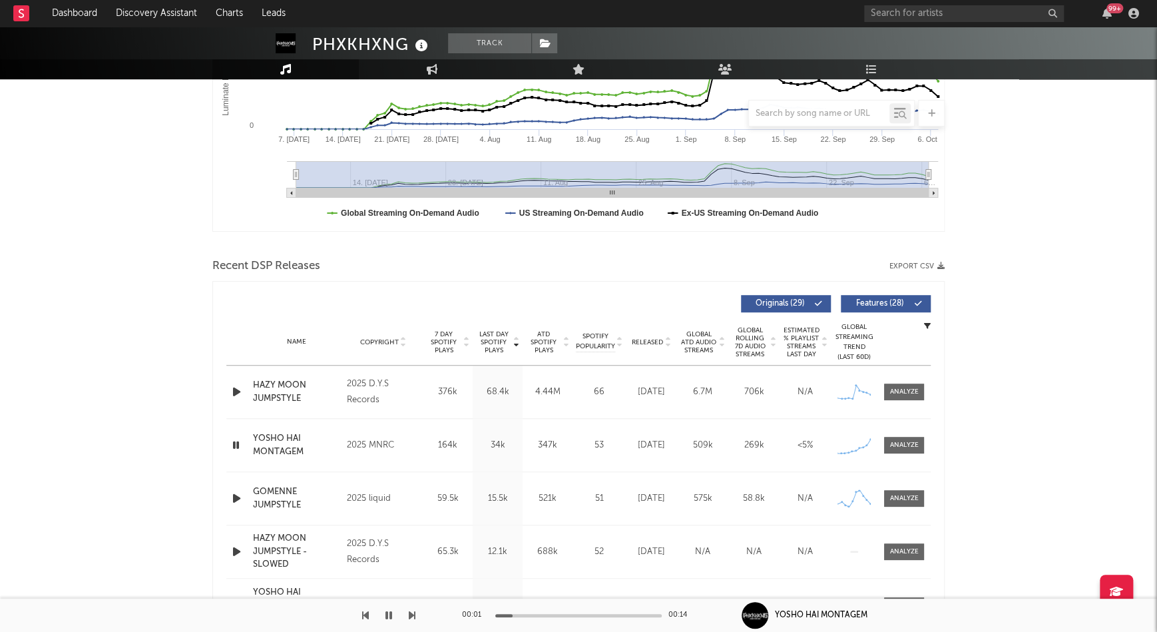
scroll to position [300, 0]
click at [237, 440] on icon "button" at bounding box center [236, 445] width 13 height 17
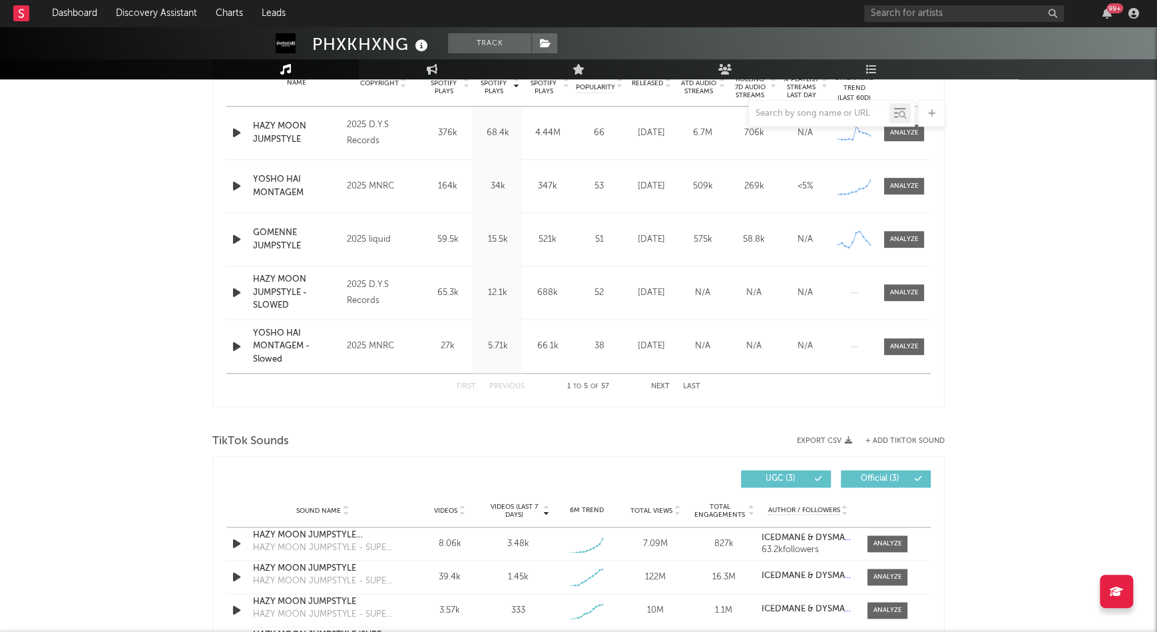
scroll to position [558, 0]
drag, startPoint x: 365, startPoint y: 122, endPoint x: 382, endPoint y: 135, distance: 21.8
click at [382, 135] on div "Music Total Artist Consumption Luminate - Daily Luminate - Weekly BMAT - Weekly…" at bounding box center [578, 466] width 732 height 1691
copy div "Total Artist Consumption Luminate - Daily Luminate - Weekly BMAT - Weekly OCC -…"
click at [384, 146] on div "2025 D.Y.S Records" at bounding box center [383, 133] width 73 height 32
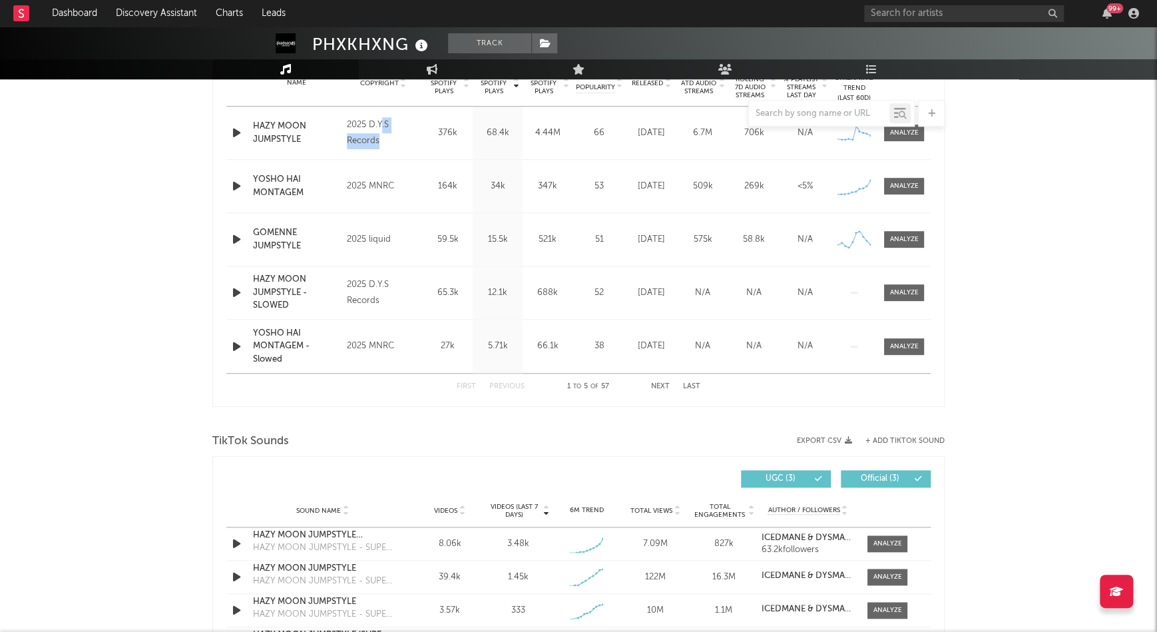
drag, startPoint x: 381, startPoint y: 141, endPoint x: 363, endPoint y: 123, distance: 24.9
click at [383, 128] on div "2025 D.Y.S Records" at bounding box center [383, 133] width 73 height 32
drag, startPoint x: 367, startPoint y: 123, endPoint x: 381, endPoint y: 135, distance: 18.4
click at [381, 135] on div "Music Total Artist Consumption Luminate - Daily Luminate - Weekly BMAT - Weekly…" at bounding box center [578, 466] width 732 height 1691
drag, startPoint x: 381, startPoint y: 135, endPoint x: 362, endPoint y: 125, distance: 21.7
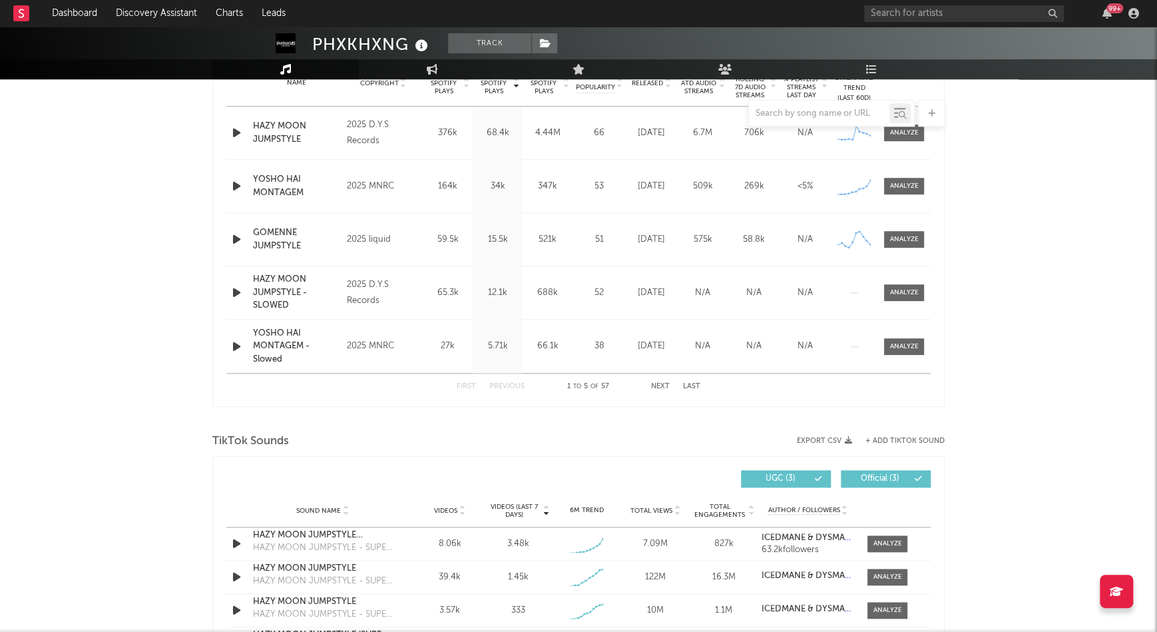
click at [380, 134] on div "2025 D.Y.S Records" at bounding box center [383, 133] width 73 height 32
drag, startPoint x: 345, startPoint y: 122, endPoint x: 377, endPoint y: 138, distance: 35.7
click at [377, 138] on div "Music Total Artist Consumption Luminate - Daily Luminate - Weekly BMAT - Weekly…" at bounding box center [578, 466] width 732 height 1691
click at [377, 138] on div "2025 D.Y.S Records" at bounding box center [383, 133] width 73 height 32
drag, startPoint x: 378, startPoint y: 138, endPoint x: 351, endPoint y: 127, distance: 29.5
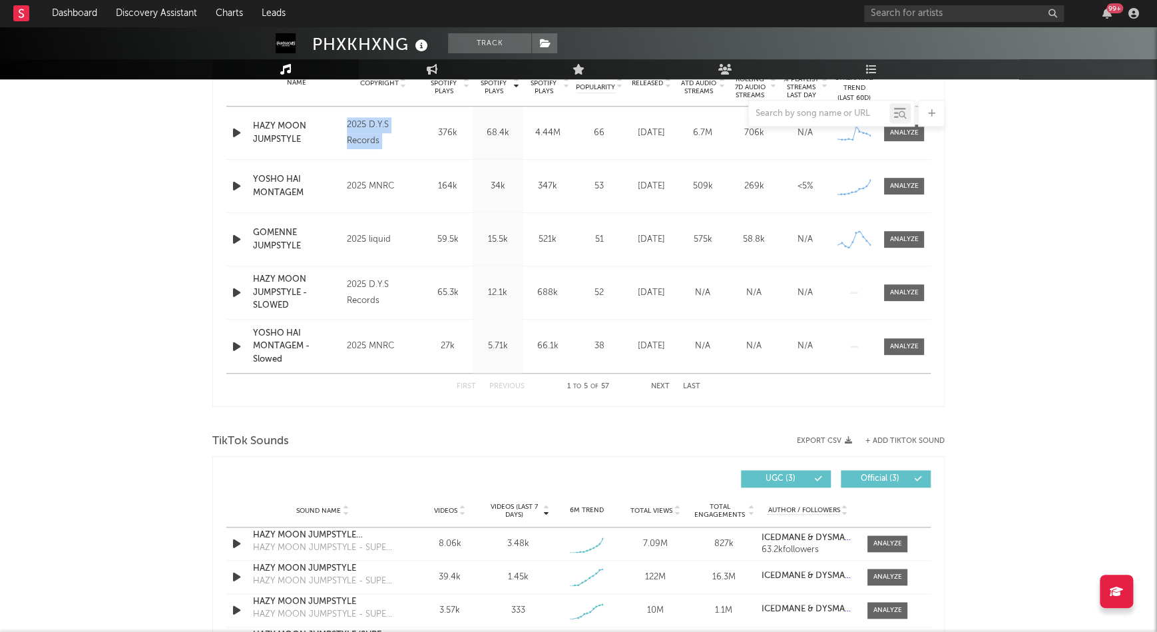
click at [351, 127] on div "2025 D.Y.S Records" at bounding box center [383, 133] width 73 height 32
copy div "2025 D.Y.S Records Label D.Y.S Records Album Names HAZY MOON JUMPSTYLE Composer…"
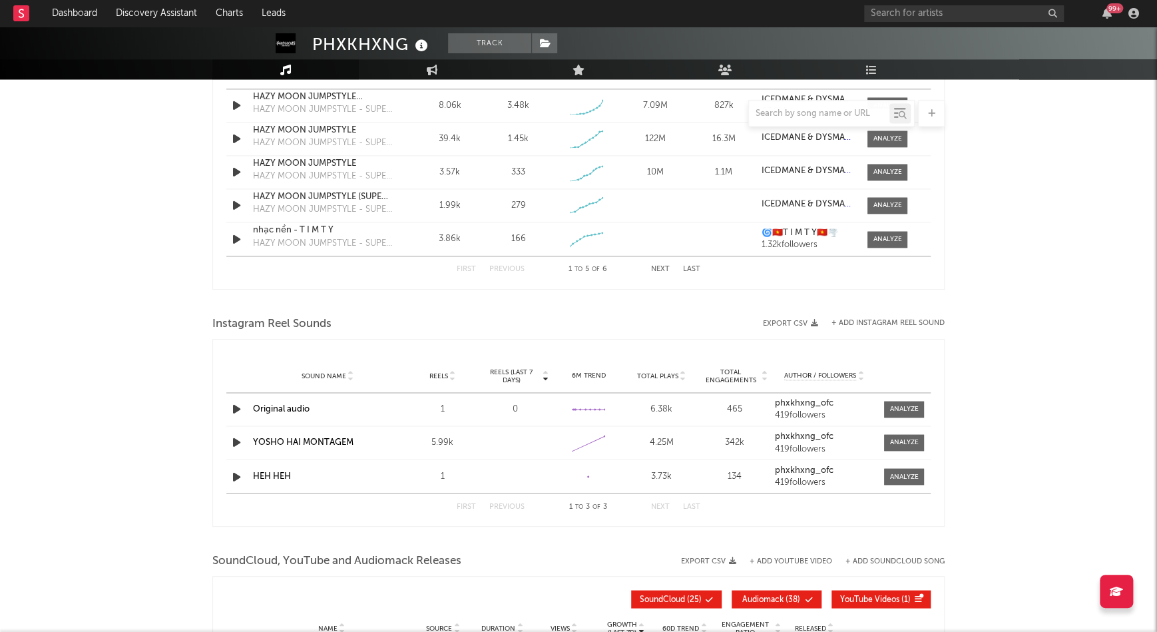
scroll to position [996, 0]
click at [615, 1] on nav "Dashboard Discovery Assistant Charts Leads 99 +" at bounding box center [578, 13] width 1157 height 27
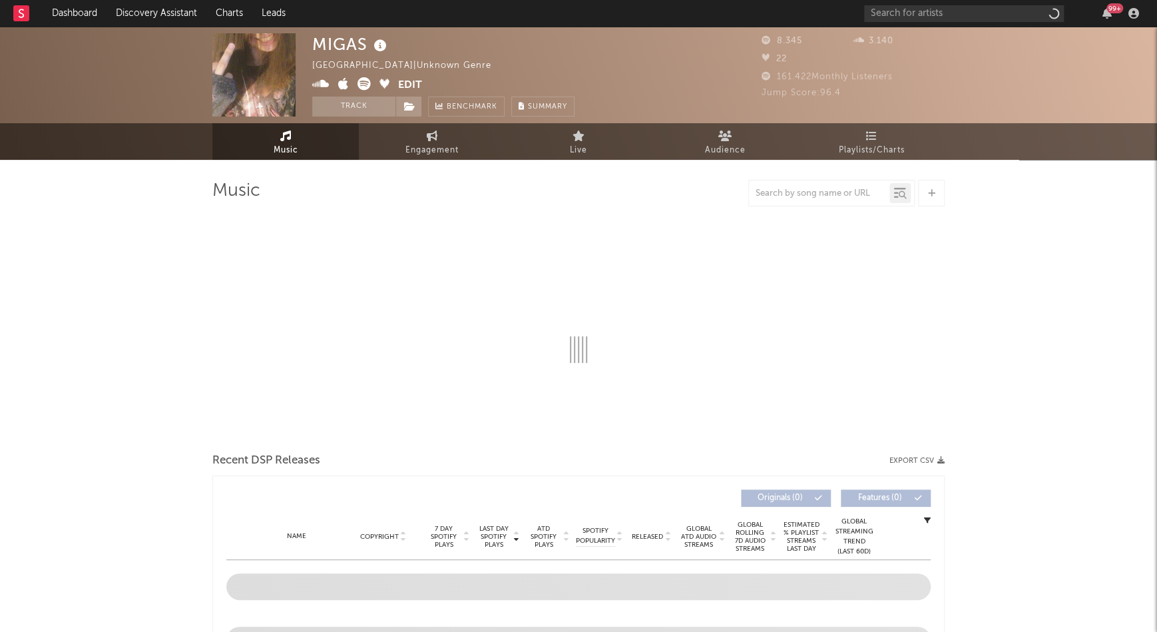
select select "1w"
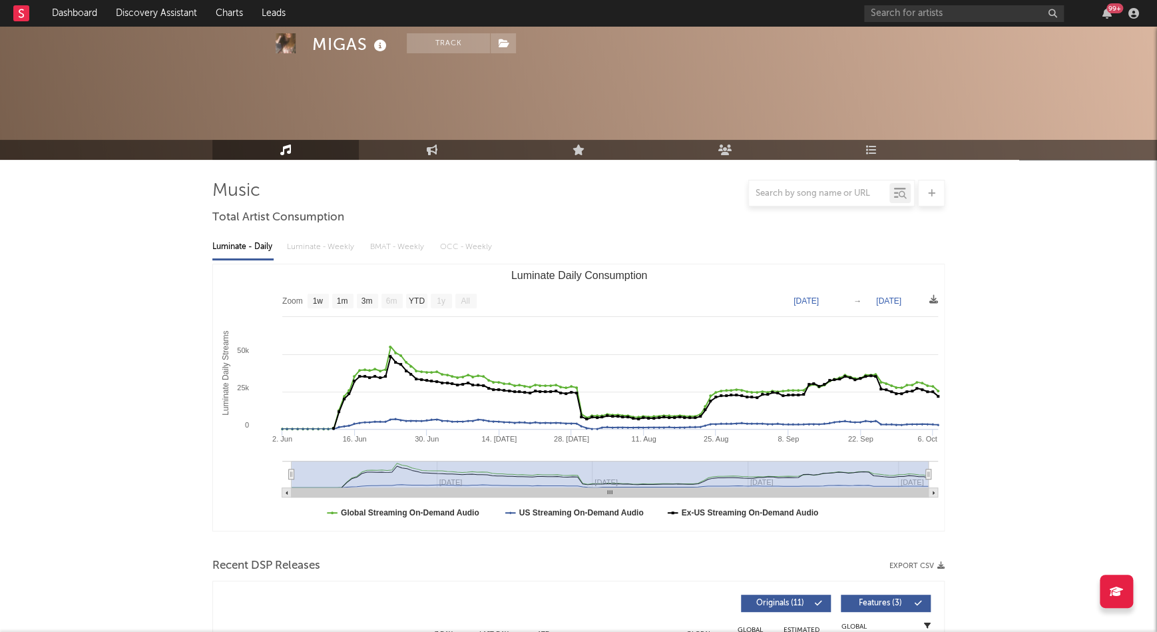
scroll to position [441, 0]
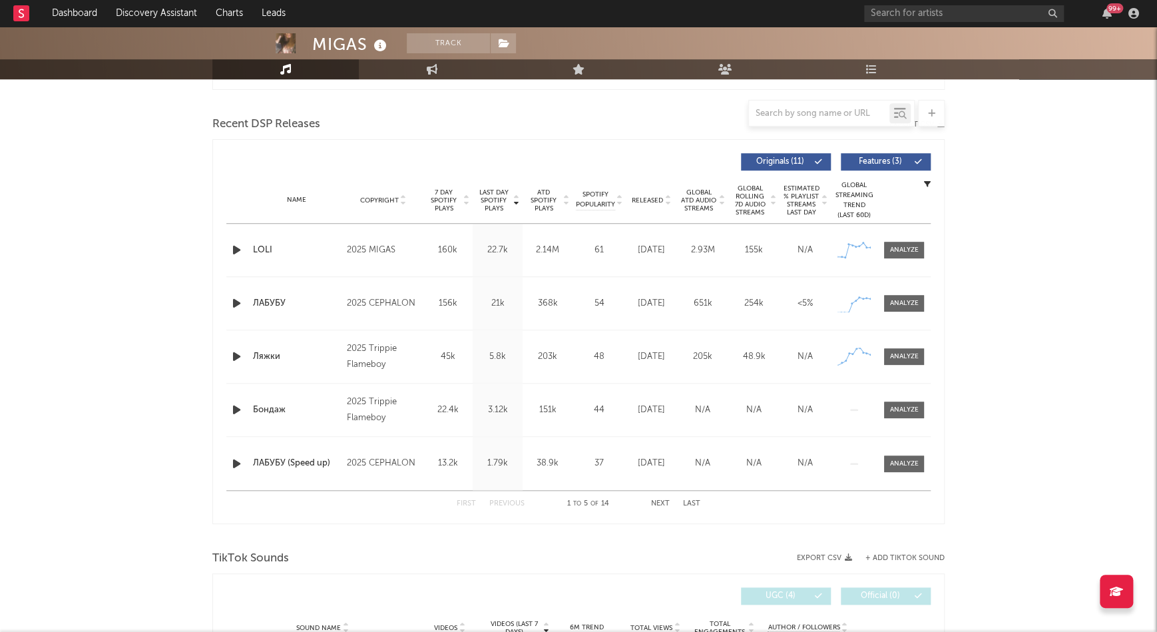
click at [245, 245] on div at bounding box center [238, 250] width 17 height 17
click at [234, 247] on icon "button" at bounding box center [237, 250] width 14 height 17
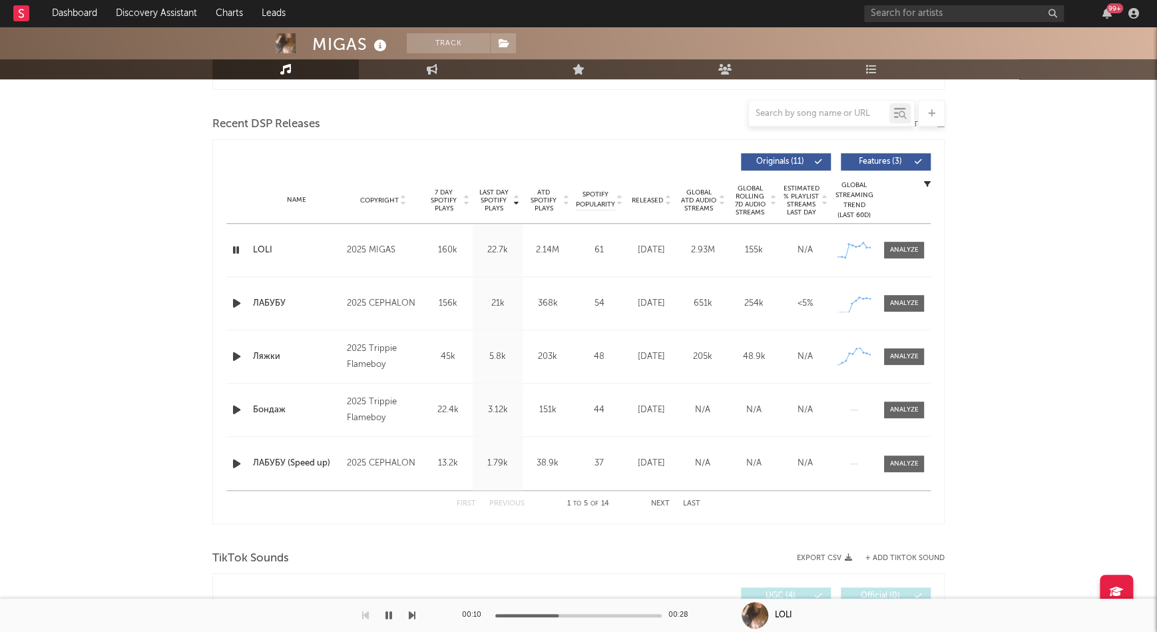
click at [234, 248] on icon "button" at bounding box center [236, 250] width 13 height 17
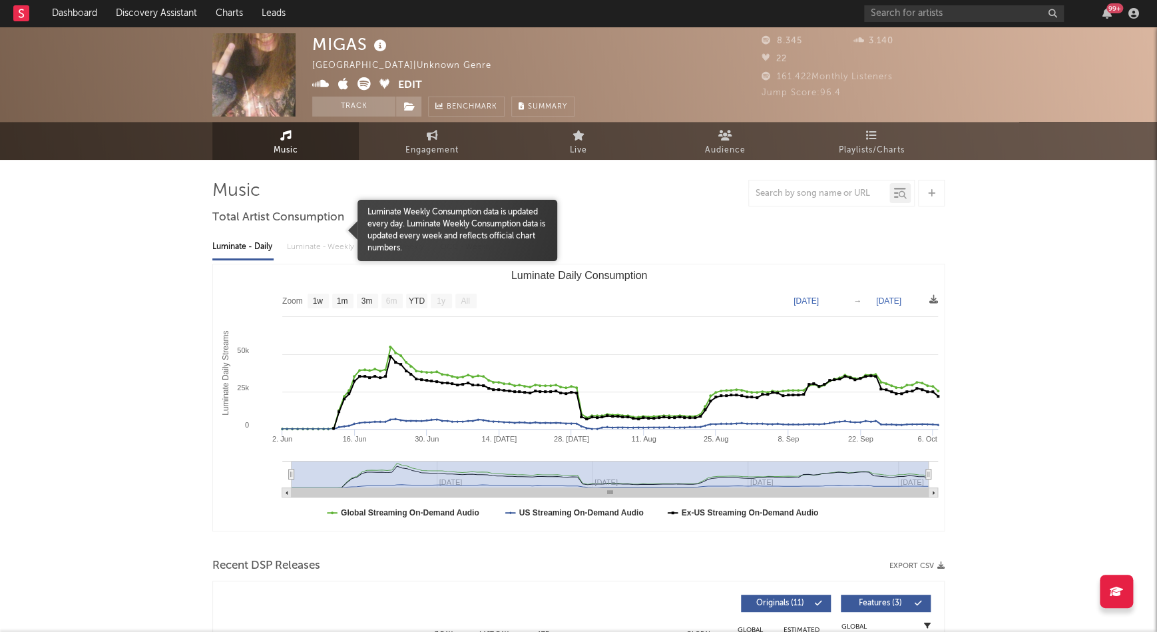
scroll to position [0, 0]
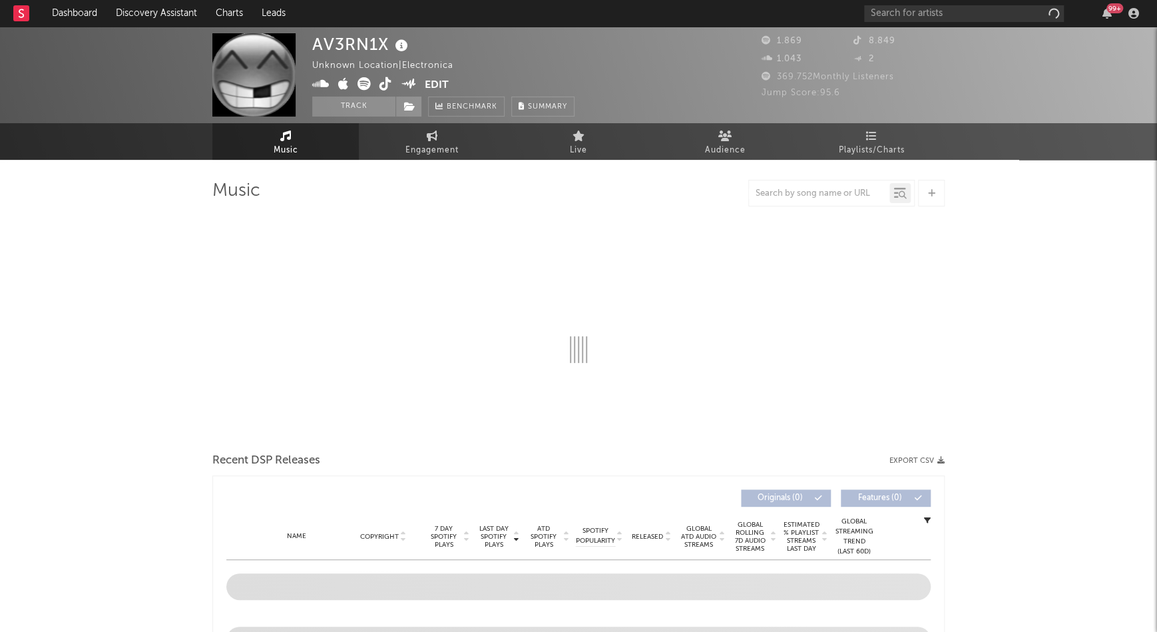
select select "1w"
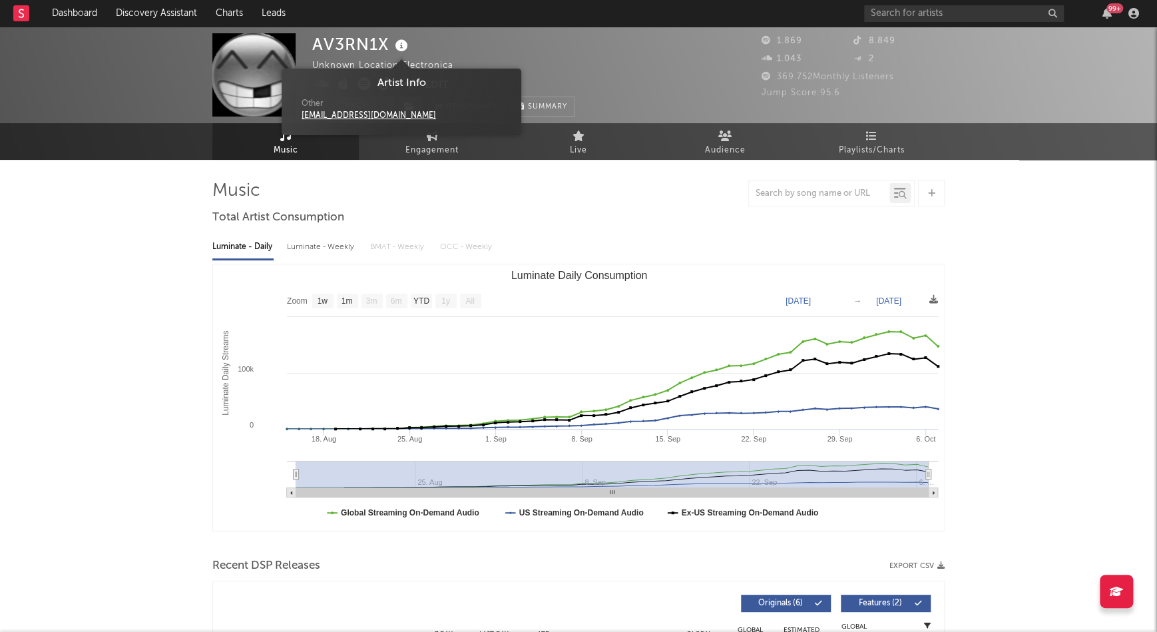
click at [403, 44] on icon at bounding box center [401, 46] width 19 height 19
click at [636, 29] on div "AV3RN1X Unknown Location | Electronica Edit Track Benchmark Summary 1.869 8.849…" at bounding box center [578, 75] width 1157 height 97
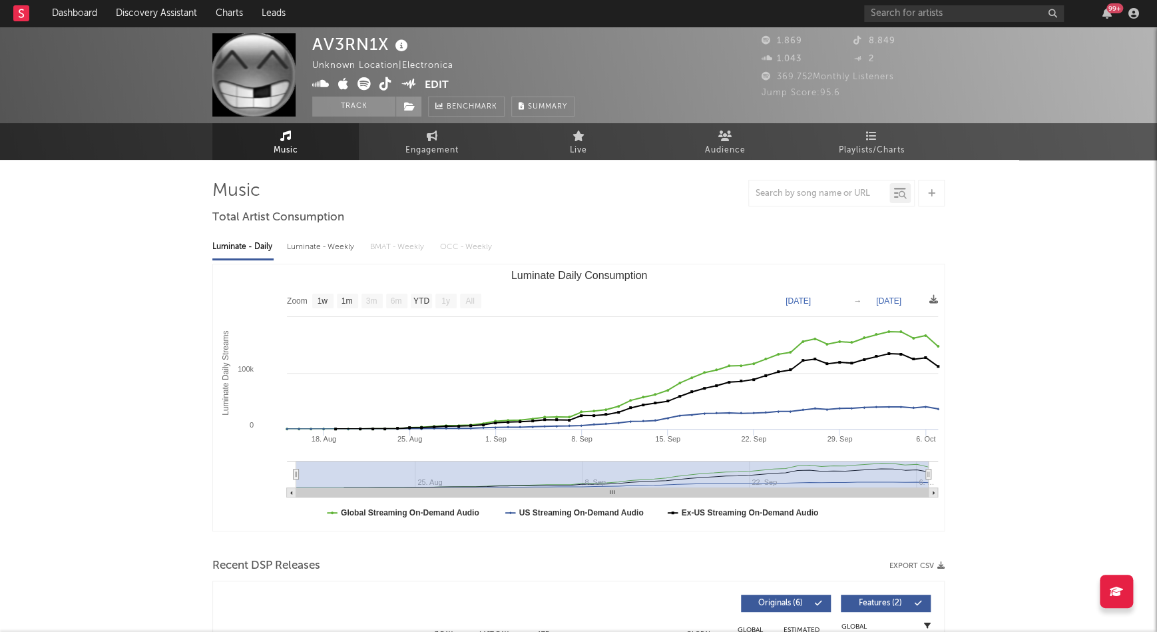
click at [319, 85] on icon at bounding box center [320, 83] width 17 height 13
click at [381, 87] on icon at bounding box center [385, 83] width 13 height 13
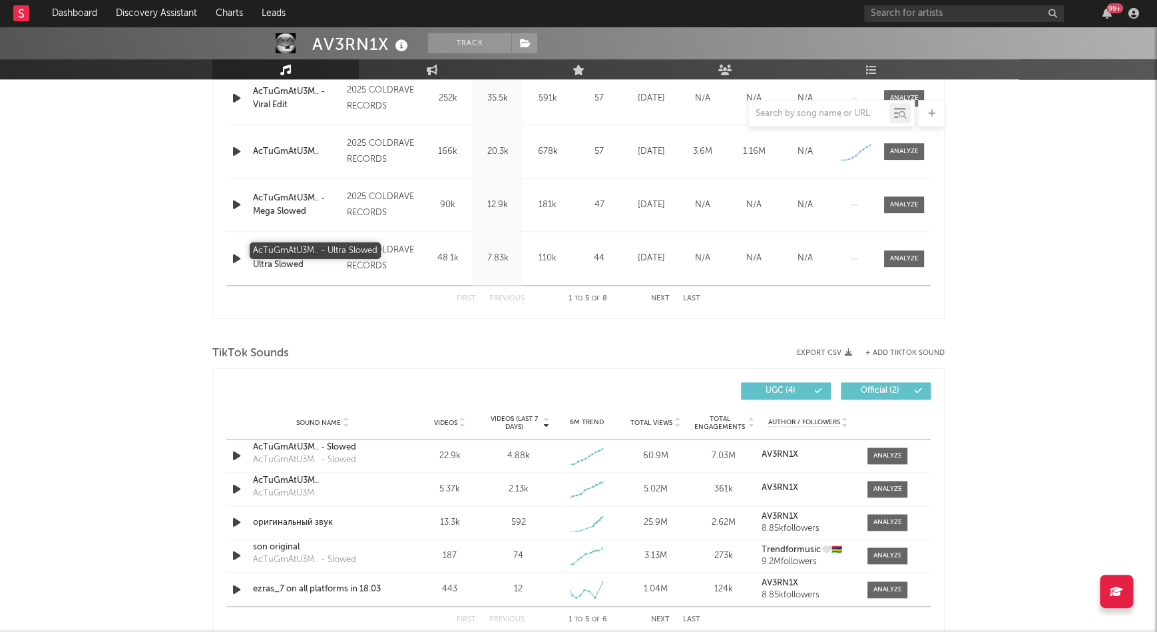
scroll to position [646, 0]
drag, startPoint x: 250, startPoint y: 248, endPoint x: 311, endPoint y: 248, distance: 60.6
click at [311, 248] on div "Name AcTuGmAtU3M.. - Ultra Slowed" at bounding box center [297, 259] width 94 height 26
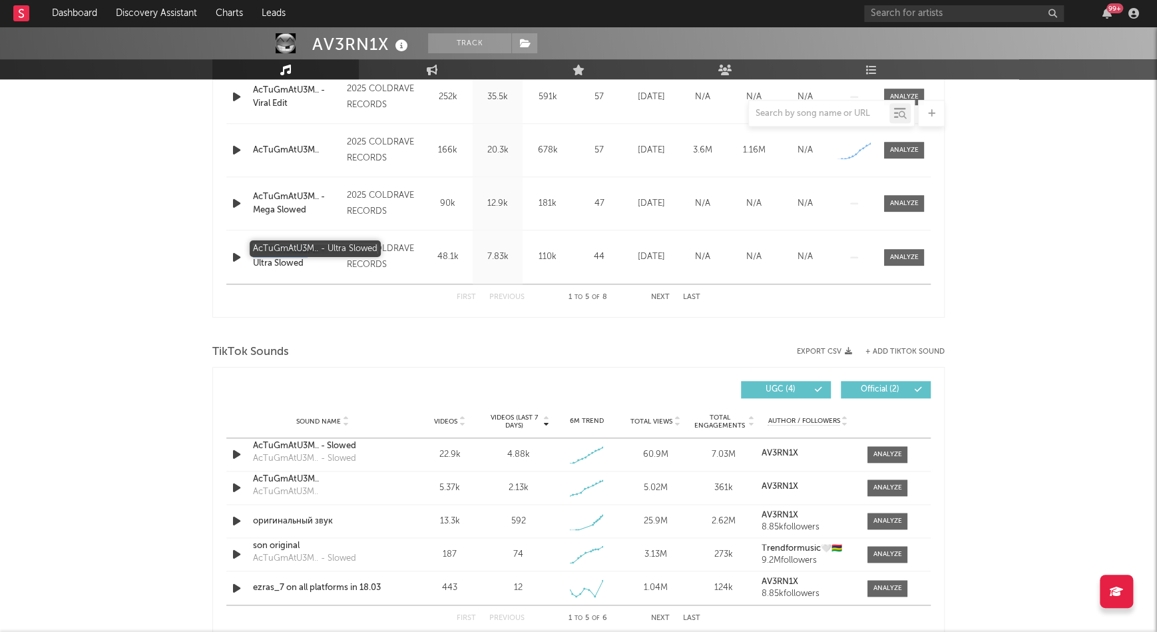
copy div "AcTuGmAtU3"
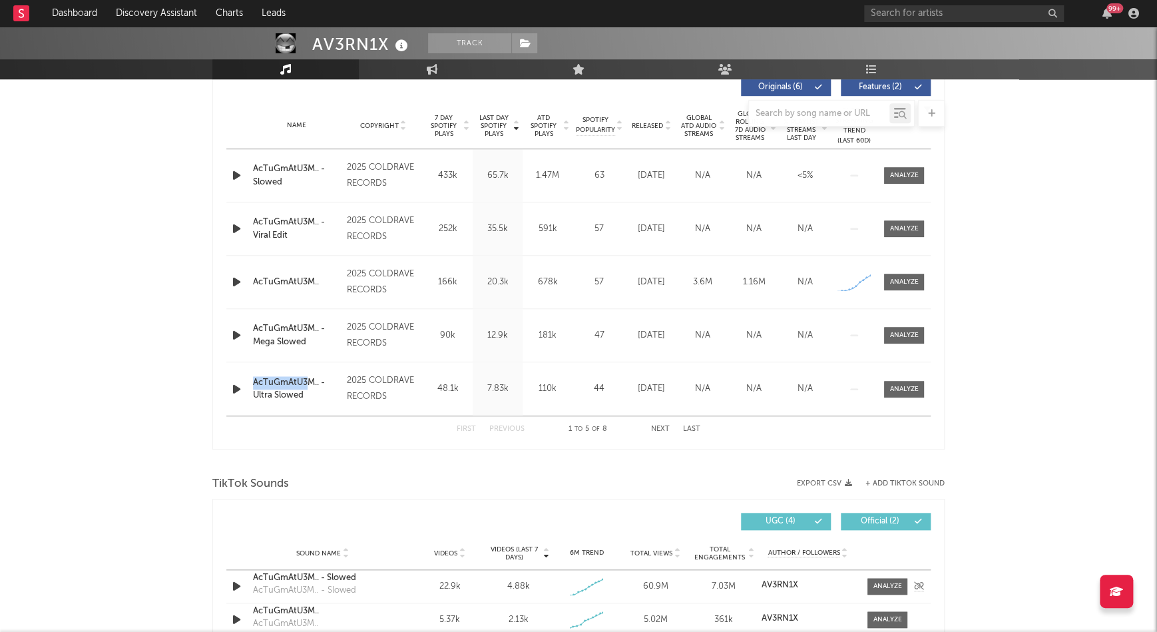
scroll to position [395, 0]
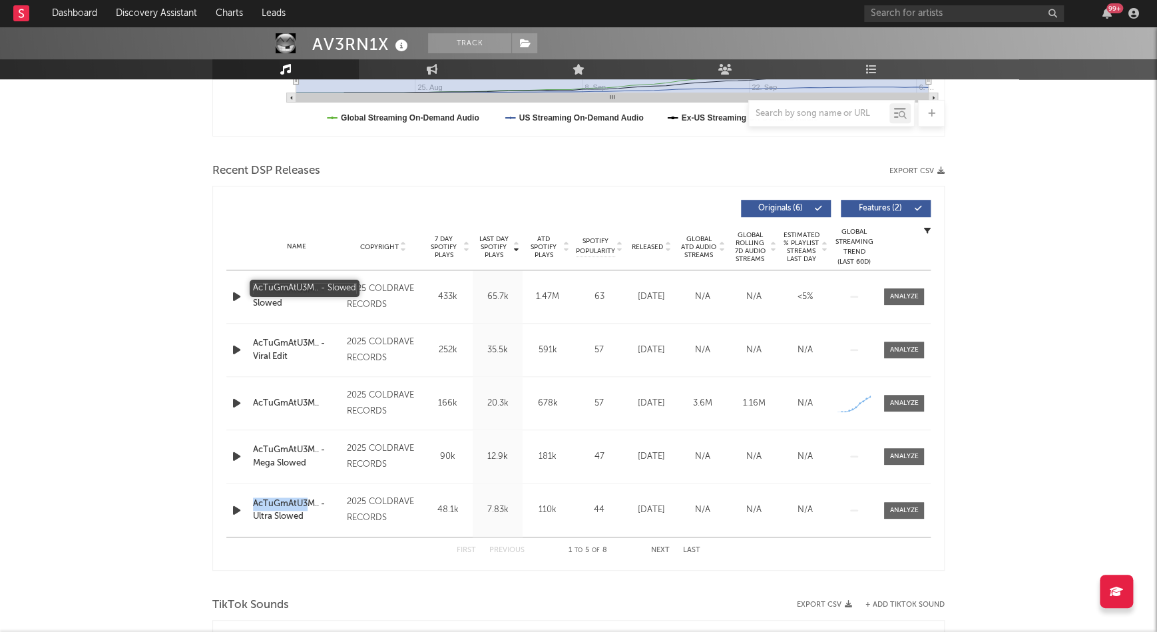
click at [302, 288] on div "AcTuGmAtU3M.. - Slowed" at bounding box center [296, 297] width 87 height 26
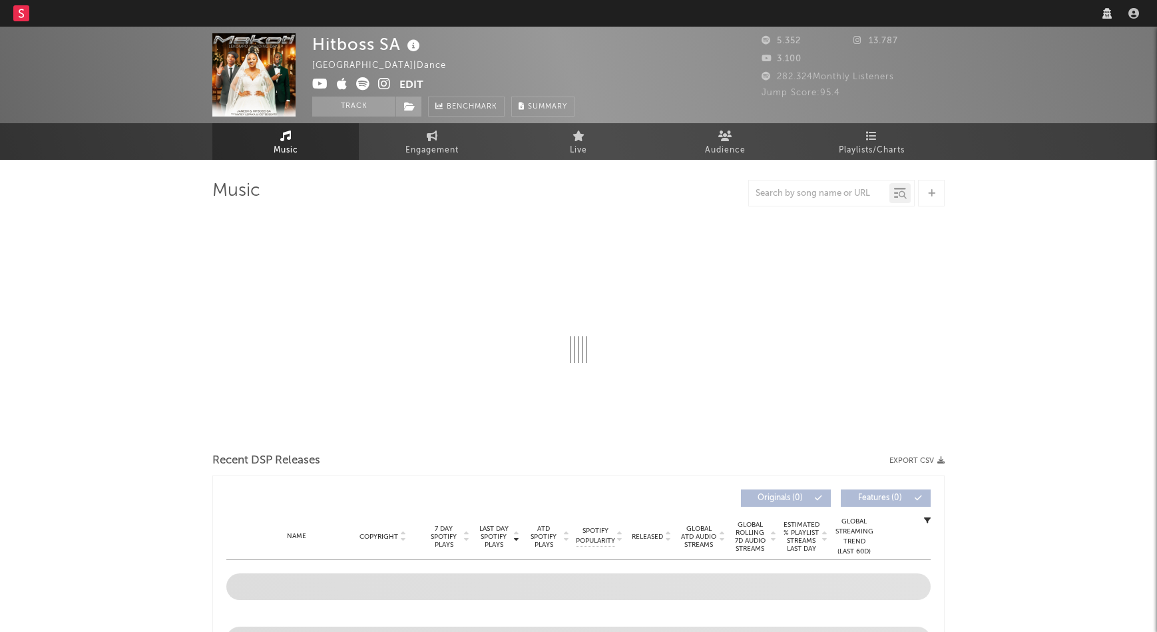
select select "1w"
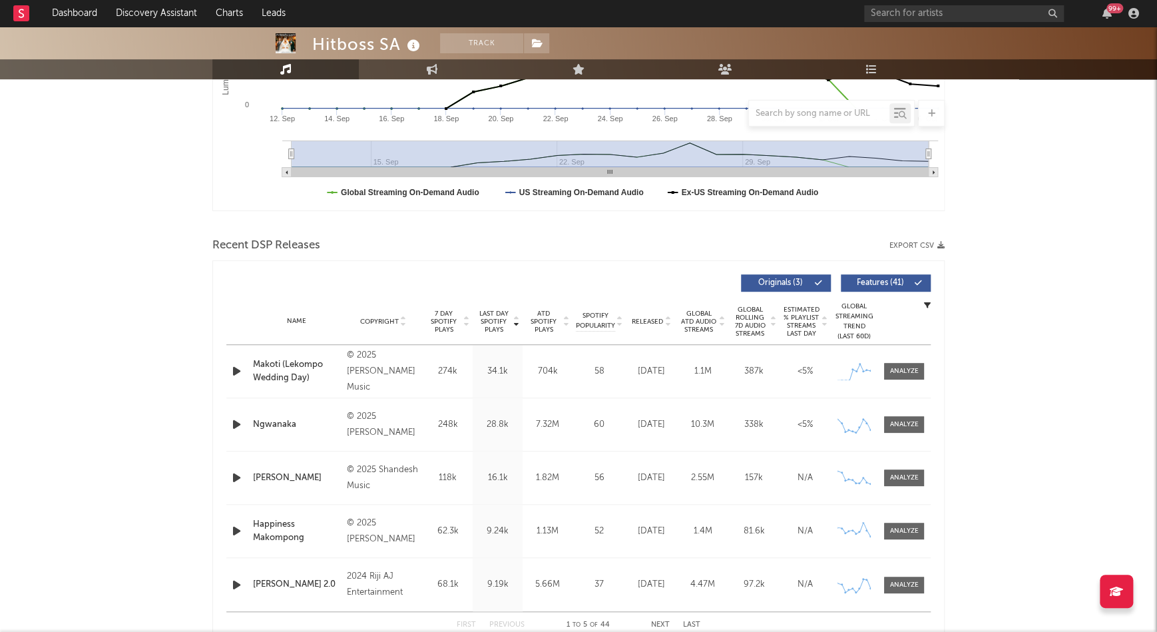
scroll to position [325, 0]
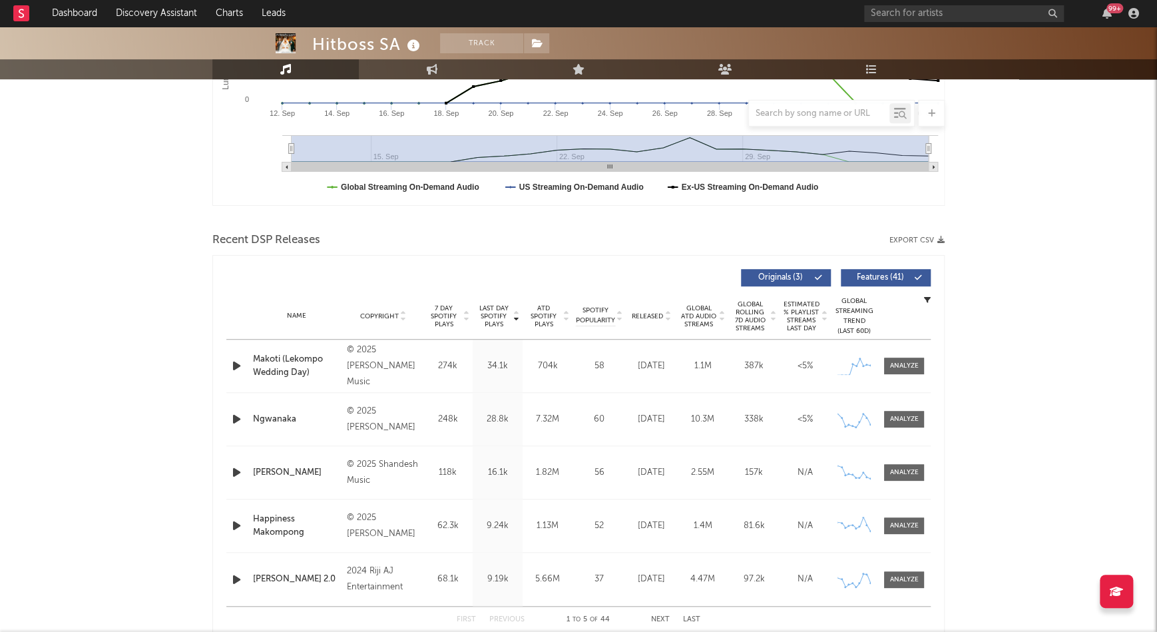
click at [238, 364] on icon "button" at bounding box center [237, 365] width 14 height 17
click at [243, 415] on icon "button" at bounding box center [237, 419] width 14 height 17
click at [236, 367] on icon "button" at bounding box center [237, 365] width 14 height 17
click at [891, 359] on span at bounding box center [904, 365] width 40 height 17
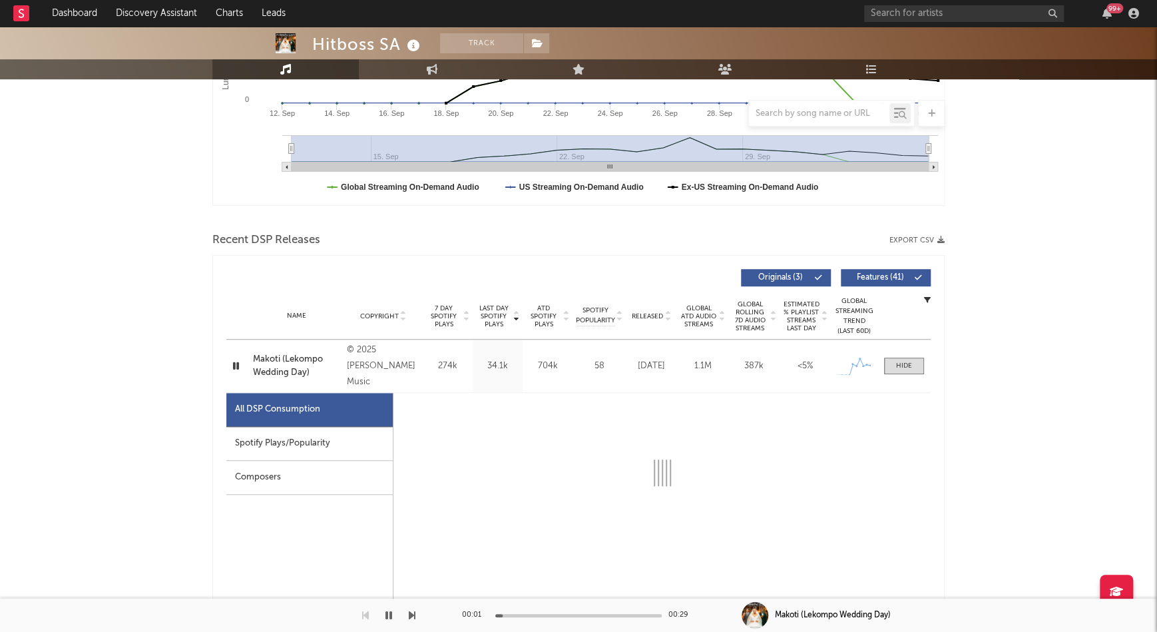
drag, startPoint x: 330, startPoint y: 419, endPoint x: 326, endPoint y: 430, distance: 11.4
click at [327, 423] on div "All DSP Consumption" at bounding box center [309, 410] width 166 height 34
click at [325, 442] on div "Spotify Plays/Popularity" at bounding box center [309, 444] width 166 height 34
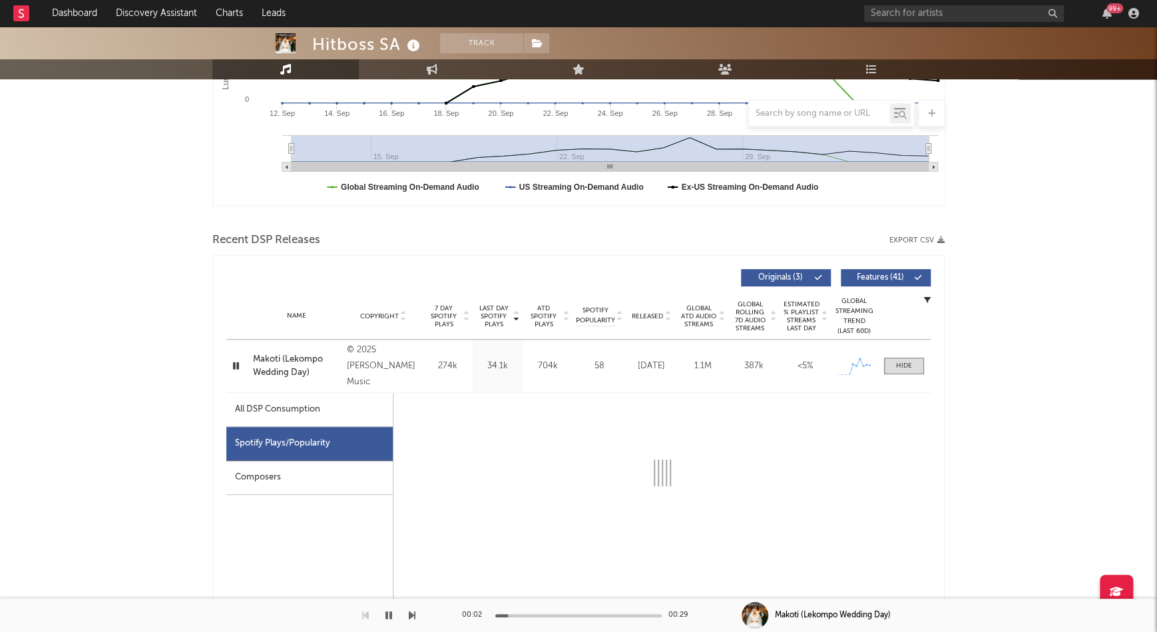
select select "1w"
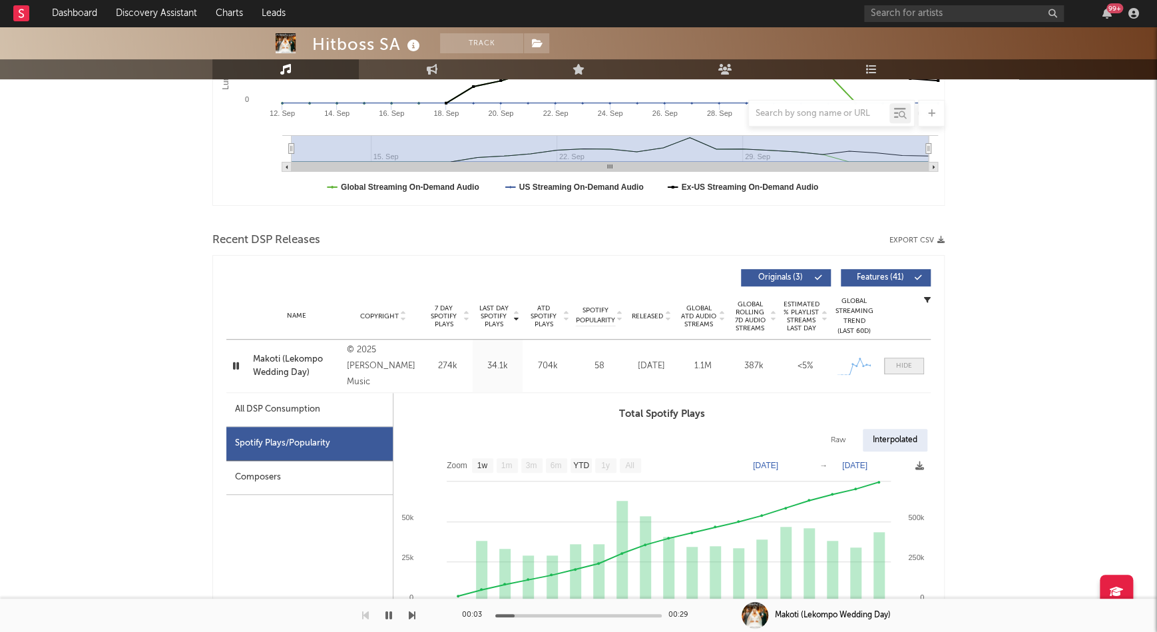
click at [907, 364] on div at bounding box center [904, 366] width 16 height 10
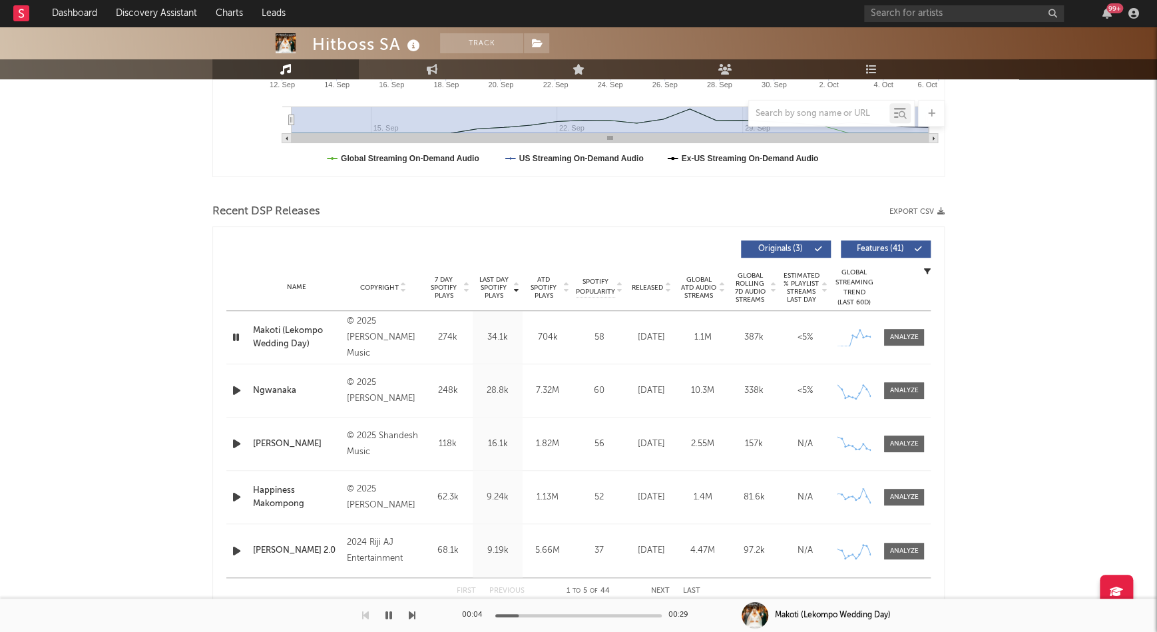
scroll to position [359, 0]
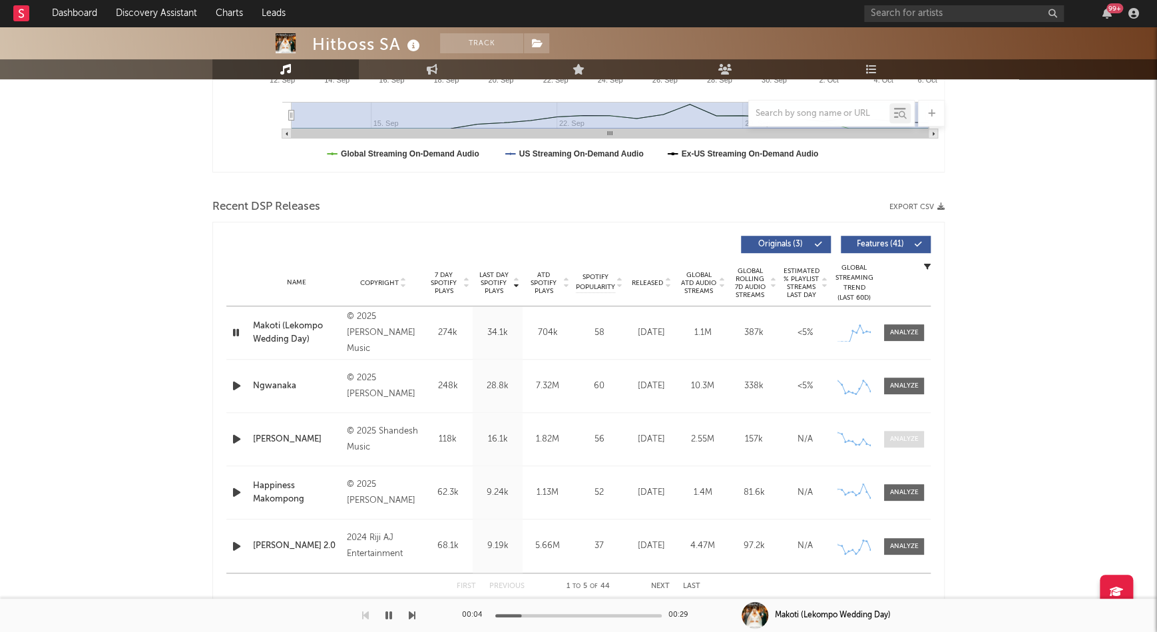
click at [897, 431] on span at bounding box center [904, 439] width 40 height 17
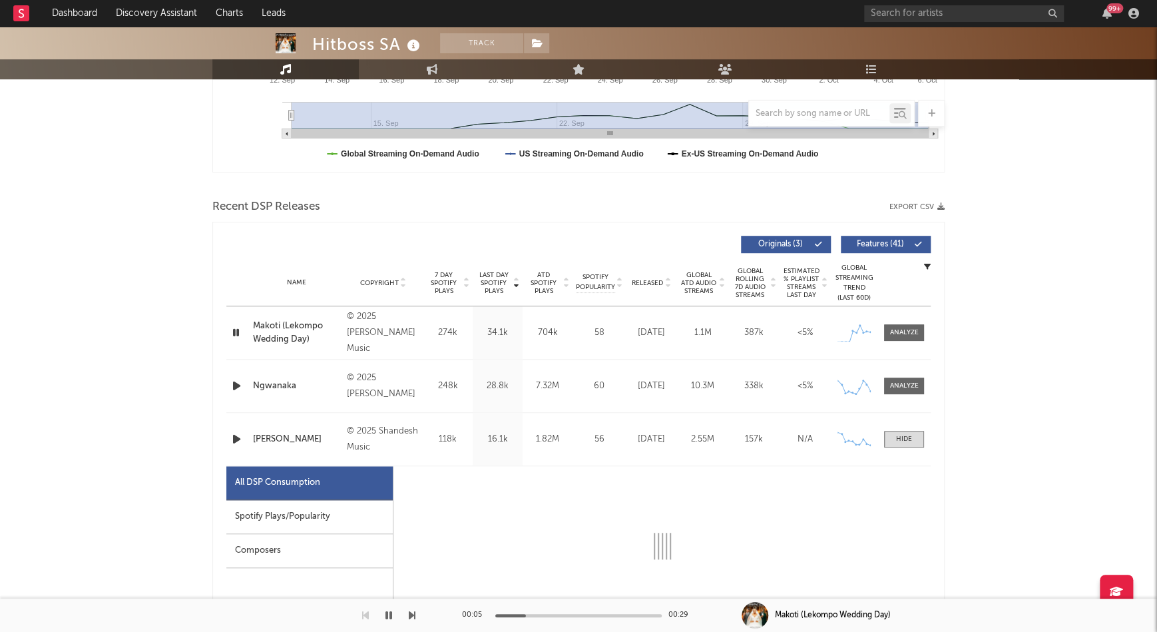
select select "1w"
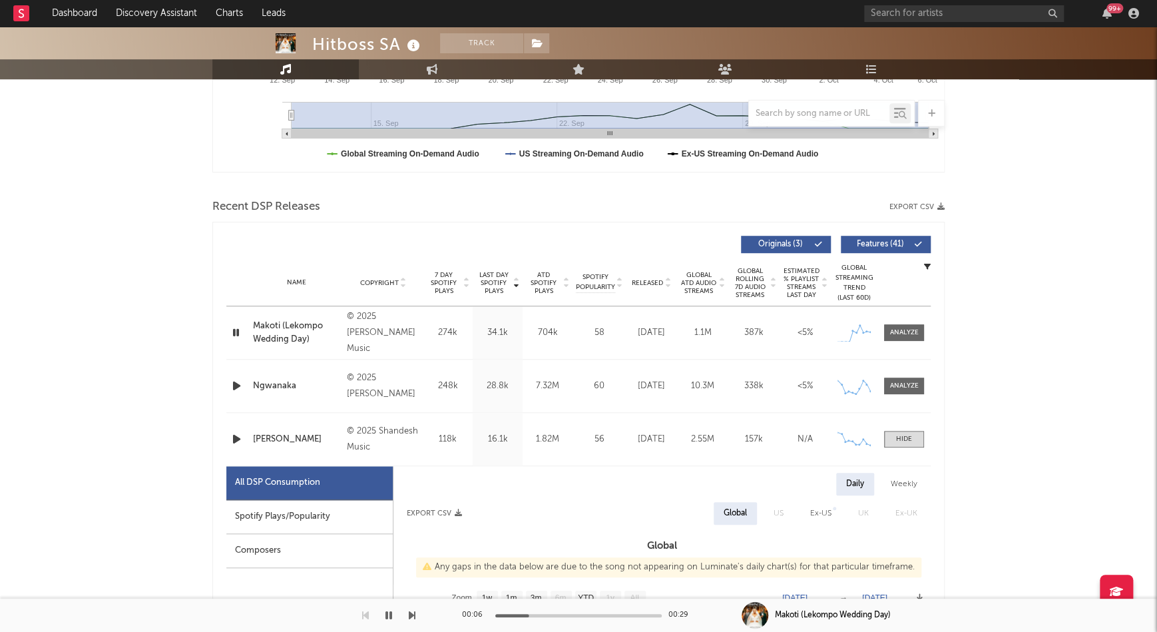
click at [231, 439] on icon "button" at bounding box center [237, 439] width 14 height 17
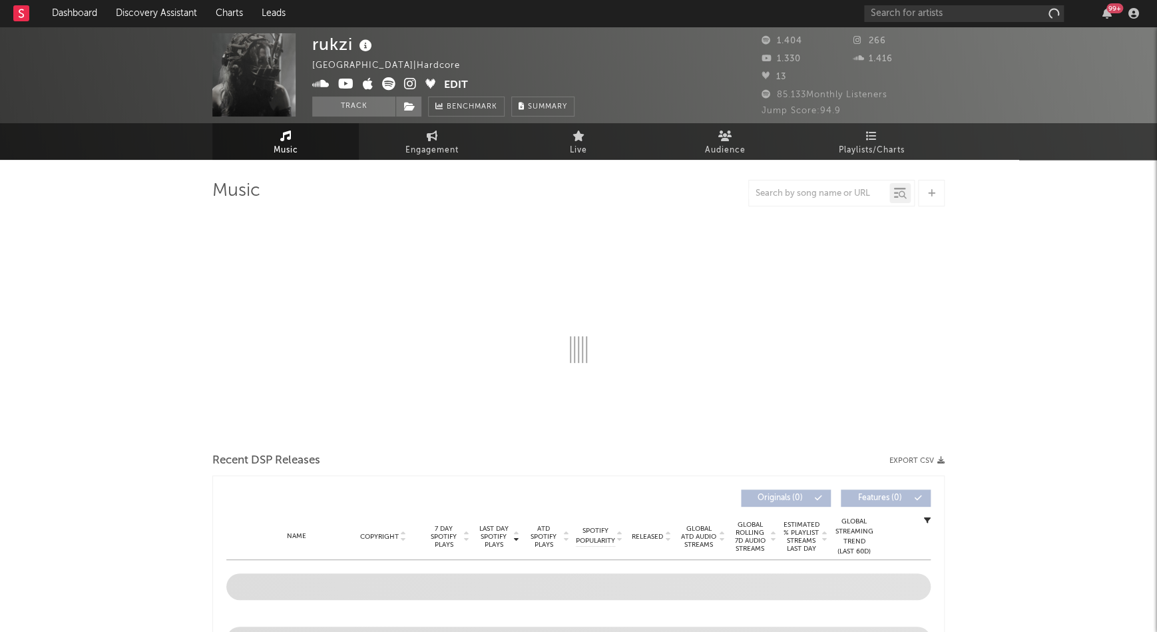
select select "1w"
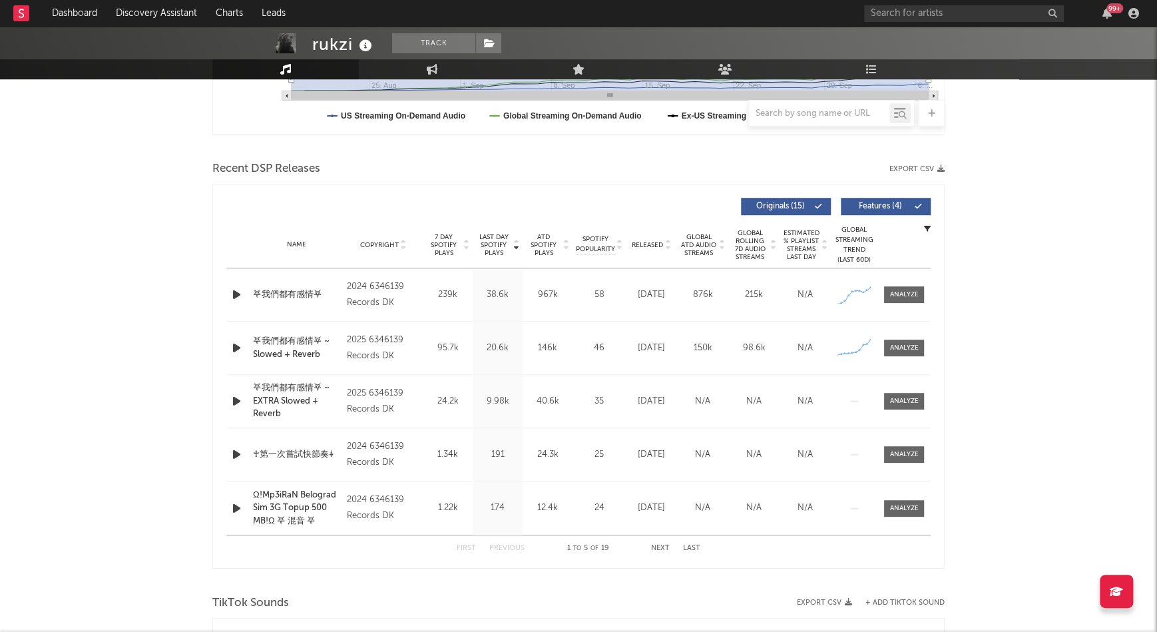
scroll to position [451, 0]
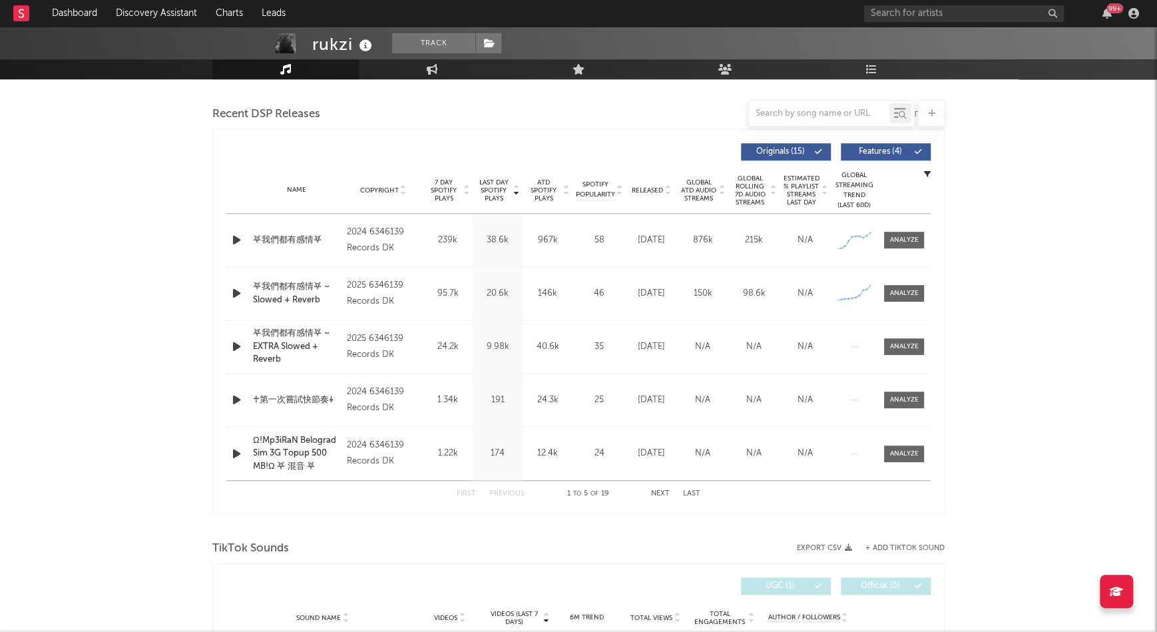
click at [875, 239] on div "Global Streaming Trend (Last 60D) Created with Highcharts 10.3.3" at bounding box center [854, 240] width 47 height 25
click at [893, 236] on div at bounding box center [904, 240] width 29 height 10
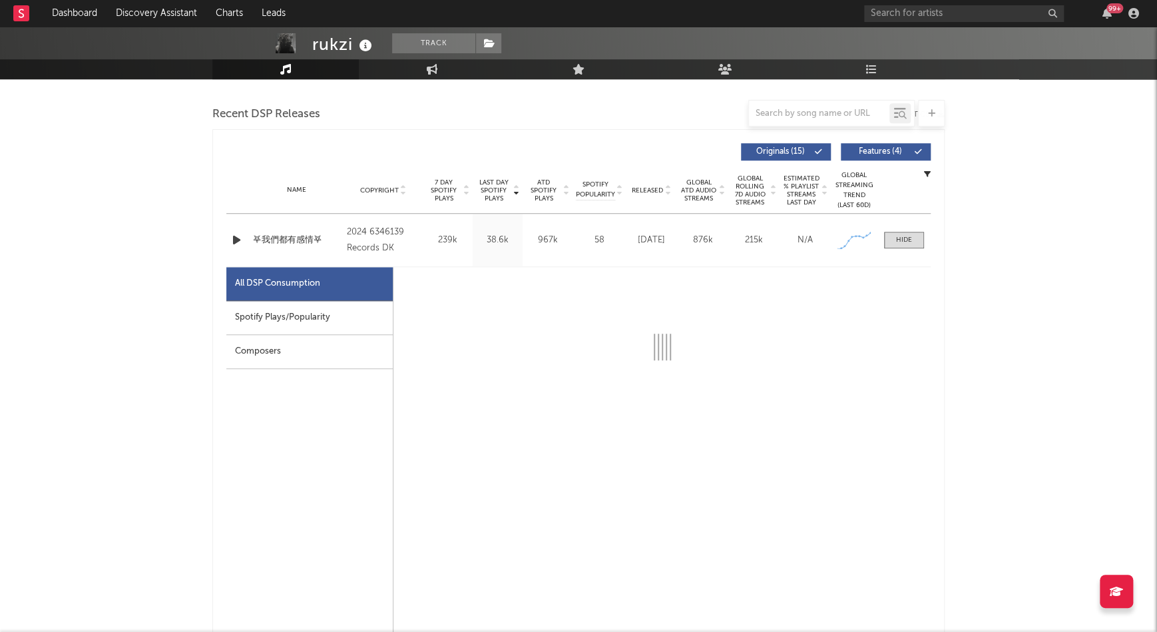
select select "1w"
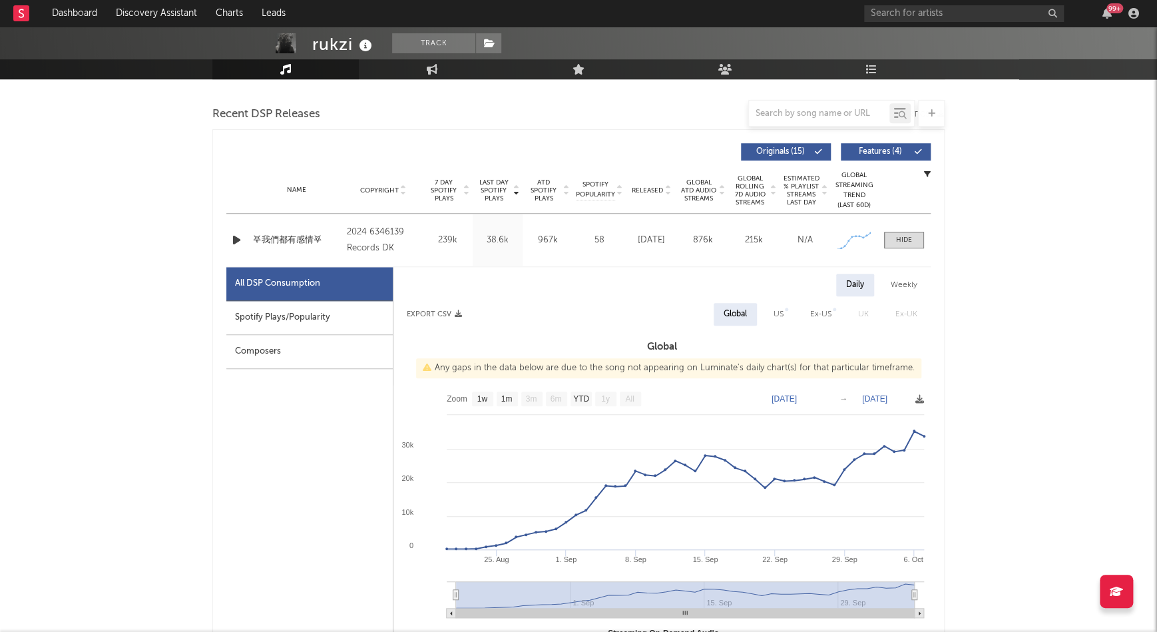
click at [316, 311] on div "Spotify Plays/Popularity" at bounding box center [309, 318] width 166 height 34
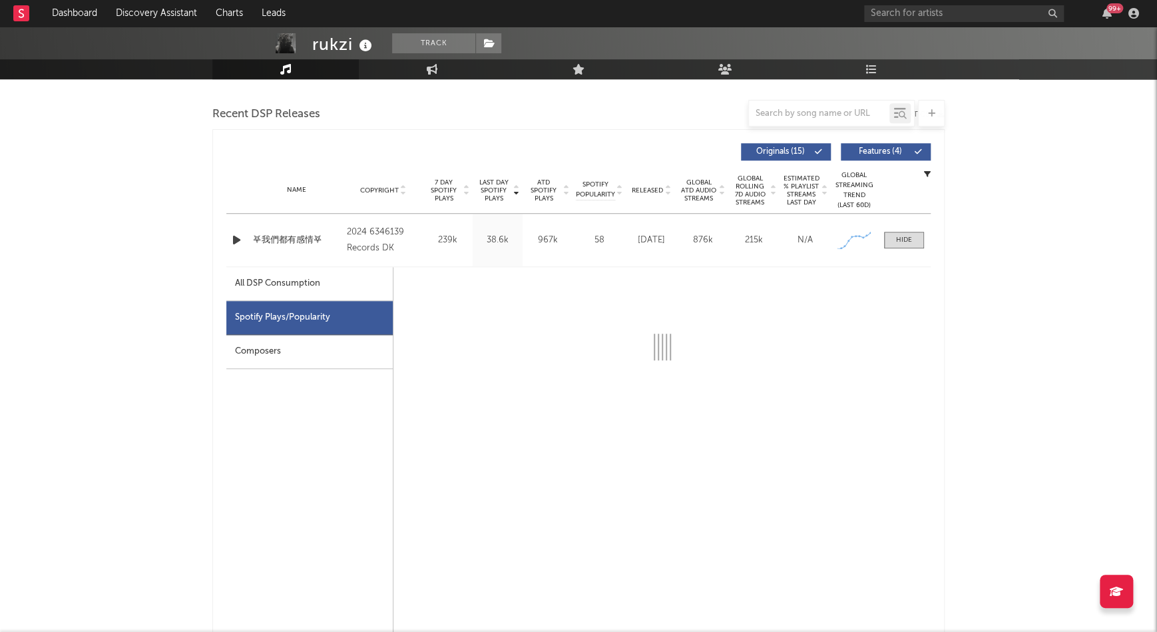
select select "1w"
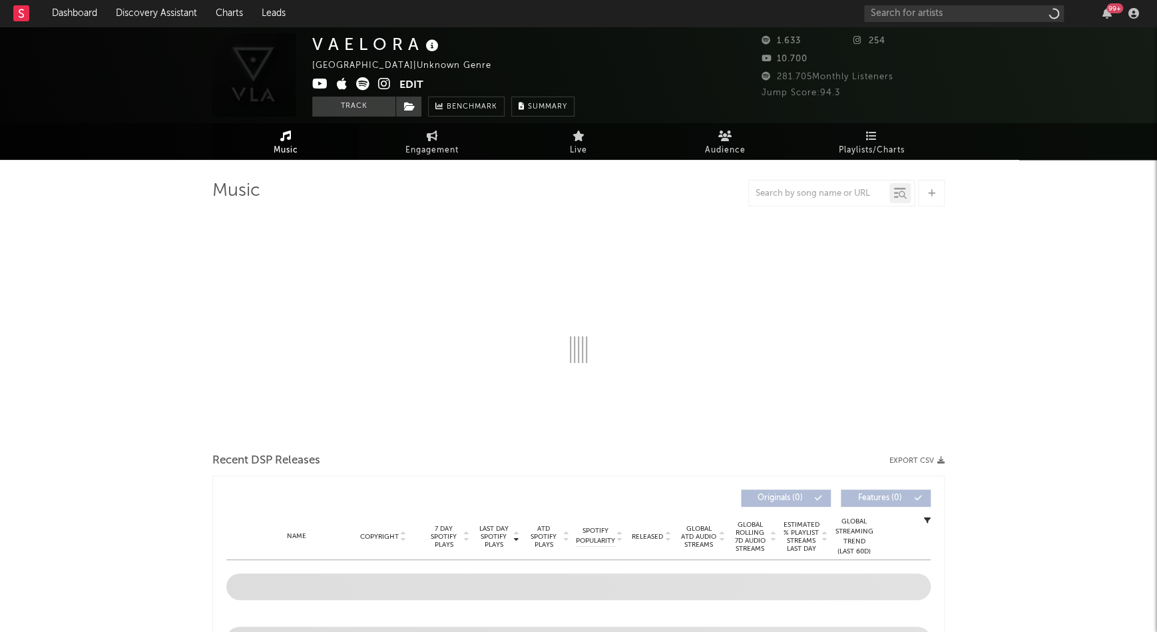
select select "1w"
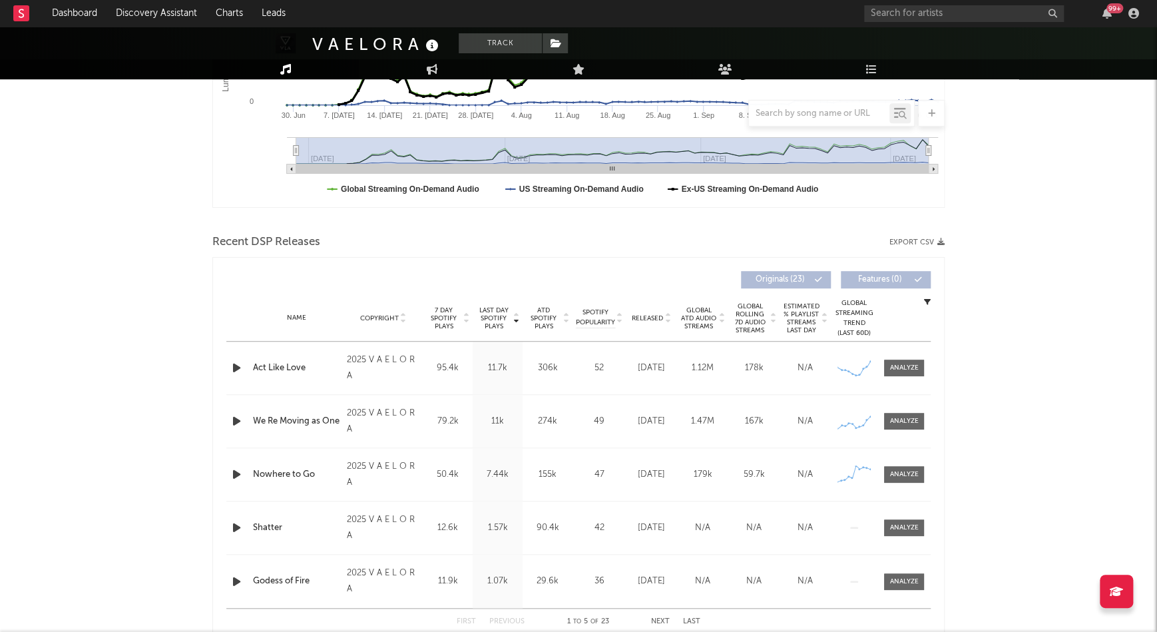
scroll to position [394, 0]
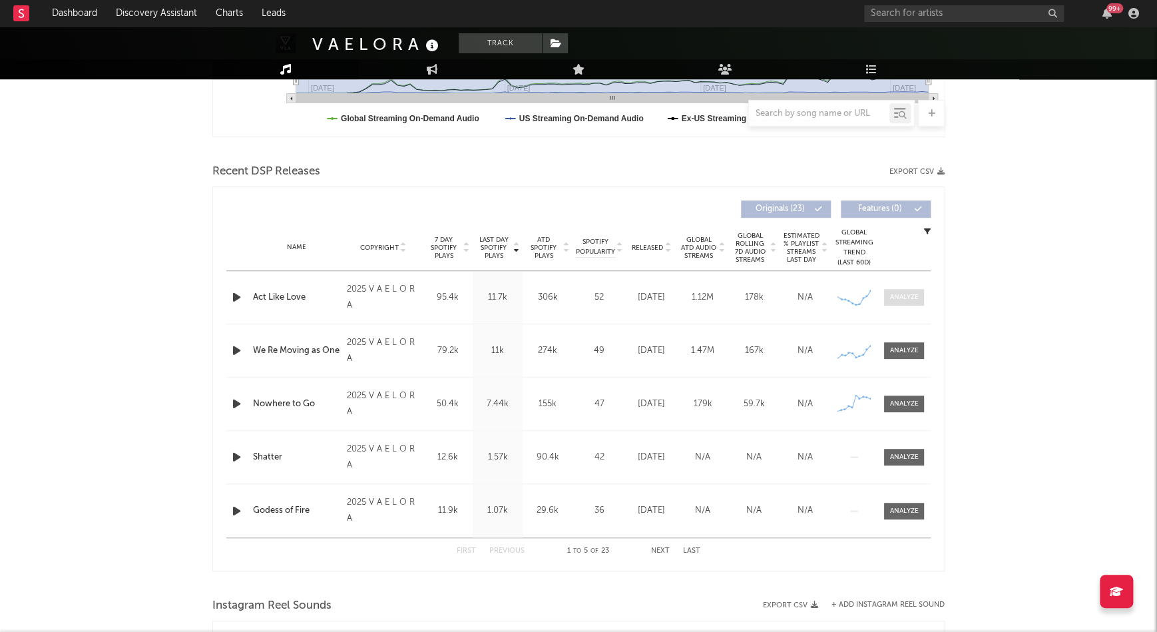
click at [903, 296] on div at bounding box center [904, 297] width 29 height 10
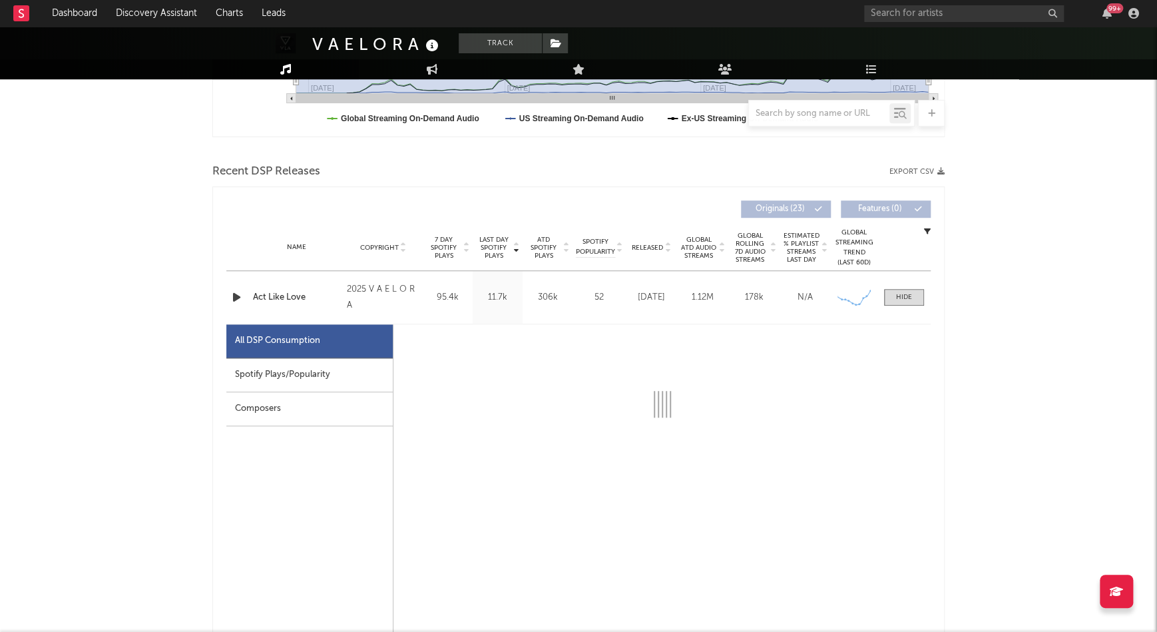
click at [349, 369] on div "Spotify Plays/Popularity" at bounding box center [309, 375] width 166 height 34
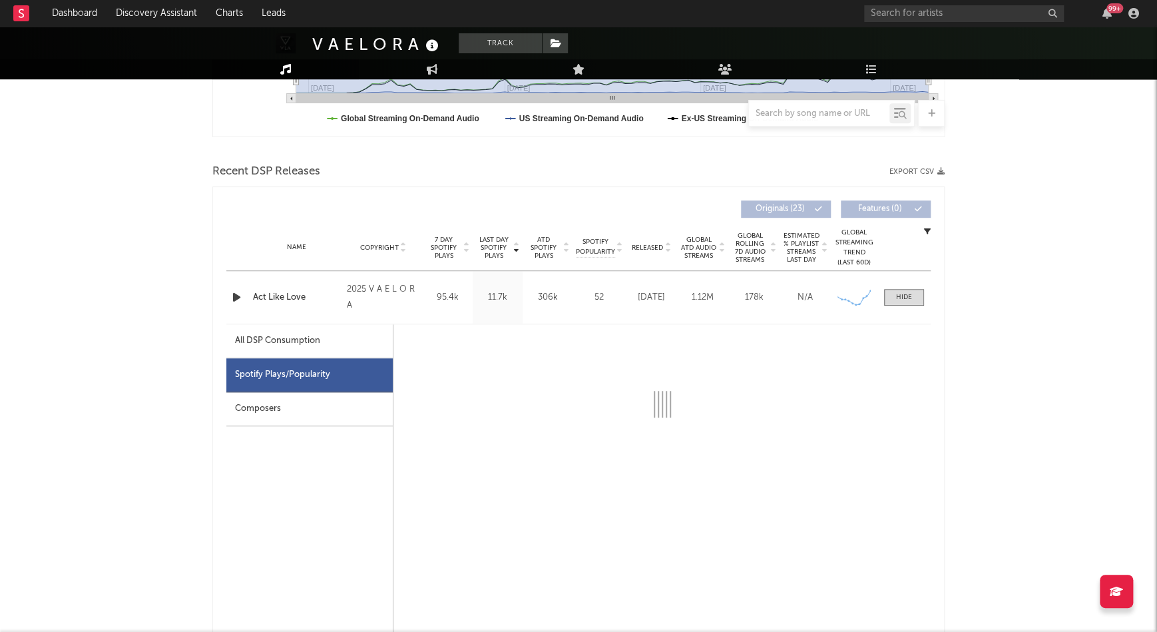
select select "1w"
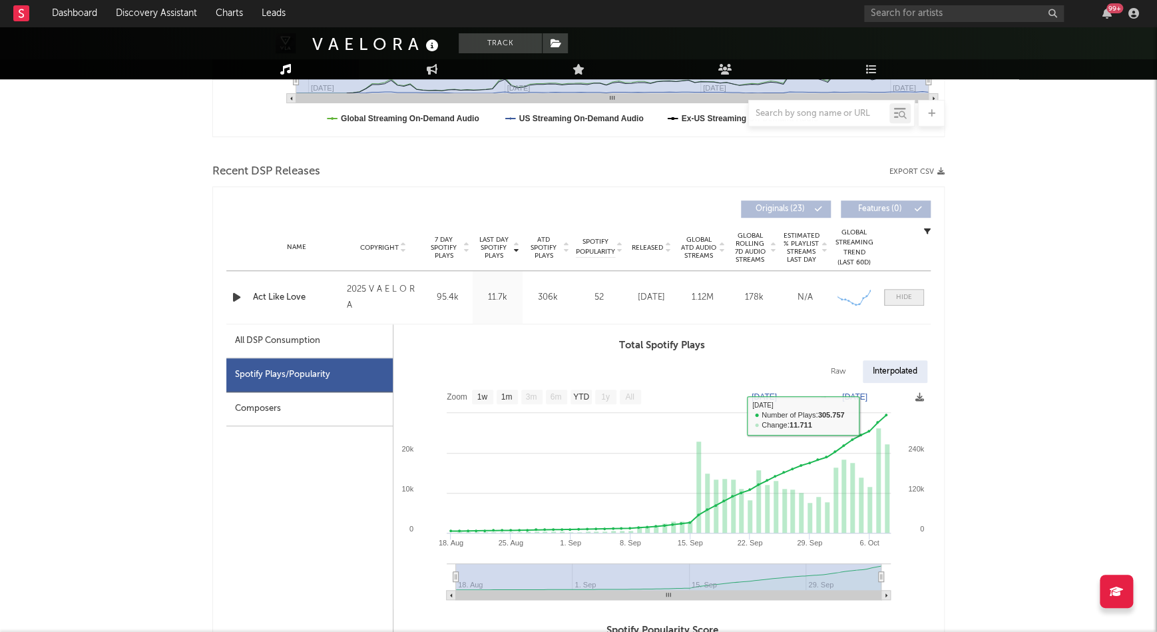
click at [897, 293] on div at bounding box center [904, 297] width 16 height 10
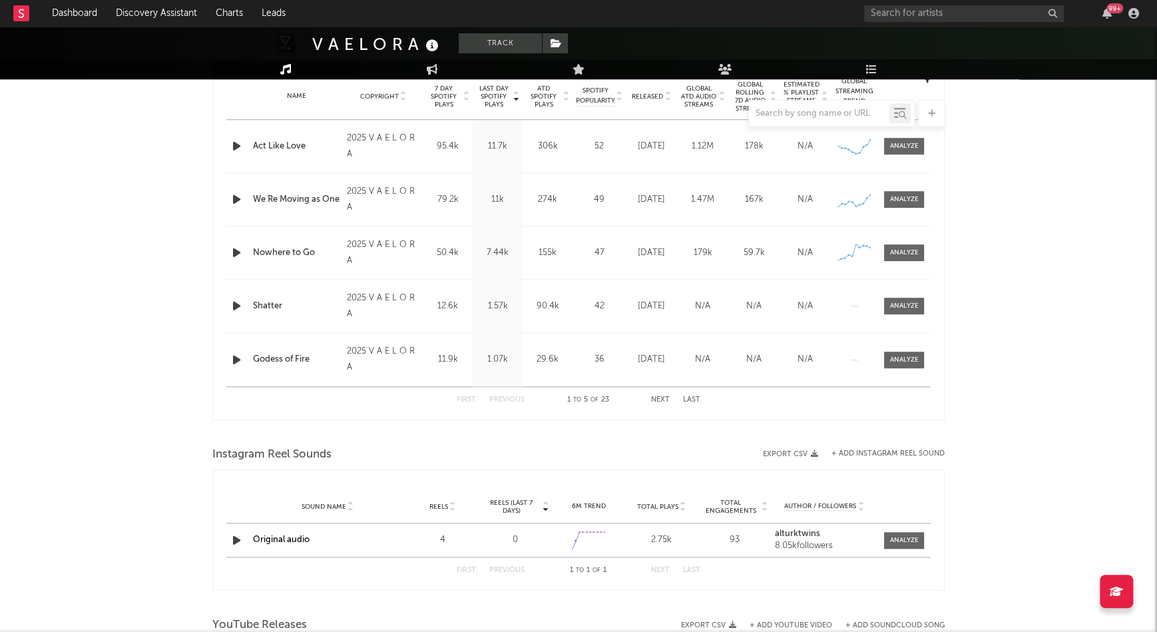
scroll to position [545, 0]
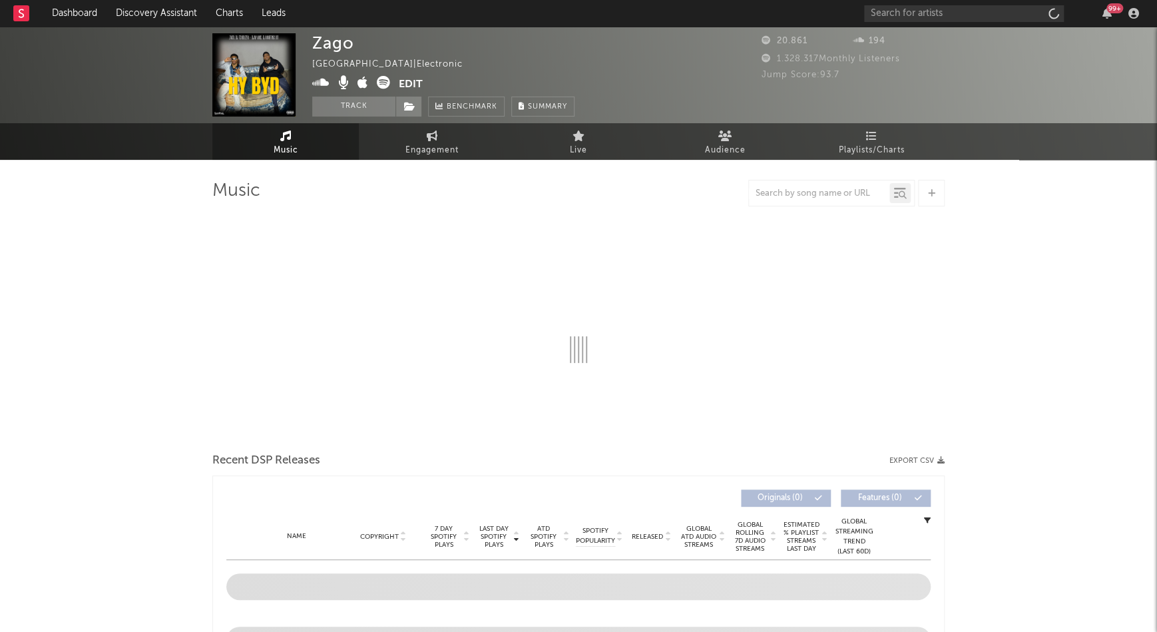
select select "1w"
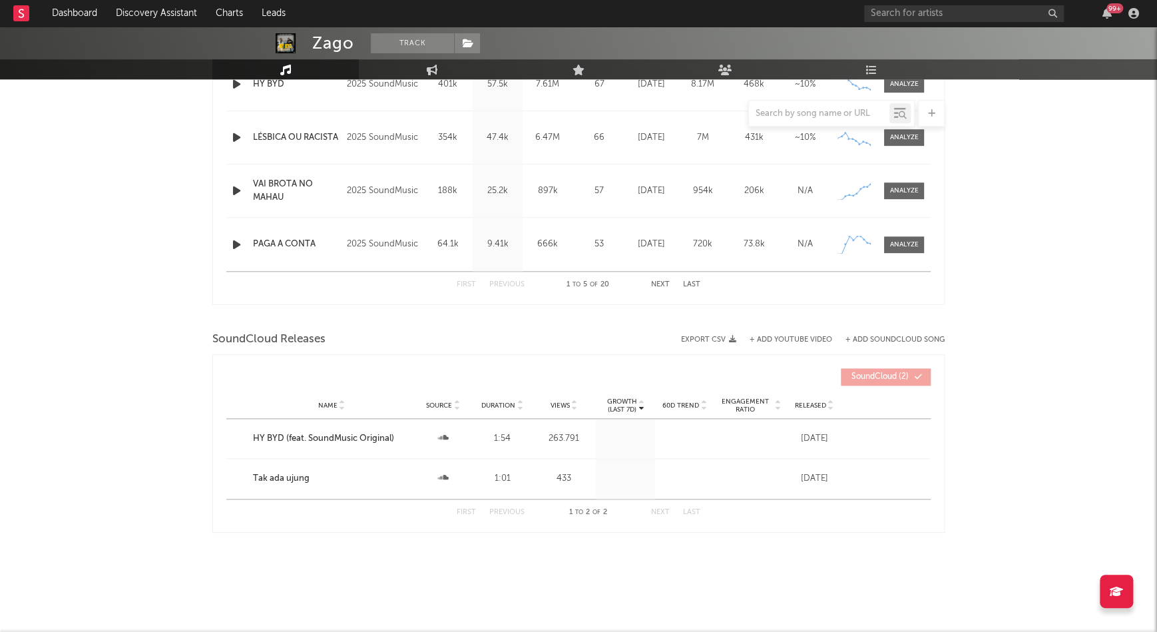
scroll to position [536, 0]
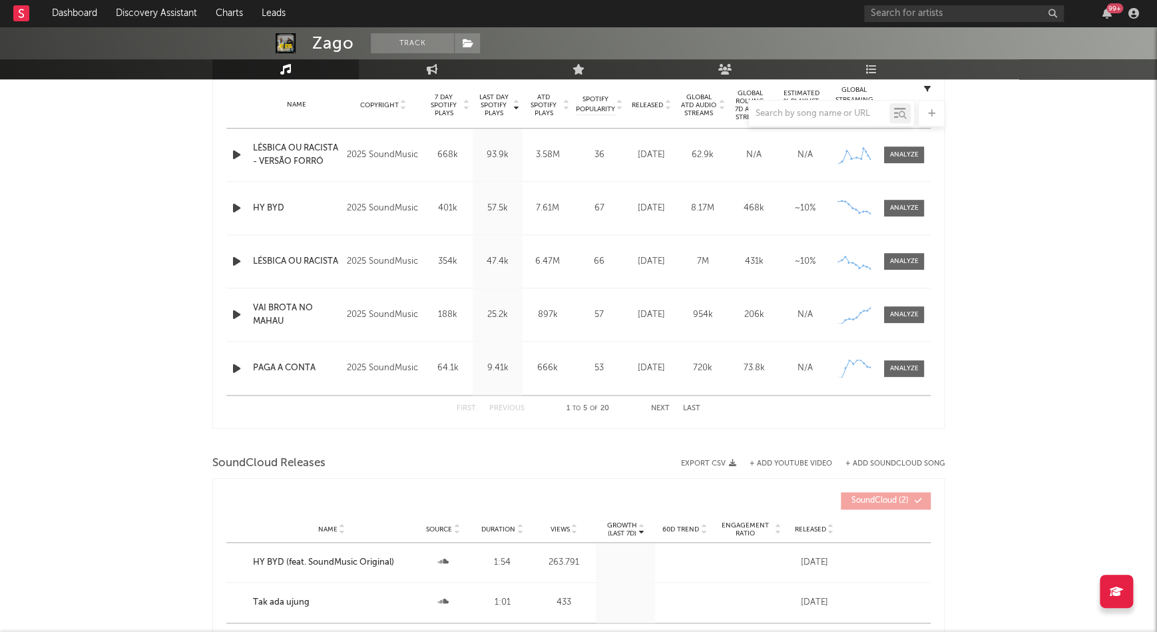
click at [233, 144] on div "Name LÉSBICA OU RACISTA - VERSÃO FORRÓ Copyright 2025 SoundMusic Label SoundMus…" at bounding box center [578, 154] width 704 height 53
click at [237, 154] on icon "button" at bounding box center [237, 154] width 14 height 17
click at [233, 204] on icon "button" at bounding box center [237, 208] width 14 height 17
click at [901, 208] on div at bounding box center [904, 209] width 29 height 10
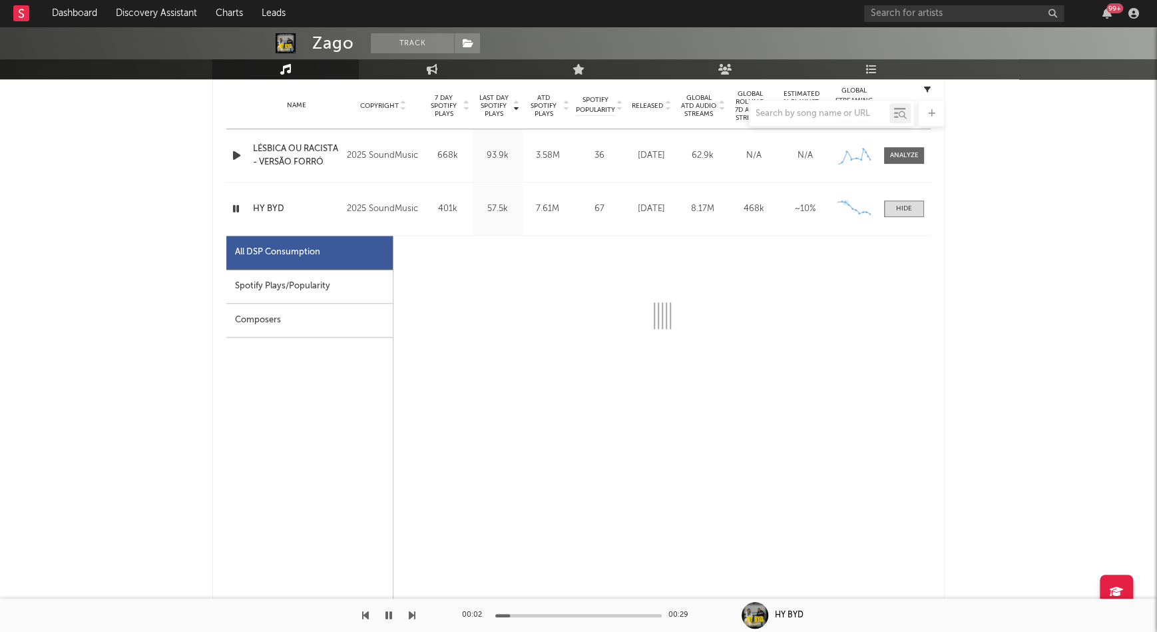
click at [258, 275] on div "Spotify Plays/Popularity" at bounding box center [309, 287] width 166 height 34
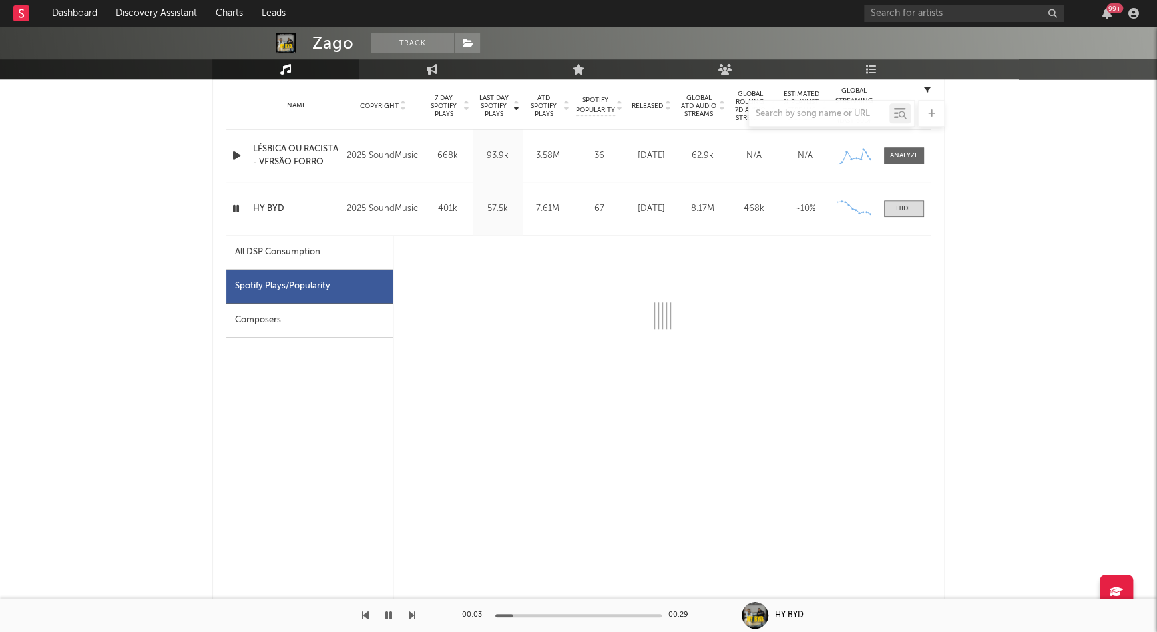
select select "1w"
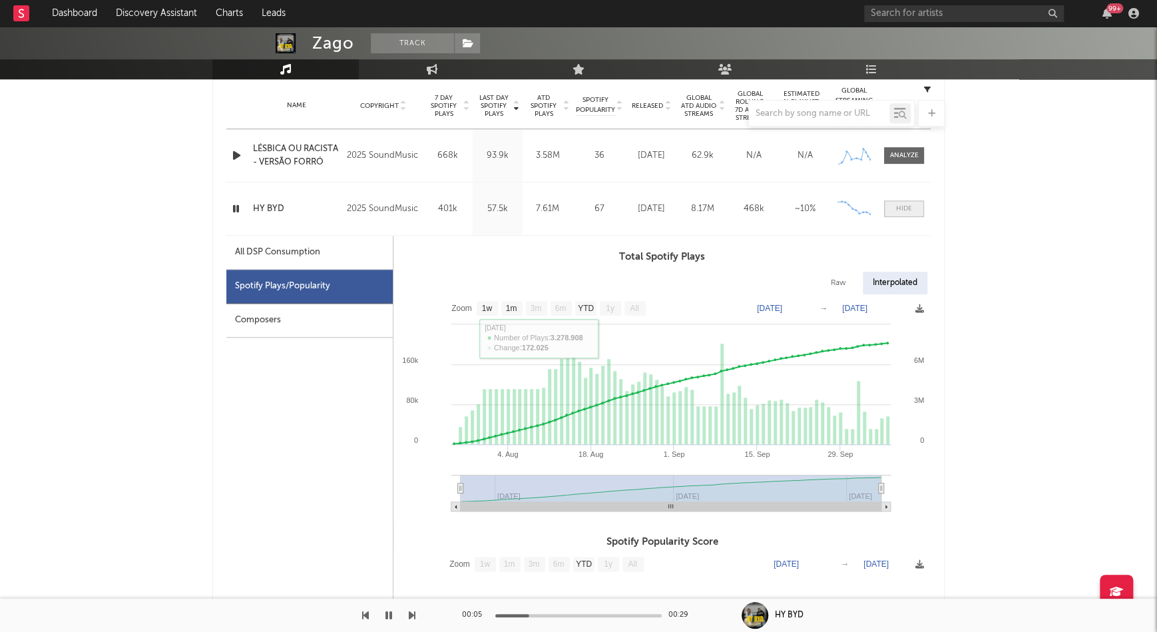
click at [895, 210] on span at bounding box center [904, 208] width 40 height 17
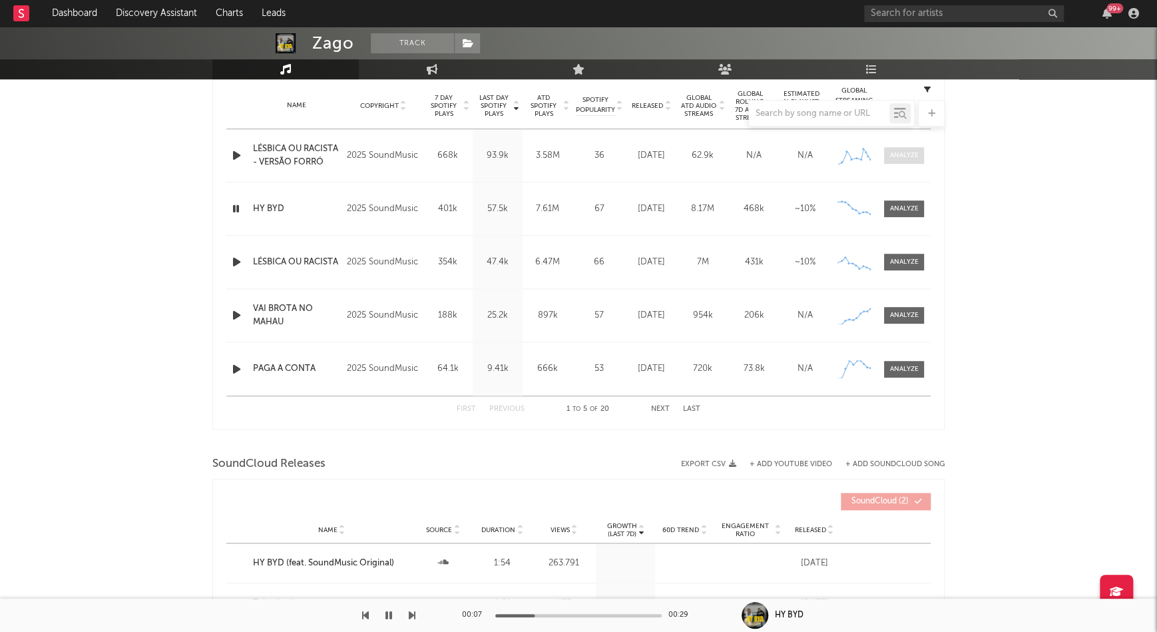
click at [900, 162] on span at bounding box center [904, 155] width 40 height 17
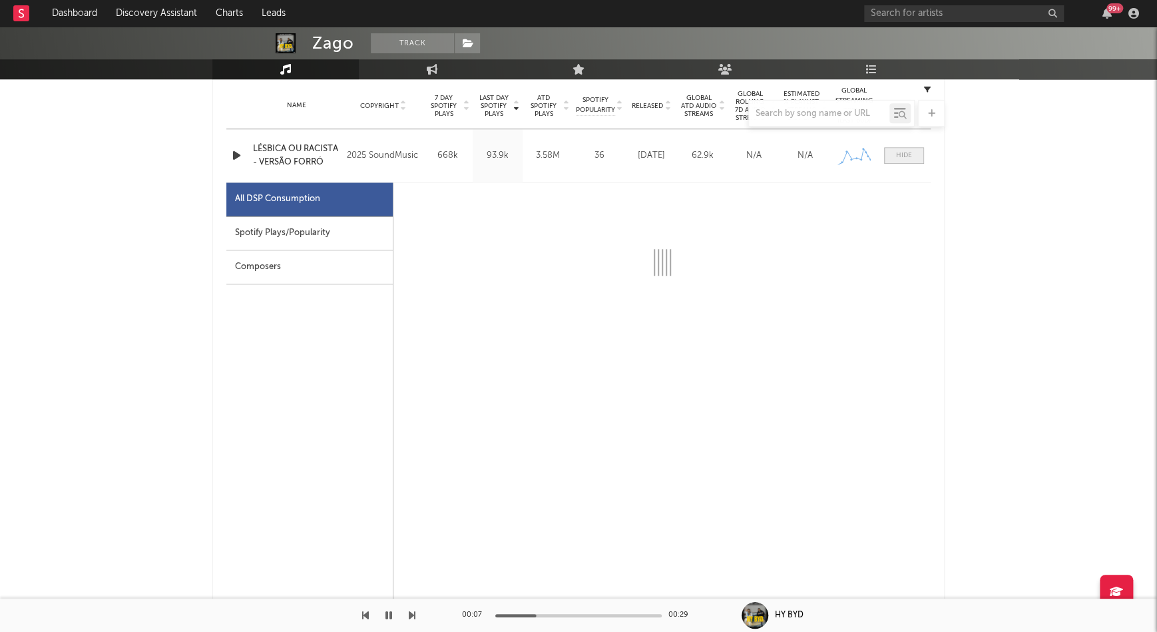
select select "1w"
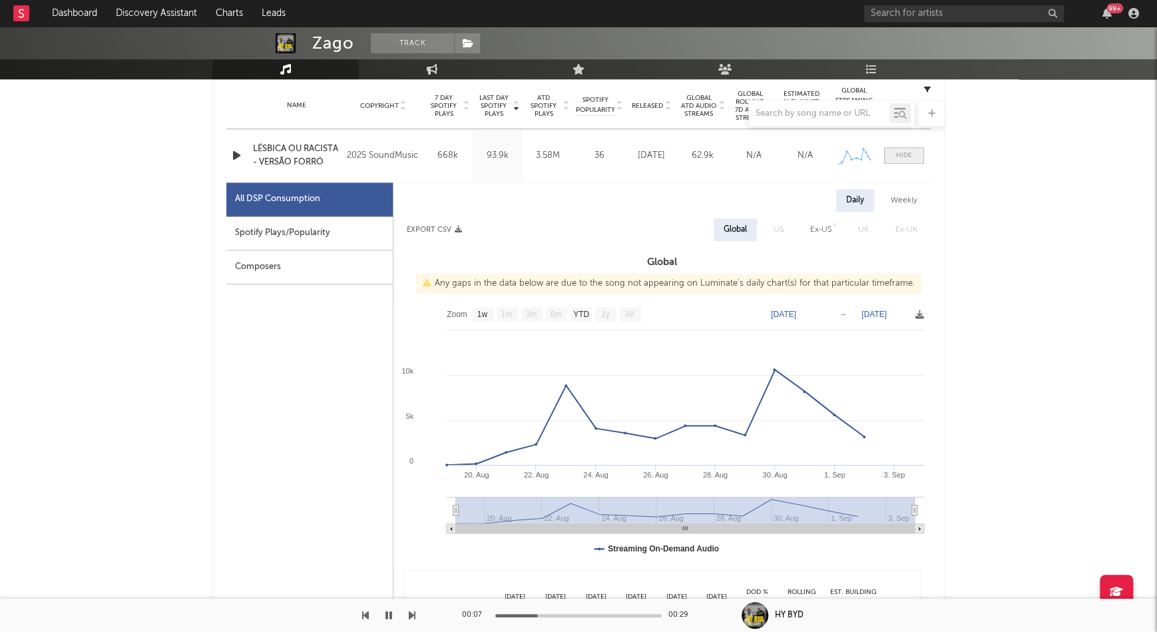
click at [900, 162] on span at bounding box center [904, 155] width 40 height 17
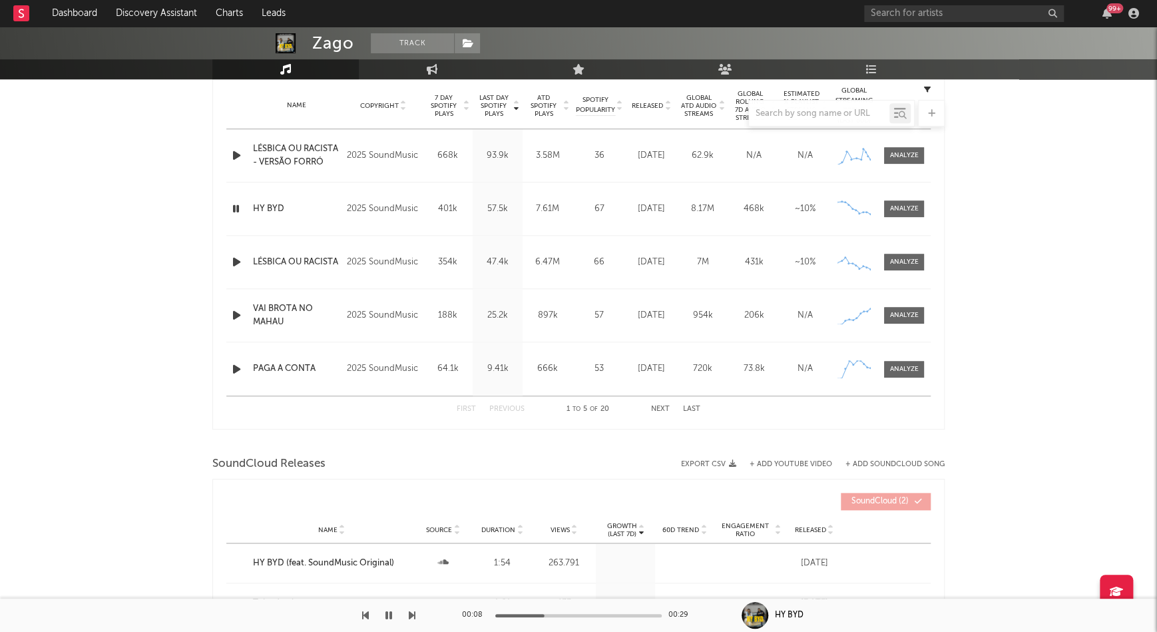
click at [893, 250] on div "Name LÉSBICA OU RACISTA Copyright 2025 SoundMusic Label SoundMusic Album Names …" at bounding box center [578, 262] width 704 height 53
click at [892, 255] on span at bounding box center [904, 262] width 40 height 17
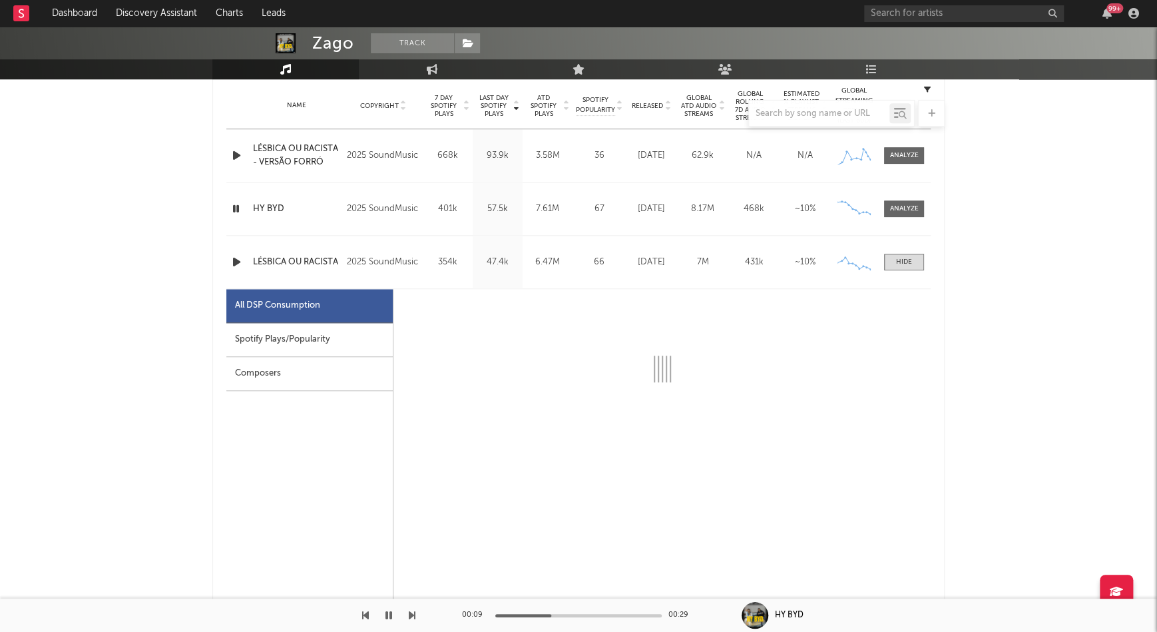
select select "1w"
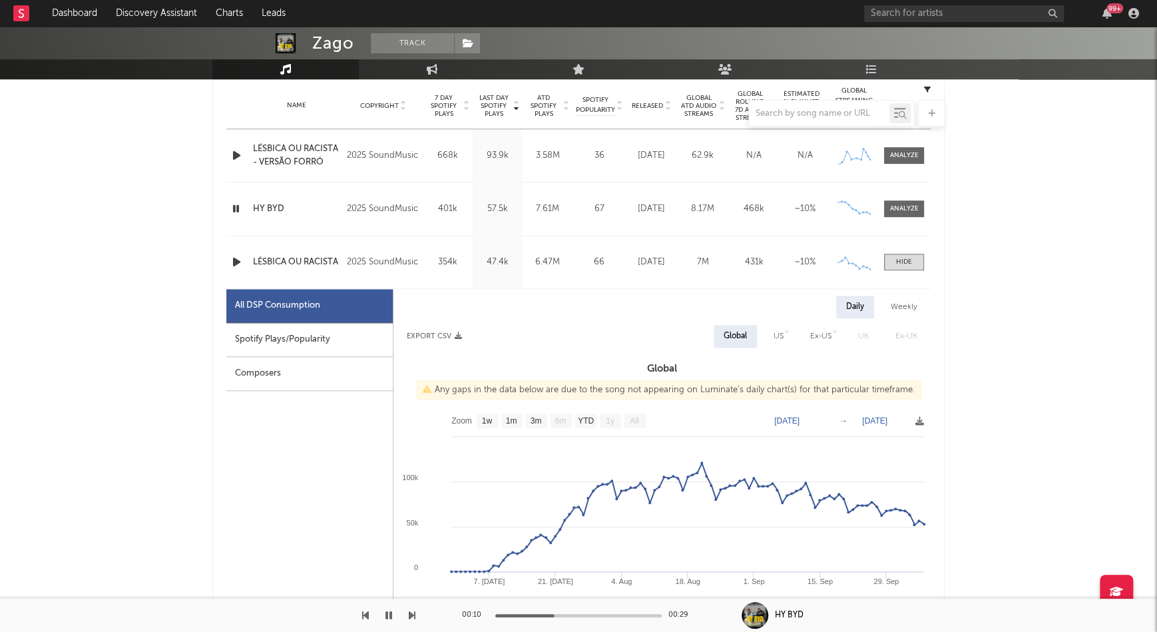
click at [304, 340] on div "Spotify Plays/Popularity" at bounding box center [309, 340] width 166 height 34
select select "1w"
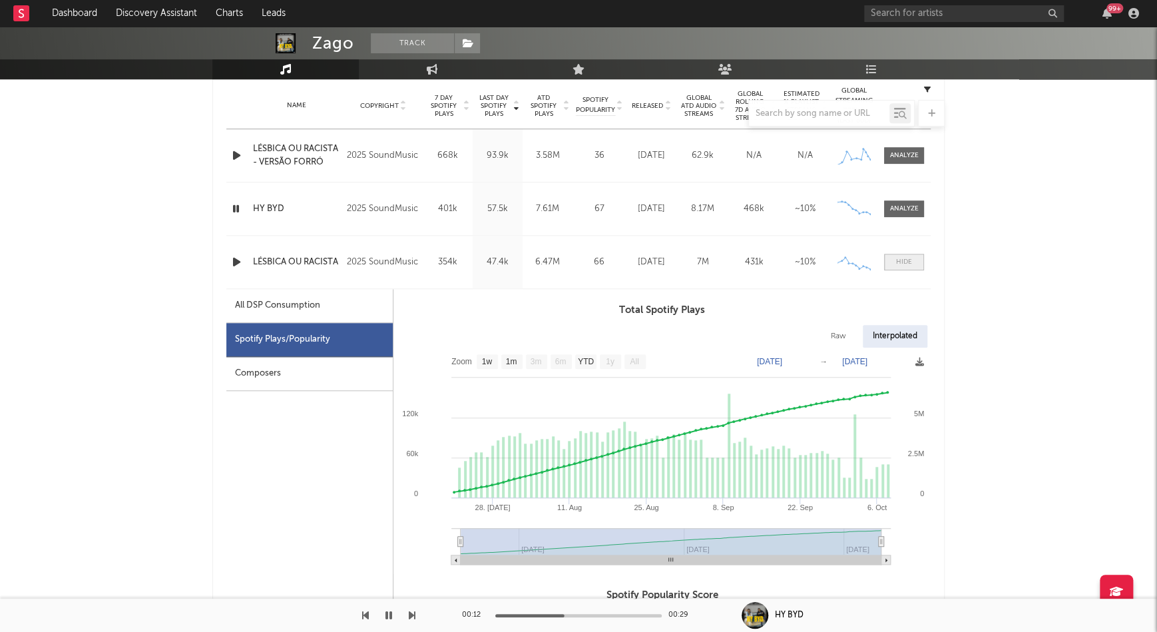
click at [899, 262] on div at bounding box center [904, 262] width 16 height 10
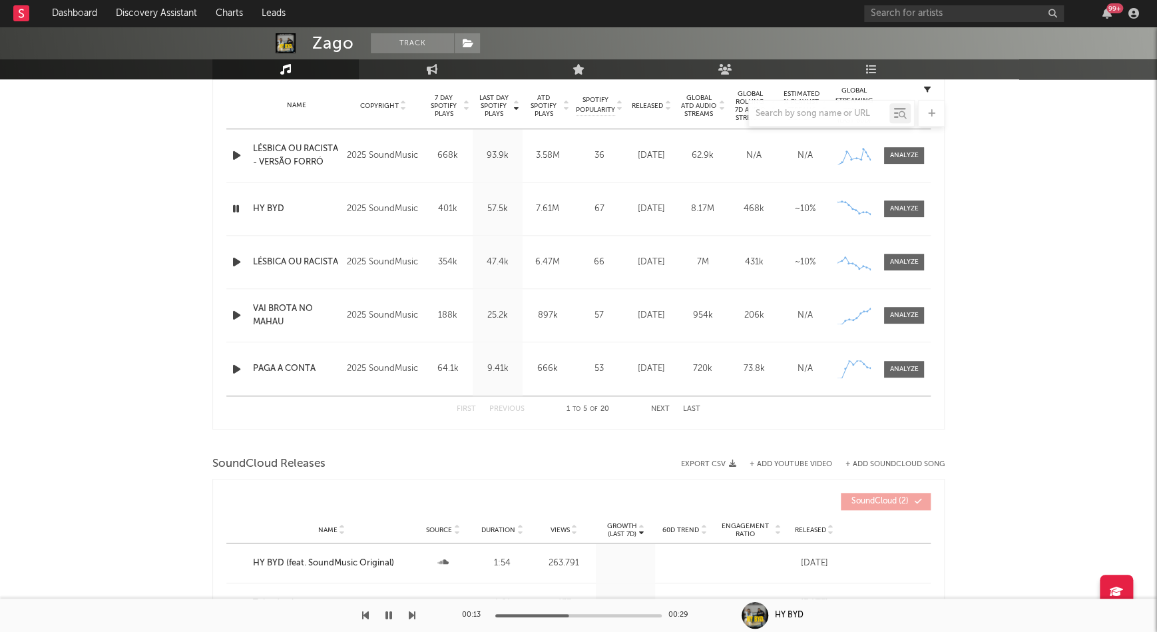
click at [648, 98] on div "Name Copyright Label Album Names Composer Names 7 Day Spotify Plays Last Day Sp…" at bounding box center [578, 106] width 704 height 47
click at [648, 103] on div at bounding box center [578, 113] width 732 height 27
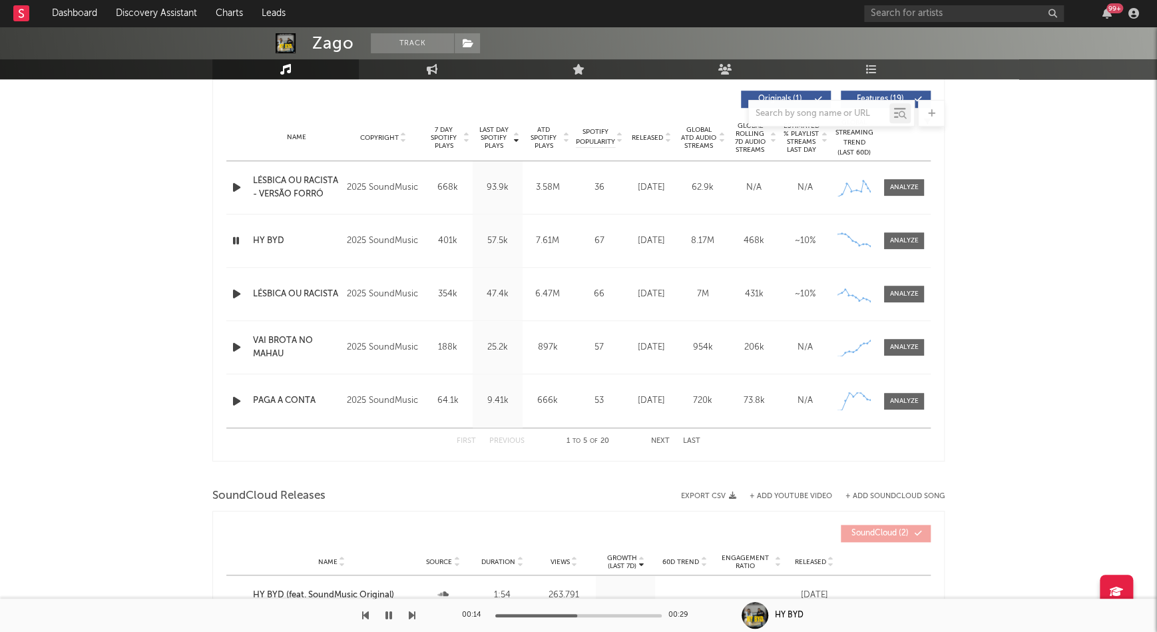
scroll to position [495, 0]
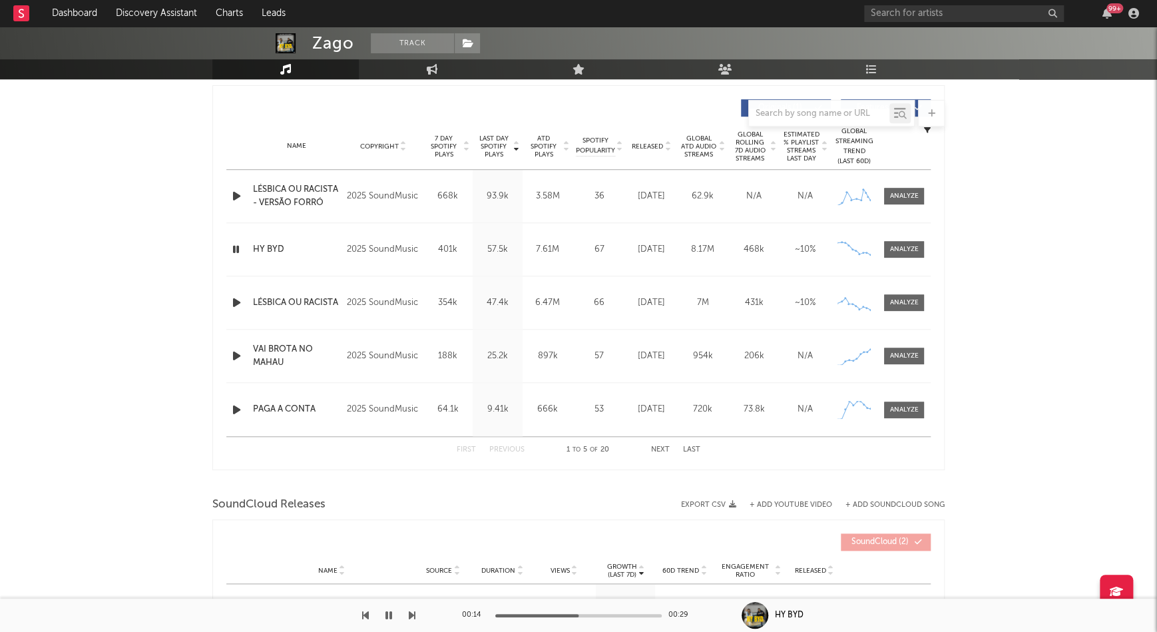
click at [642, 142] on span "Released" at bounding box center [647, 146] width 31 height 8
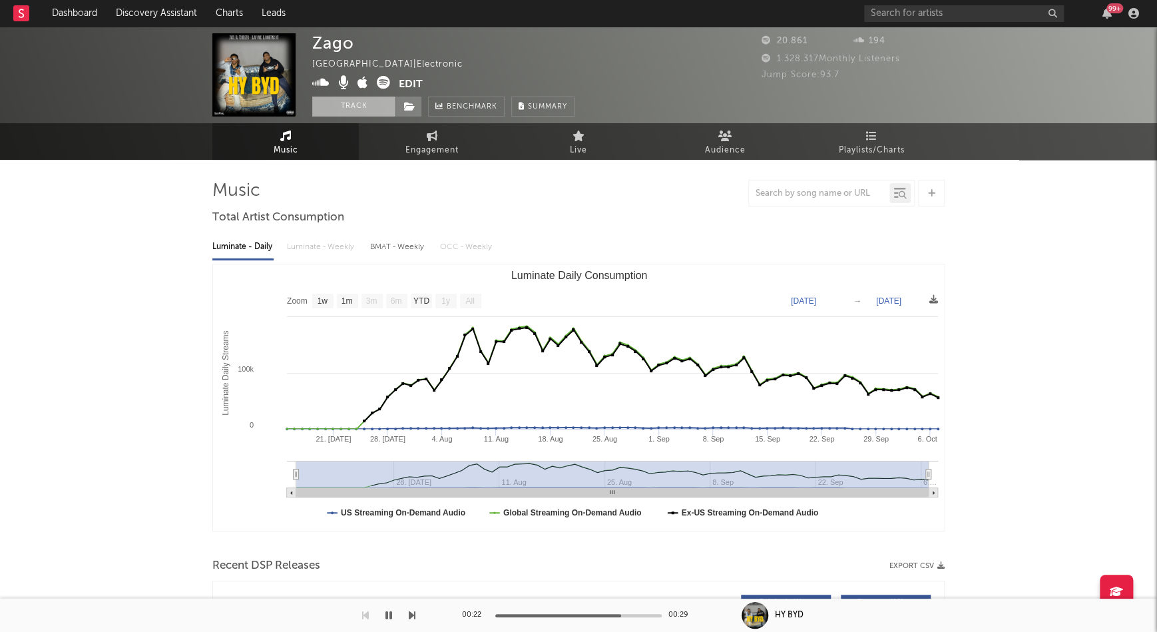
scroll to position [0, 0]
click at [322, 77] on icon at bounding box center [320, 82] width 17 height 13
click at [385, 83] on icon at bounding box center [383, 82] width 13 height 13
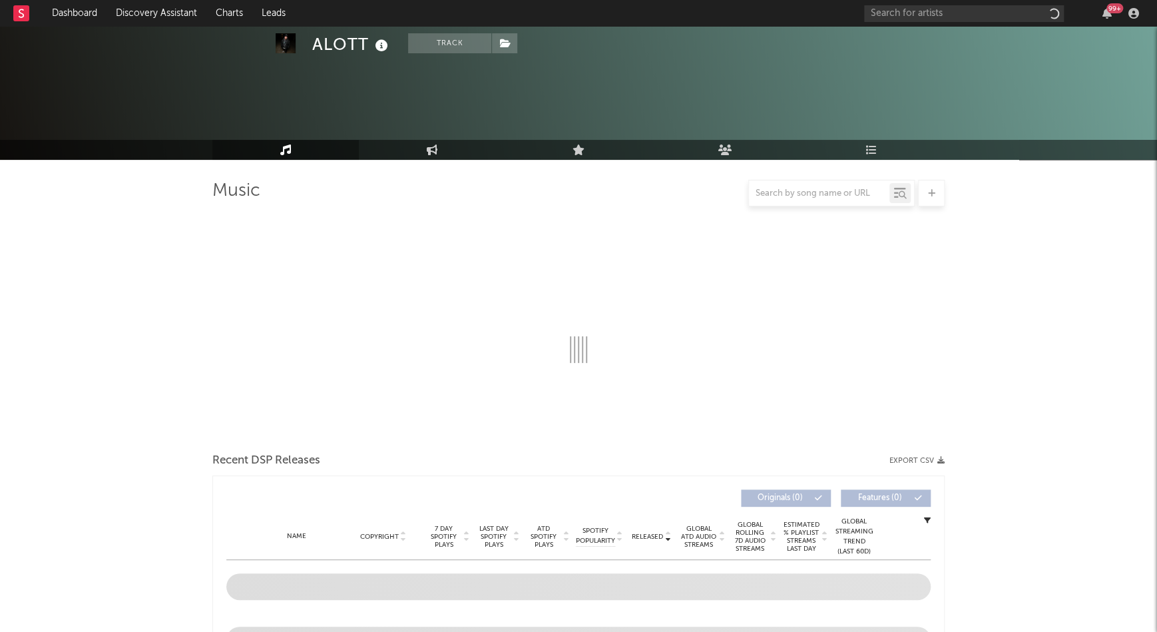
scroll to position [168, 0]
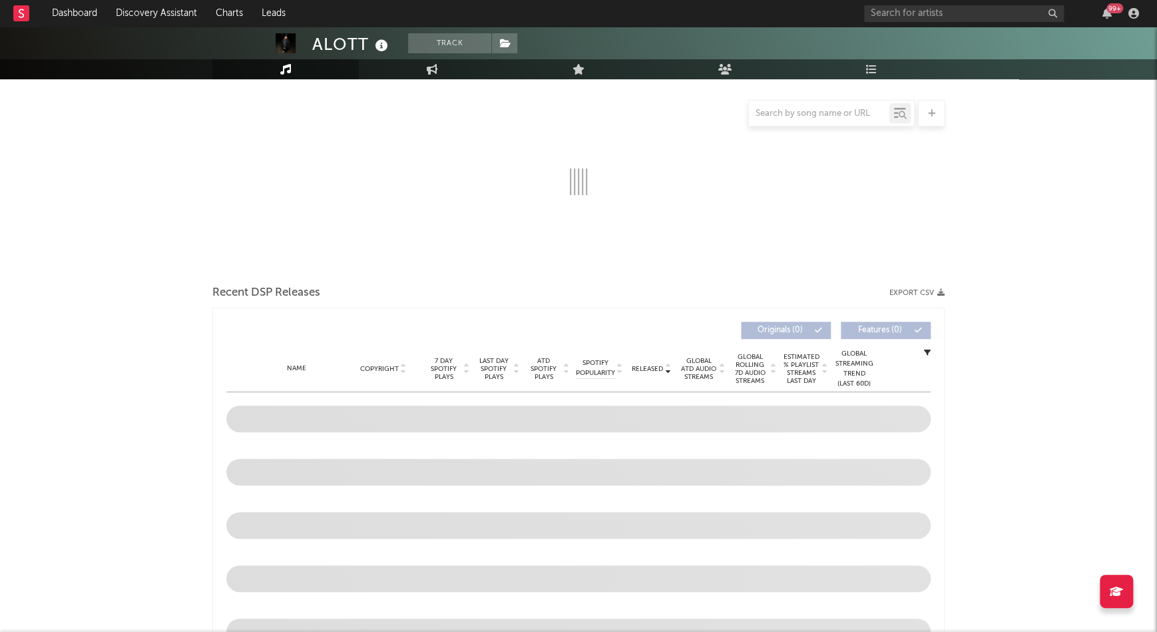
select select "6m"
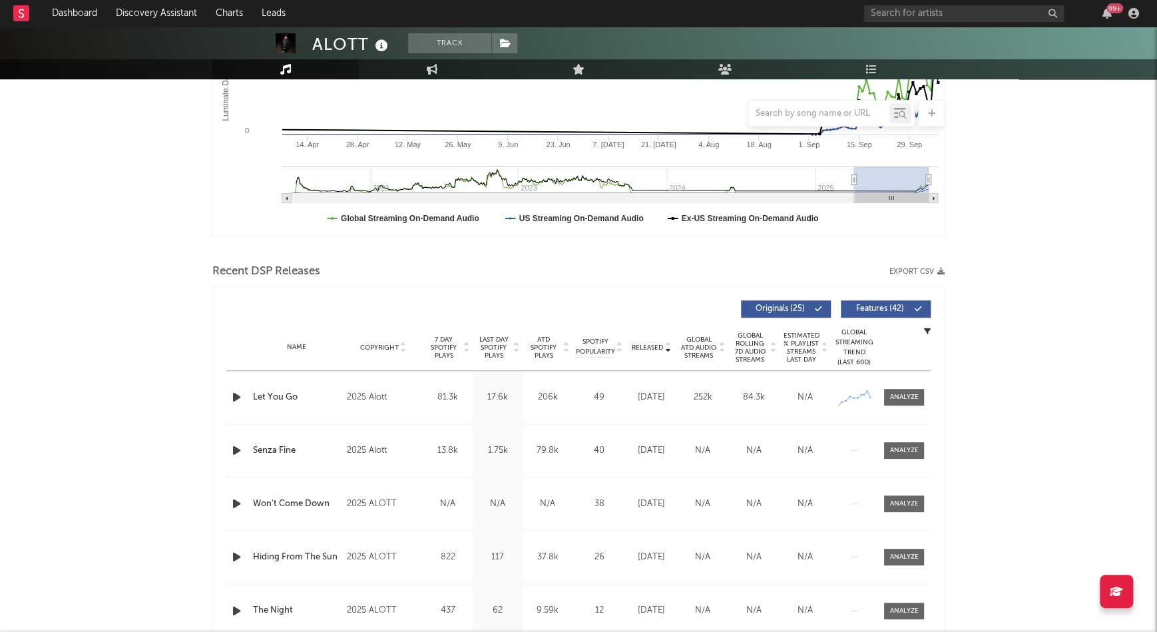
scroll to position [316, 0]
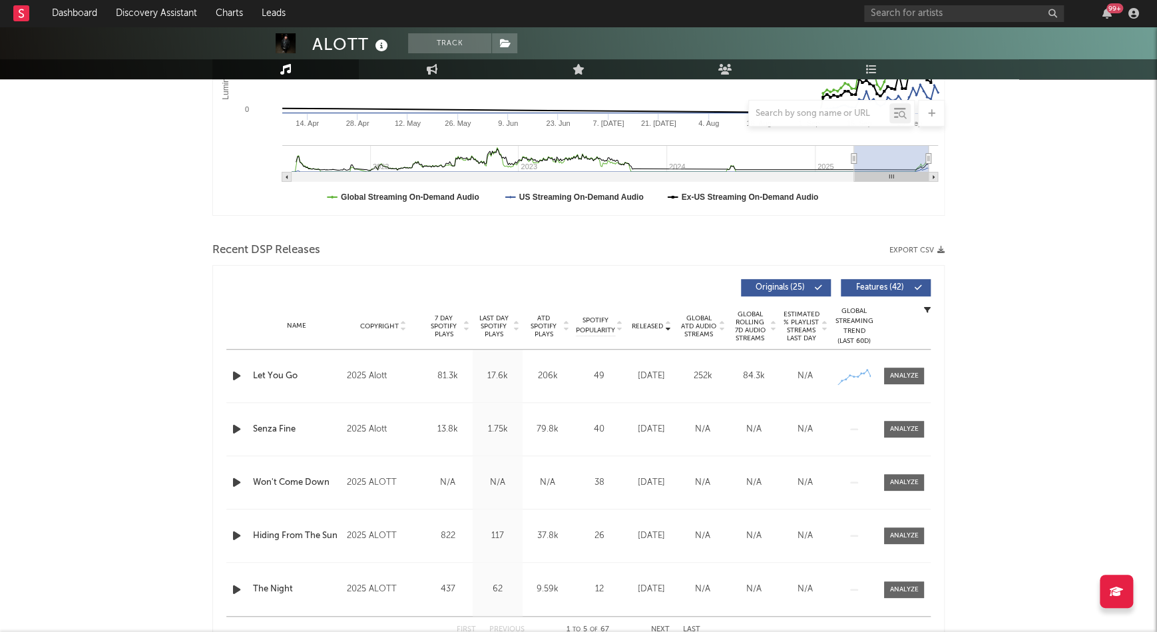
click at [234, 379] on icon "button" at bounding box center [237, 375] width 14 height 17
click at [643, 321] on div "Released" at bounding box center [651, 326] width 45 height 10
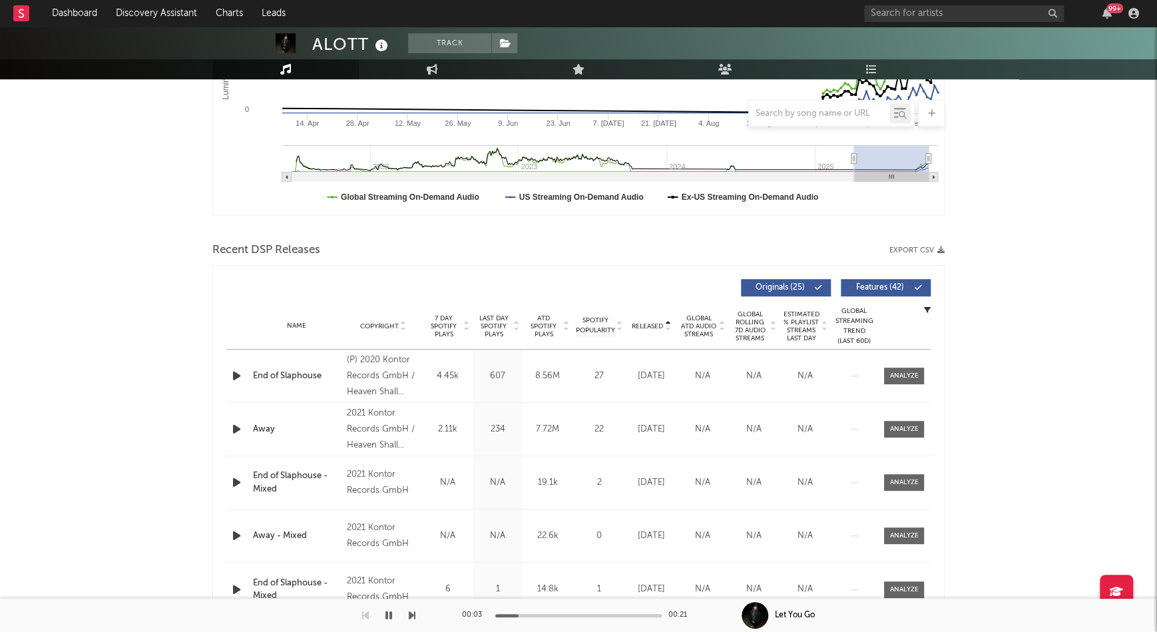
click at [643, 321] on div "Released" at bounding box center [651, 326] width 45 height 10
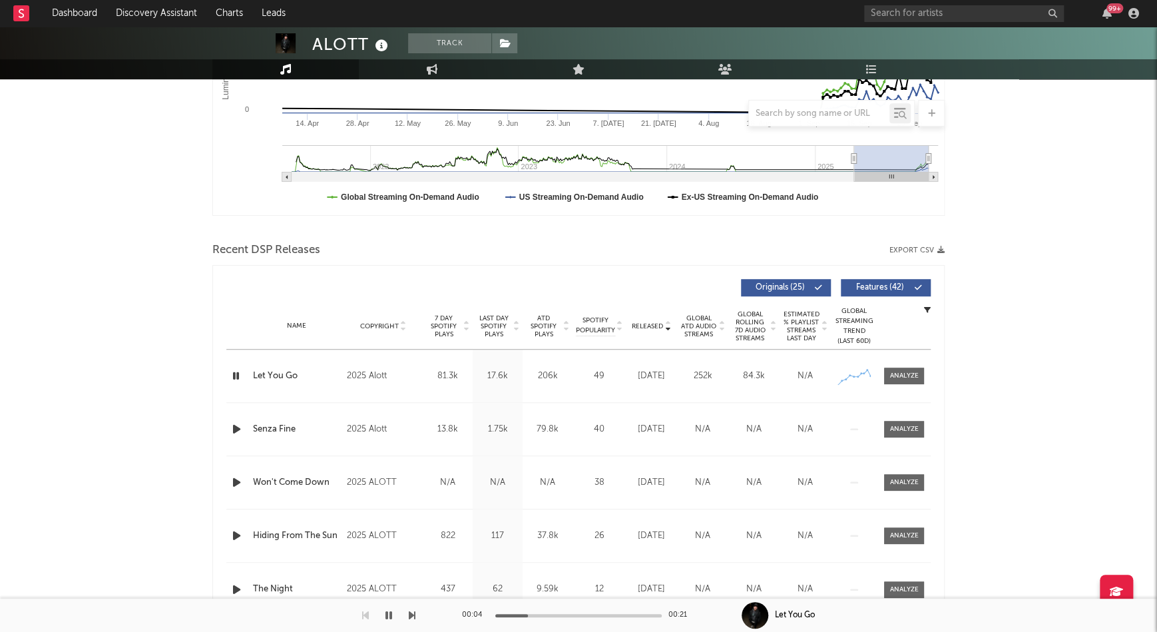
click at [238, 428] on icon "button" at bounding box center [237, 429] width 14 height 17
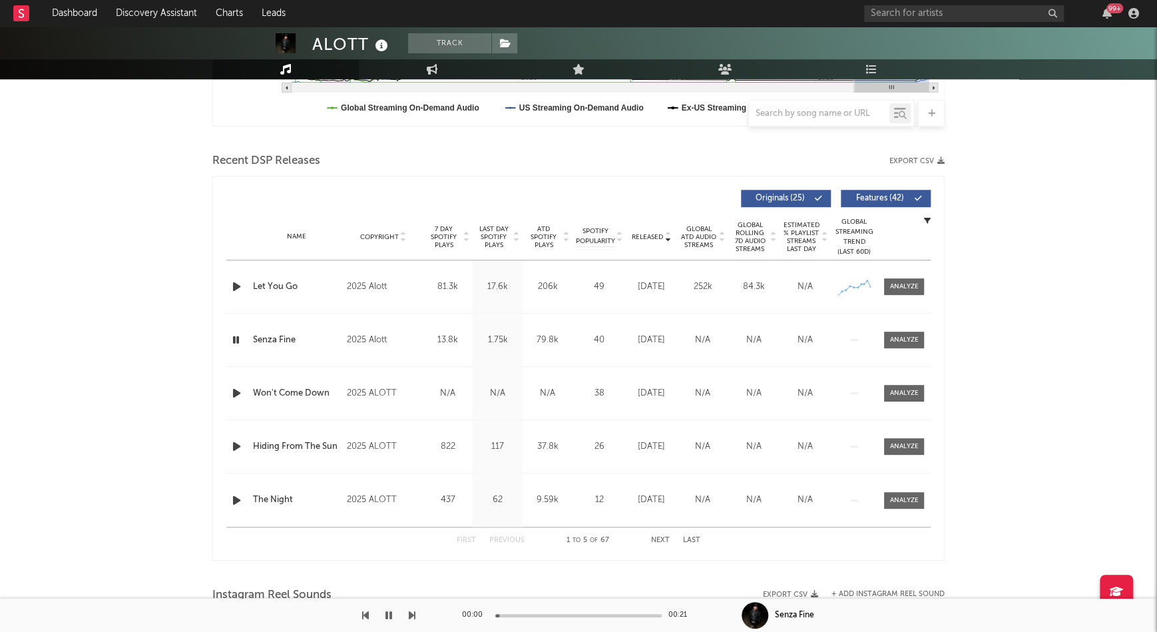
scroll to position [423, 0]
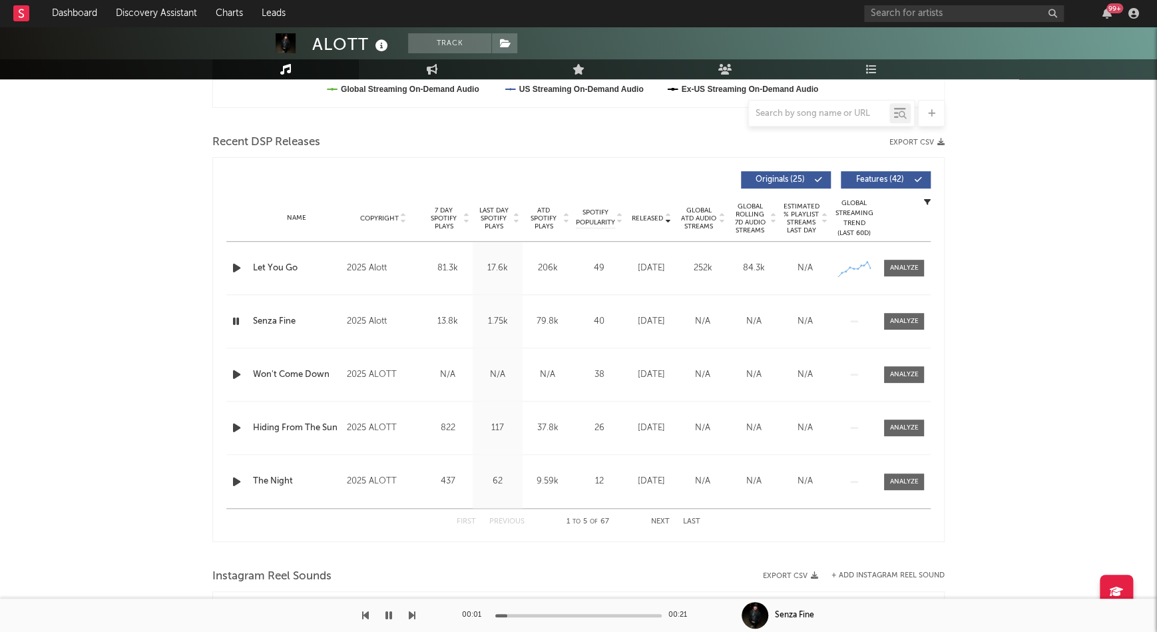
click at [234, 373] on icon "button" at bounding box center [237, 374] width 14 height 17
click at [226, 425] on div at bounding box center [237, 427] width 23 height 17
click at [228, 425] on div at bounding box center [237, 427] width 23 height 17
click at [232, 425] on icon "button" at bounding box center [237, 427] width 14 height 17
click at [235, 476] on icon "button" at bounding box center [237, 481] width 14 height 17
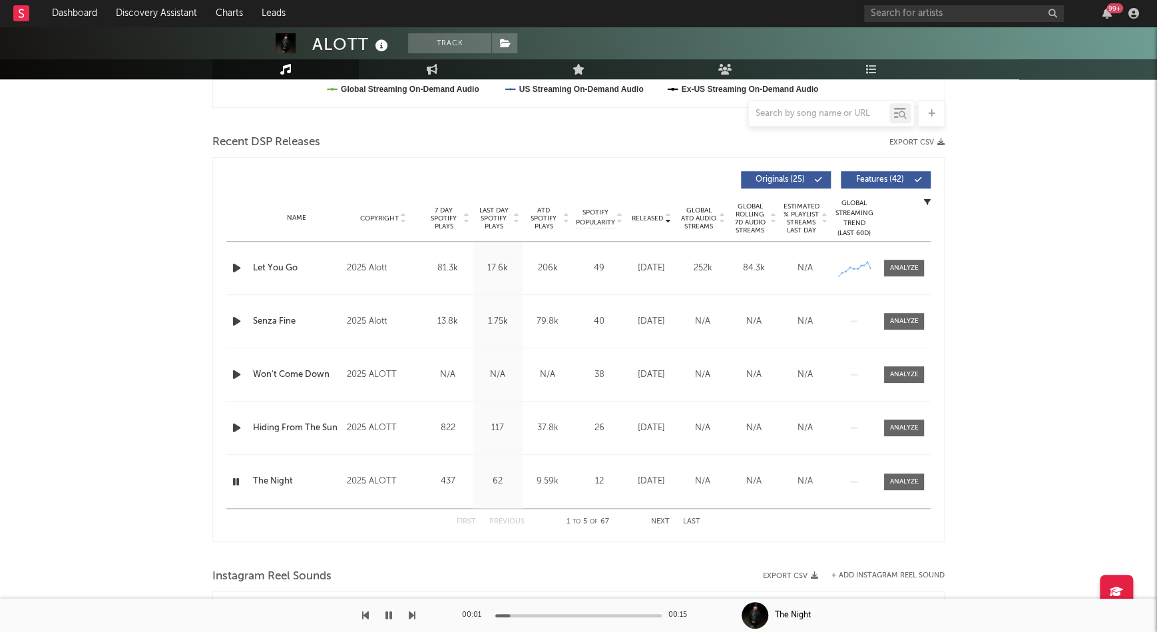
click at [663, 523] on button "Next" at bounding box center [660, 521] width 19 height 7
click at [232, 263] on icon "button" at bounding box center [237, 268] width 14 height 17
click at [234, 349] on div "Name Bring Me Down Copyright 2024 ALOTT, Label ALOTT Album Names Bring Me Down …" at bounding box center [578, 374] width 704 height 53
click at [391, 614] on icon "button" at bounding box center [388, 615] width 7 height 11
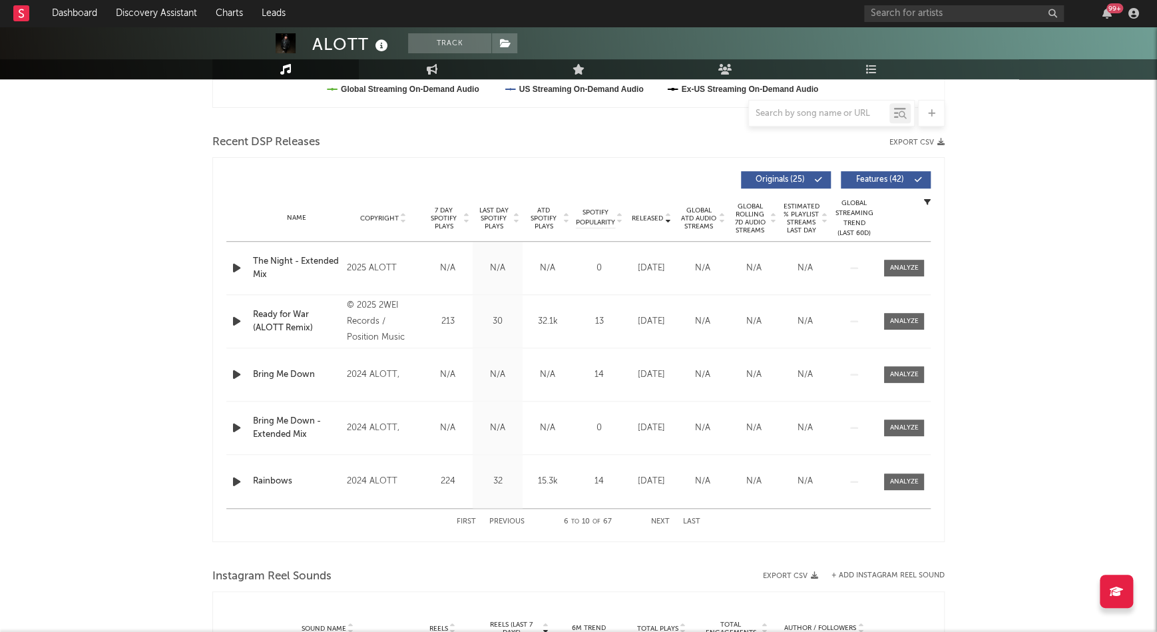
click at [464, 520] on button "First" at bounding box center [466, 521] width 19 height 7
click at [239, 475] on icon "button" at bounding box center [237, 481] width 14 height 17
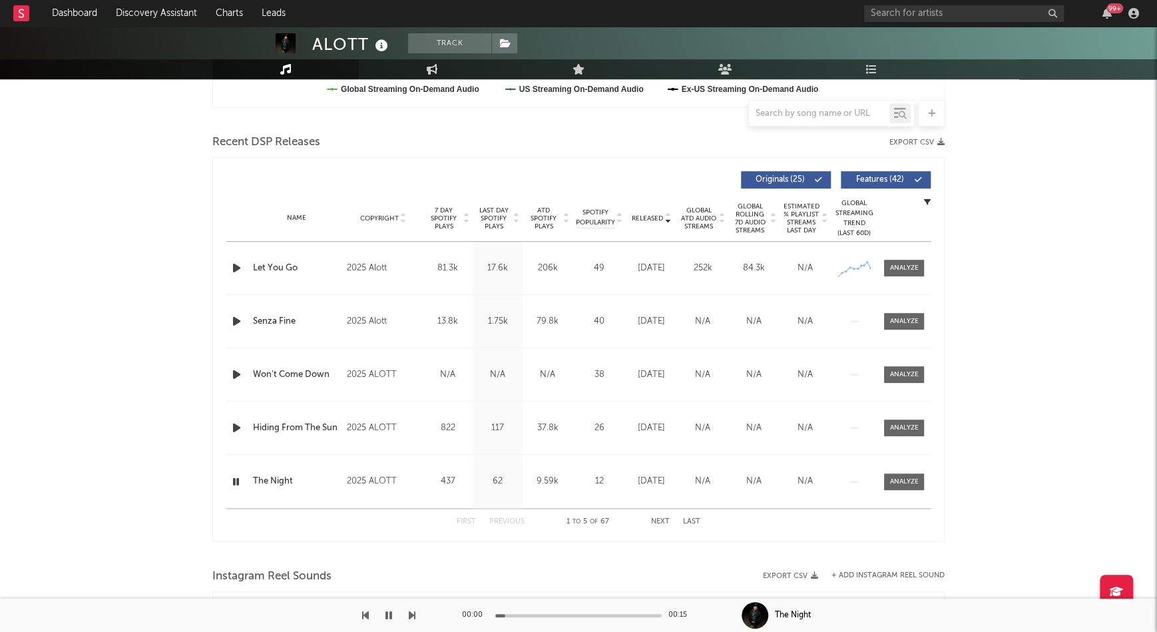
click at [631, 616] on div at bounding box center [578, 615] width 166 height 3
click at [647, 616] on div at bounding box center [578, 615] width 166 height 3
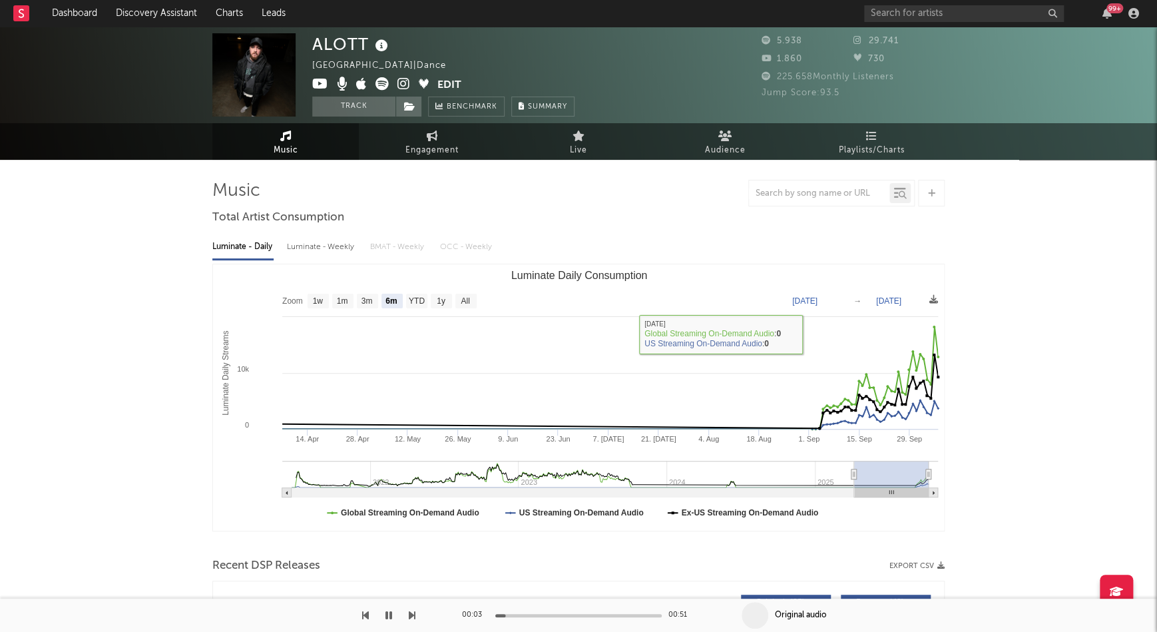
scroll to position [0, 0]
click at [410, 83] on span at bounding box center [374, 85] width 125 height 17
click at [409, 84] on icon at bounding box center [403, 83] width 13 height 13
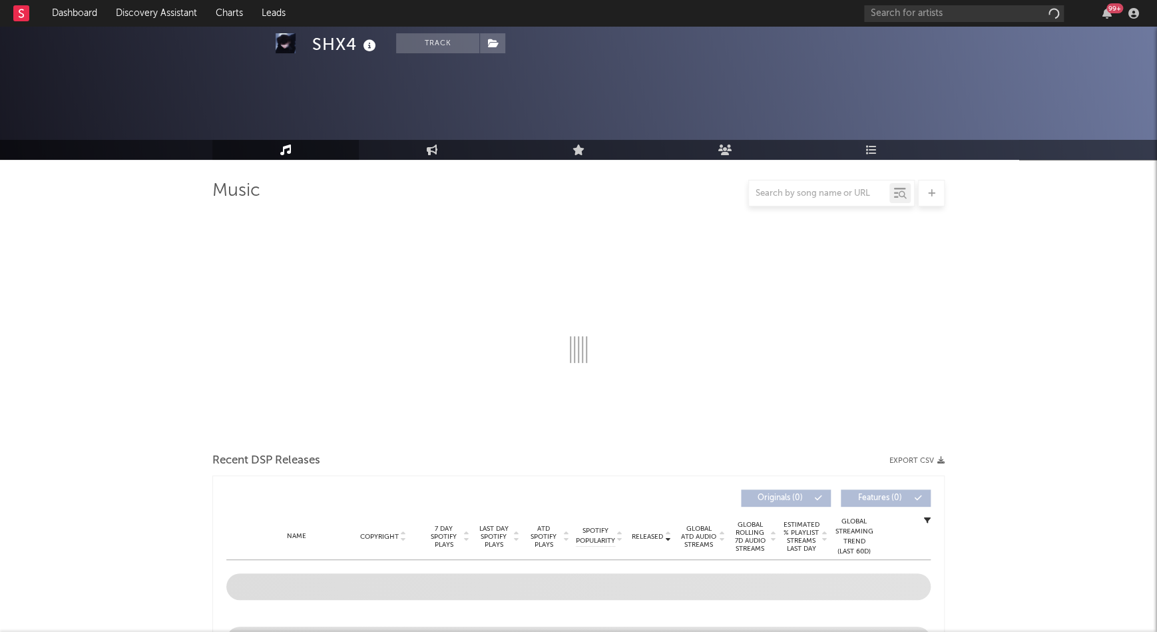
select select "6m"
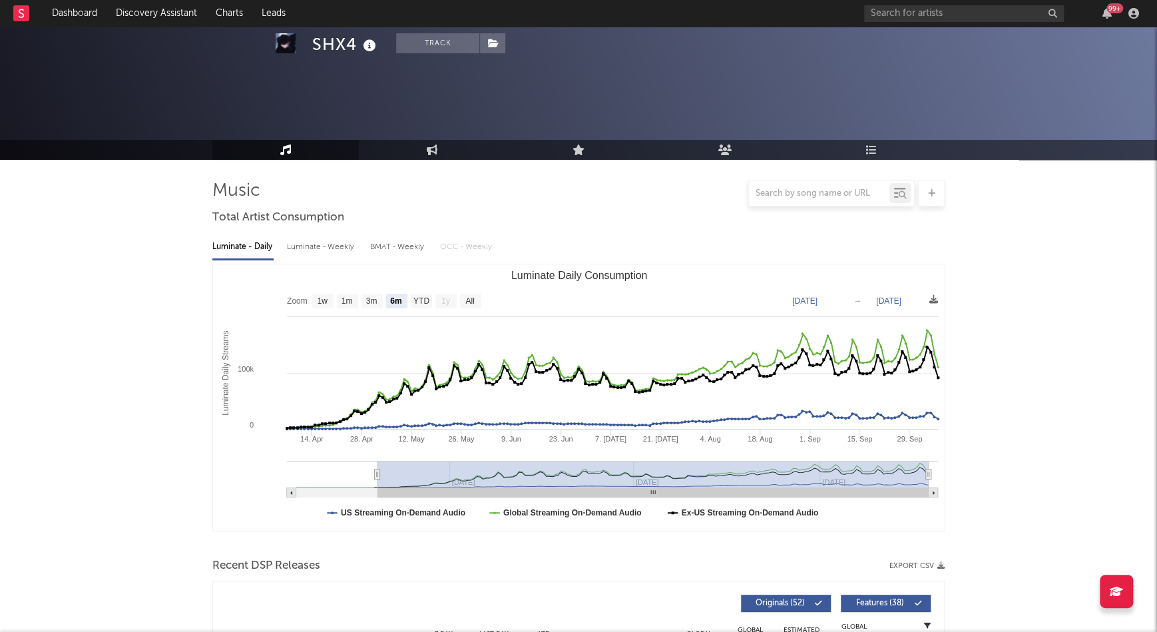
scroll to position [460, 0]
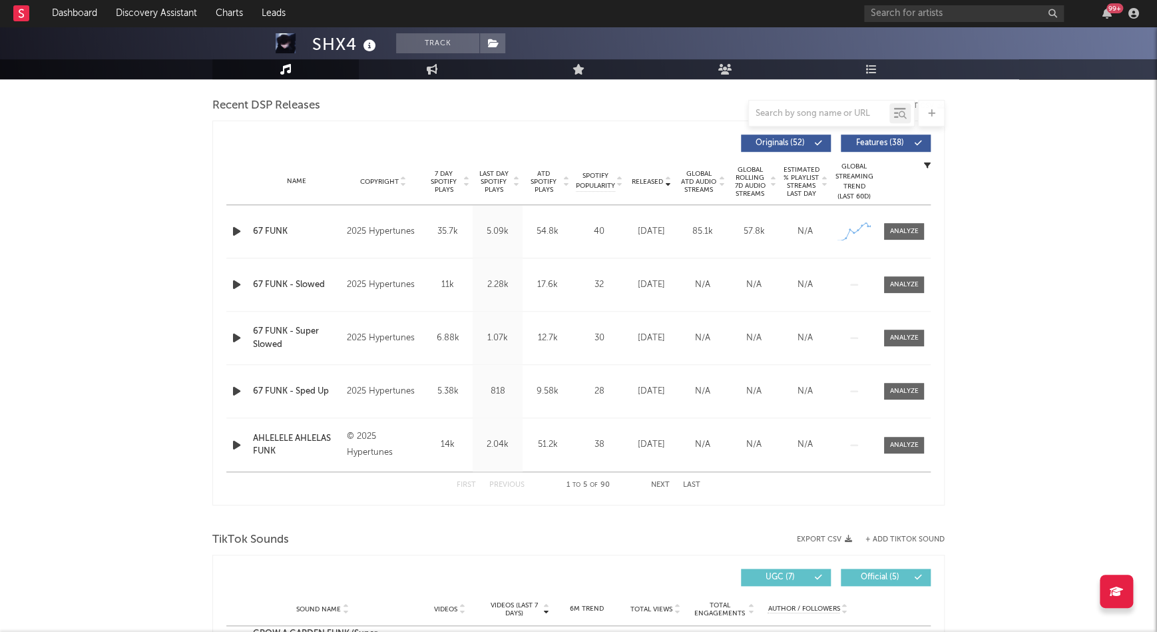
click at [482, 176] on span "Last Day Spotify Plays" at bounding box center [493, 182] width 35 height 24
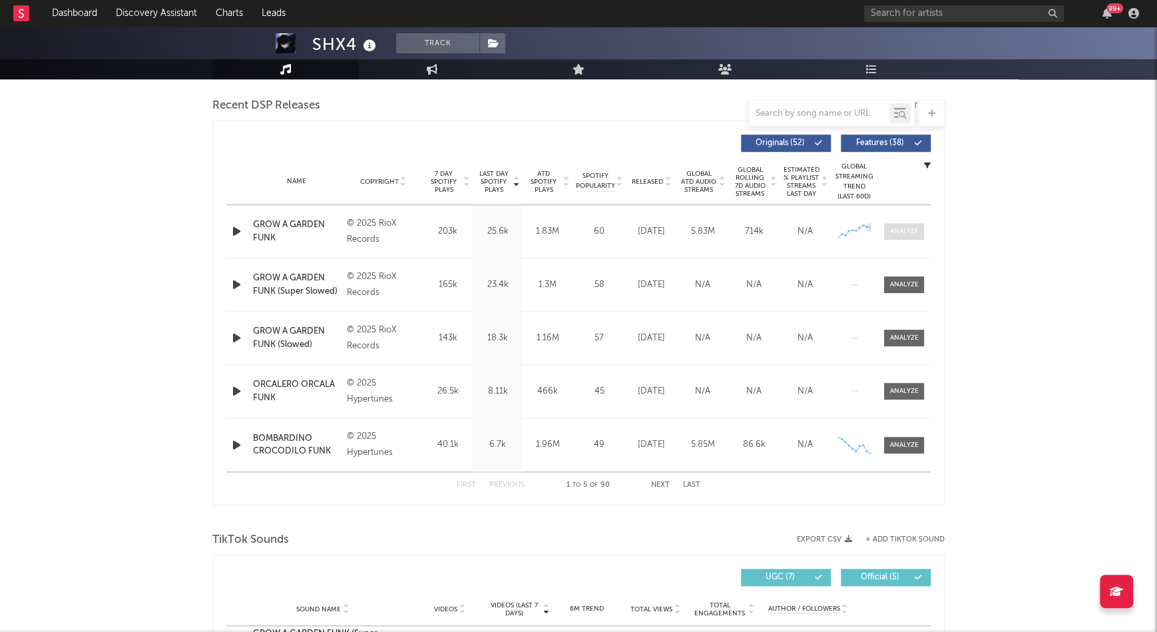
click at [893, 228] on div at bounding box center [904, 231] width 29 height 10
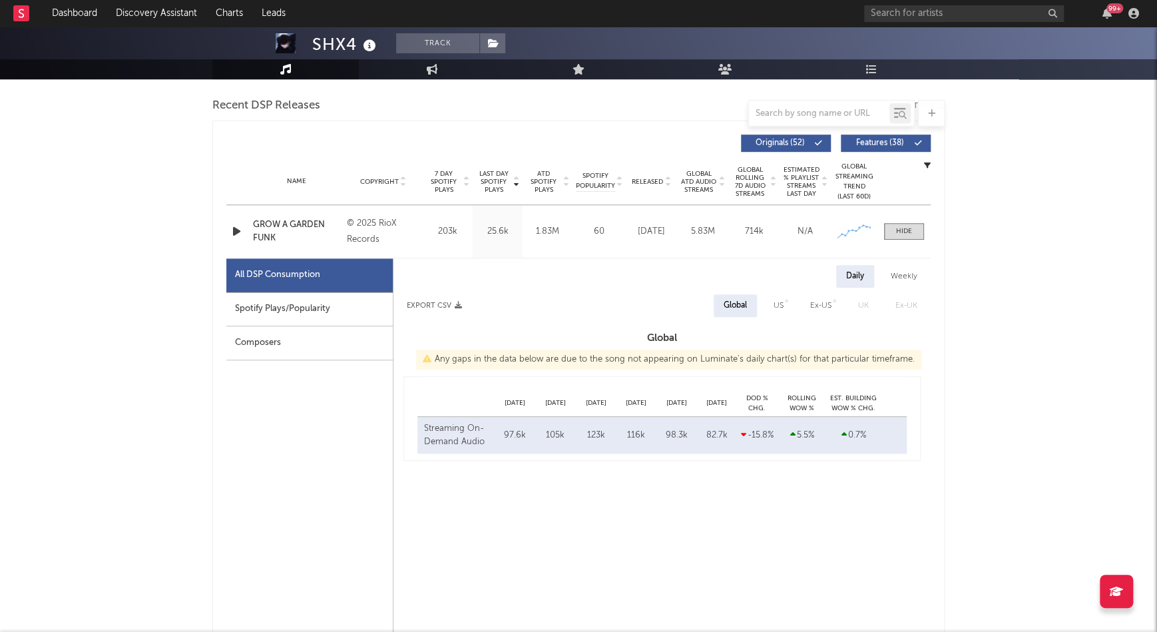
click at [333, 305] on div "Spotify Plays/Popularity" at bounding box center [309, 309] width 166 height 34
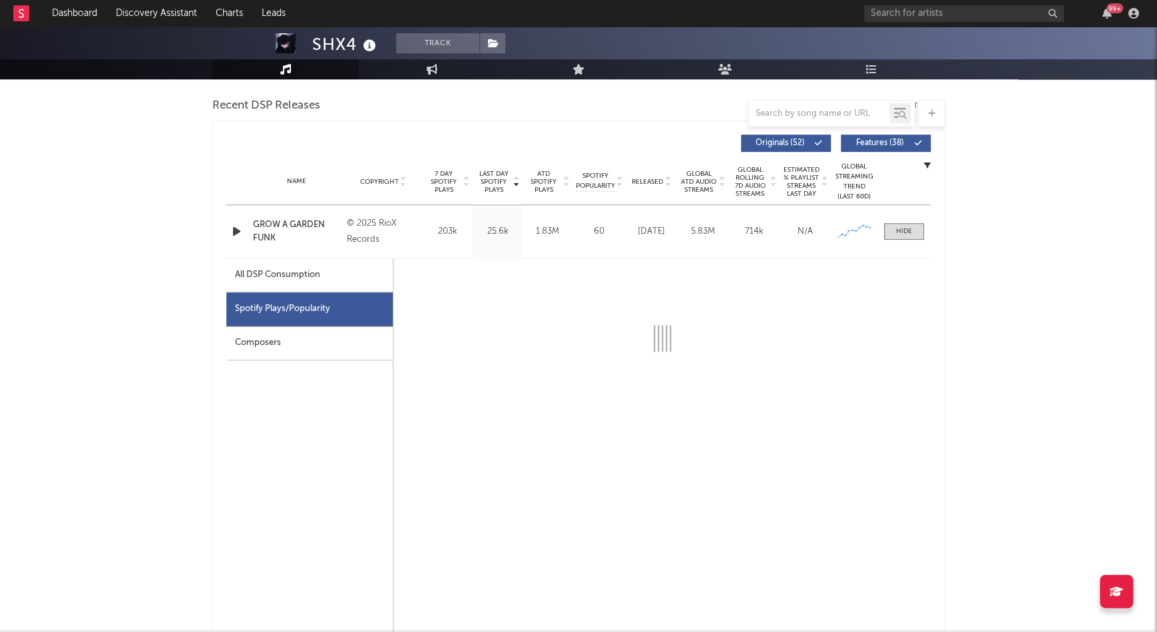
select select "1w"
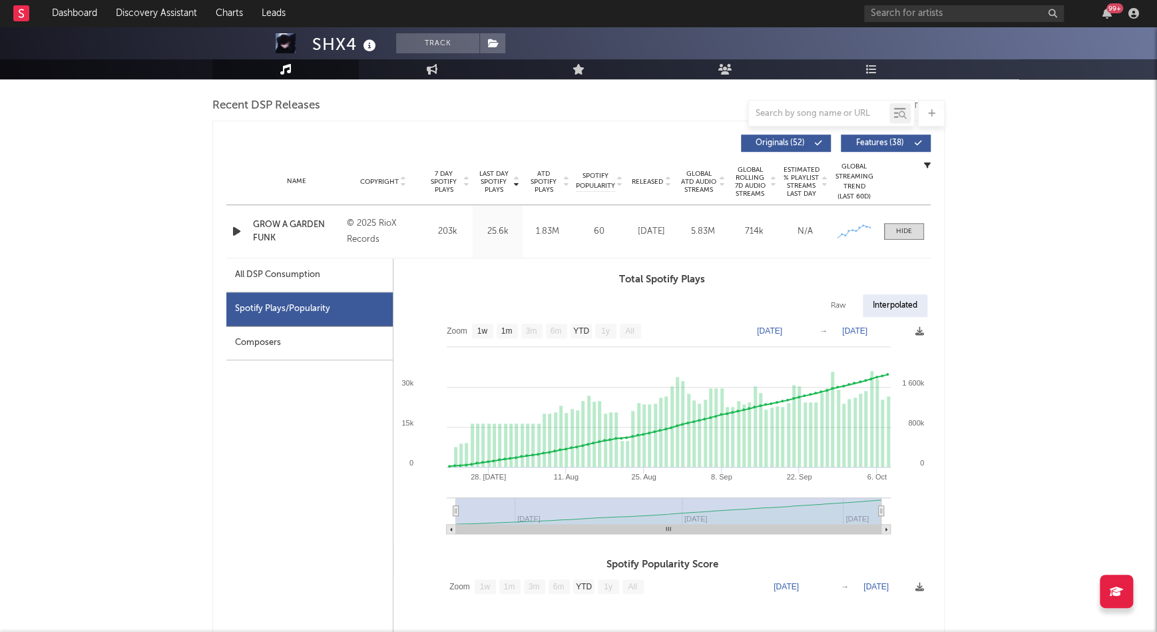
click at [357, 42] on div "SHX4" at bounding box center [345, 44] width 67 height 22
click at [365, 43] on icon at bounding box center [369, 46] width 19 height 19
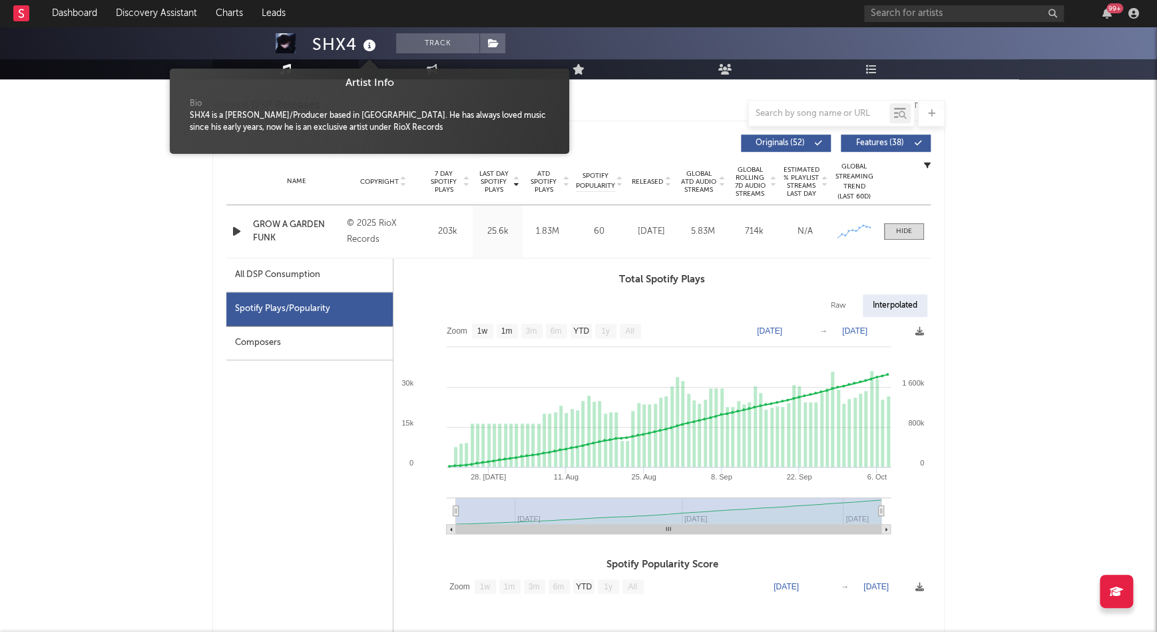
click at [365, 43] on icon at bounding box center [369, 46] width 19 height 19
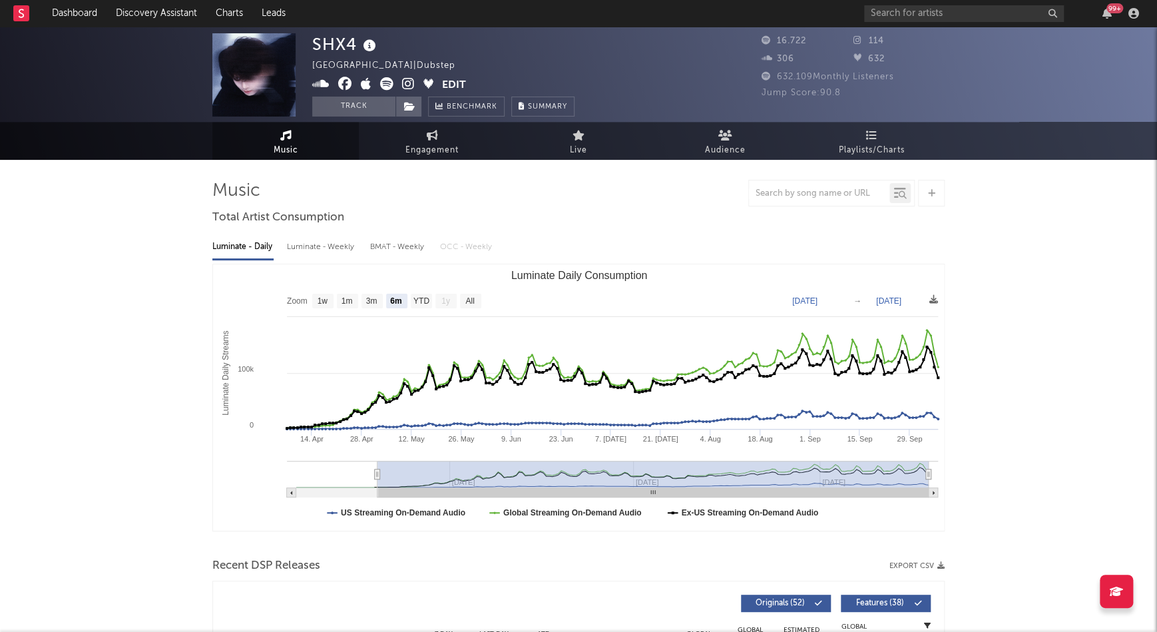
scroll to position [0, 0]
click at [320, 87] on icon at bounding box center [320, 83] width 17 height 13
click at [341, 85] on icon at bounding box center [345, 83] width 14 height 13
click at [404, 84] on icon at bounding box center [408, 83] width 13 height 13
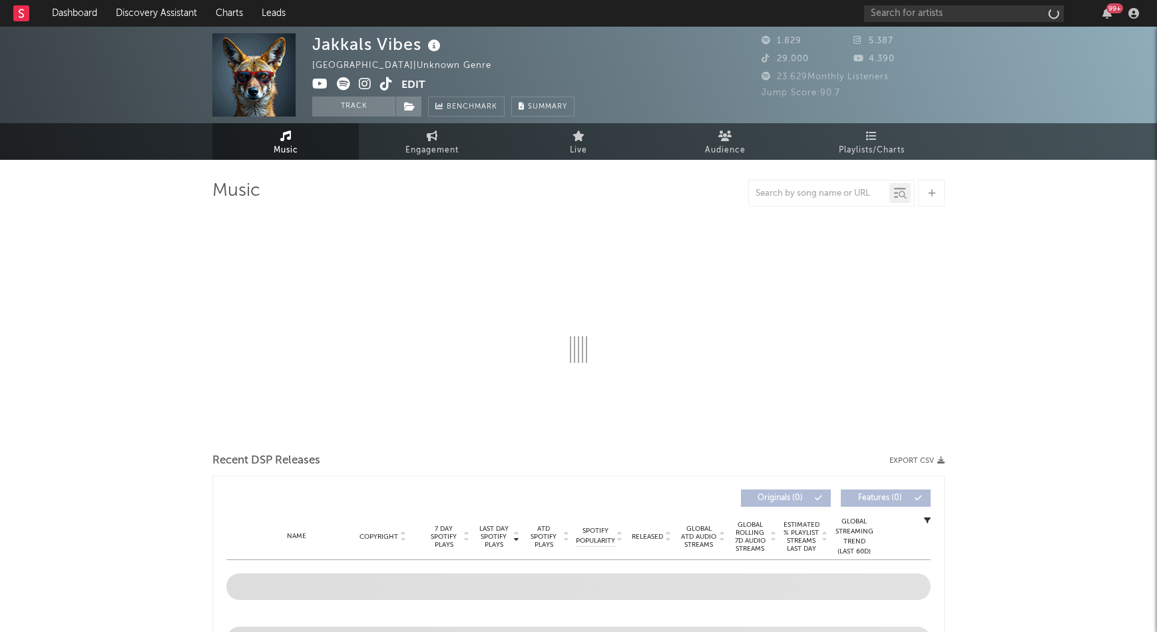
select select "1w"
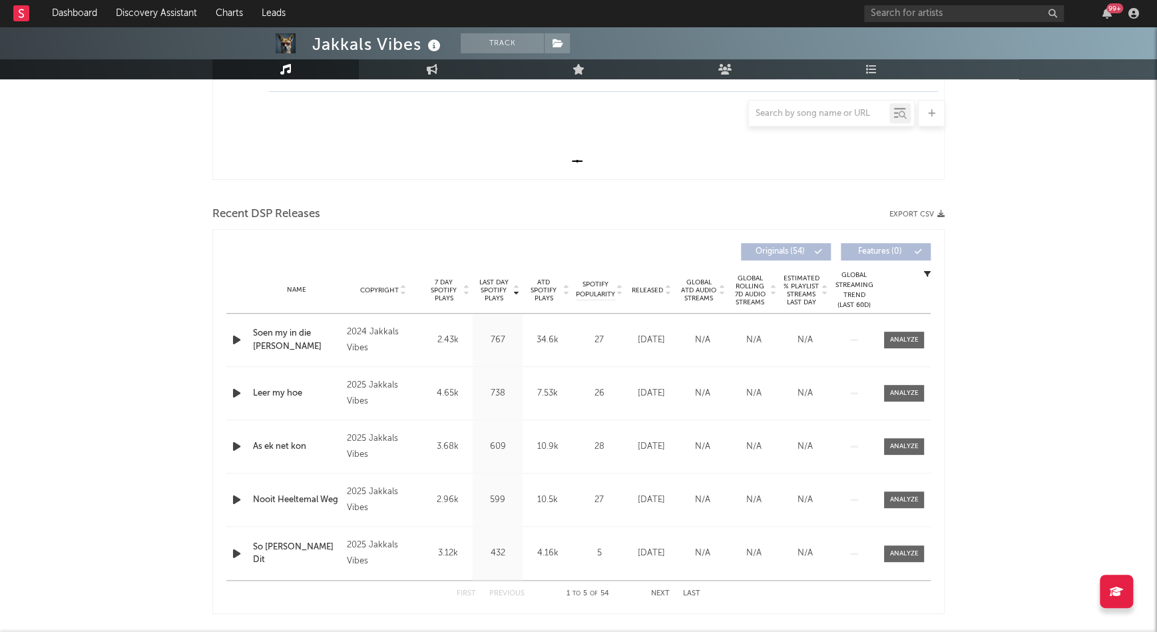
scroll to position [351, 0]
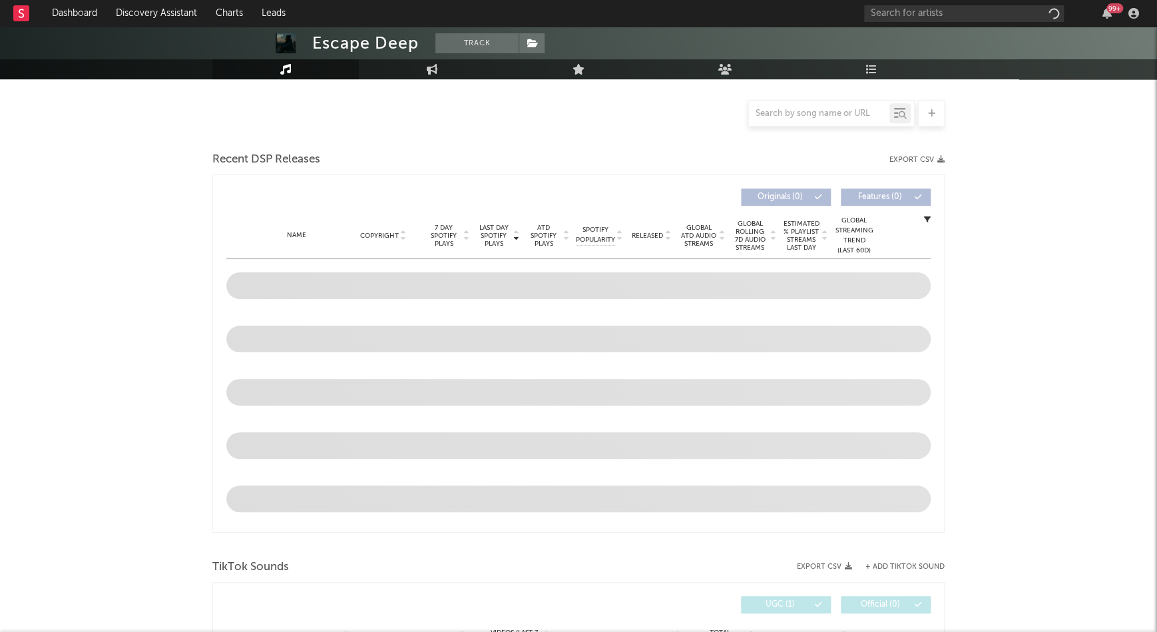
select select "1w"
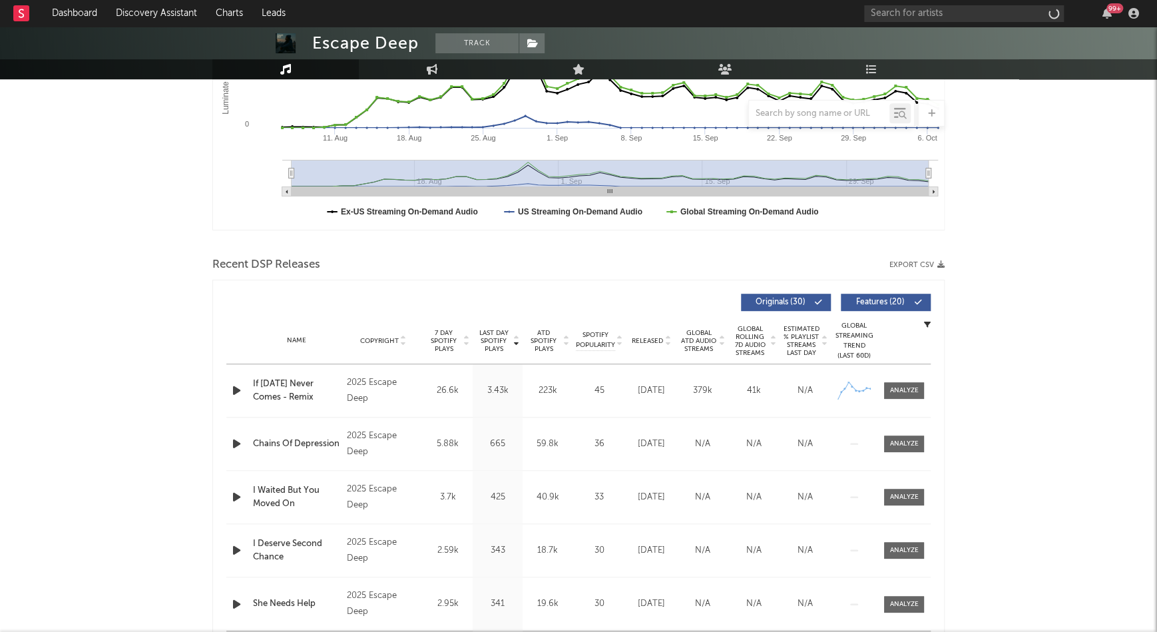
scroll to position [415, 0]
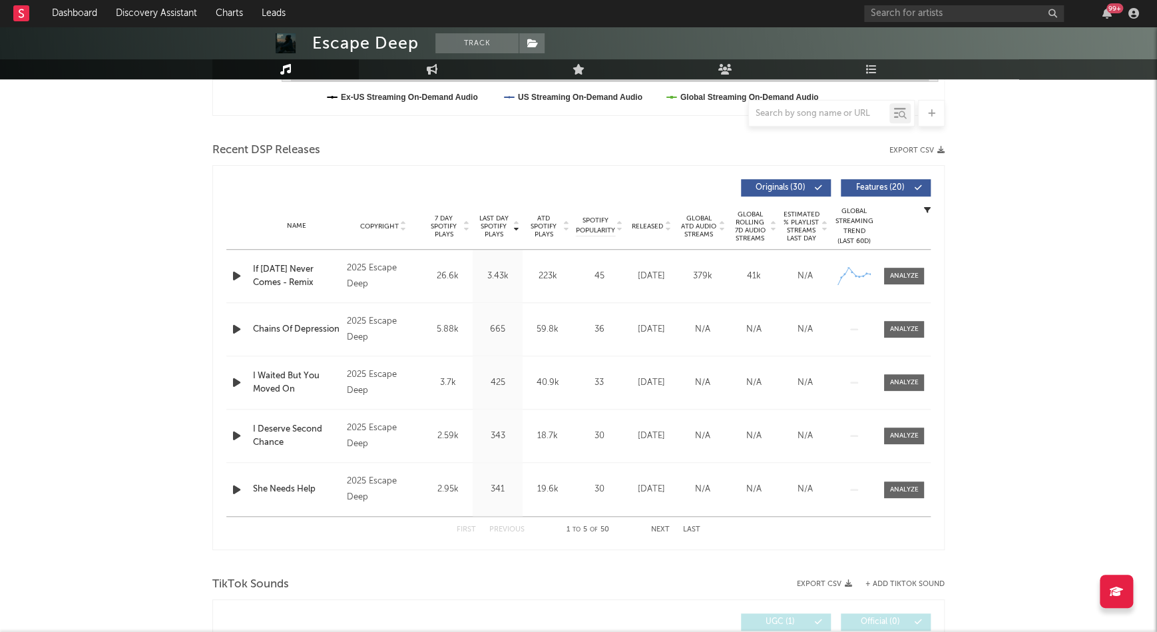
click at [487, 220] on span "Last Day Spotify Plays" at bounding box center [493, 226] width 35 height 24
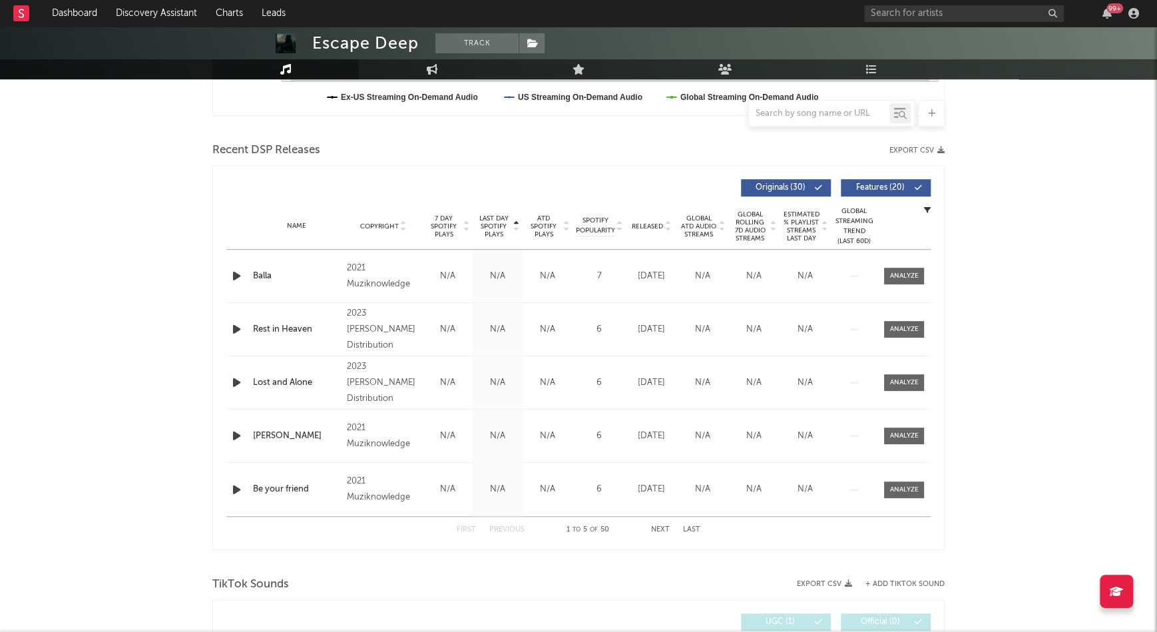
click at [487, 220] on span "Last Day Spotify Plays" at bounding box center [493, 226] width 35 height 24
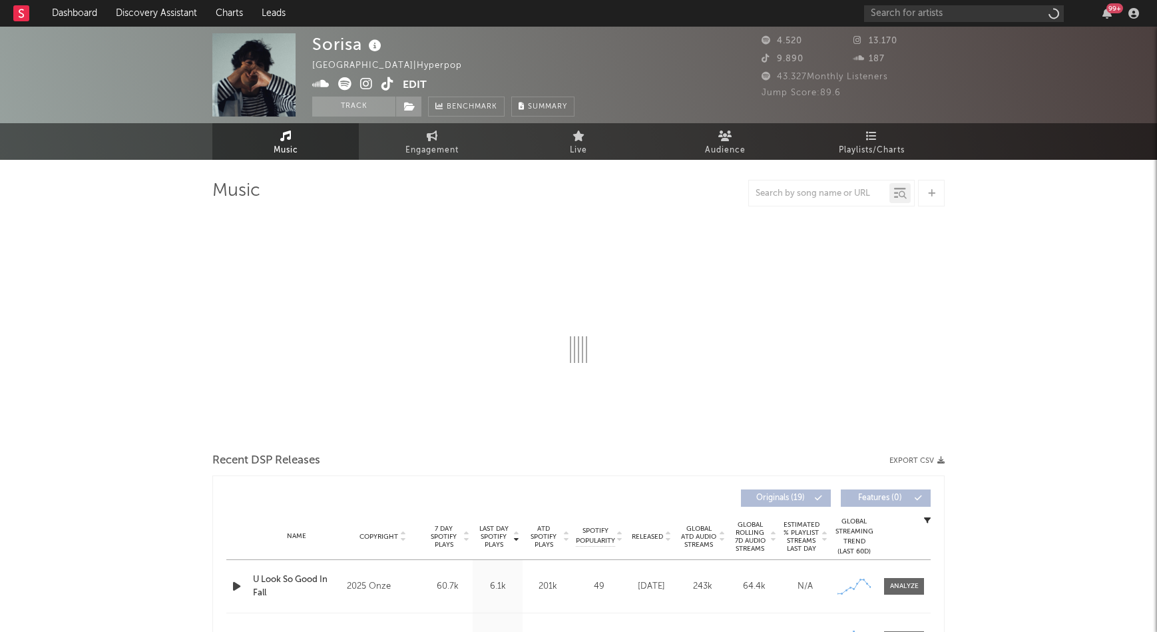
select select "1w"
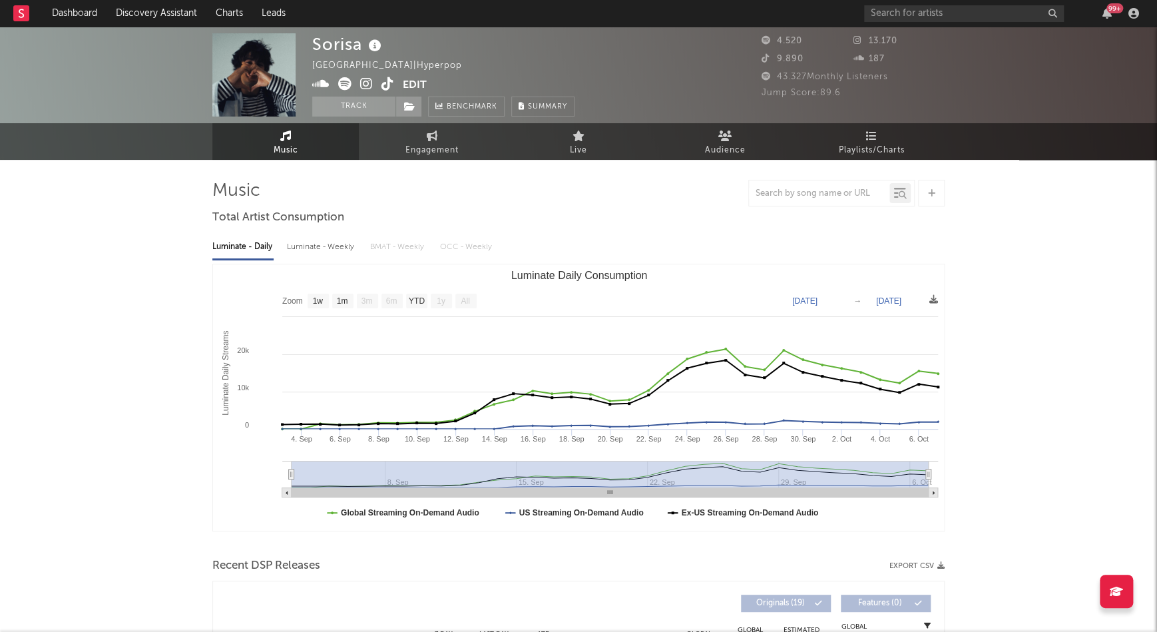
click at [371, 84] on icon at bounding box center [366, 83] width 13 height 13
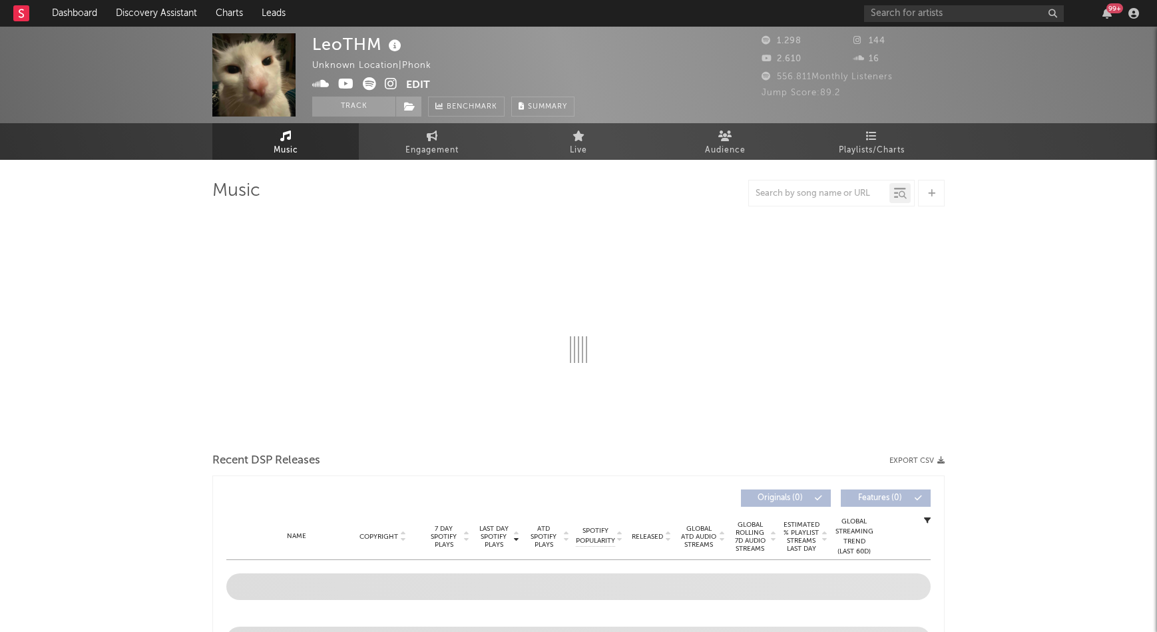
select select "1w"
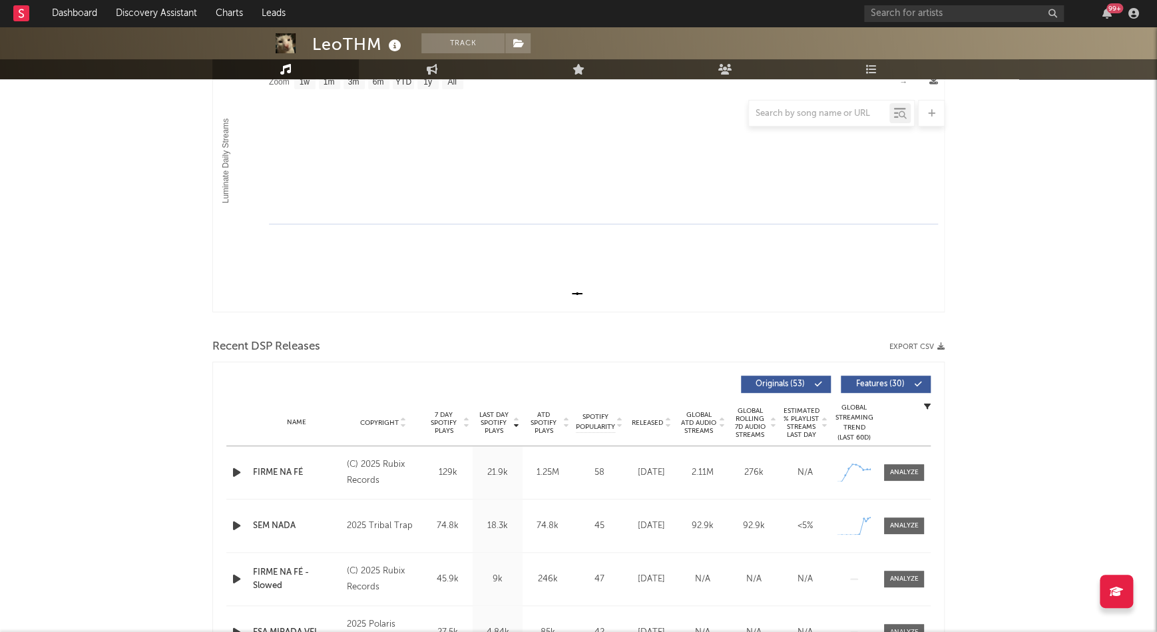
scroll to position [319, 0]
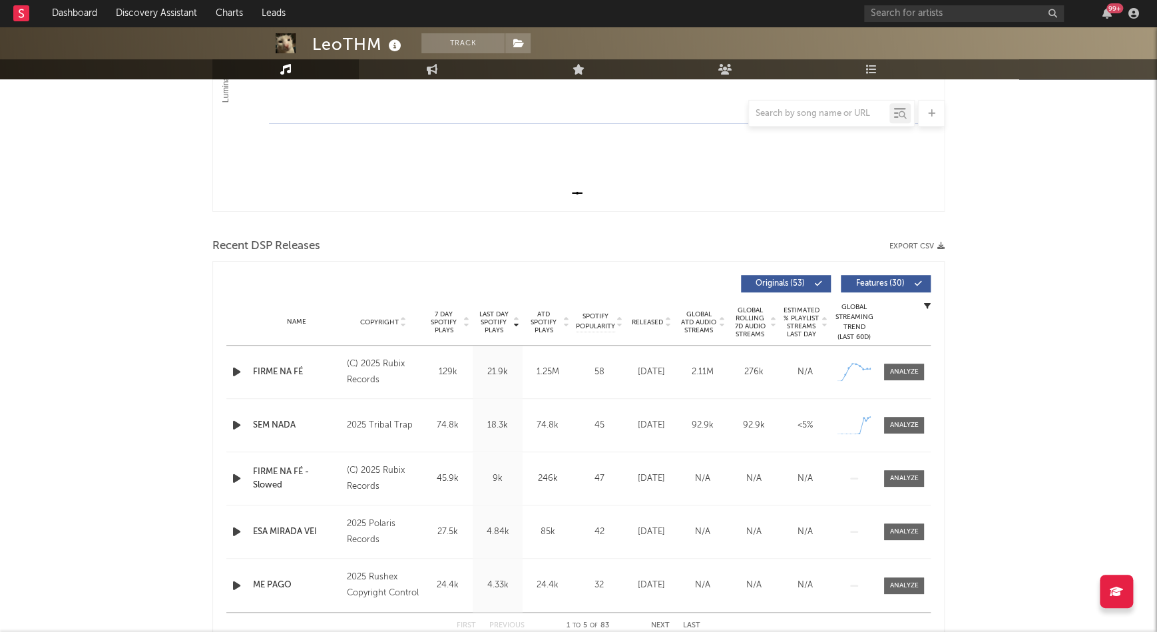
click at [227, 369] on div at bounding box center [237, 371] width 23 height 17
click at [231, 369] on icon "button" at bounding box center [237, 371] width 14 height 17
click at [240, 436] on div "Name SEM NADA Copyright 2025 Tribal Trap Label Tribal Trap Album Names SEM NADA…" at bounding box center [578, 425] width 704 height 53
click at [234, 427] on icon "button" at bounding box center [237, 425] width 14 height 17
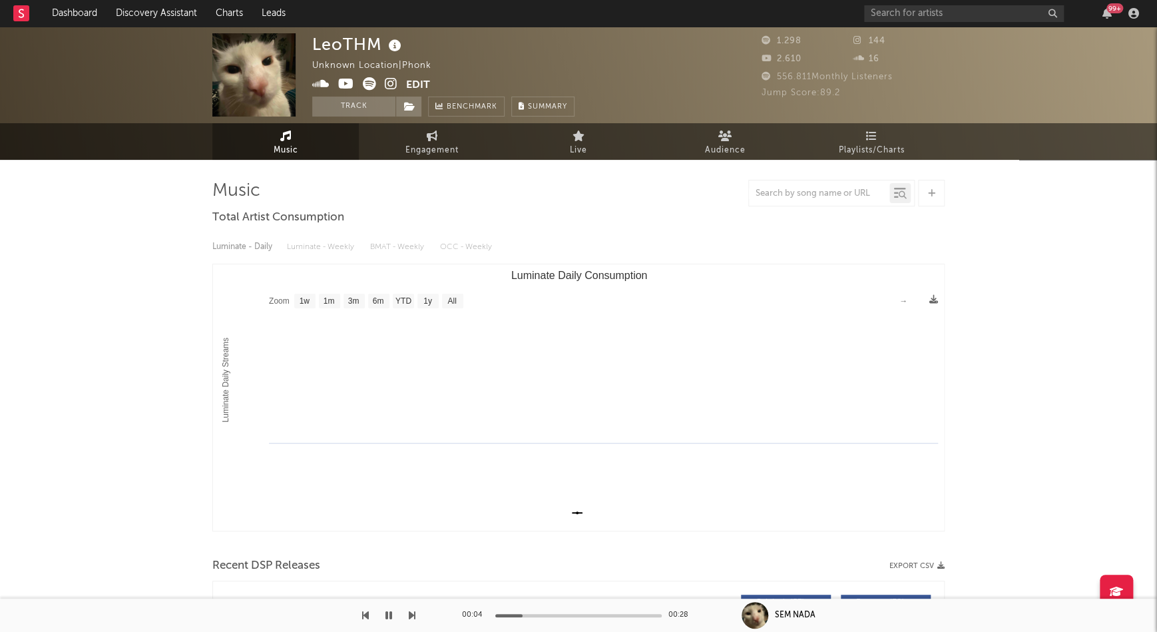
scroll to position [0, 0]
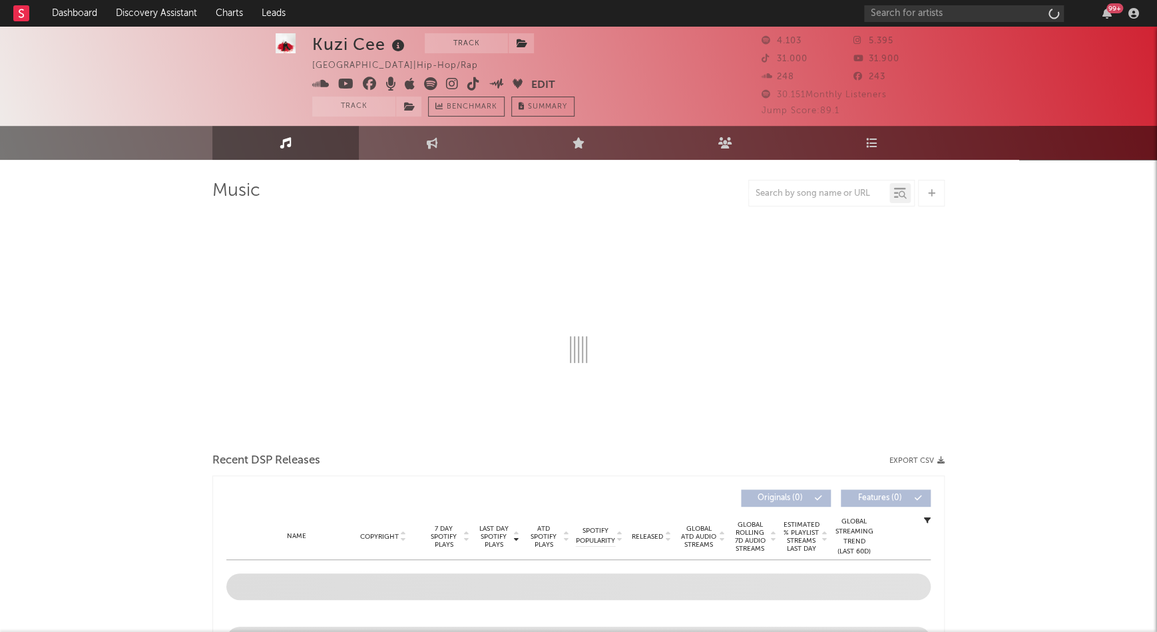
scroll to position [389, 0]
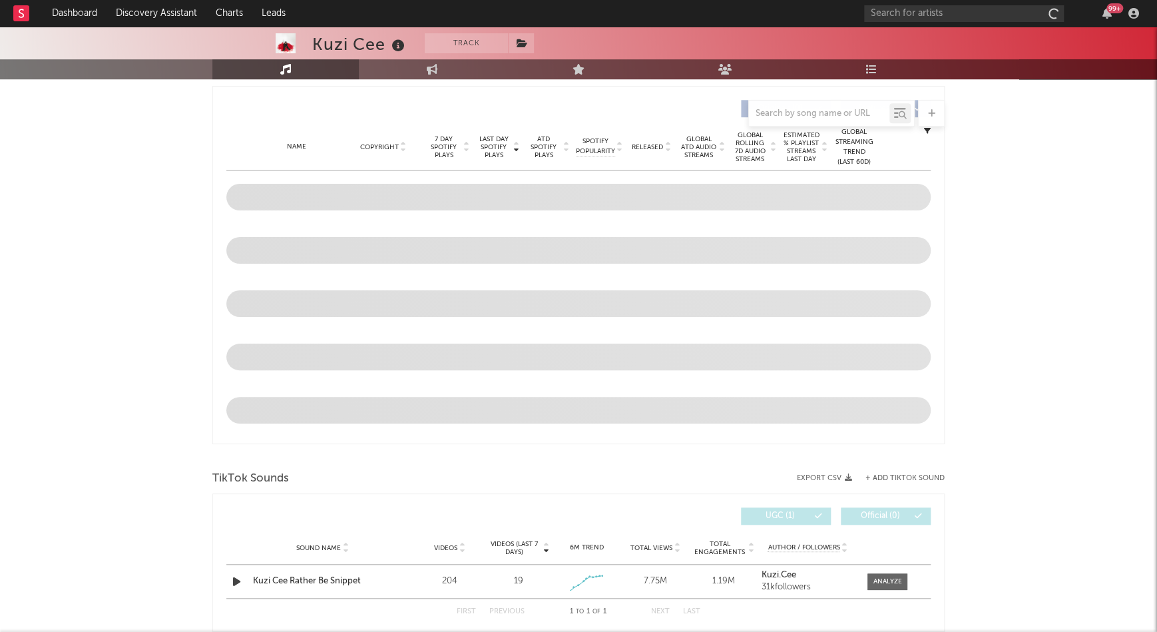
select select "6m"
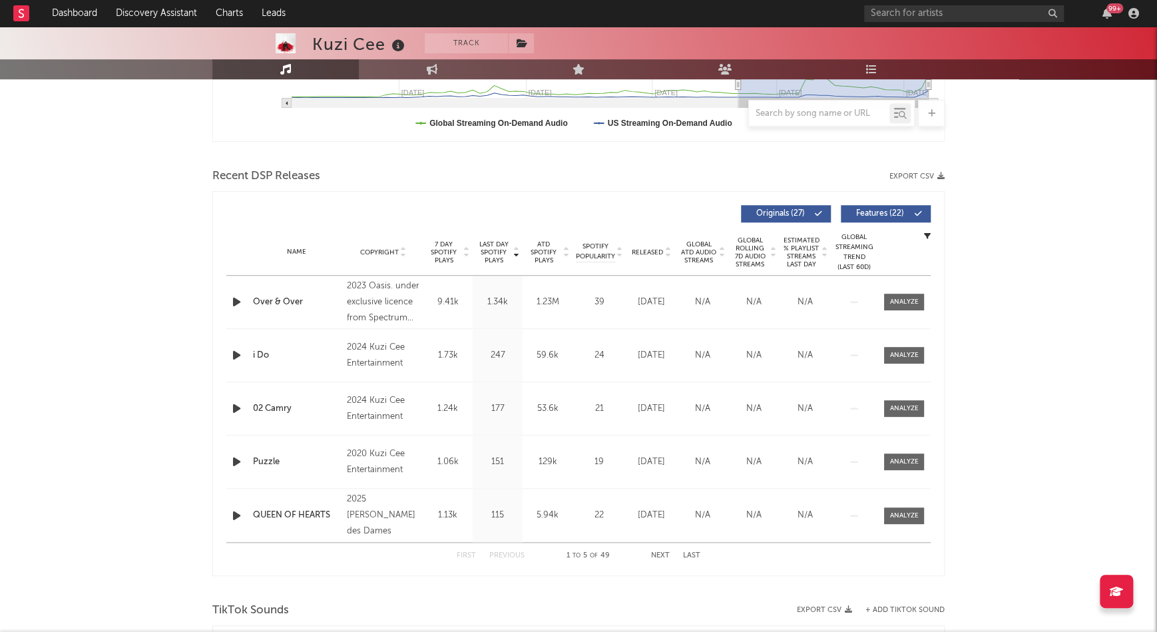
click at [496, 251] on span "Last Day Spotify Plays" at bounding box center [493, 252] width 35 height 24
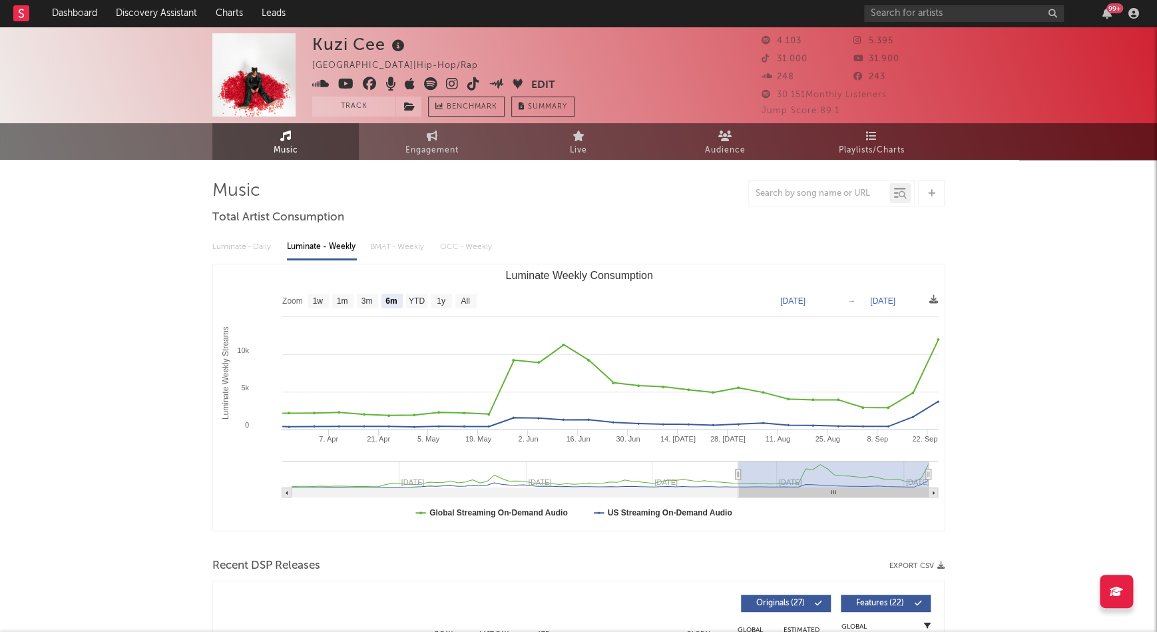
scroll to position [0, 0]
click at [453, 87] on icon at bounding box center [452, 83] width 13 height 13
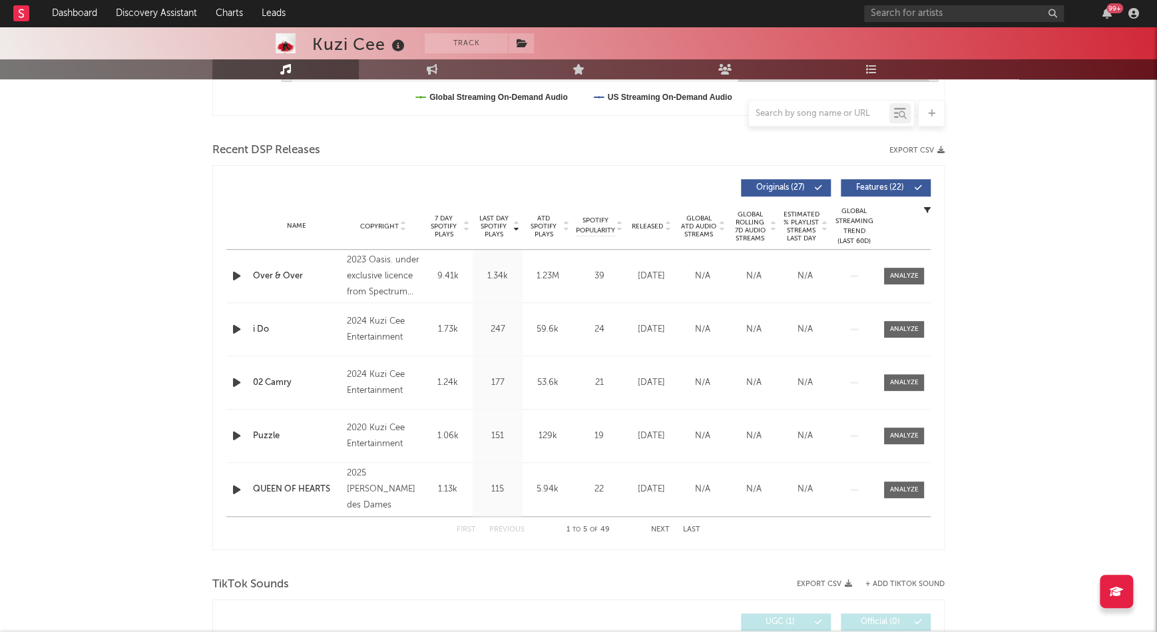
scroll to position [435, 0]
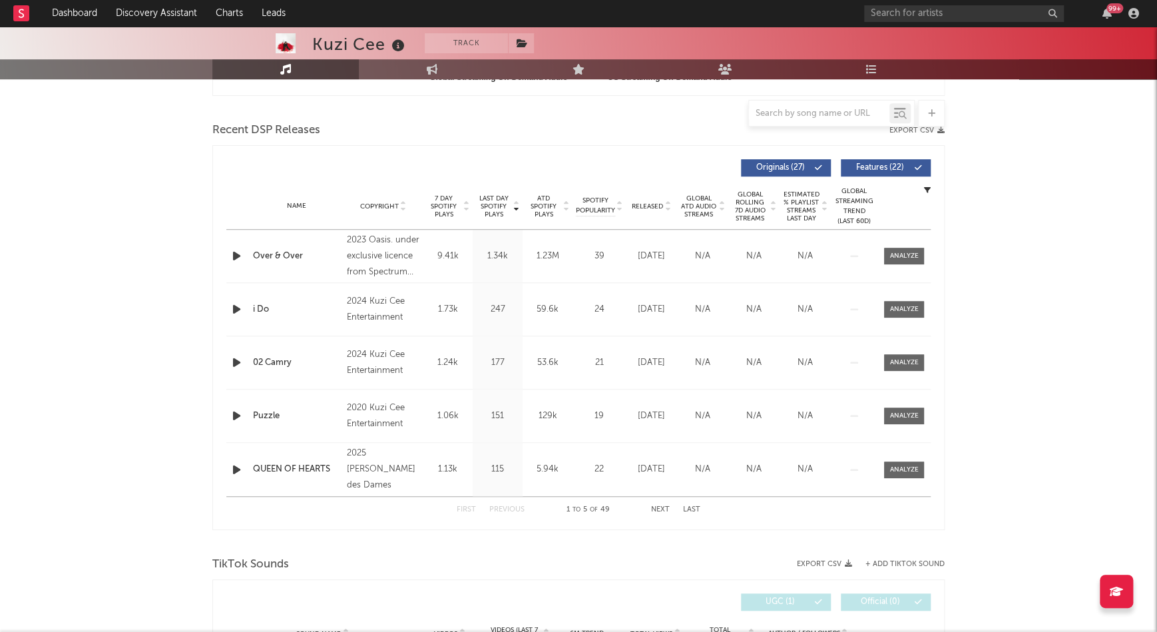
click at [232, 308] on icon "button" at bounding box center [237, 309] width 14 height 17
click at [236, 257] on icon "button" at bounding box center [237, 256] width 14 height 17
click at [239, 356] on icon "button" at bounding box center [237, 362] width 14 height 17
click at [230, 417] on icon "button" at bounding box center [237, 415] width 14 height 17
drag, startPoint x: 237, startPoint y: 473, endPoint x: 226, endPoint y: 461, distance: 16.0
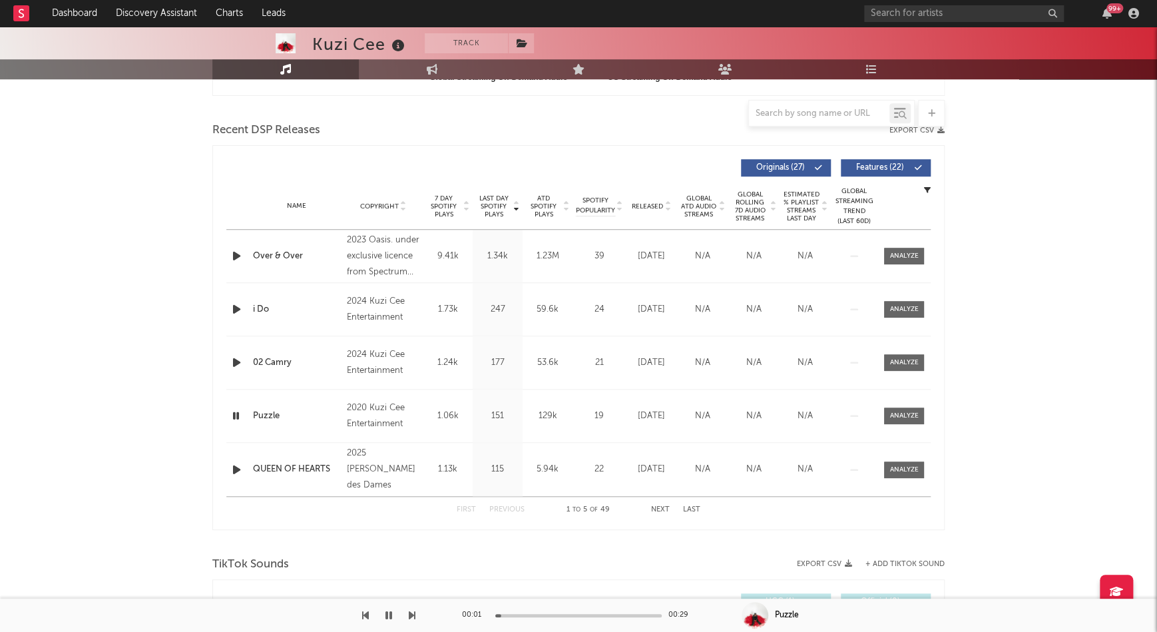
click at [237, 473] on icon "button" at bounding box center [237, 469] width 14 height 17
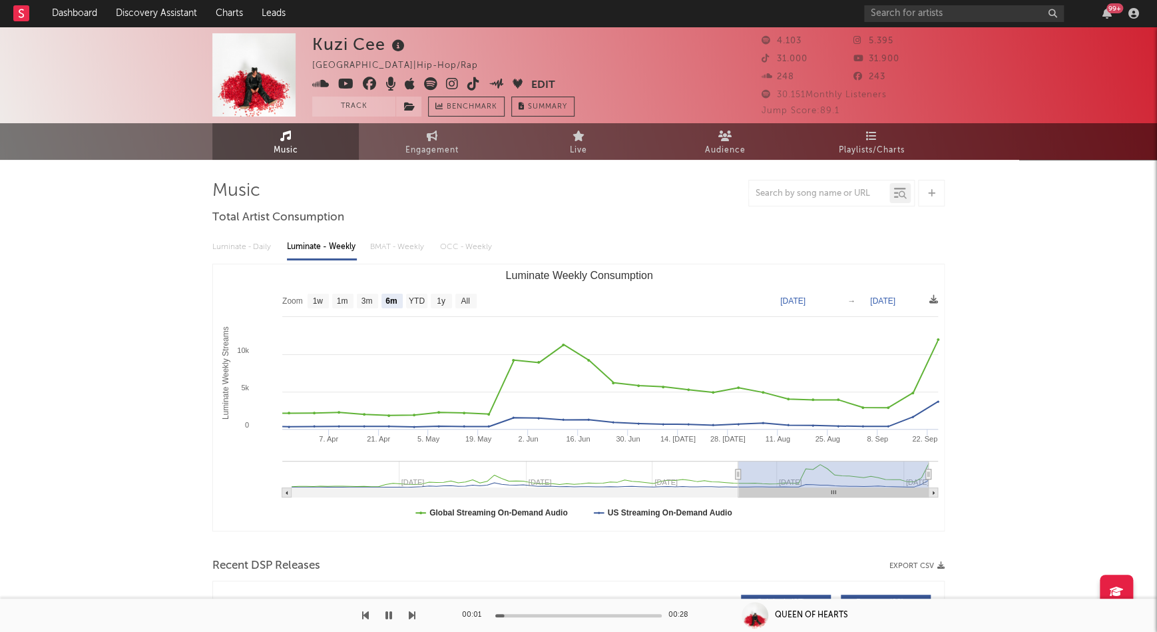
scroll to position [0, 0]
click at [471, 80] on icon at bounding box center [473, 83] width 13 height 13
click at [389, 616] on icon "button" at bounding box center [388, 615] width 7 height 11
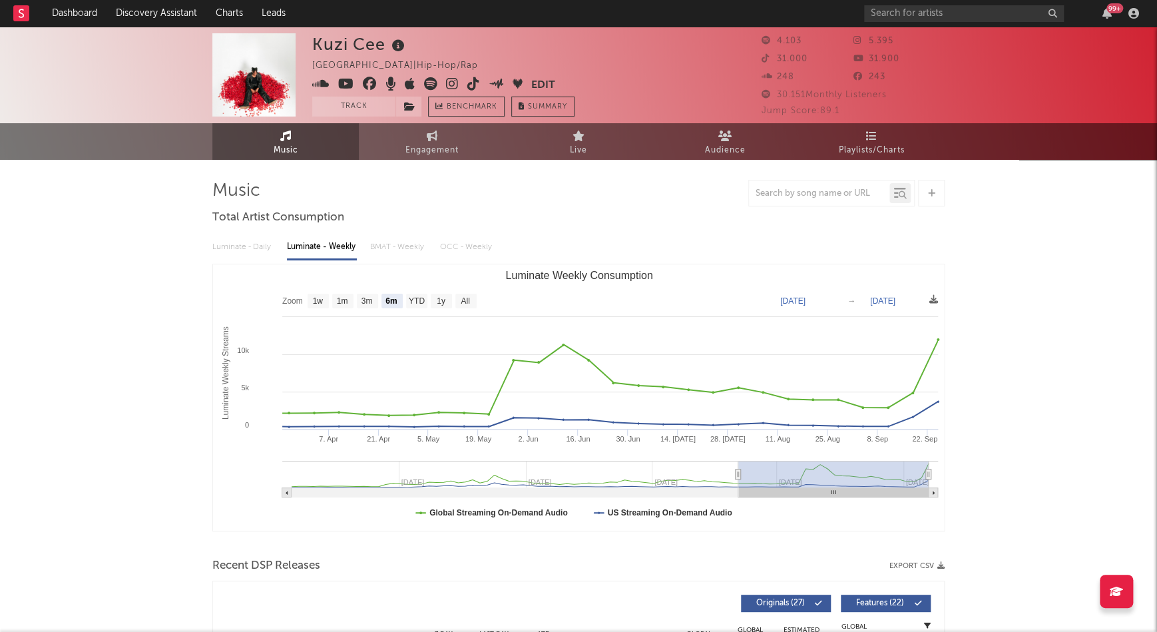
click at [453, 84] on icon at bounding box center [452, 83] width 13 height 13
